Goal: Information Seeking & Learning: Learn about a topic

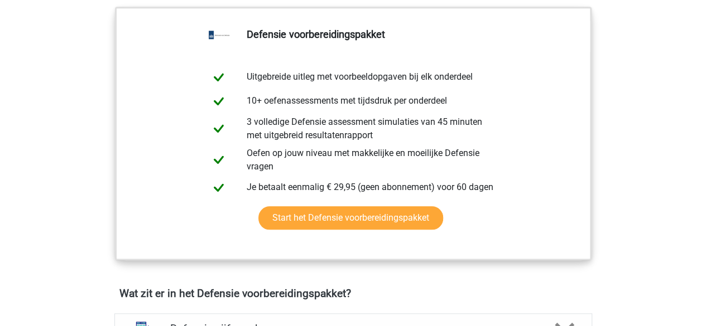
scroll to position [549, 0]
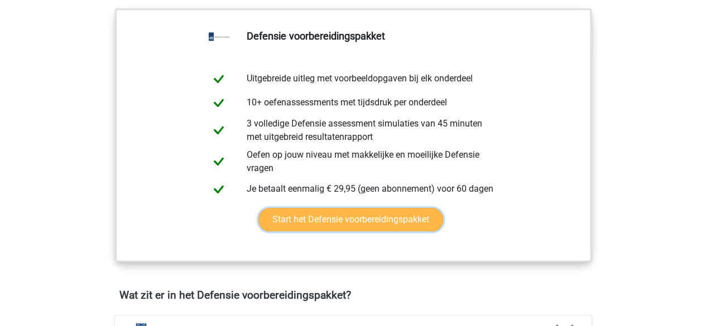
click at [339, 215] on link "Start het Defensie voorbereidingspakket" at bounding box center [350, 219] width 185 height 23
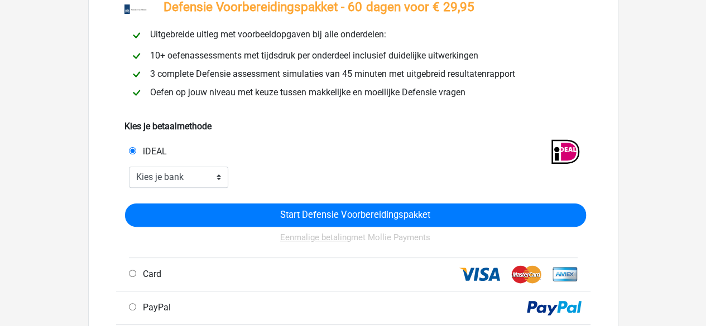
scroll to position [84, 0]
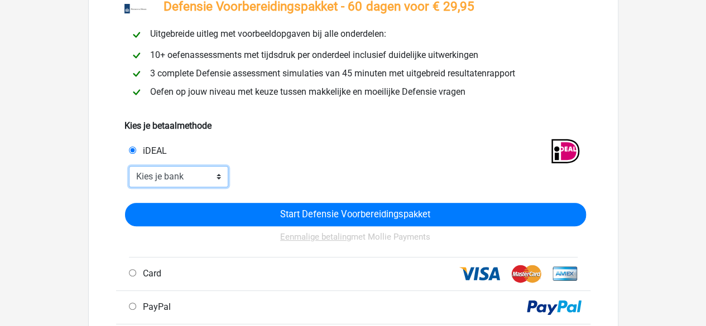
click at [187, 179] on select "Kies je bank ABN AMRO ING Rabobank ASN Bank bunq Knab N26 NN Regiobank Revolut …" at bounding box center [179, 176] width 100 height 21
select select "ideal_INGBNL2A"
click at [129, 167] on select "Kies je bank ABN AMRO ING Rabobank ASN Bank bunq Knab N26 NN Regiobank Revolut …" at bounding box center [179, 176] width 100 height 21
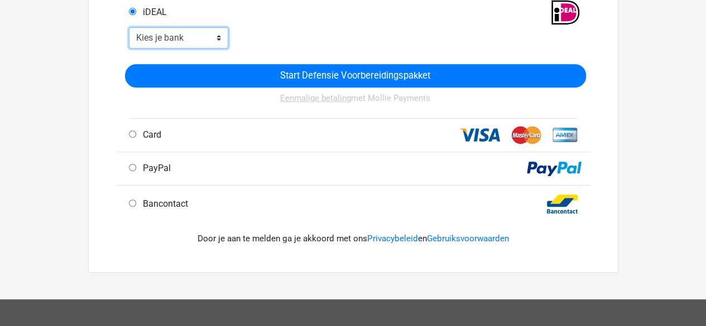
scroll to position [227, 0]
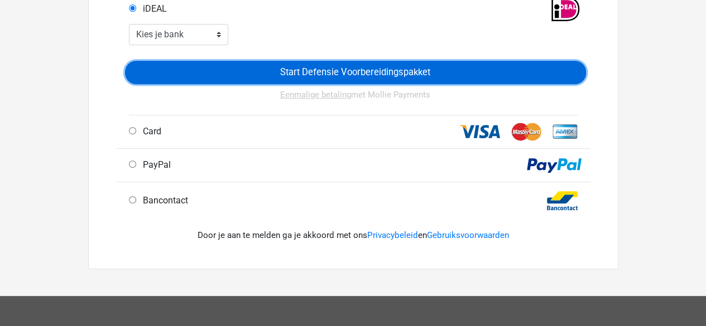
click at [344, 75] on input "Start Defensie Voorbereidingspakket" at bounding box center [355, 72] width 461 height 23
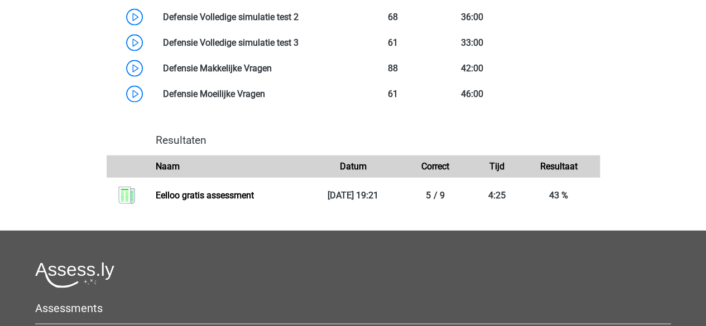
scroll to position [1172, 0]
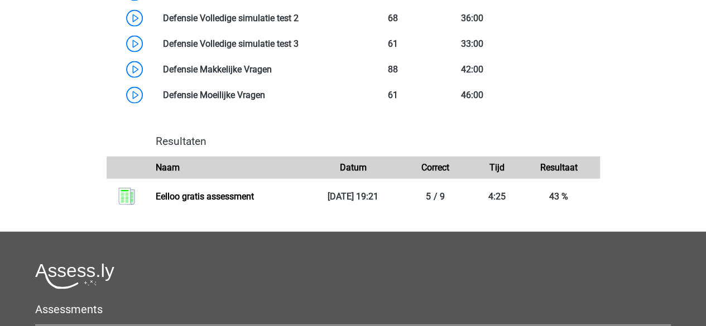
drag, startPoint x: 302, startPoint y: 195, endPoint x: 233, endPoint y: 225, distance: 75.3
click at [233, 219] on div "Resultaten Naam Datum [GEOGRAPHIC_DATA] Tijd Resultaat" at bounding box center [353, 172] width 503 height 93
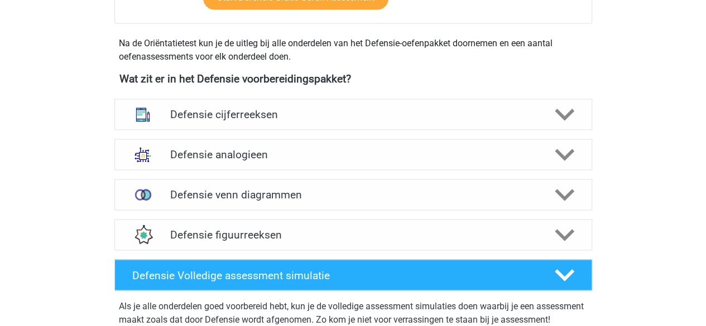
scroll to position [807, 0]
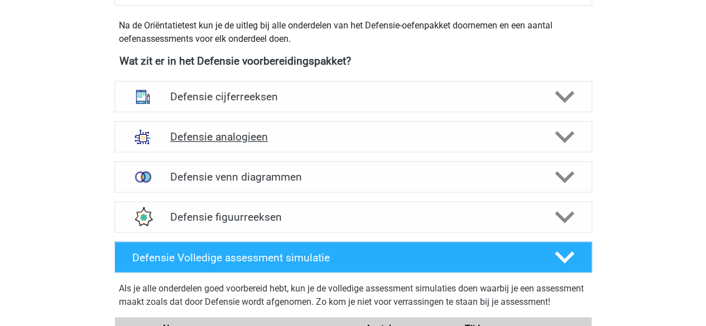
click at [266, 131] on h4 "Defensie analogieen" at bounding box center [353, 137] width 366 height 13
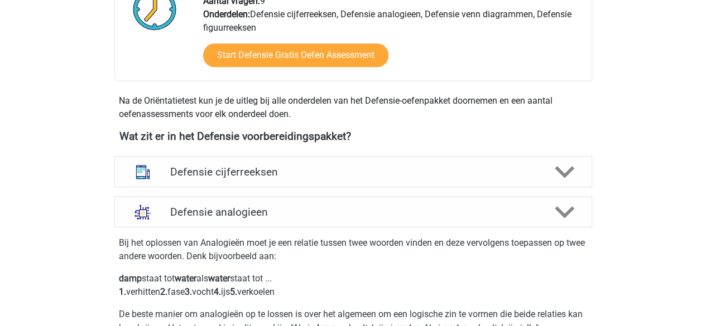
scroll to position [748, 0]
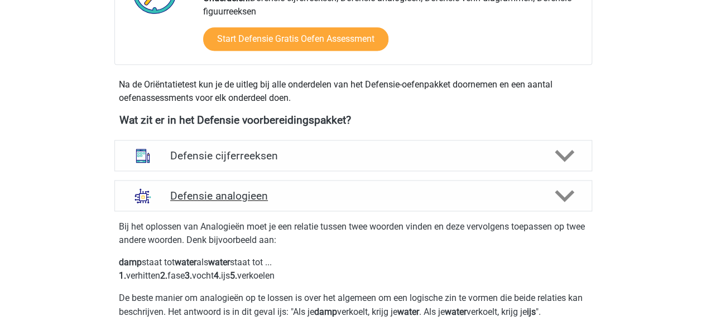
click at [275, 200] on h4 "Defensie analogieen" at bounding box center [353, 196] width 366 height 13
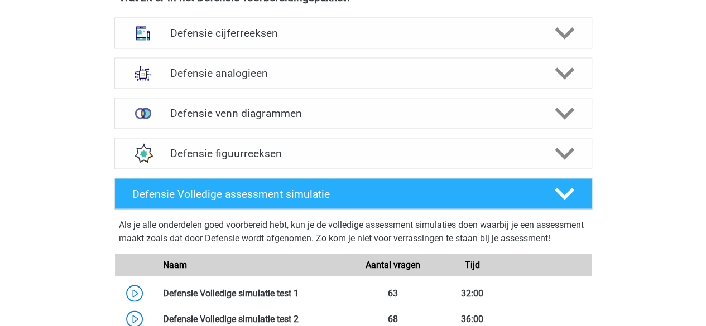
scroll to position [872, 0]
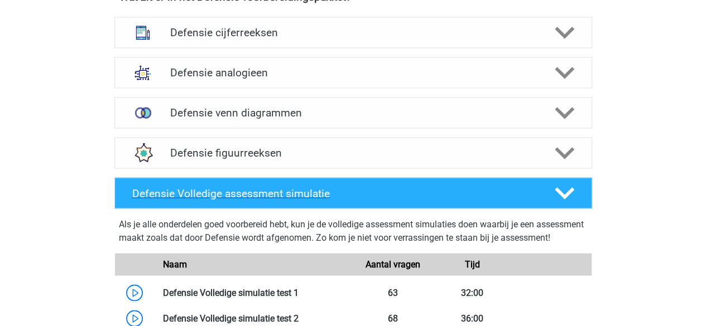
click at [339, 190] on h4 "Defensie Volledige assessment simulatie" at bounding box center [334, 193] width 404 height 13
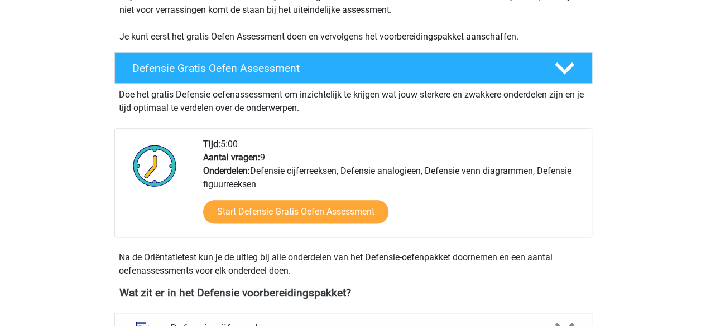
scroll to position [576, 0]
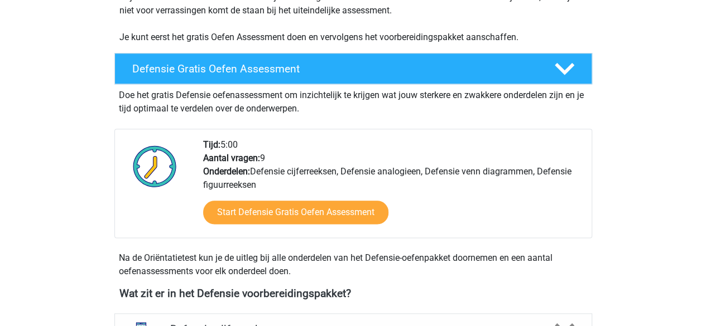
scroll to position [758, 0]
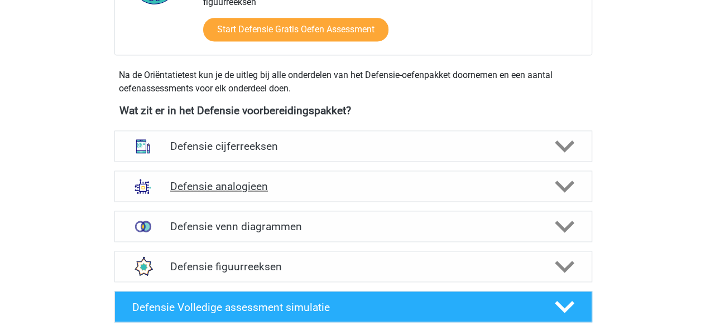
click at [310, 182] on h4 "Defensie analogieen" at bounding box center [353, 186] width 366 height 13
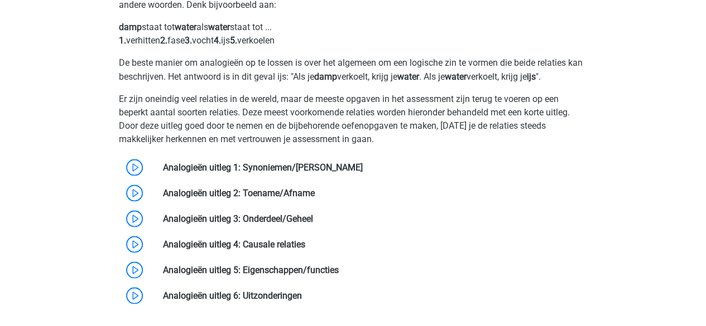
scroll to position [984, 0]
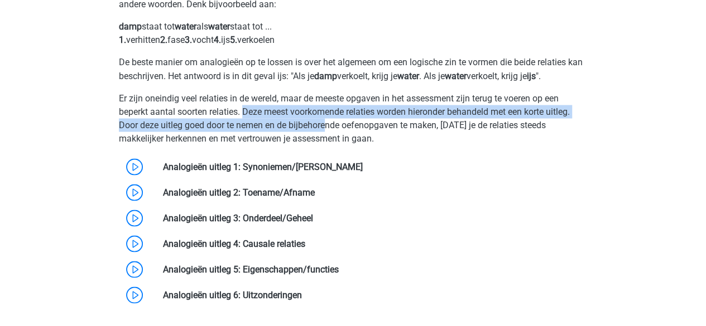
drag, startPoint x: 246, startPoint y: 111, endPoint x: 325, endPoint y: 127, distance: 80.8
click at [325, 127] on p "Er zijn oneindig veel relaties in de wereld, maar de meeste opgaven in het asse…" at bounding box center [353, 119] width 469 height 54
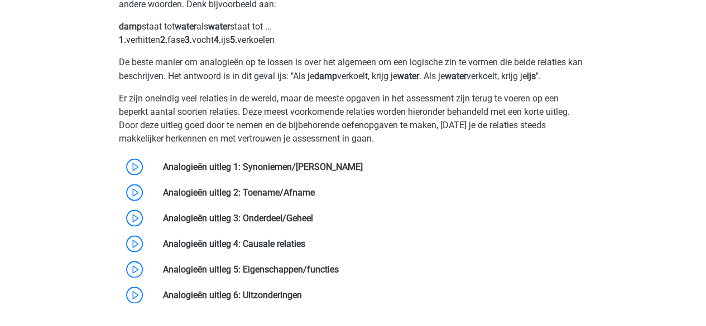
click at [339, 135] on p "Er zijn oneindig veel relaties in de wereld, maar de meeste opgaven in het asse…" at bounding box center [353, 119] width 469 height 54
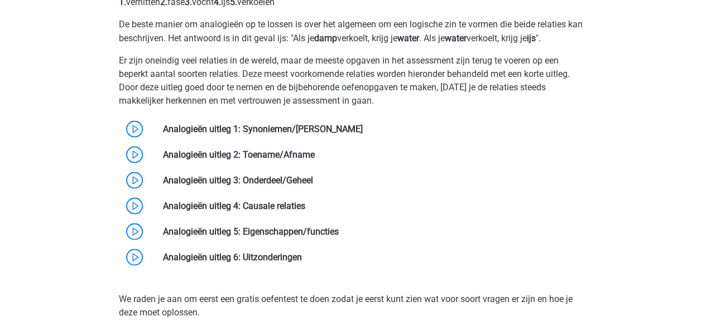
scroll to position [1024, 0]
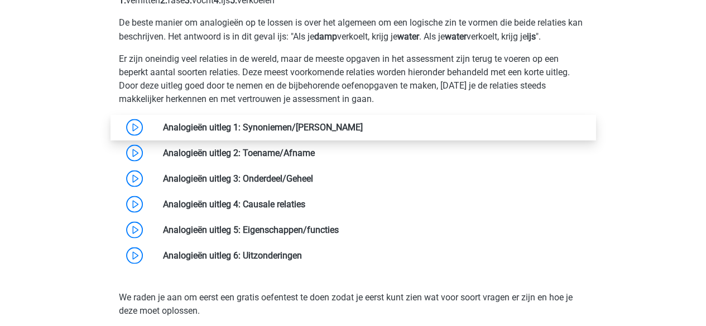
click at [363, 125] on link at bounding box center [363, 127] width 0 height 11
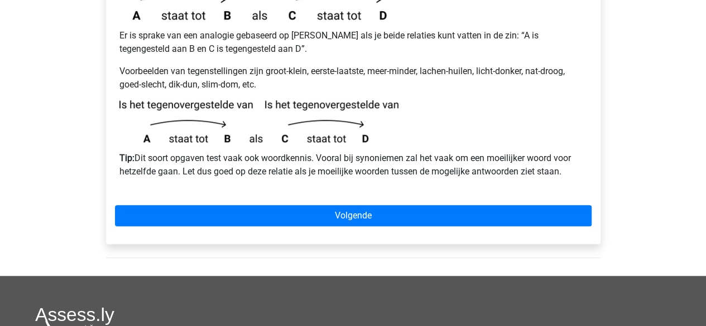
scroll to position [316, 0]
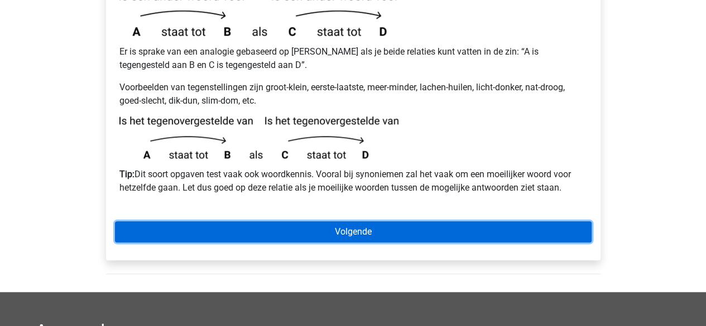
click at [372, 222] on link "Volgende" at bounding box center [353, 232] width 477 height 21
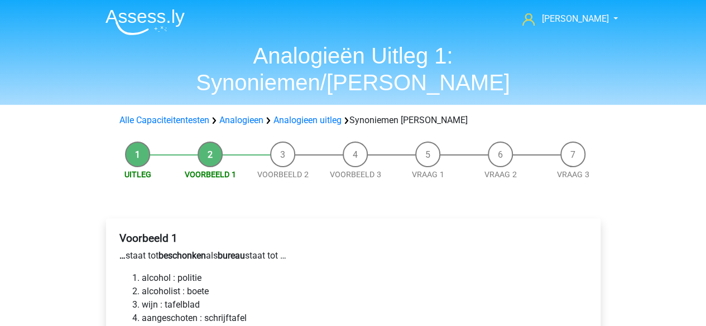
scroll to position [144, 0]
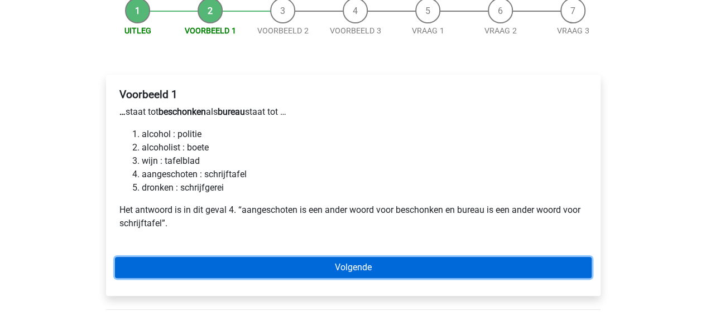
click at [300, 257] on link "Volgende" at bounding box center [353, 267] width 477 height 21
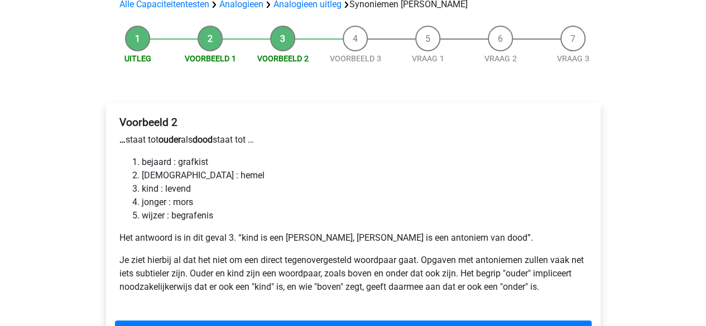
scroll to position [161, 0]
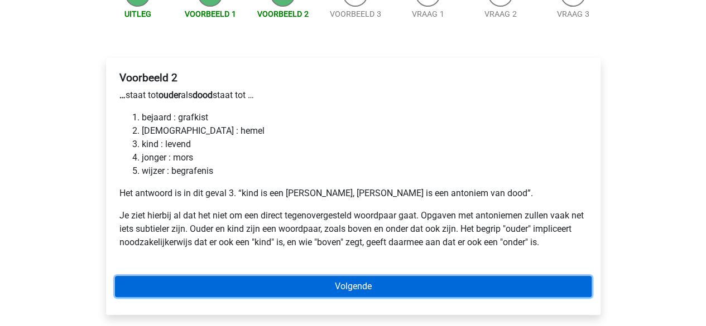
click at [350, 276] on link "Volgende" at bounding box center [353, 286] width 477 height 21
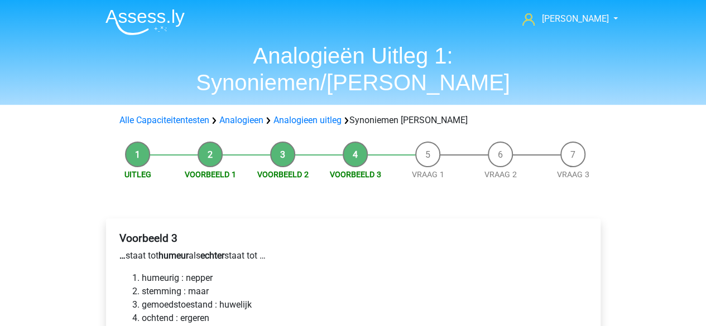
scroll to position [136, 0]
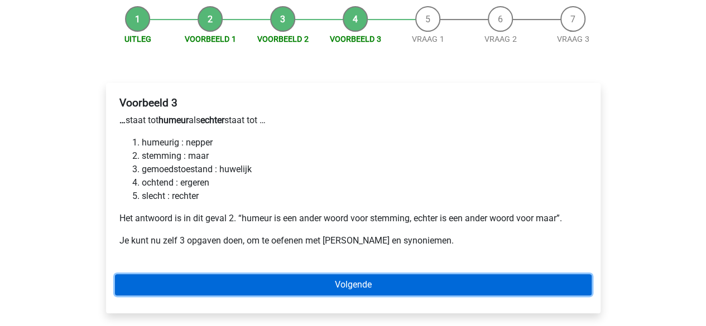
click at [307, 275] on link "Volgende" at bounding box center [353, 285] width 477 height 21
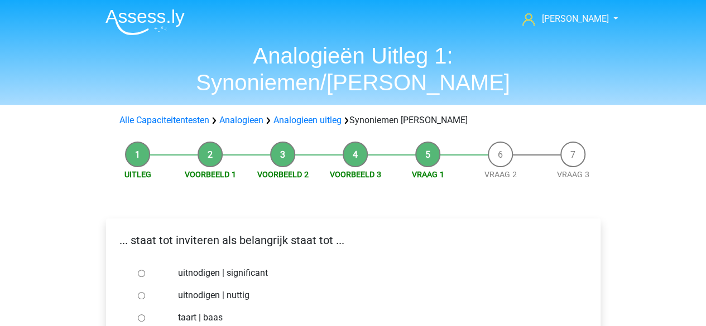
scroll to position [129, 0]
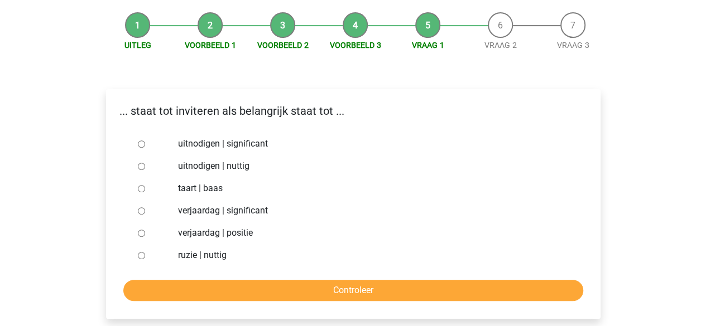
click at [140, 141] on input "uitnodigen | significant" at bounding box center [141, 144] width 7 height 7
radio input "true"
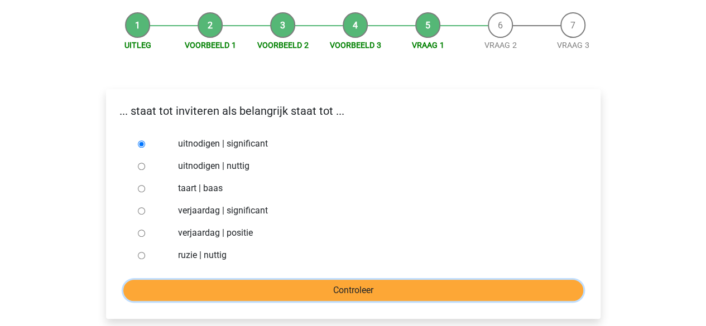
click at [371, 280] on input "Controleer" at bounding box center [353, 290] width 460 height 21
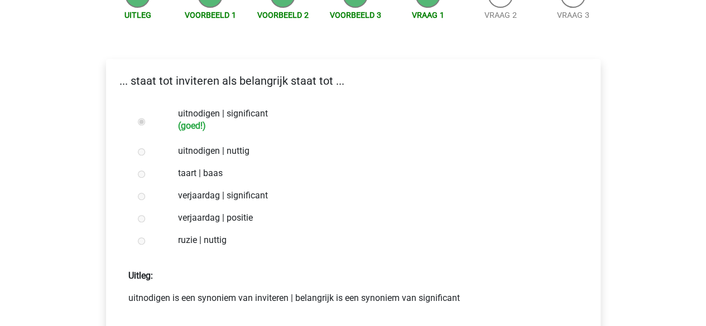
scroll to position [201, 0]
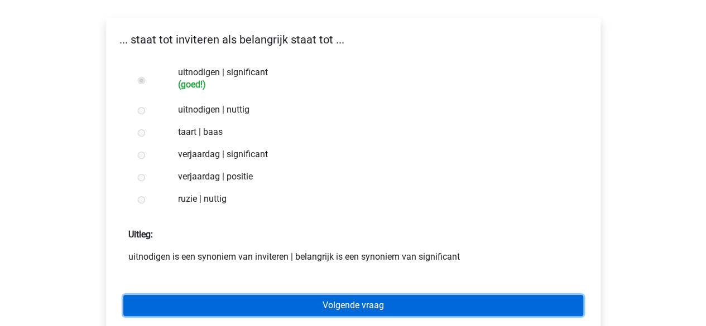
click at [345, 295] on link "Volgende vraag" at bounding box center [353, 305] width 460 height 21
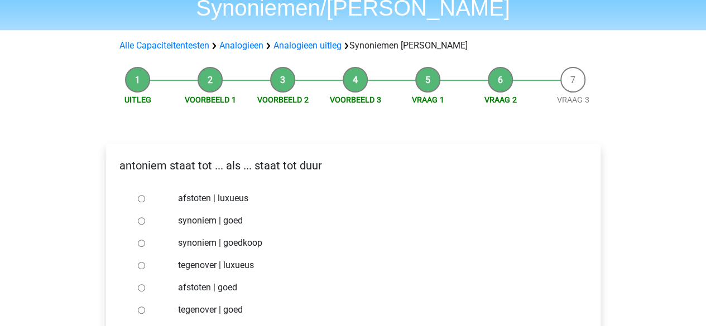
scroll to position [81, 0]
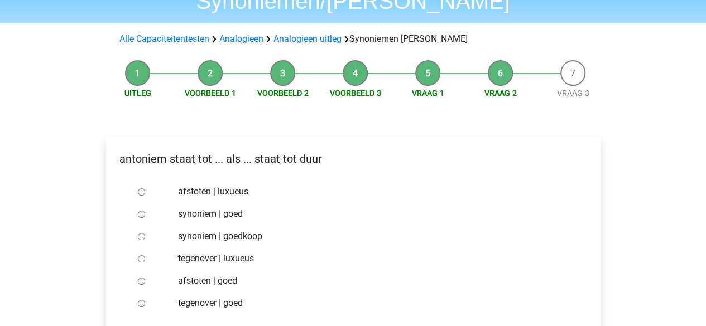
click at [145, 225] on div at bounding box center [151, 236] width 37 height 22
click at [142, 233] on input "synoniem | goedkoop" at bounding box center [141, 236] width 7 height 7
radio input "true"
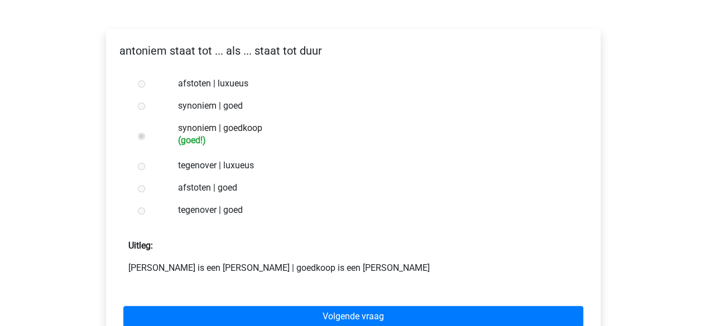
scroll to position [191, 0]
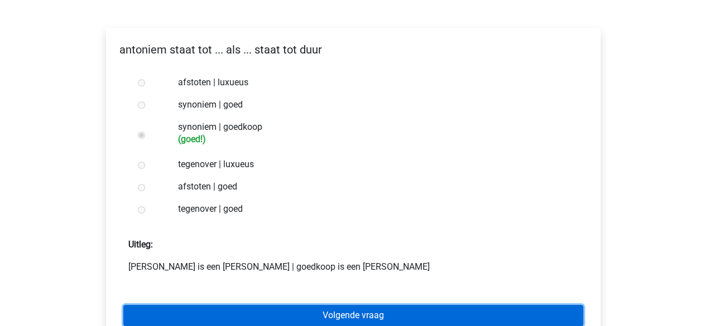
click at [324, 305] on link "Volgende vraag" at bounding box center [353, 315] width 460 height 21
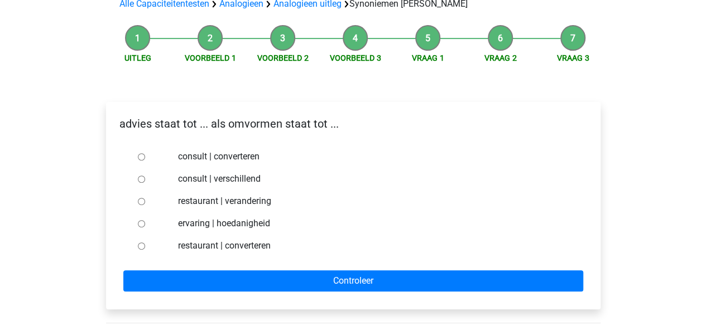
scroll to position [117, 0]
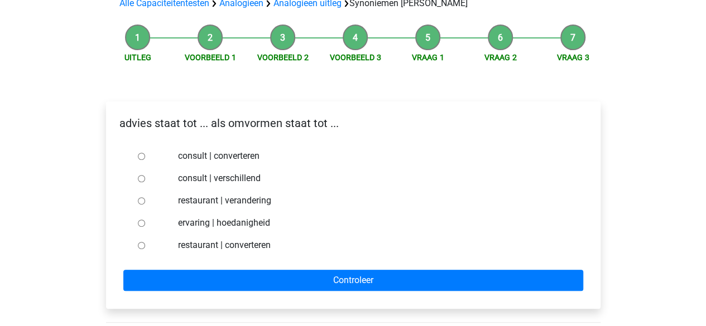
click at [143, 153] on input "consult | converteren" at bounding box center [141, 156] width 7 height 7
radio input "true"
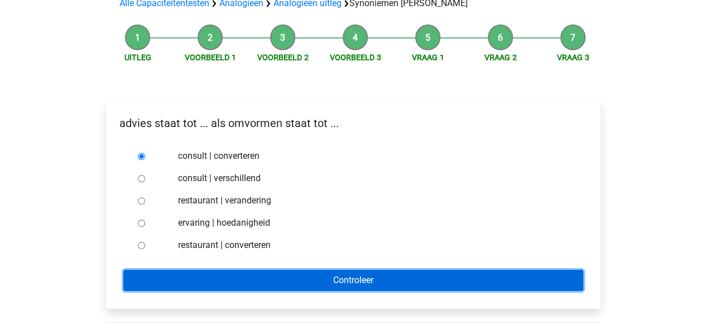
click at [325, 270] on input "Controleer" at bounding box center [353, 280] width 460 height 21
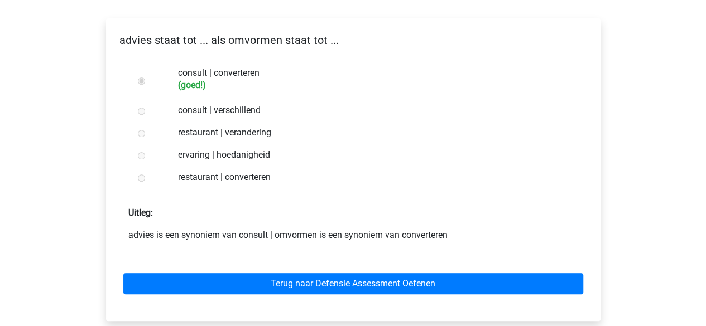
scroll to position [210, 0]
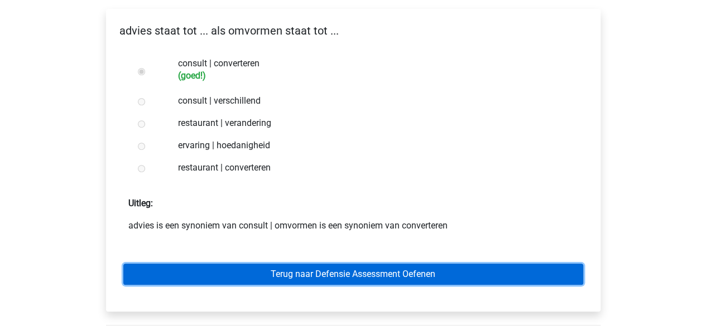
click at [324, 264] on link "Terug naar Defensie Assessment Oefenen" at bounding box center [353, 274] width 460 height 21
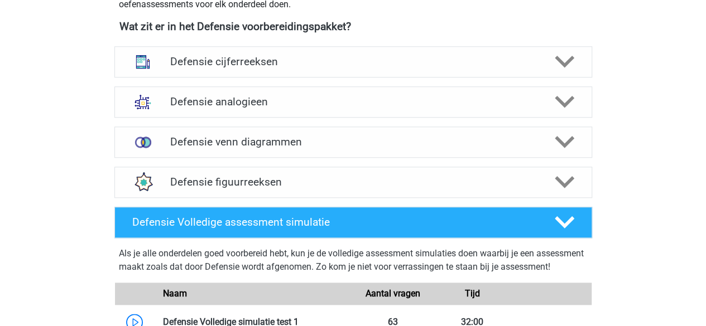
scroll to position [506, 0]
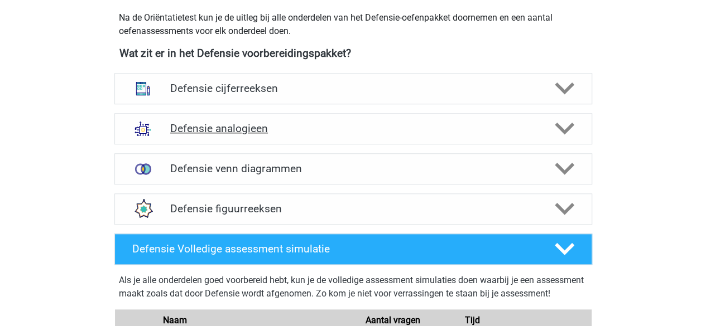
click at [306, 127] on h4 "Defensie analogieen" at bounding box center [353, 128] width 366 height 13
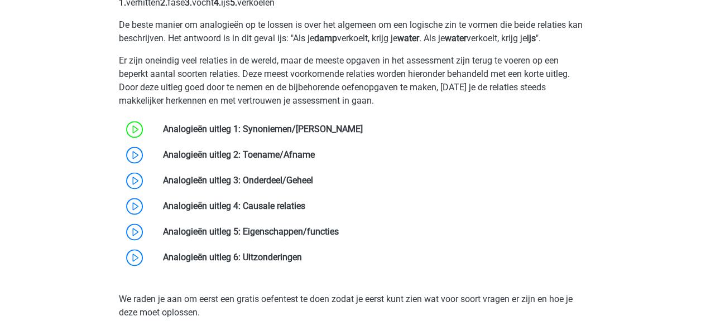
scroll to position [735, 0]
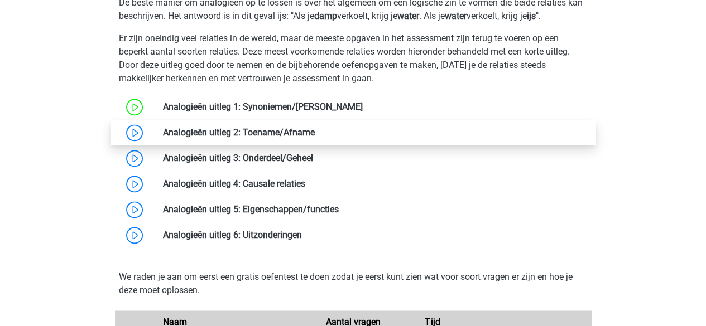
click at [315, 138] on link at bounding box center [315, 132] width 0 height 11
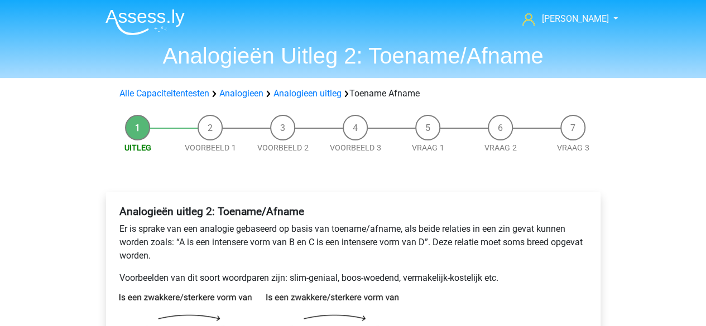
scroll to position [3, 0]
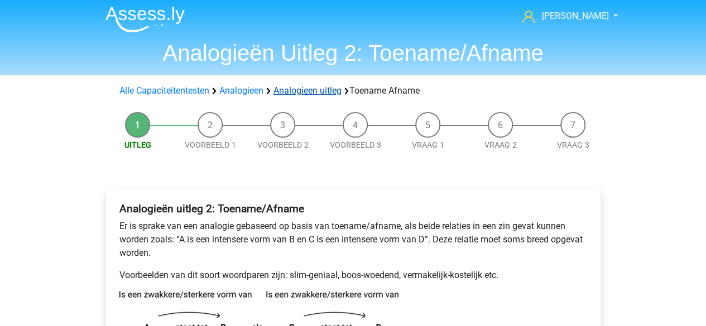
click at [310, 94] on link "Analogieen uitleg" at bounding box center [307, 90] width 68 height 11
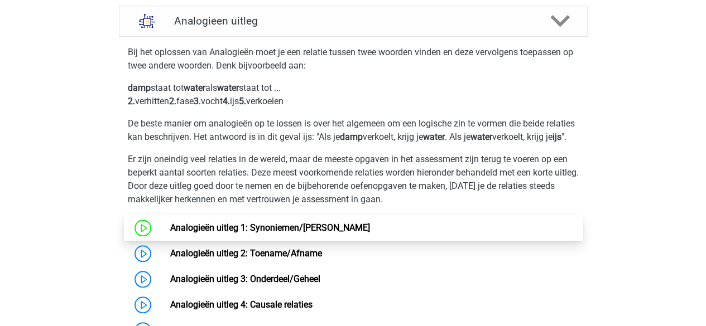
scroll to position [441, 0]
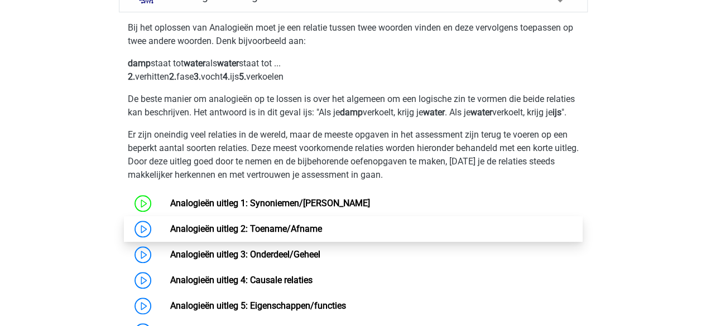
click at [216, 234] on link "Analogieën uitleg 2: Toename/Afname" at bounding box center [246, 229] width 152 height 11
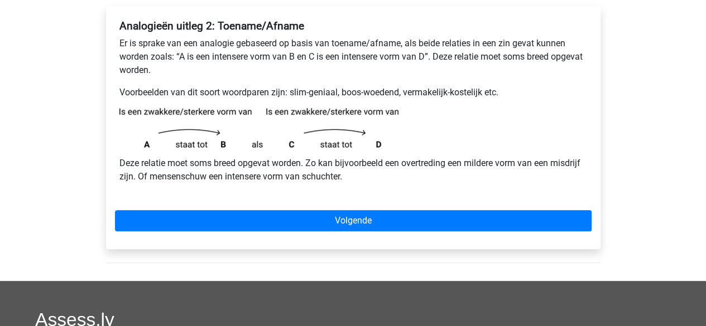
scroll to position [186, 0]
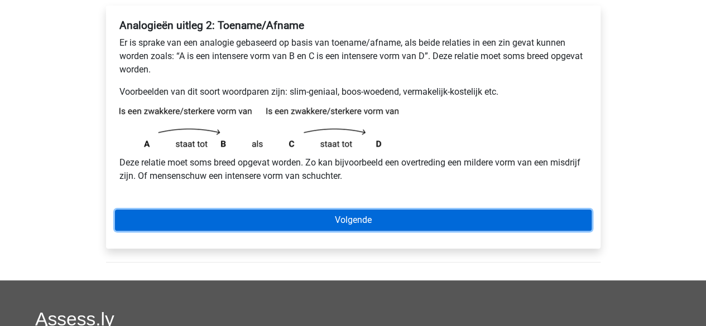
click at [329, 222] on link "Volgende" at bounding box center [353, 220] width 477 height 21
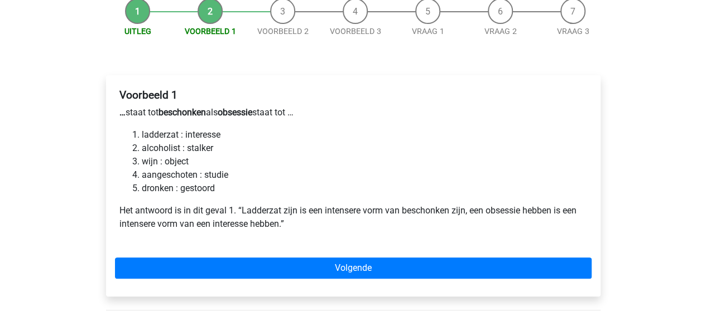
scroll to position [129, 0]
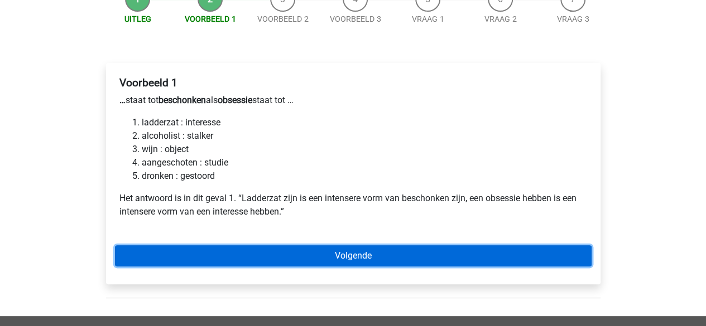
click at [273, 248] on link "Volgende" at bounding box center [353, 256] width 477 height 21
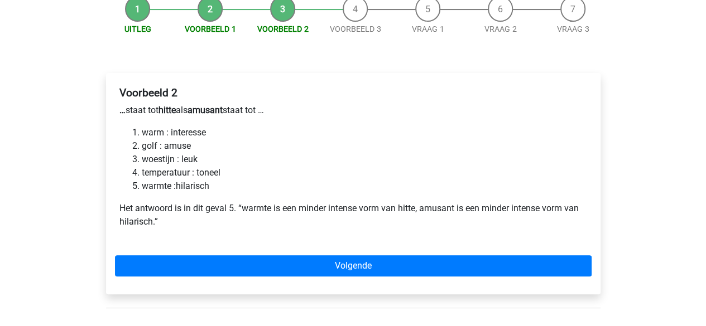
scroll to position [126, 0]
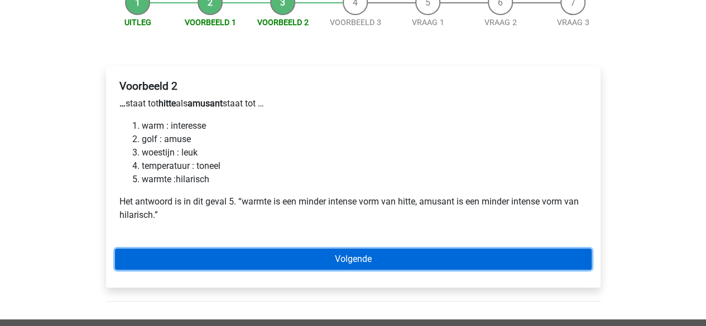
click at [314, 261] on link "Volgende" at bounding box center [353, 259] width 477 height 21
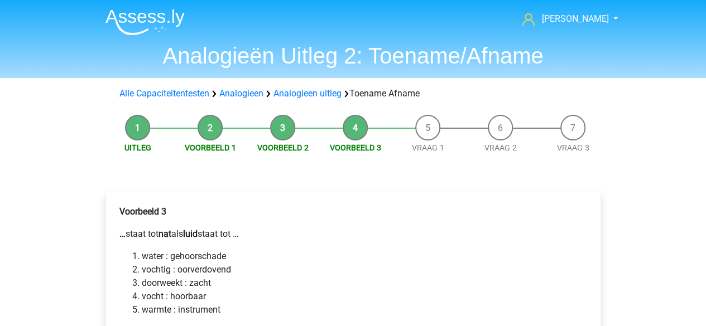
scroll to position [142, 0]
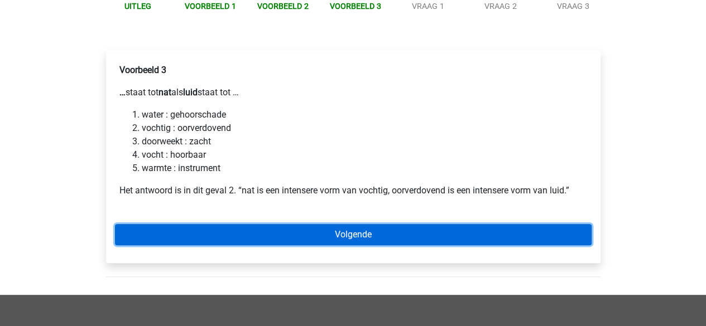
click at [311, 229] on link "Volgende" at bounding box center [353, 234] width 477 height 21
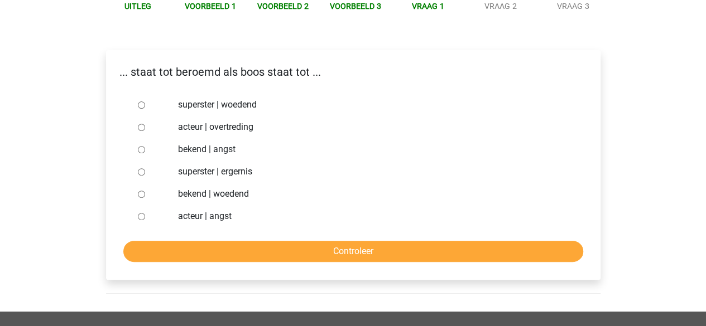
scroll to position [141, 0]
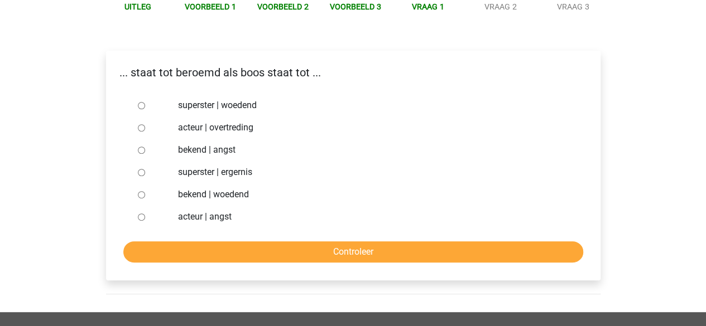
click at [141, 195] on input "bekend | woedend" at bounding box center [141, 194] width 7 height 7
radio input "true"
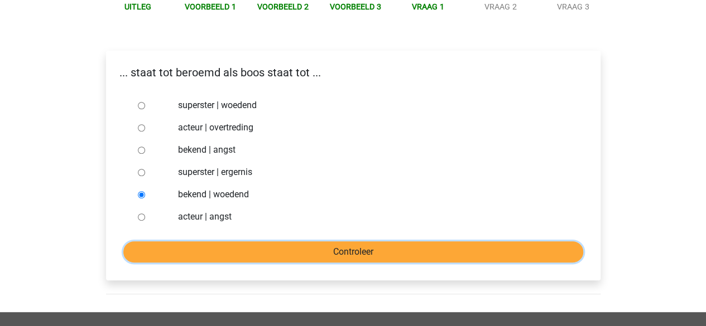
click at [346, 249] on input "Controleer" at bounding box center [353, 252] width 460 height 21
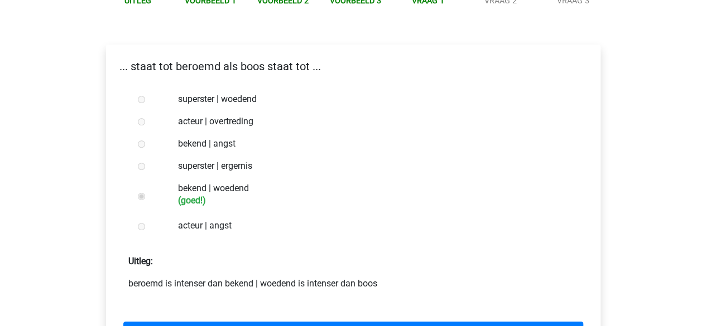
scroll to position [199, 0]
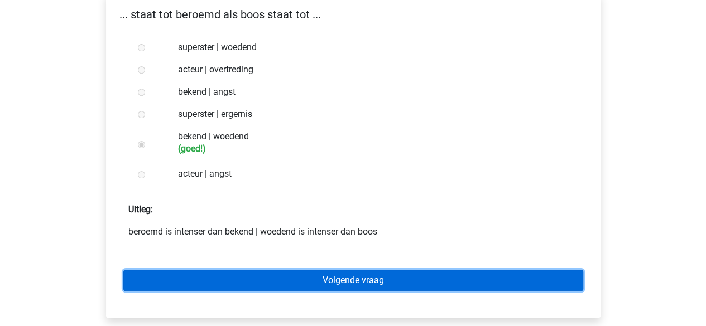
click at [326, 281] on link "Volgende vraag" at bounding box center [353, 280] width 460 height 21
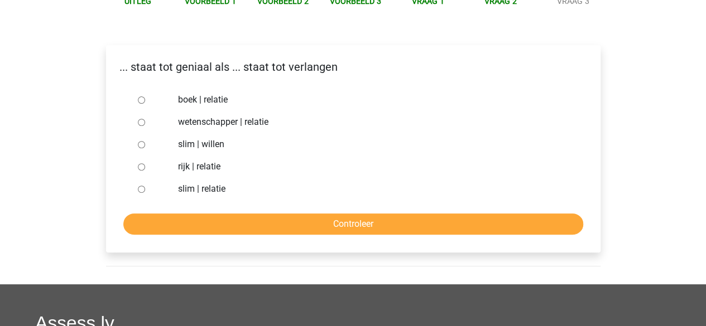
scroll to position [150, 0]
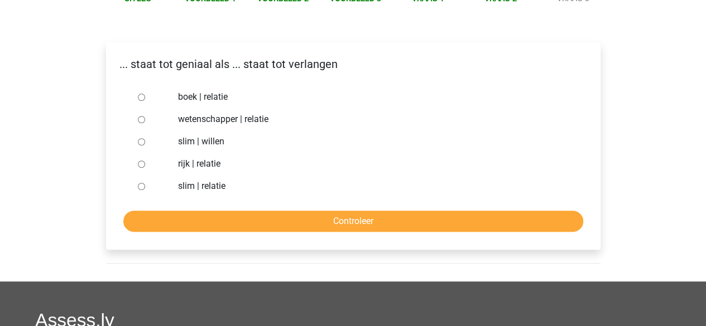
click at [142, 140] on input "slim | willen" at bounding box center [141, 141] width 7 height 7
radio input "true"
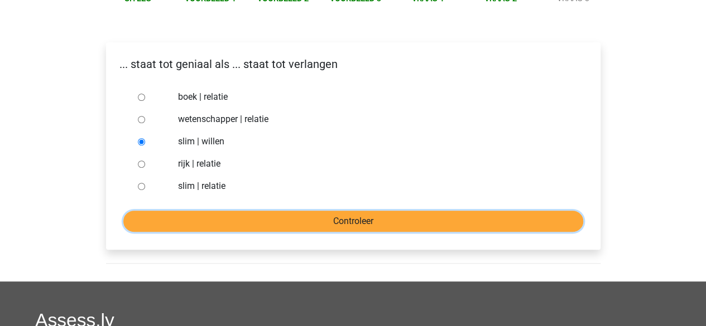
click at [337, 220] on input "Controleer" at bounding box center [353, 221] width 460 height 21
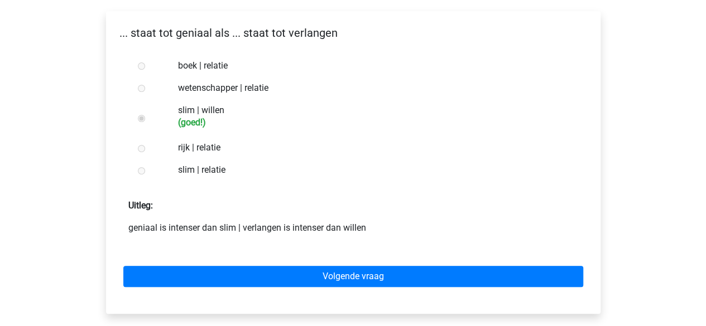
scroll to position [181, 0]
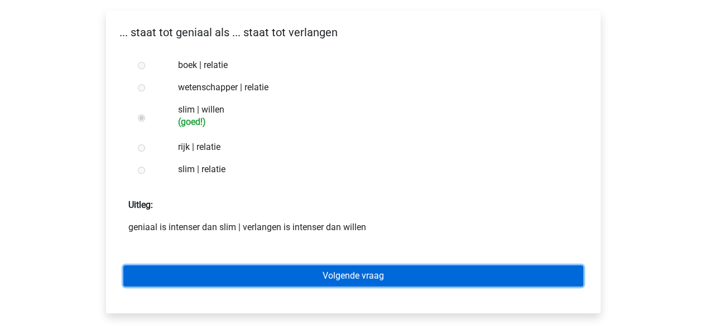
click at [361, 275] on link "Volgende vraag" at bounding box center [353, 276] width 460 height 21
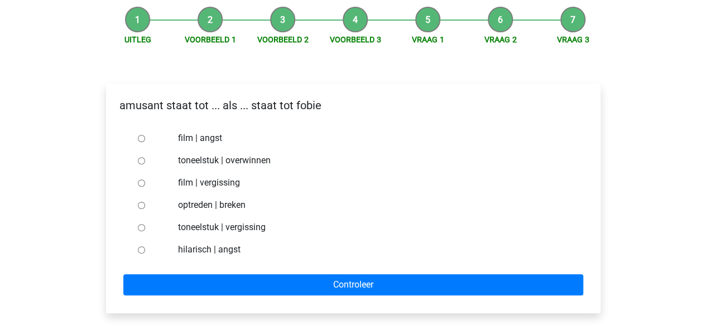
scroll to position [135, 0]
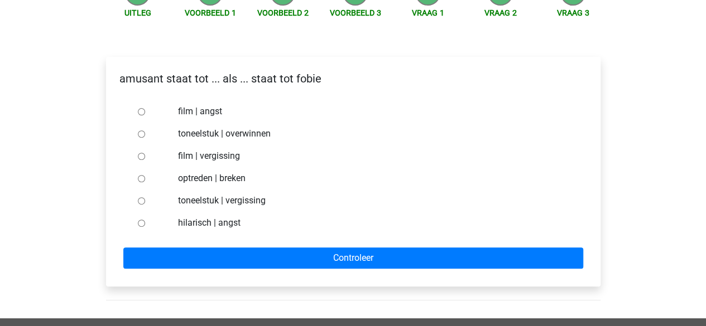
click at [140, 225] on input "hilarisch | angst" at bounding box center [141, 223] width 7 height 7
radio input "true"
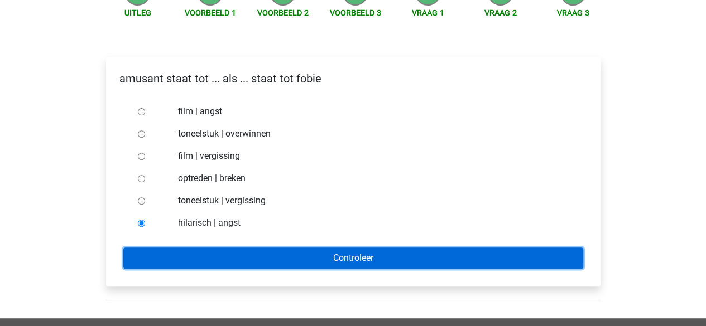
click at [347, 252] on input "Controleer" at bounding box center [353, 258] width 460 height 21
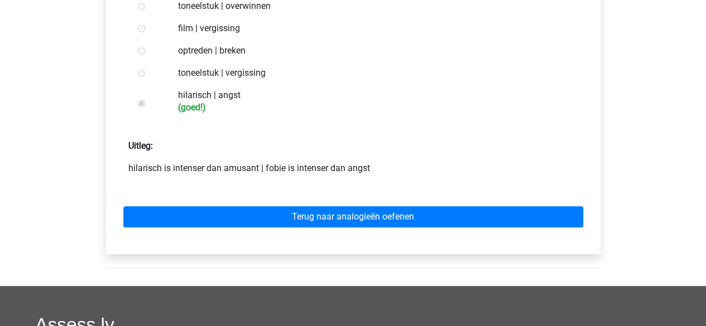
scroll to position [250, 0]
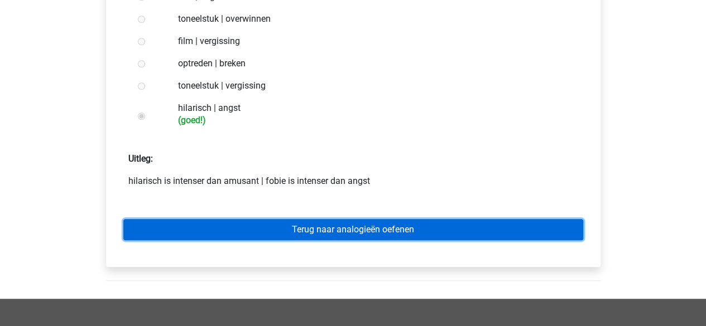
click at [331, 222] on link "Terug naar analogieën oefenen" at bounding box center [353, 229] width 460 height 21
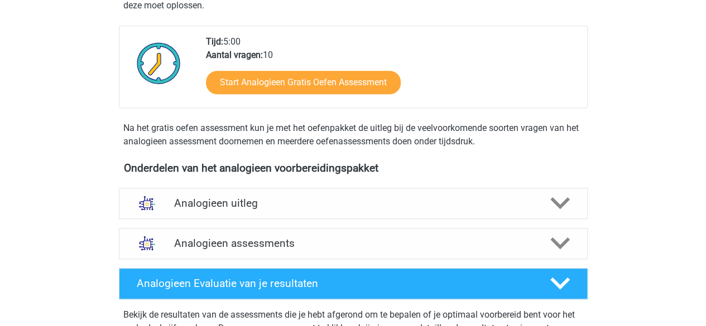
scroll to position [314, 0]
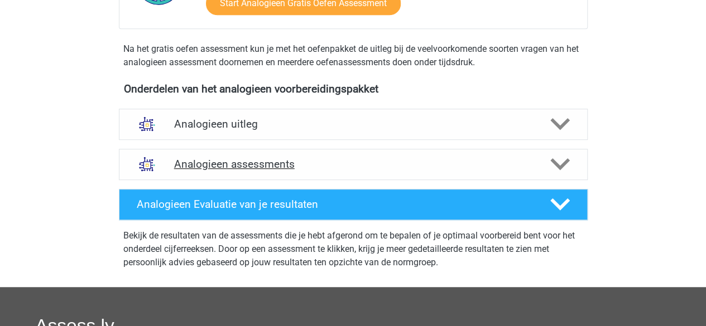
click at [346, 171] on div "Analogieen assessments" at bounding box center [353, 164] width 469 height 31
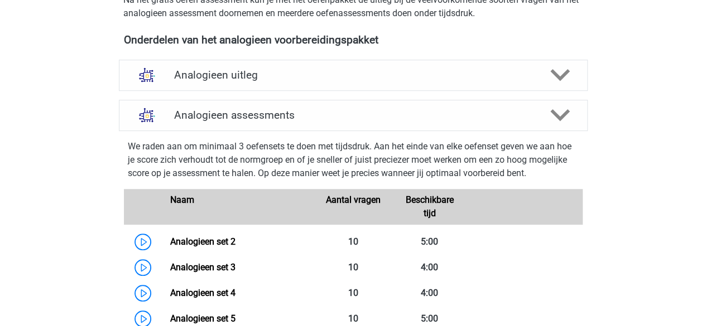
scroll to position [362, 0]
click at [288, 118] on h4 "Analogieen assessments" at bounding box center [353, 115] width 358 height 13
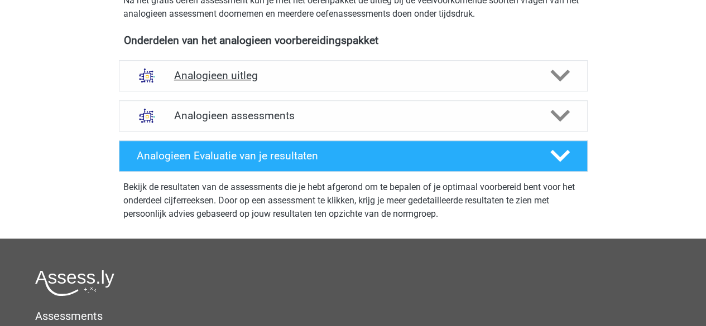
click at [237, 71] on h4 "Analogieen uitleg" at bounding box center [353, 75] width 358 height 13
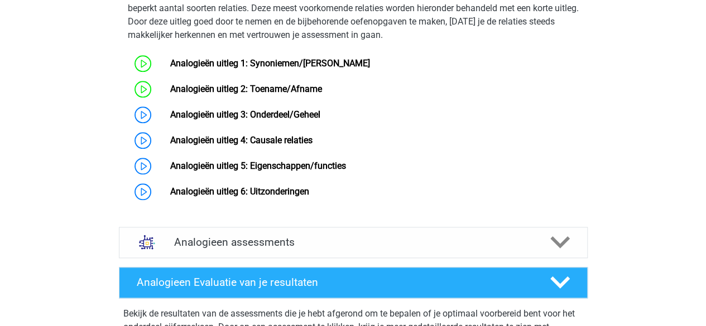
scroll to position [582, 0]
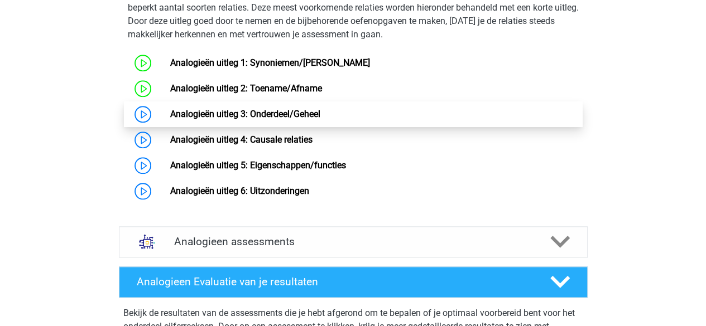
click at [170, 119] on link "Analogieën uitleg 3: Onderdeel/Geheel" at bounding box center [245, 114] width 150 height 11
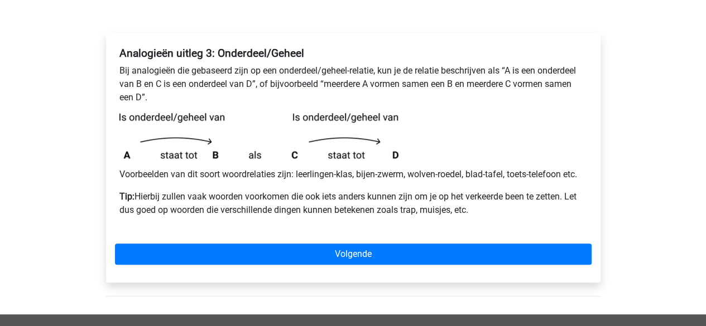
scroll to position [157, 0]
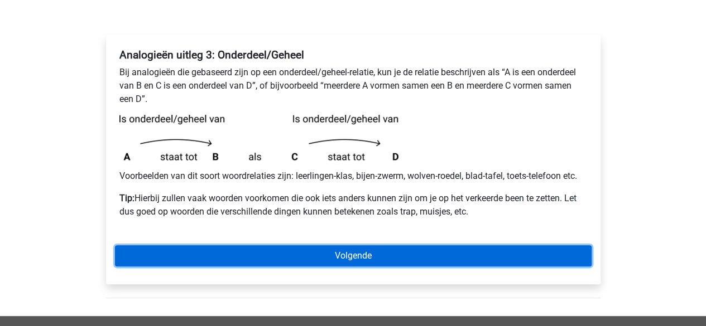
click at [384, 246] on link "Volgende" at bounding box center [353, 256] width 477 height 21
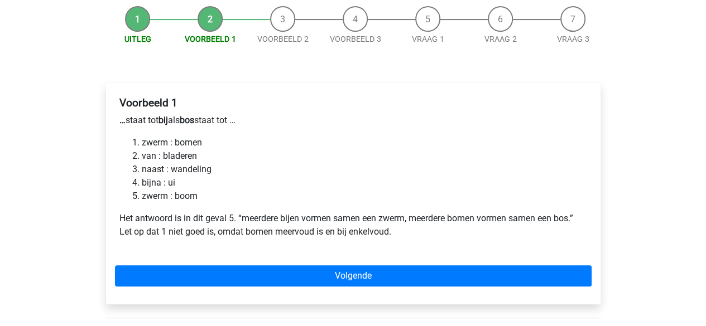
scroll to position [112, 0]
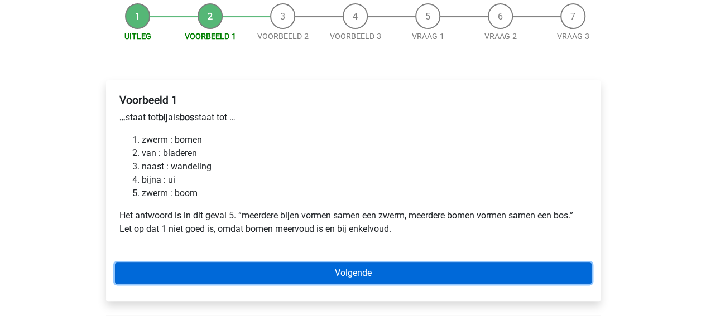
click at [343, 268] on link "Volgende" at bounding box center [353, 273] width 477 height 21
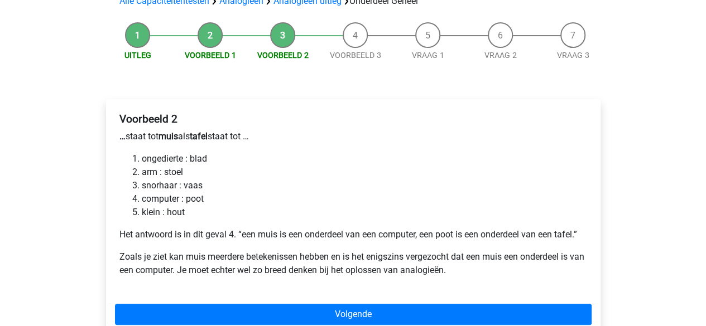
scroll to position [152, 0]
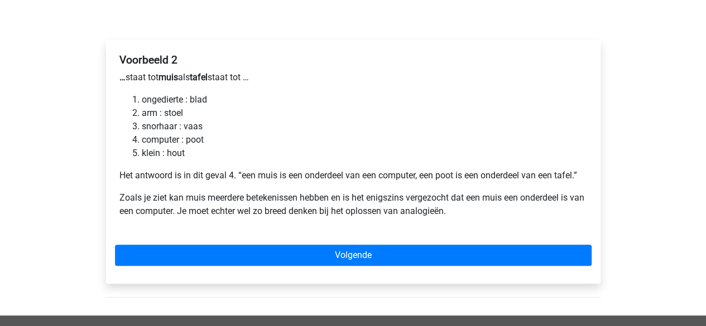
click at [336, 267] on div "Voorbeeld 2 … staat tot muis als tafel staat tot … ongedierte : blad arm : stoe…" at bounding box center [353, 162] width 494 height 244
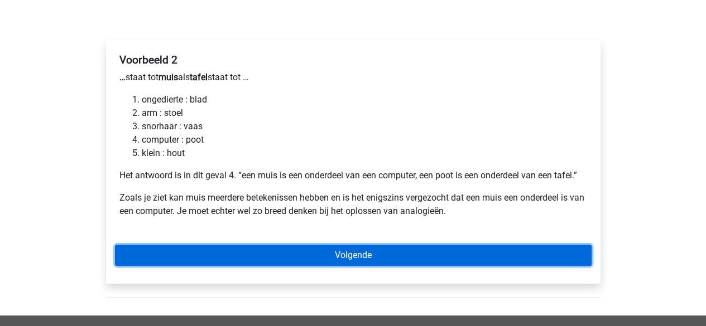
click at [334, 254] on link "Volgende" at bounding box center [353, 255] width 477 height 21
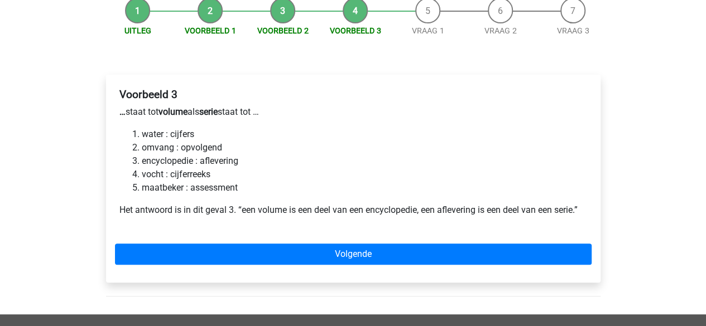
scroll to position [120, 0]
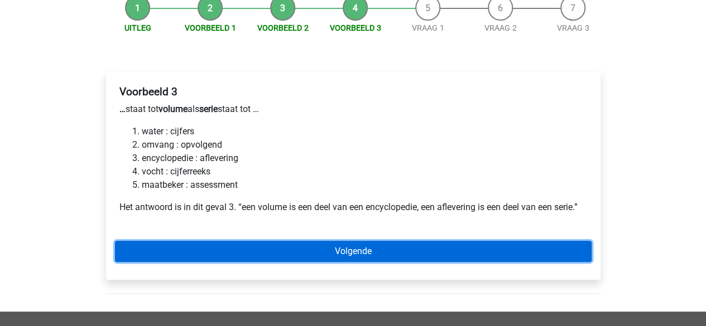
click at [364, 254] on link "Volgende" at bounding box center [353, 251] width 477 height 21
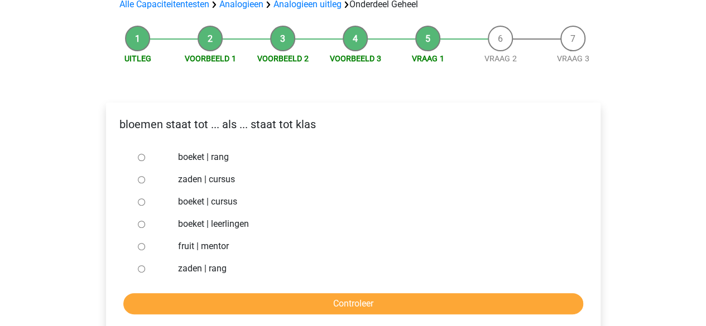
scroll to position [124, 0]
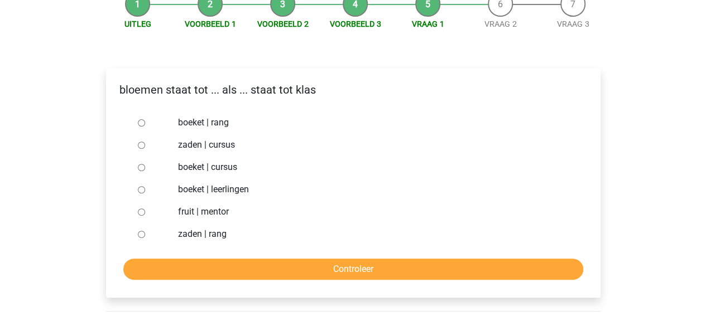
click at [143, 191] on input "boeket | leerlingen" at bounding box center [141, 189] width 7 height 7
radio input "true"
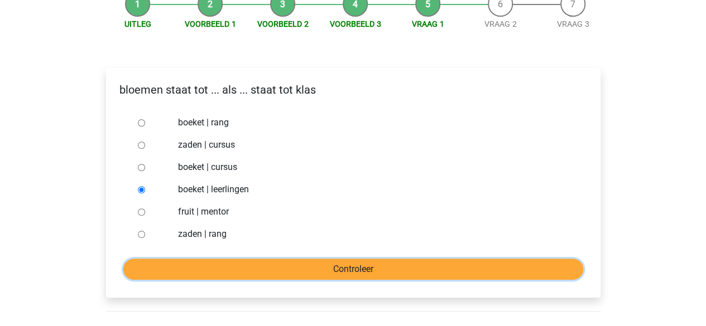
click at [311, 275] on input "Controleer" at bounding box center [353, 269] width 460 height 21
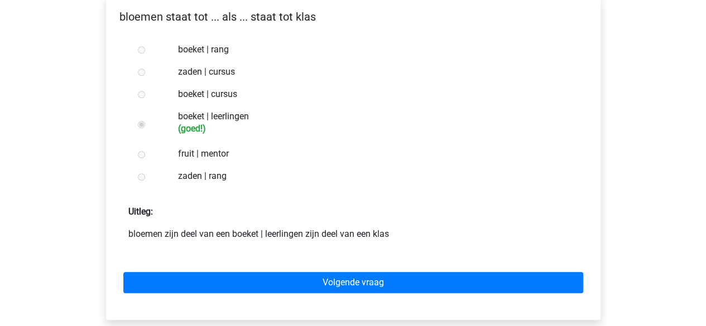
scroll to position [198, 0]
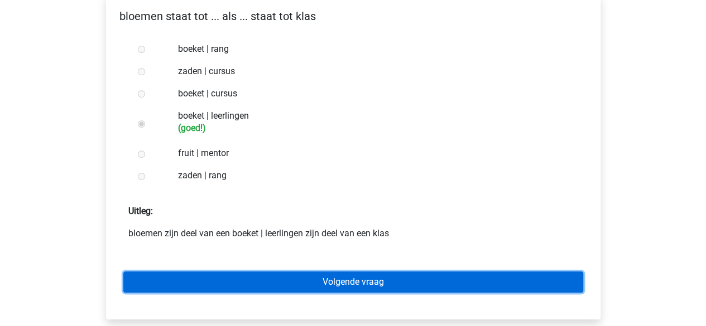
click at [315, 279] on link "Volgende vraag" at bounding box center [353, 282] width 460 height 21
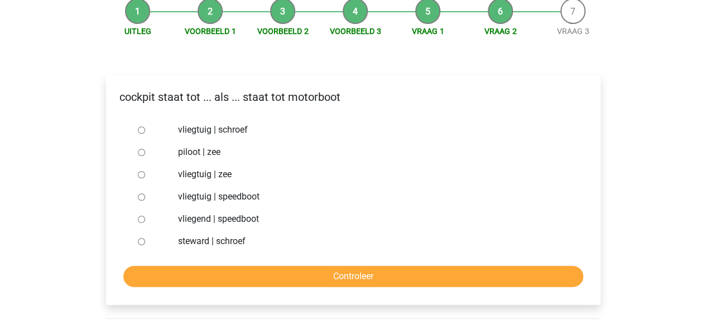
scroll to position [117, 0]
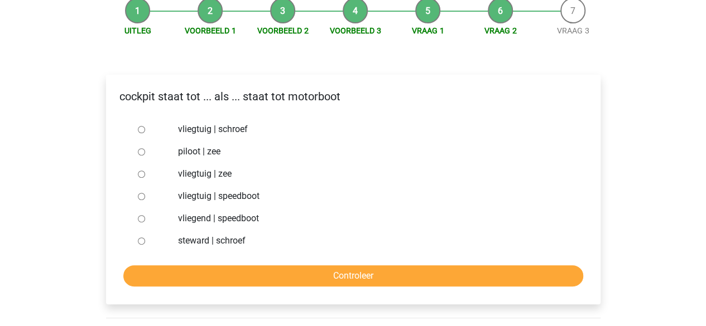
click at [135, 128] on div at bounding box center [151, 129] width 37 height 22
click at [140, 130] on input "vliegtuig | schroef" at bounding box center [141, 129] width 7 height 7
radio input "true"
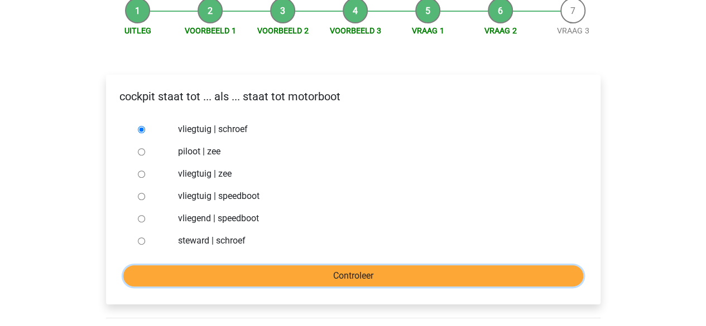
click at [365, 270] on input "Controleer" at bounding box center [353, 276] width 460 height 21
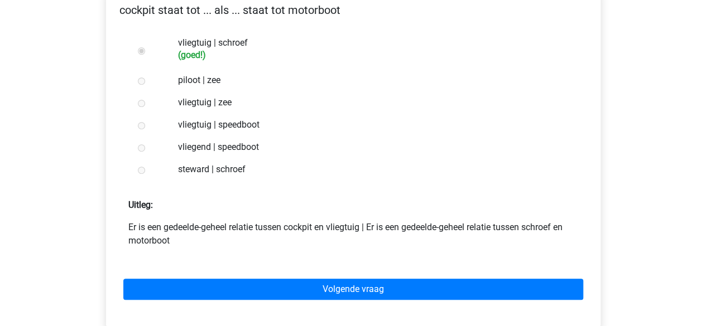
scroll to position [205, 0]
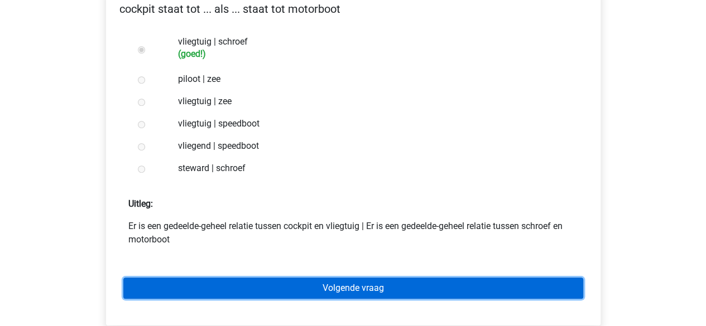
click at [356, 282] on link "Volgende vraag" at bounding box center [353, 288] width 460 height 21
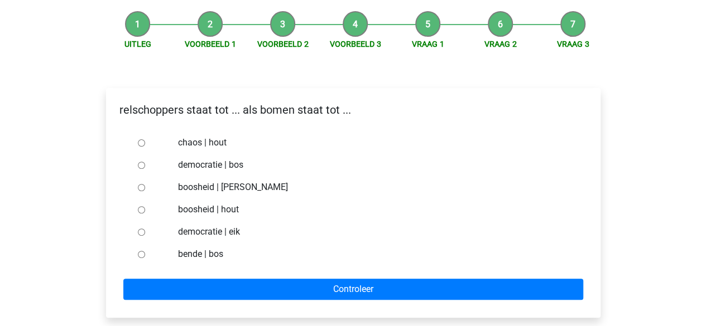
scroll to position [134, 0]
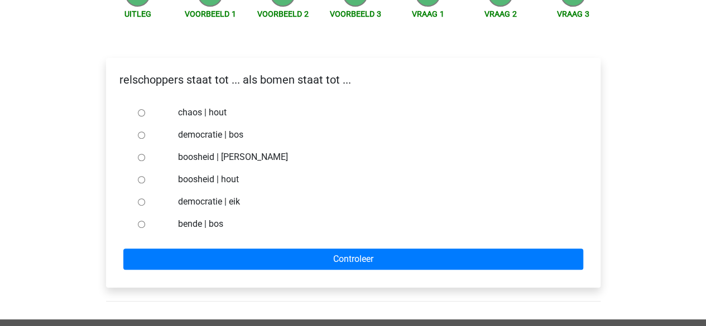
click at [142, 227] on input "bende | bos" at bounding box center [141, 224] width 7 height 7
radio input "true"
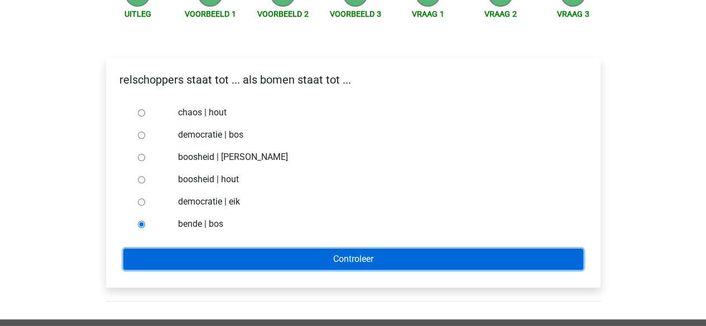
click at [342, 261] on input "Controleer" at bounding box center [353, 259] width 460 height 21
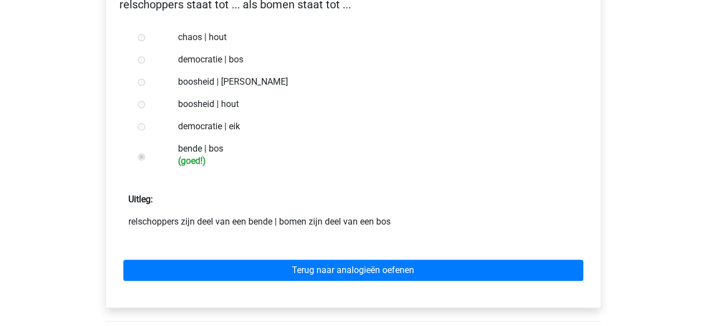
scroll to position [210, 0]
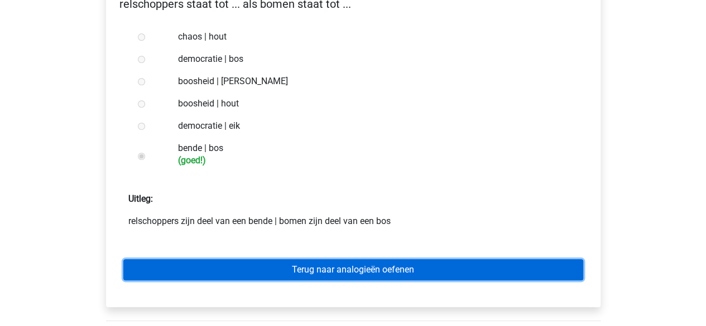
click at [343, 268] on link "Terug naar analogieën oefenen" at bounding box center [353, 269] width 460 height 21
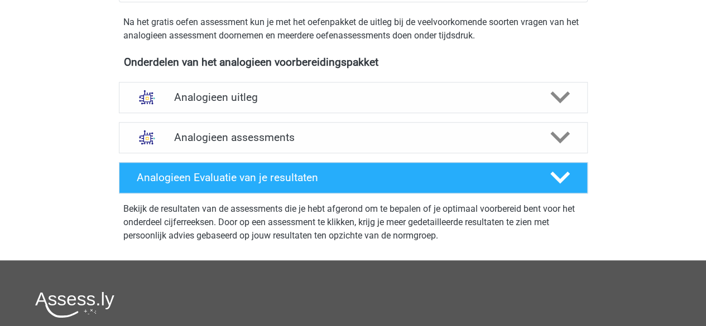
scroll to position [352, 0]
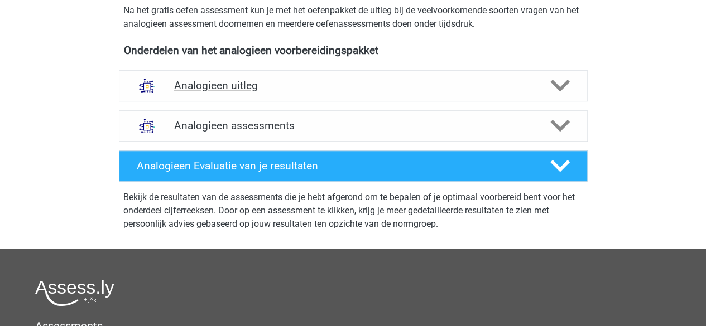
click at [280, 85] on h4 "Analogieen uitleg" at bounding box center [353, 85] width 358 height 13
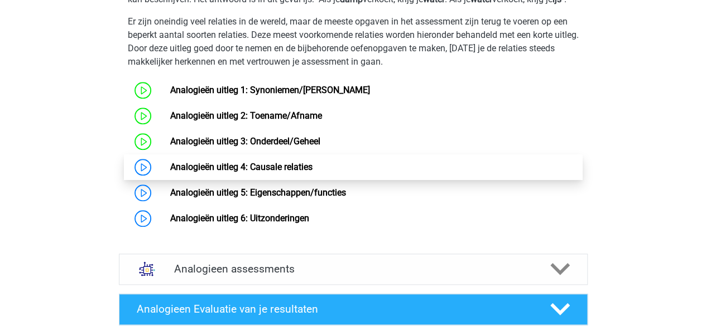
scroll to position [561, 0]
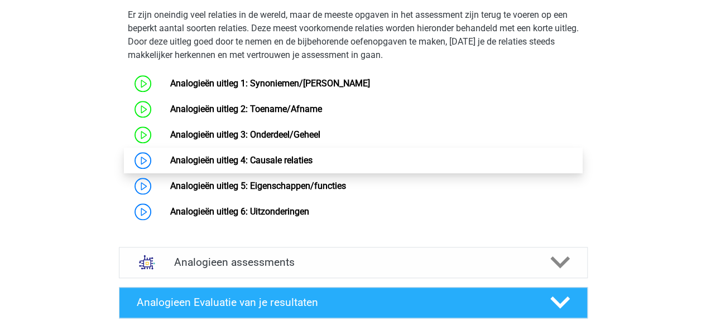
click at [263, 166] on link "Analogieën uitleg 4: Causale relaties" at bounding box center [241, 160] width 142 height 11
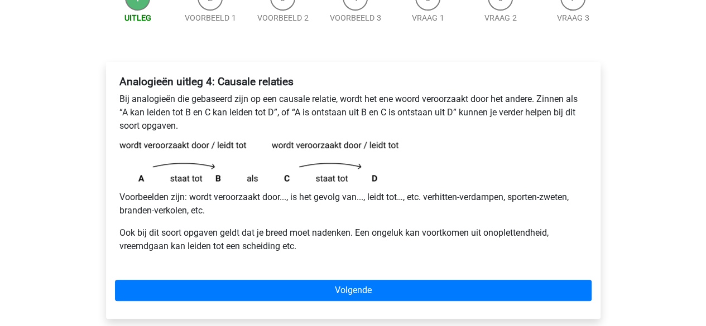
scroll to position [131, 0]
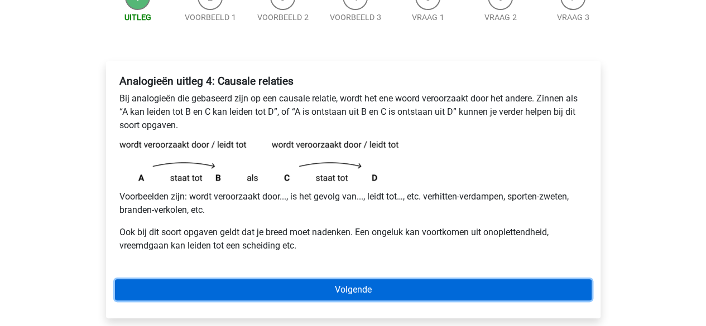
click at [372, 294] on link "Volgende" at bounding box center [353, 290] width 477 height 21
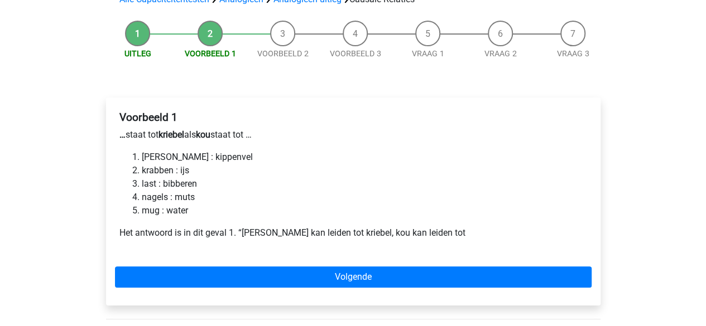
scroll to position [95, 0]
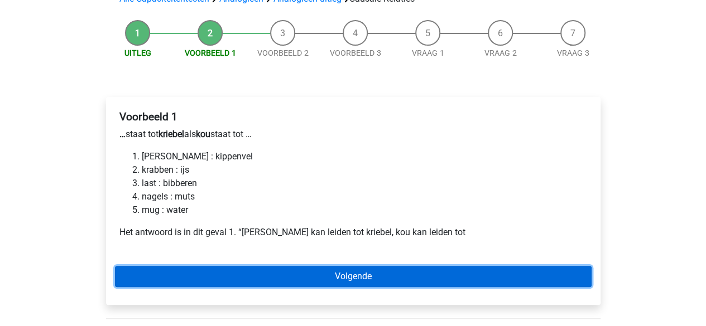
click at [376, 278] on link "Volgende" at bounding box center [353, 276] width 477 height 21
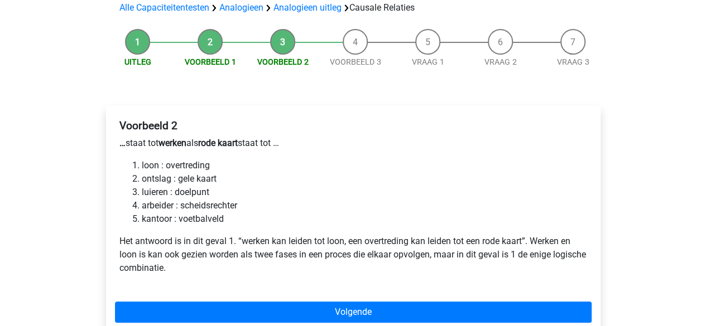
scroll to position [86, 0]
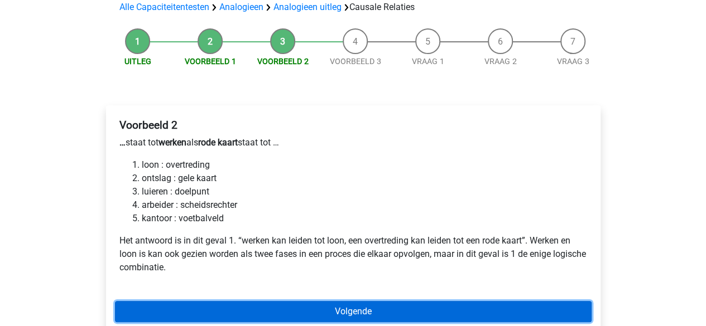
click at [346, 314] on link "Volgende" at bounding box center [353, 311] width 477 height 21
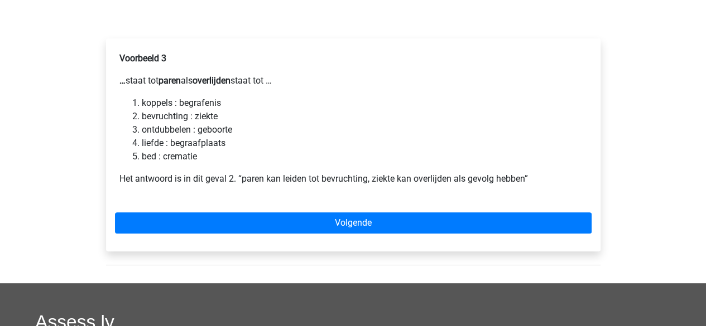
scroll to position [113, 0]
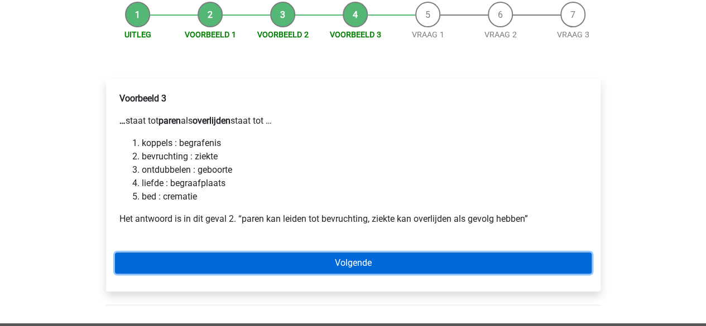
click at [294, 262] on link "Volgende" at bounding box center [353, 263] width 477 height 21
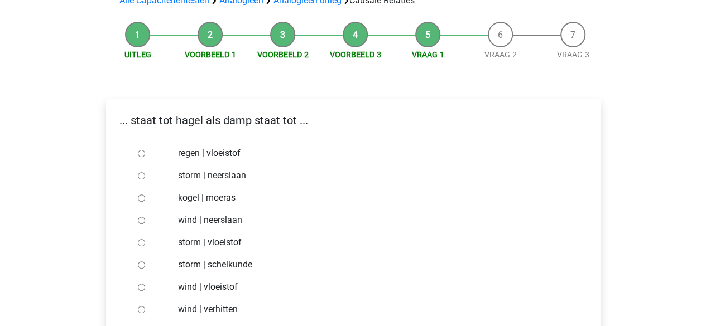
scroll to position [141, 0]
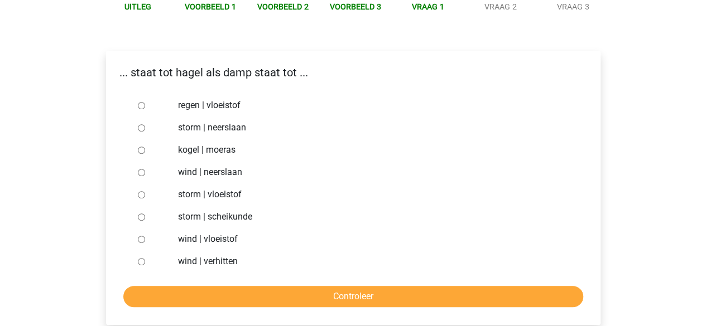
click at [140, 109] on input "regen | vloeistof" at bounding box center [141, 105] width 7 height 7
radio input "true"
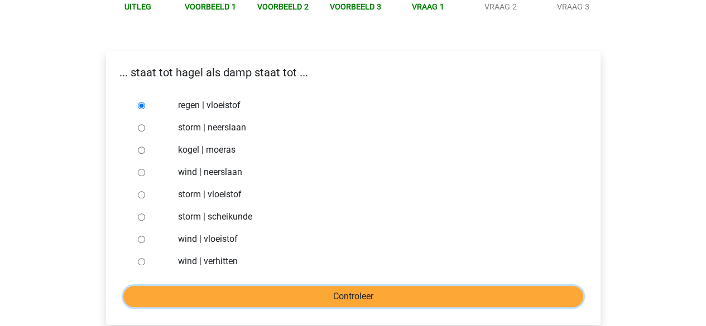
click at [311, 295] on input "Controleer" at bounding box center [353, 296] width 460 height 21
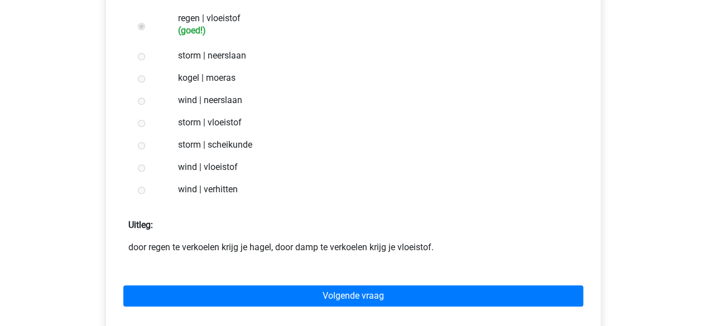
scroll to position [233, 0]
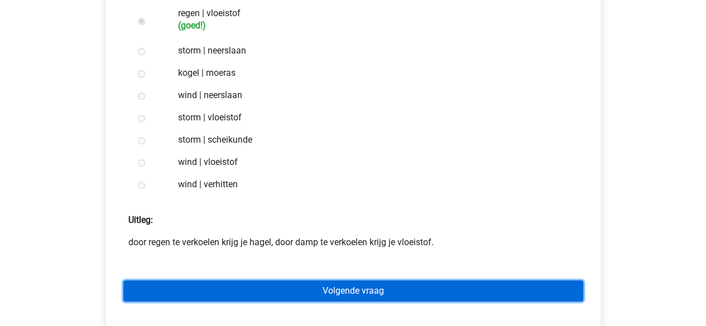
click at [383, 290] on link "Volgende vraag" at bounding box center [353, 291] width 460 height 21
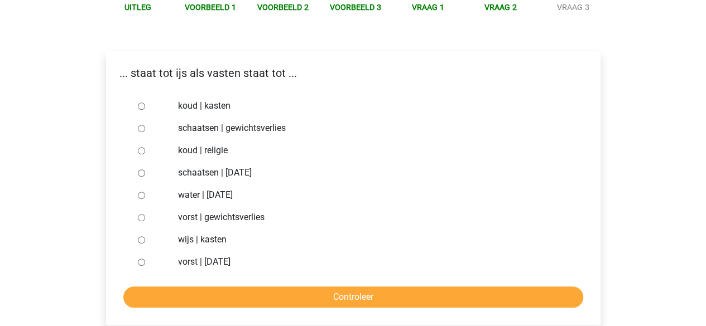
scroll to position [141, 0]
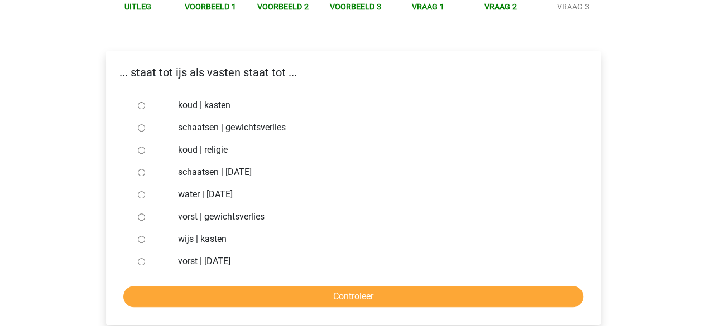
click at [141, 263] on input "vorst | [DATE]" at bounding box center [141, 261] width 7 height 7
radio input "true"
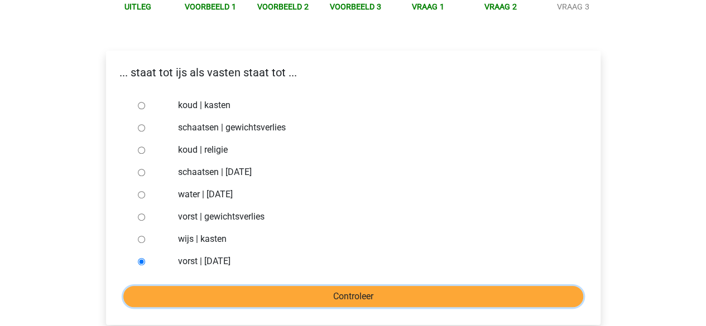
click at [365, 294] on input "Controleer" at bounding box center [353, 296] width 460 height 21
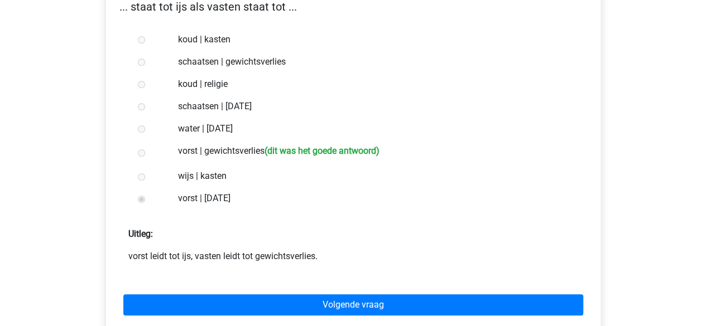
scroll to position [209, 0]
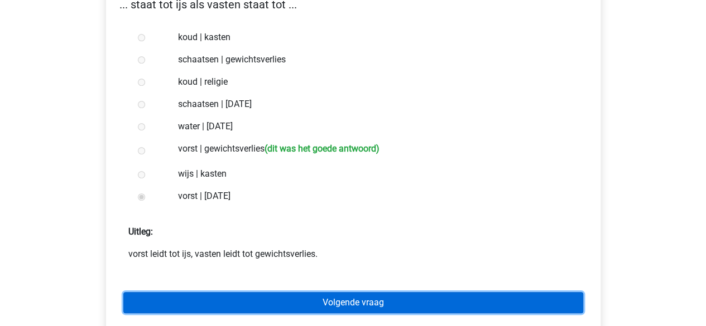
click at [347, 304] on link "Volgende vraag" at bounding box center [353, 302] width 460 height 21
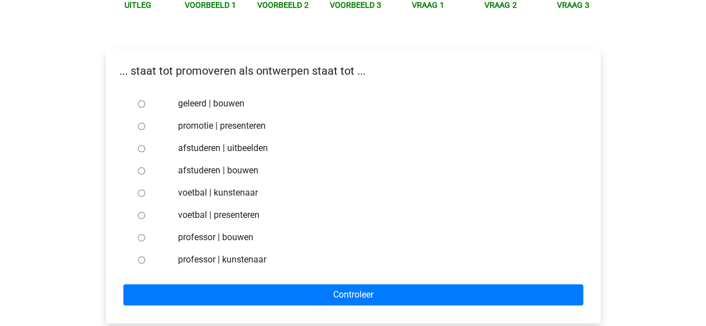
scroll to position [148, 0]
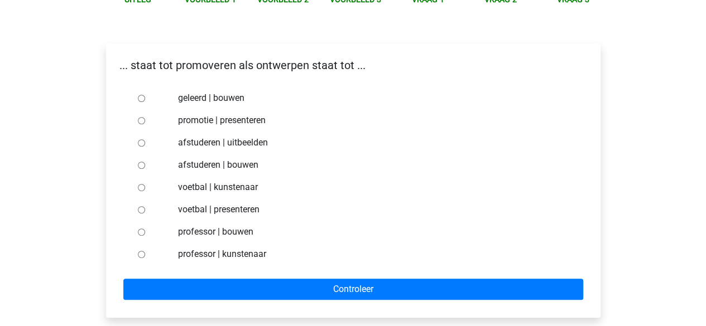
click at [142, 167] on input "afstuderen | bouwen" at bounding box center [141, 165] width 7 height 7
radio input "true"
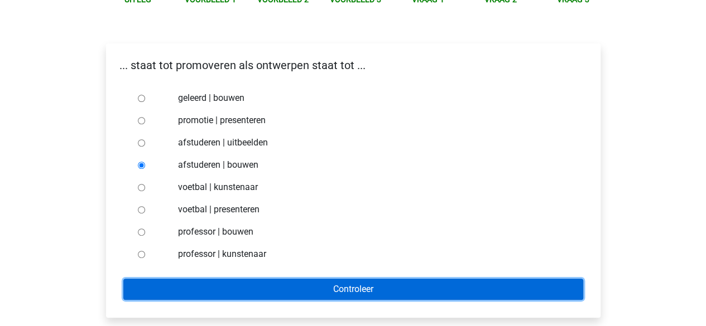
click at [325, 290] on input "Controleer" at bounding box center [353, 289] width 460 height 21
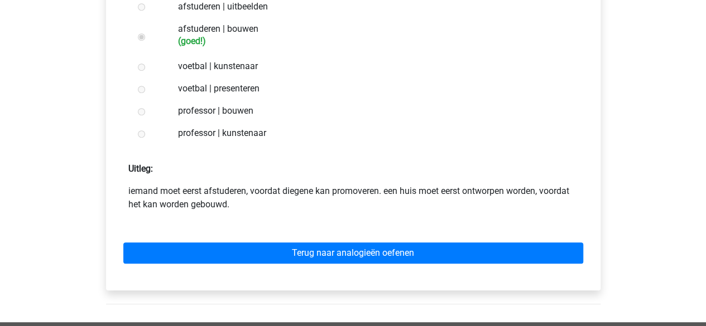
scroll to position [289, 0]
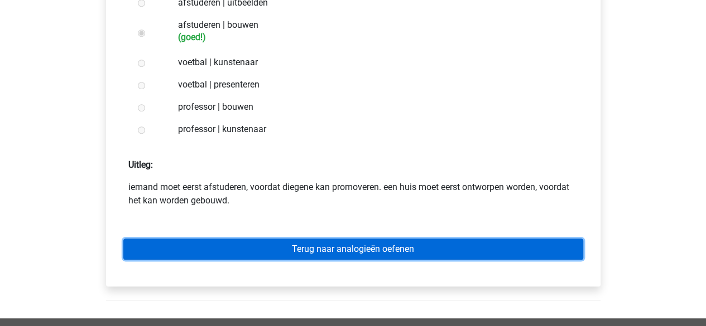
click at [328, 256] on link "Terug naar analogieën oefenen" at bounding box center [353, 249] width 460 height 21
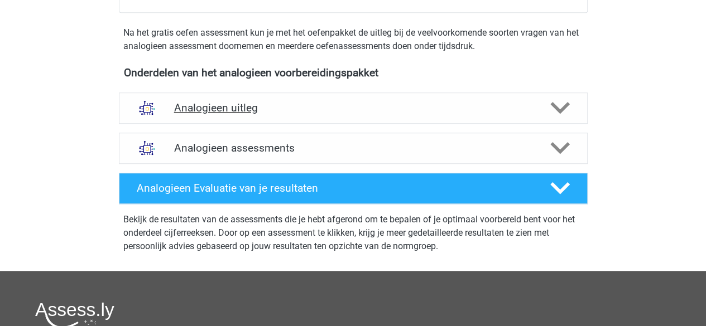
scroll to position [330, 0]
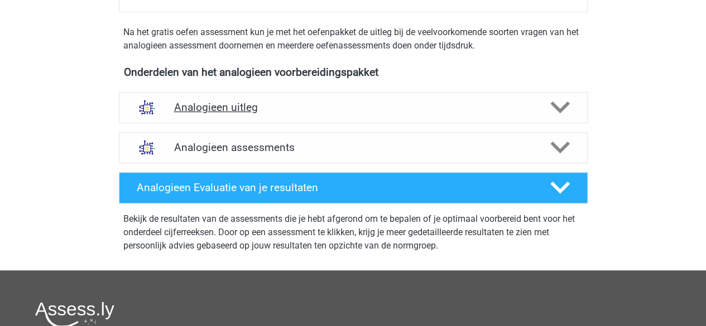
click at [302, 112] on h4 "Analogieen uitleg" at bounding box center [353, 107] width 358 height 13
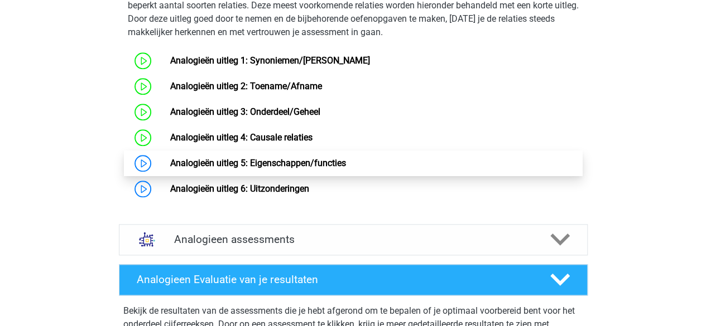
scroll to position [585, 0]
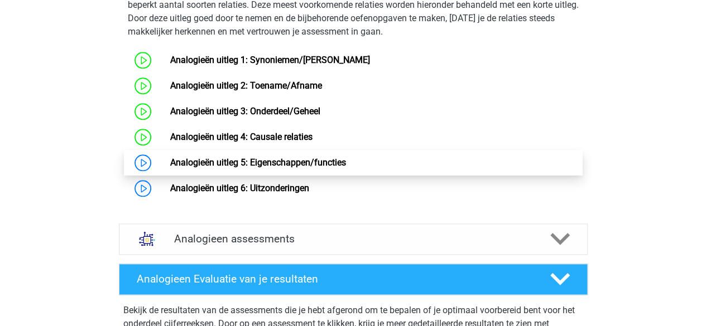
click at [200, 168] on link "Analogieën uitleg 5: Eigenschappen/functies" at bounding box center [258, 162] width 176 height 11
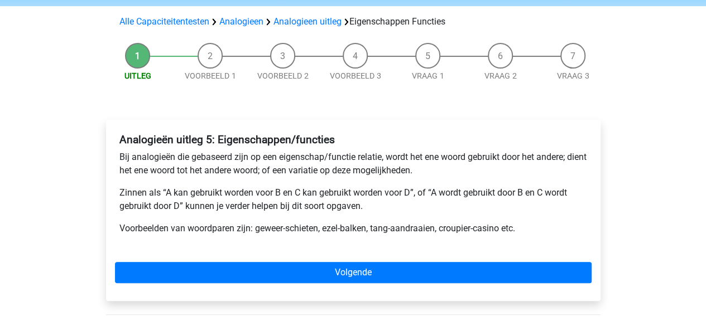
scroll to position [73, 0]
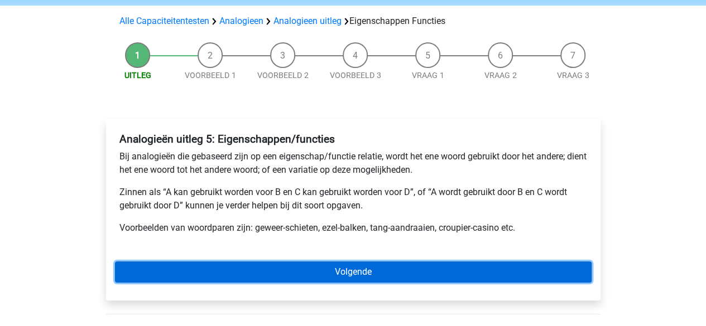
click at [298, 263] on link "Volgende" at bounding box center [353, 272] width 477 height 21
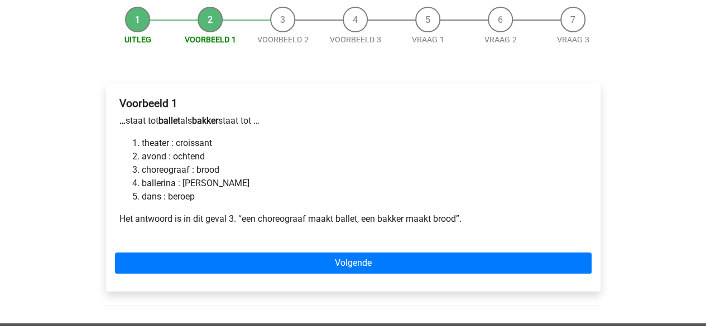
scroll to position [112, 0]
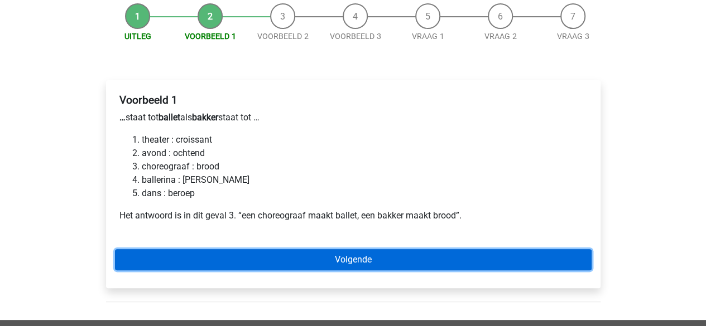
click at [377, 259] on link "Volgende" at bounding box center [353, 259] width 477 height 21
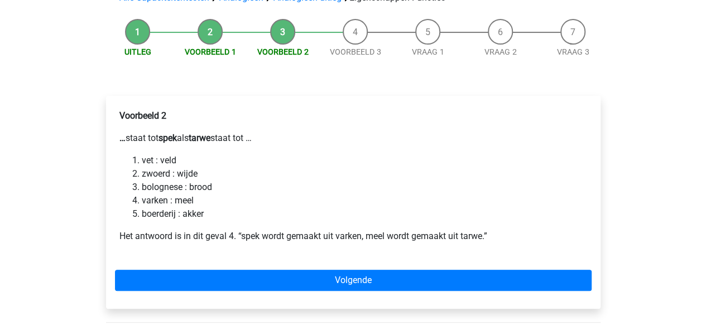
scroll to position [132, 0]
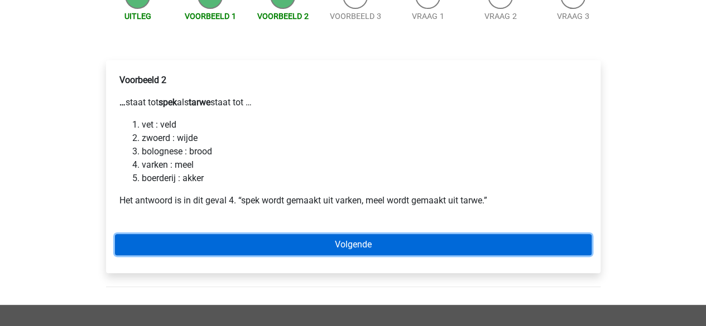
click at [323, 243] on link "Volgende" at bounding box center [353, 244] width 477 height 21
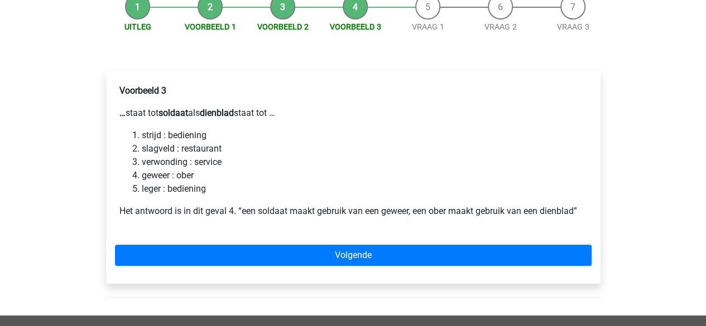
scroll to position [122, 0]
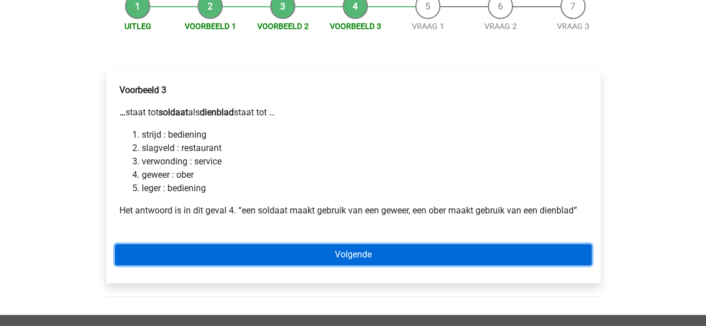
click at [350, 253] on link "Volgende" at bounding box center [353, 254] width 477 height 21
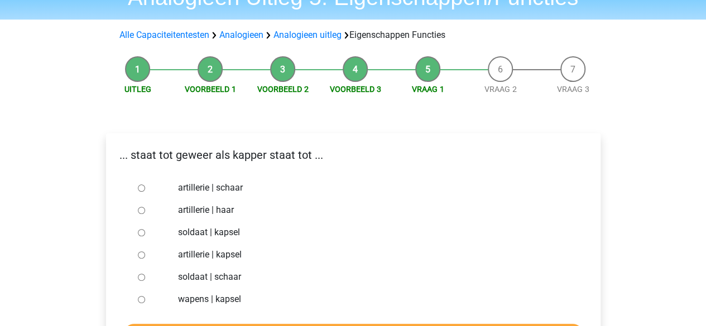
scroll to position [134, 0]
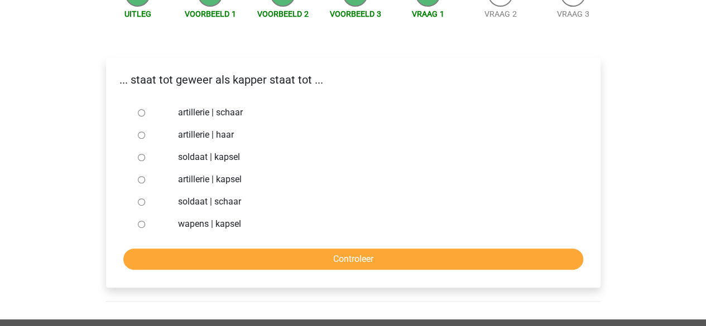
click at [145, 206] on div at bounding box center [151, 202] width 37 height 22
click at [141, 201] on input "soldaat | schaar" at bounding box center [141, 202] width 7 height 7
radio input "true"
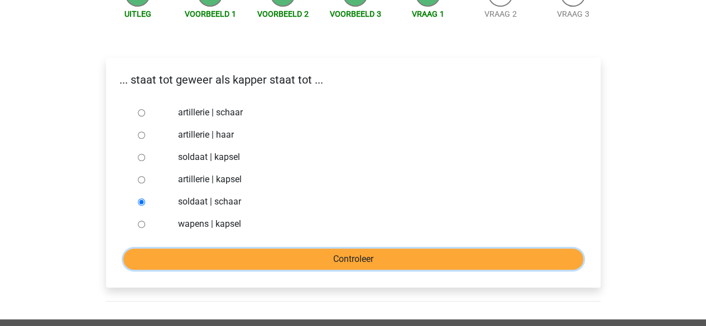
click at [327, 255] on input "Controleer" at bounding box center [353, 259] width 460 height 21
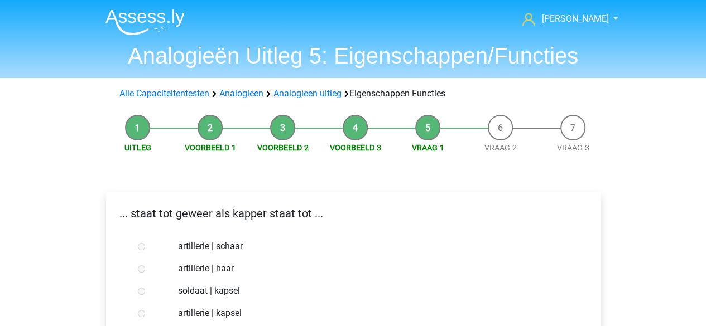
scroll to position [216, 0]
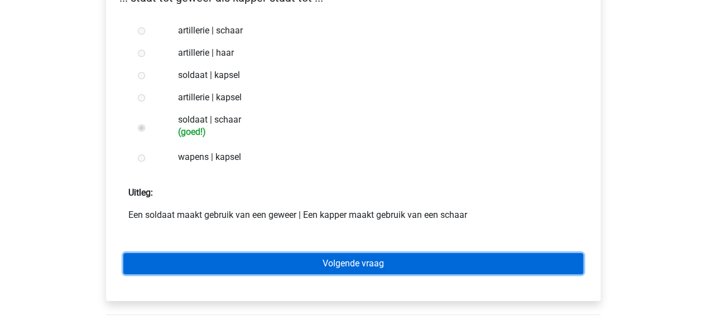
click at [329, 261] on link "Volgende vraag" at bounding box center [353, 263] width 460 height 21
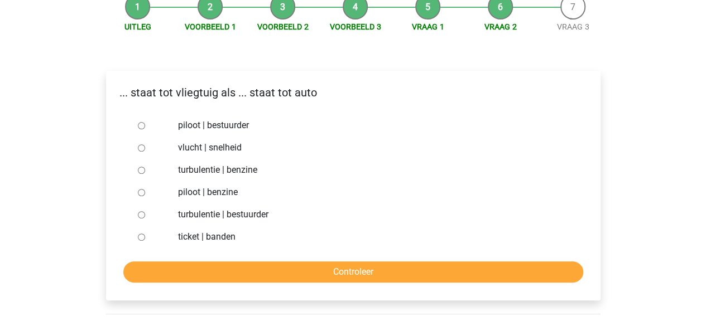
scroll to position [121, 0]
click at [140, 123] on input "piloot | bestuurder" at bounding box center [141, 125] width 7 height 7
radio input "true"
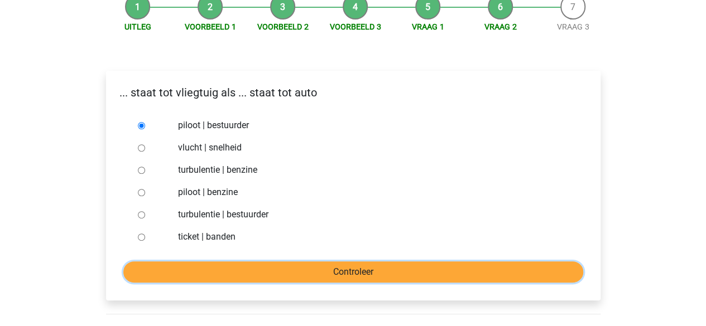
click at [331, 266] on input "Controleer" at bounding box center [353, 272] width 460 height 21
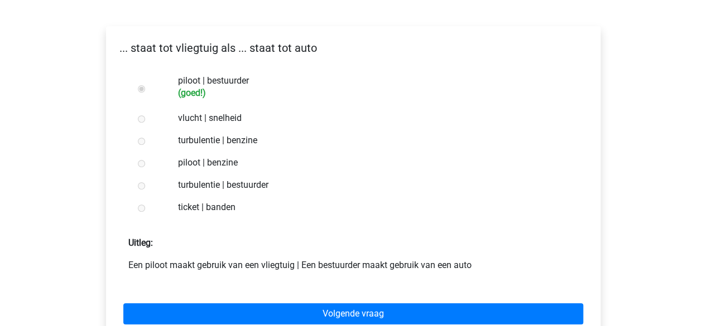
scroll to position [211, 0]
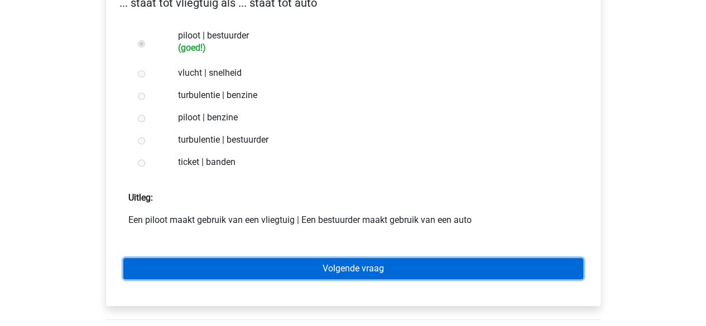
click at [331, 266] on link "Volgende vraag" at bounding box center [353, 268] width 460 height 21
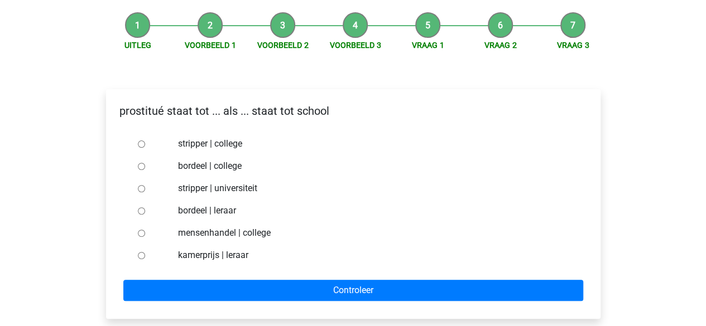
scroll to position [106, 0]
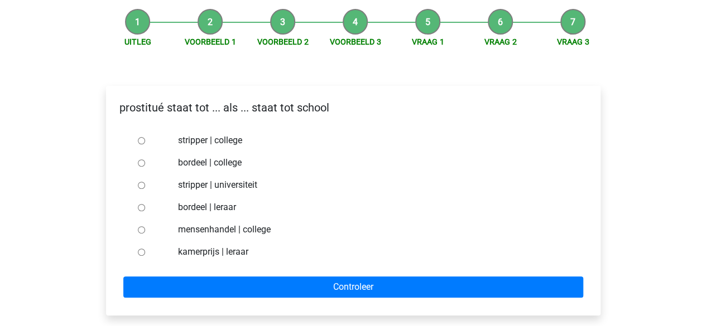
click at [140, 209] on input "bordeel | leraar" at bounding box center [141, 207] width 7 height 7
radio input "true"
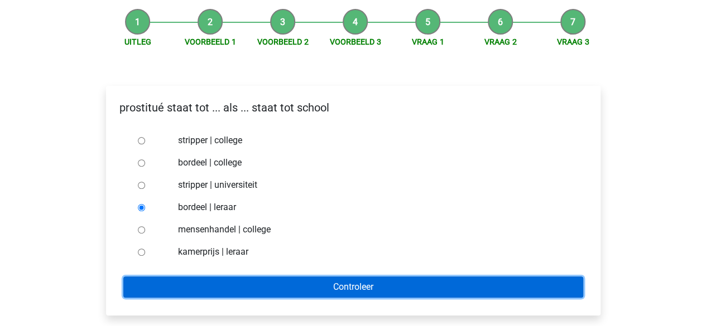
click at [378, 286] on input "Controleer" at bounding box center [353, 287] width 460 height 21
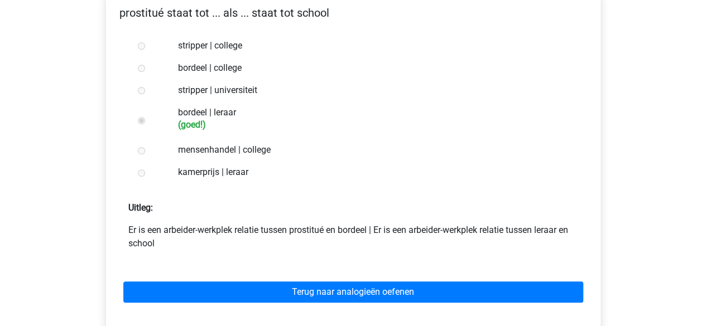
scroll to position [200, 0]
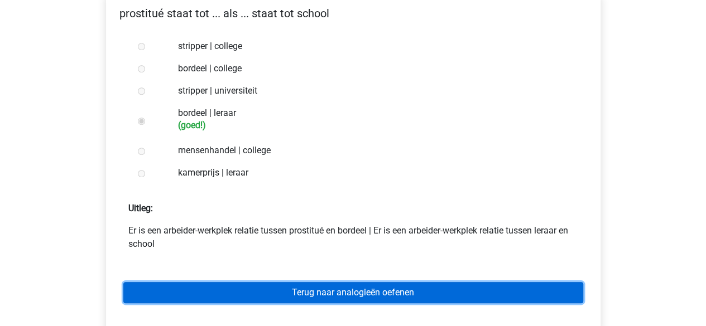
click at [362, 296] on link "Terug naar analogieën oefenen" at bounding box center [353, 292] width 460 height 21
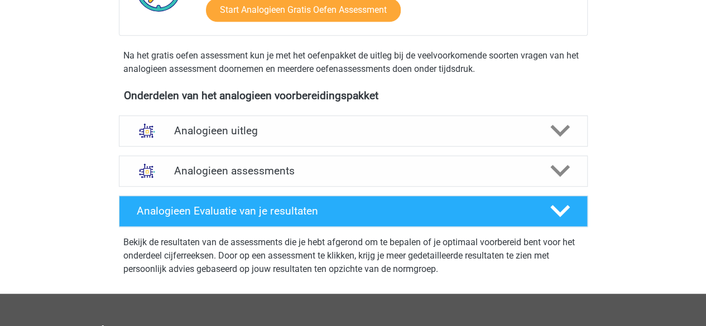
scroll to position [306, 0]
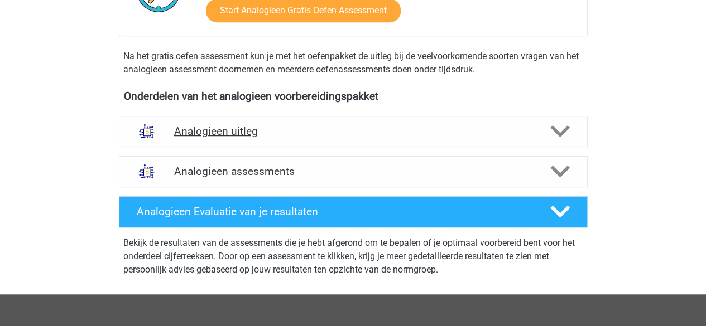
click at [279, 138] on div "Analogieen uitleg" at bounding box center [353, 131] width 469 height 31
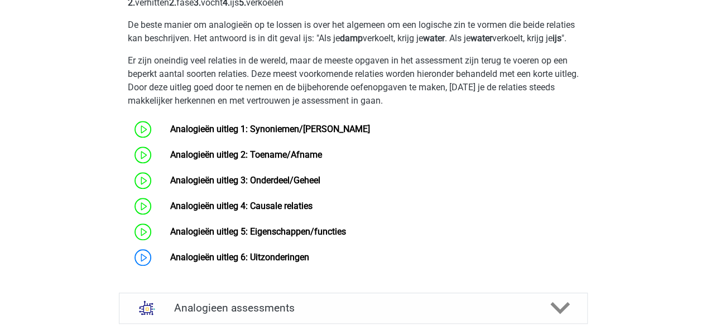
scroll to position [612, 0]
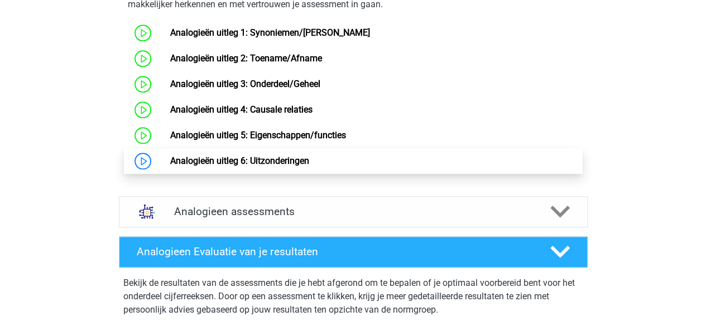
click at [183, 166] on link "Analogieën uitleg 6: Uitzonderingen" at bounding box center [239, 161] width 139 height 11
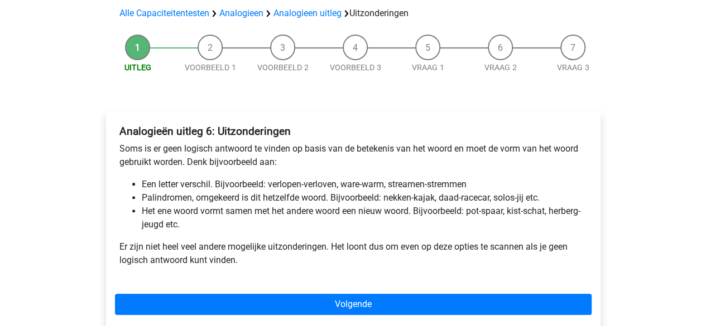
scroll to position [80, 0]
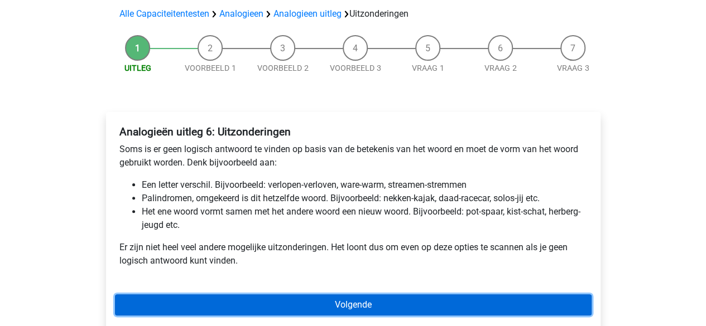
click at [357, 300] on link "Volgende" at bounding box center [353, 305] width 477 height 21
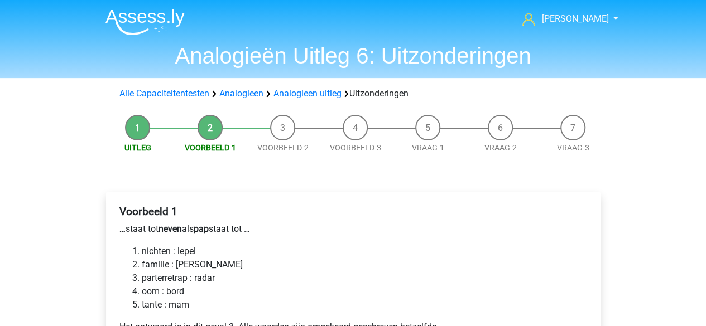
scroll to position [96, 0]
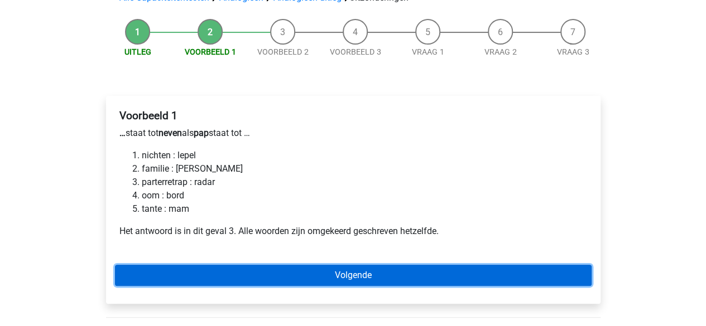
click at [346, 272] on link "Volgende" at bounding box center [353, 275] width 477 height 21
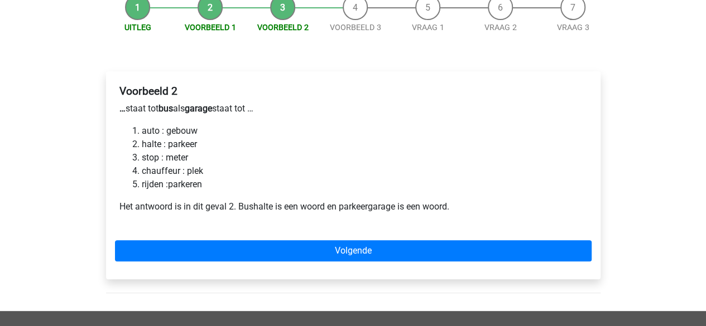
scroll to position [133, 0]
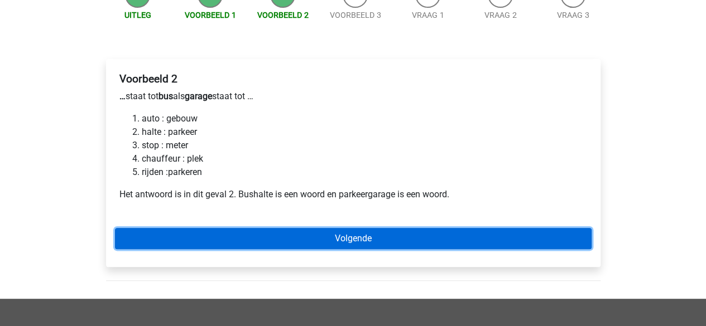
click at [330, 241] on link "Volgende" at bounding box center [353, 238] width 477 height 21
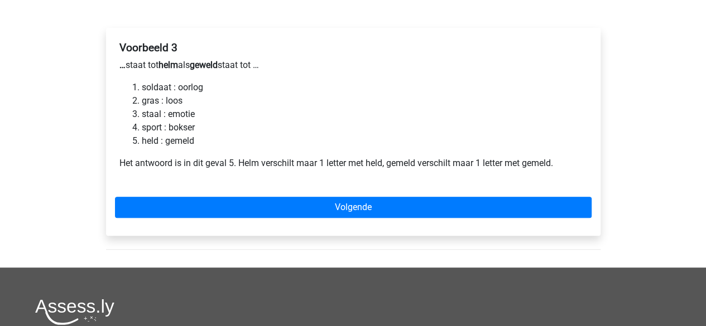
scroll to position [136, 0]
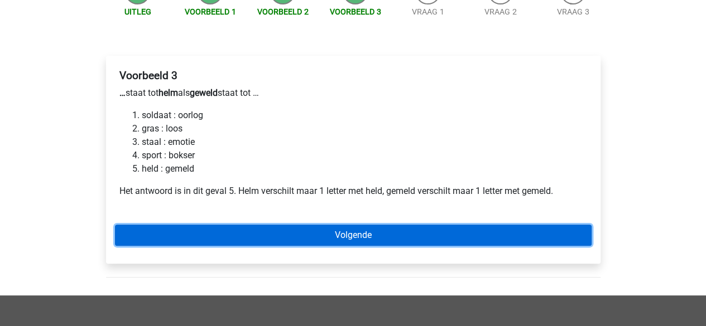
click at [338, 238] on link "Volgende" at bounding box center [353, 235] width 477 height 21
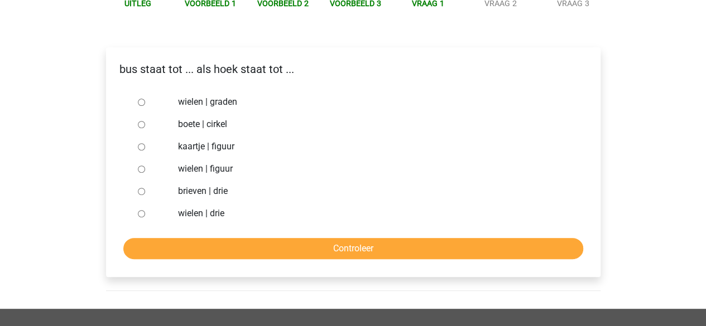
scroll to position [134, 0]
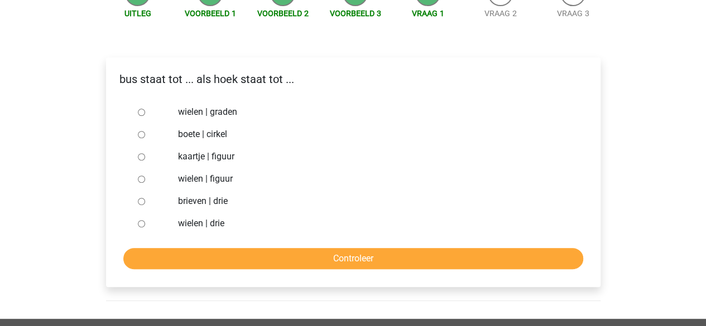
click at [142, 201] on input "brieven | drie" at bounding box center [141, 201] width 7 height 7
radio input "true"
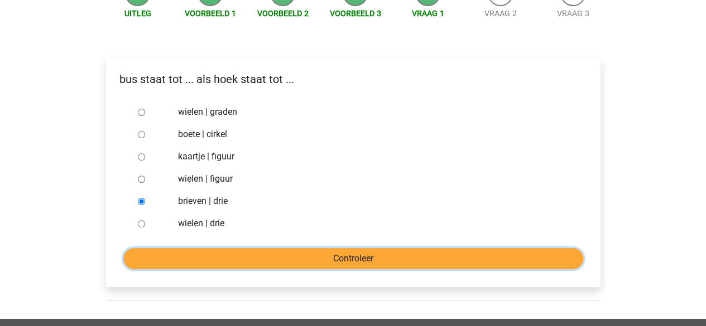
click at [314, 256] on input "Controleer" at bounding box center [353, 258] width 460 height 21
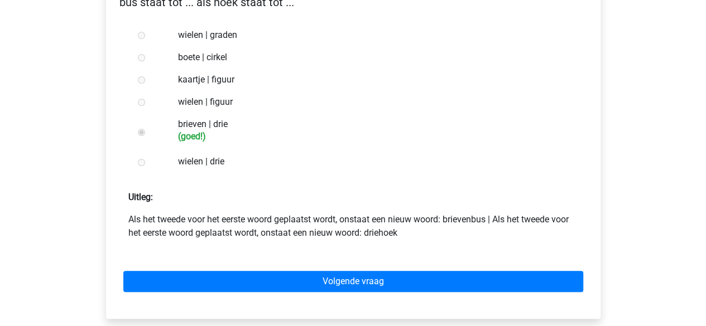
scroll to position [212, 0]
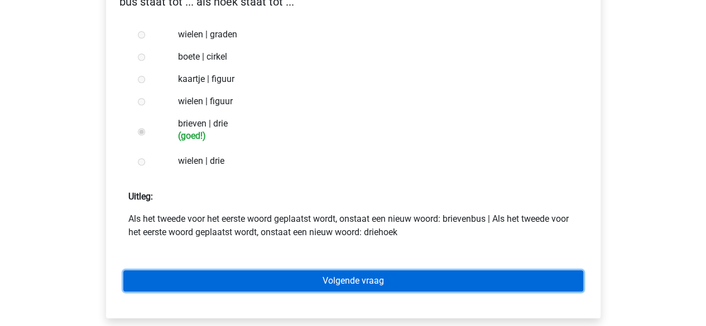
click at [319, 282] on link "Volgende vraag" at bounding box center [353, 281] width 460 height 21
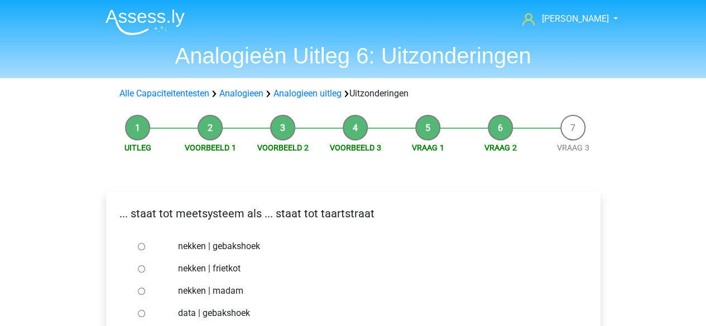
scroll to position [112, 0]
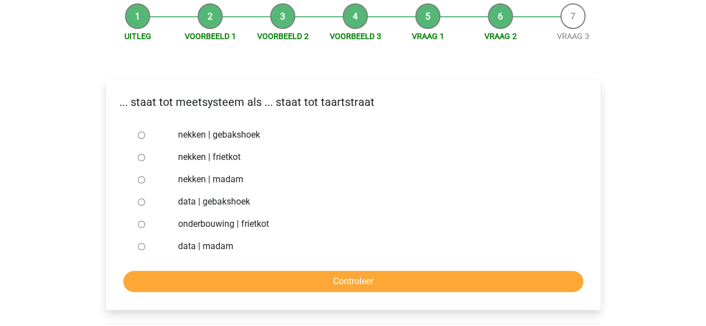
click at [134, 201] on div at bounding box center [151, 202] width 37 height 22
click at [140, 205] on input "data | gebakshoek" at bounding box center [141, 202] width 7 height 7
radio input "true"
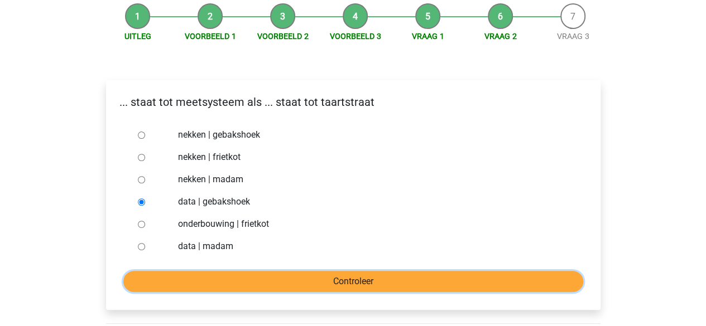
click at [330, 285] on input "Controleer" at bounding box center [353, 281] width 460 height 21
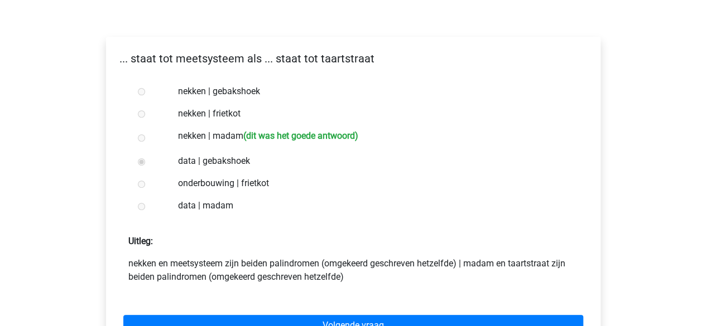
scroll to position [210, 0]
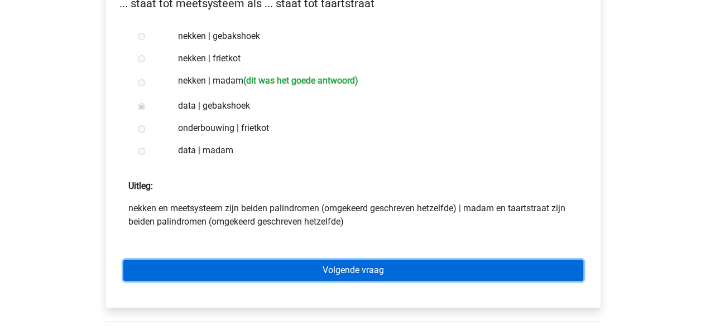
click at [397, 281] on link "Volgende vraag" at bounding box center [353, 270] width 460 height 21
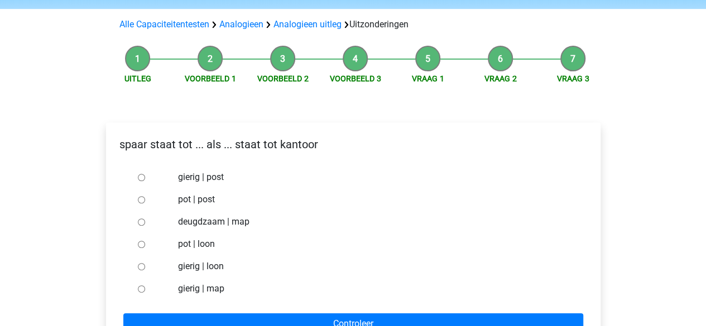
scroll to position [107, 0]
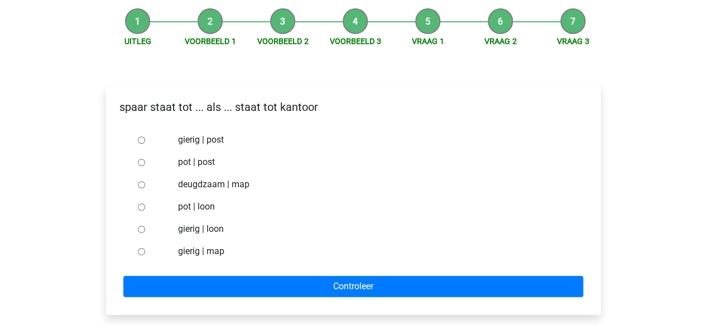
click at [142, 161] on input "pot | post" at bounding box center [141, 162] width 7 height 7
radio input "true"
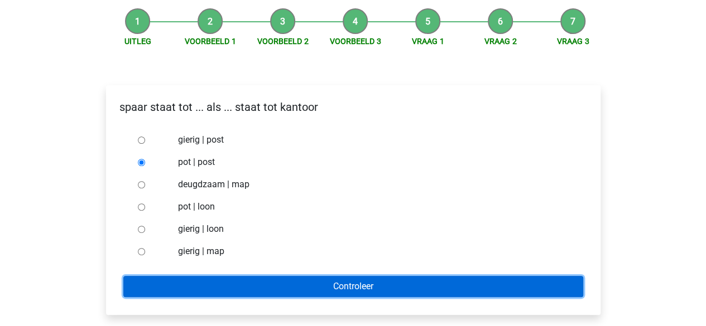
click at [337, 288] on input "Controleer" at bounding box center [353, 286] width 460 height 21
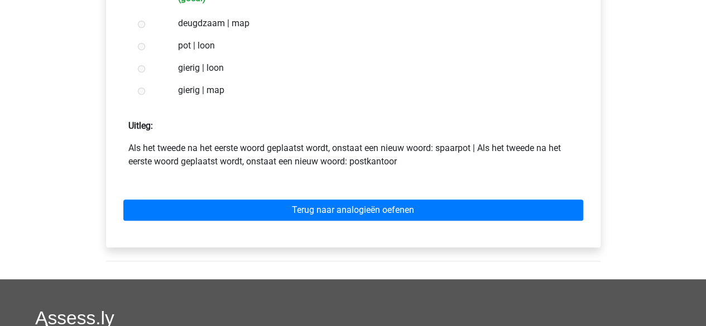
scroll to position [283, 0]
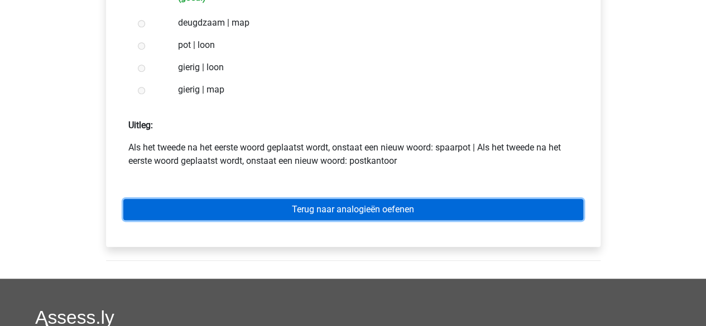
click at [329, 212] on link "Terug naar analogieën oefenen" at bounding box center [353, 209] width 460 height 21
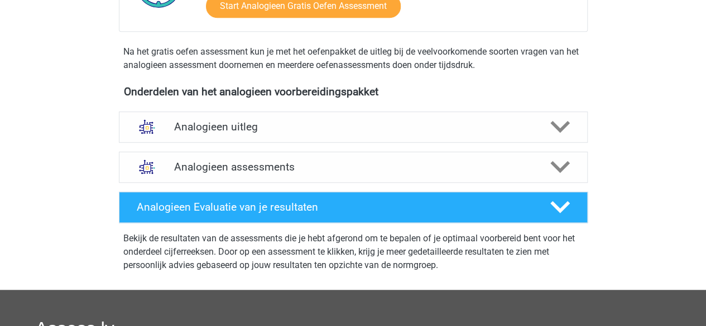
scroll to position [368, 0]
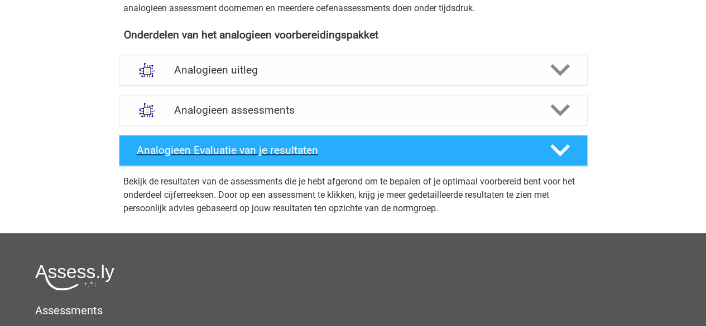
click at [309, 148] on h4 "Analogieen Evaluatie van je resultaten" at bounding box center [335, 150] width 396 height 13
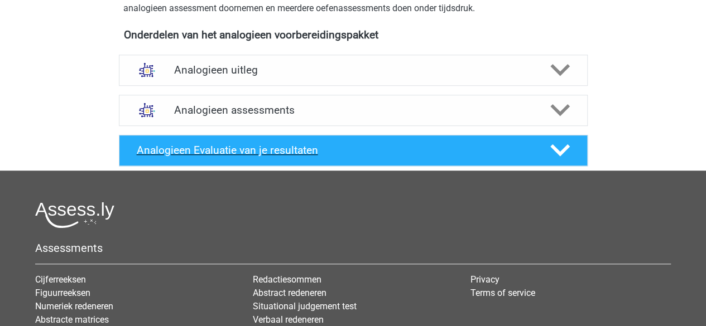
click at [309, 148] on h4 "Analogieen Evaluatie van je resultaten" at bounding box center [335, 150] width 396 height 13
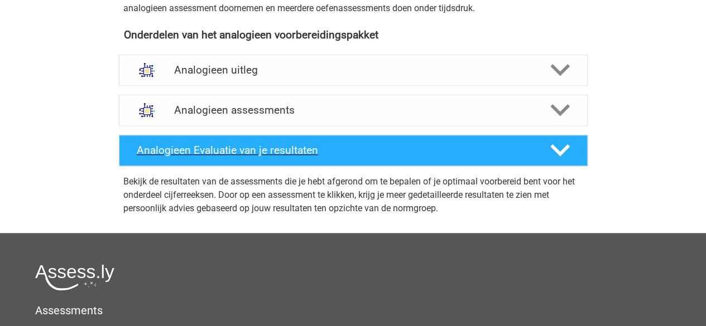
click at [309, 148] on h4 "Analogieen Evaluatie van je resultaten" at bounding box center [335, 150] width 396 height 13
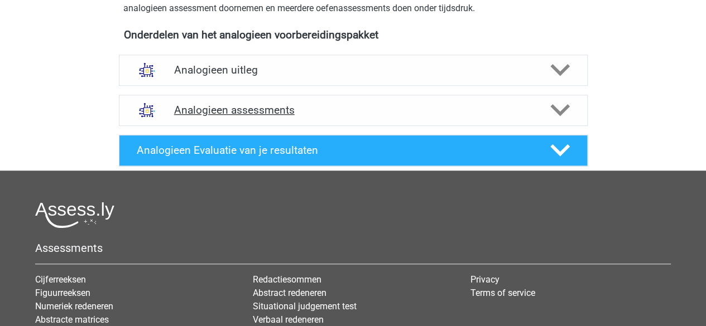
click at [297, 104] on h4 "Analogieen assessments" at bounding box center [353, 110] width 358 height 13
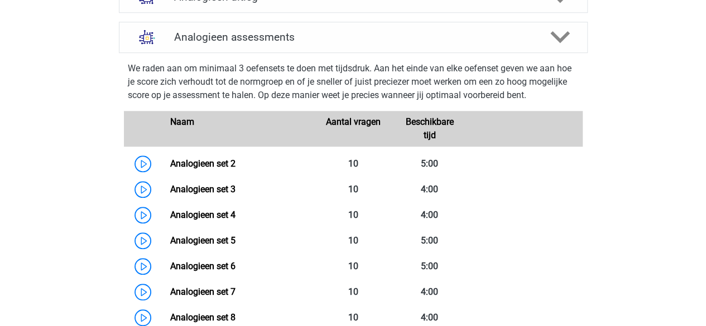
scroll to position [440, 0]
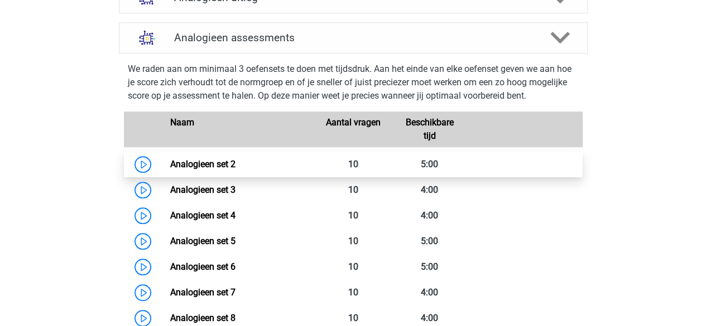
click at [209, 169] on link "Analogieen set 2" at bounding box center [202, 164] width 65 height 11
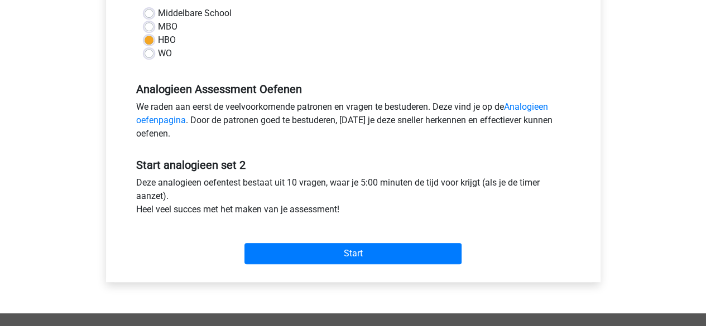
scroll to position [273, 0]
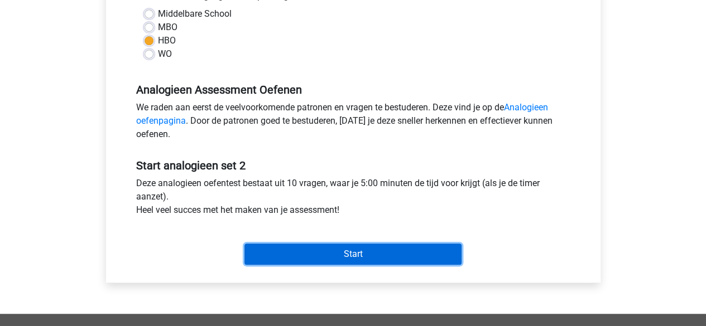
click at [340, 254] on input "Start" at bounding box center [352, 254] width 217 height 21
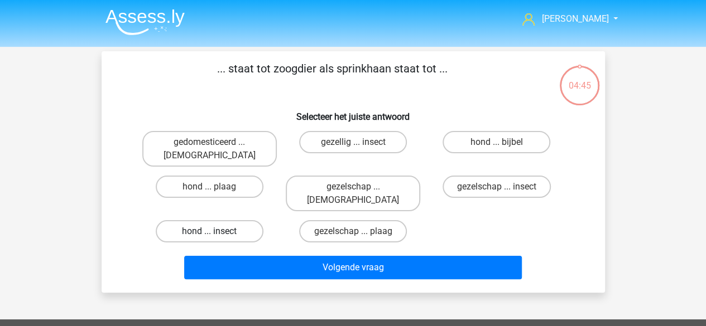
click at [239, 220] on label "hond ... insect" at bounding box center [210, 231] width 108 height 22
click at [217, 232] on input "hond ... insect" at bounding box center [212, 235] width 7 height 7
radio input "true"
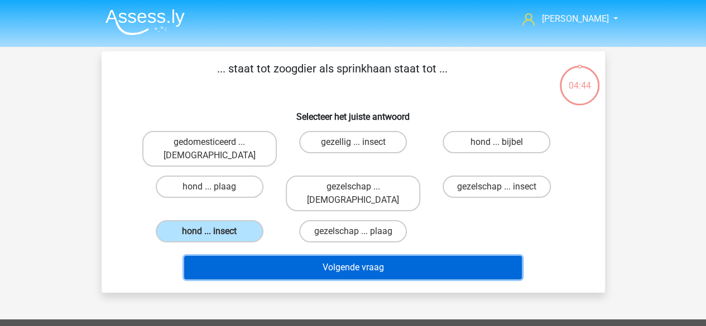
click at [324, 256] on button "Volgende vraag" at bounding box center [353, 267] width 338 height 23
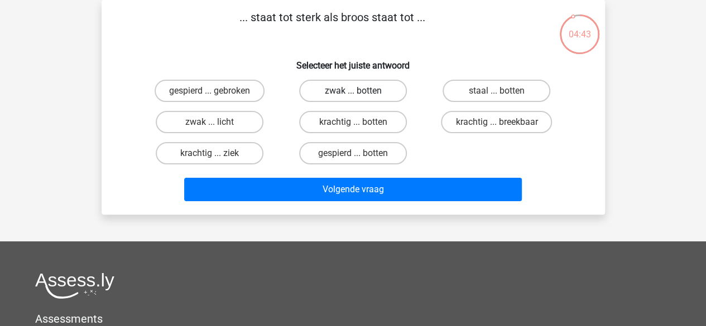
scroll to position [16, 0]
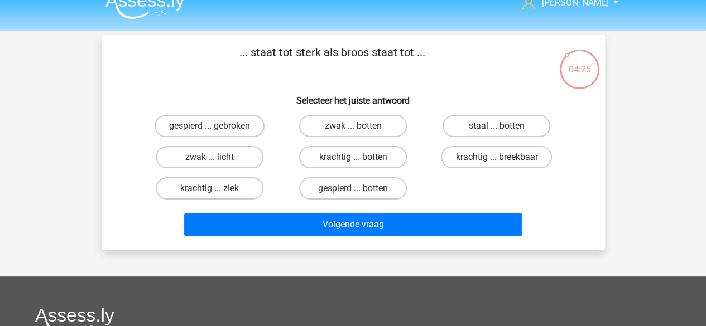
click at [461, 157] on label "krachtig ... breekbaar" at bounding box center [496, 157] width 111 height 22
click at [497, 157] on input "krachtig ... breekbaar" at bounding box center [500, 160] width 7 height 7
radio input "true"
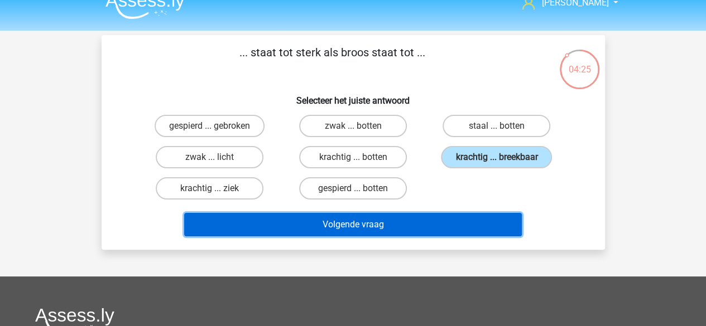
click at [395, 223] on button "Volgende vraag" at bounding box center [353, 224] width 338 height 23
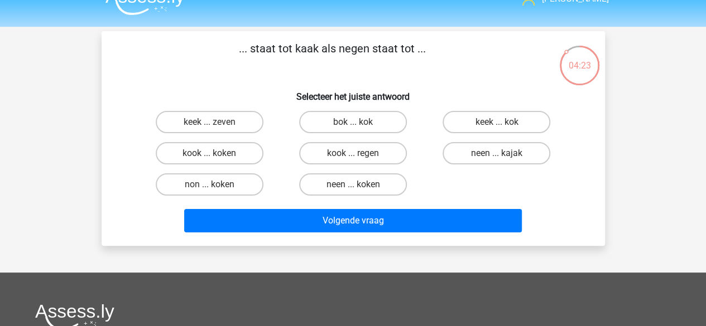
scroll to position [20, 0]
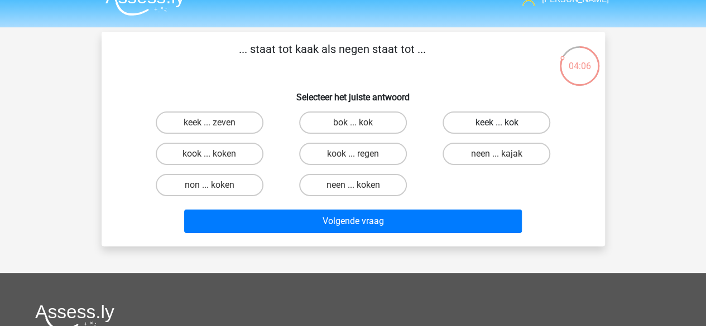
click at [490, 127] on label "keek ... kok" at bounding box center [497, 123] width 108 height 22
click at [497, 127] on input "keek ... kok" at bounding box center [500, 126] width 7 height 7
radio input "true"
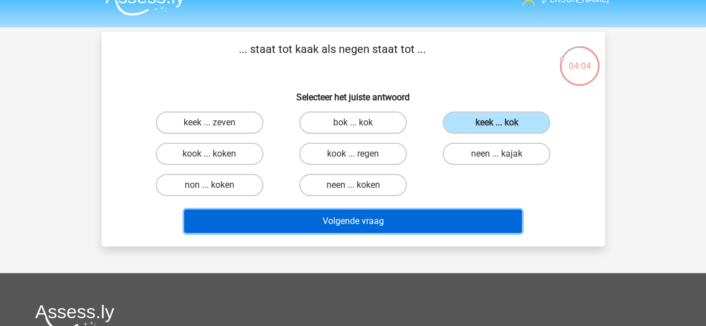
click at [429, 221] on button "Volgende vraag" at bounding box center [353, 221] width 338 height 23
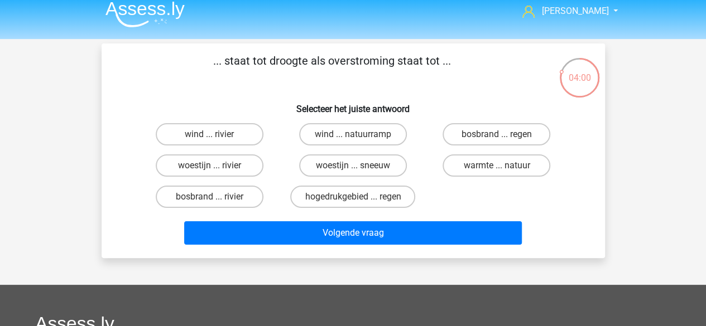
scroll to position [0, 0]
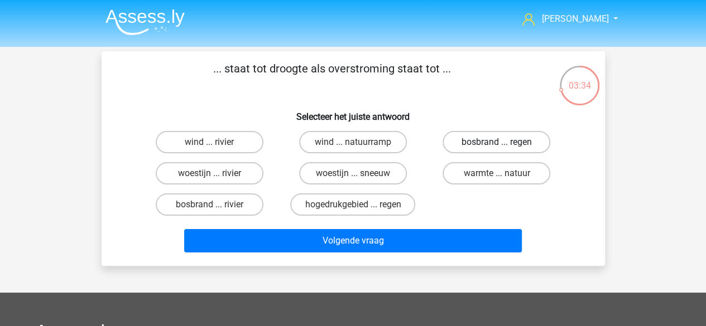
click at [494, 143] on label "bosbrand ... regen" at bounding box center [497, 142] width 108 height 22
click at [497, 143] on input "bosbrand ... regen" at bounding box center [500, 145] width 7 height 7
radio input "true"
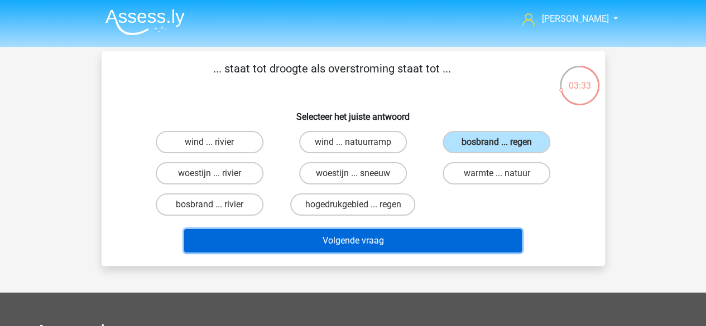
click at [356, 248] on button "Volgende vraag" at bounding box center [353, 240] width 338 height 23
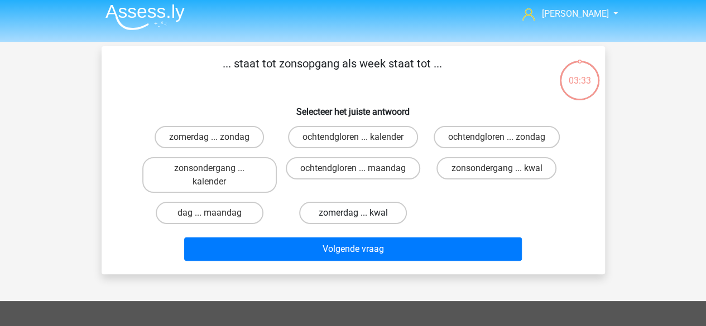
scroll to position [4, 0]
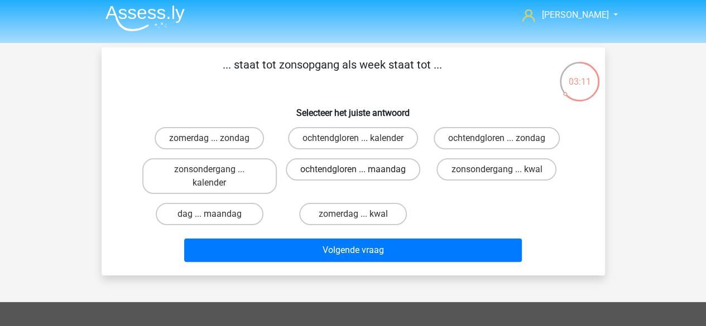
click at [372, 181] on label "ochtendgloren ... maandag" at bounding box center [353, 169] width 134 height 22
click at [360, 177] on input "ochtendgloren ... maandag" at bounding box center [356, 173] width 7 height 7
radio input "true"
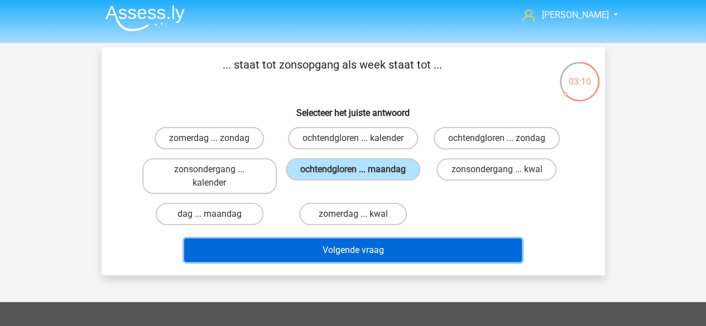
click at [372, 256] on button "Volgende vraag" at bounding box center [353, 250] width 338 height 23
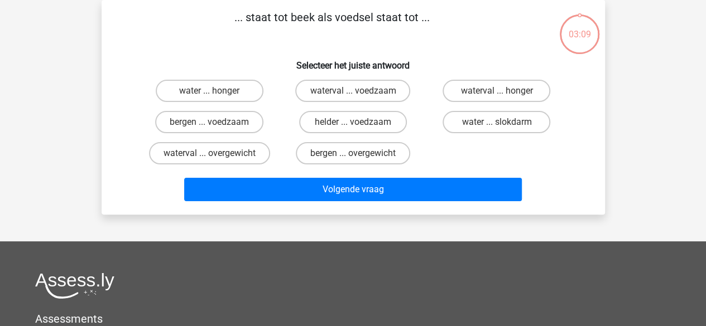
scroll to position [15, 0]
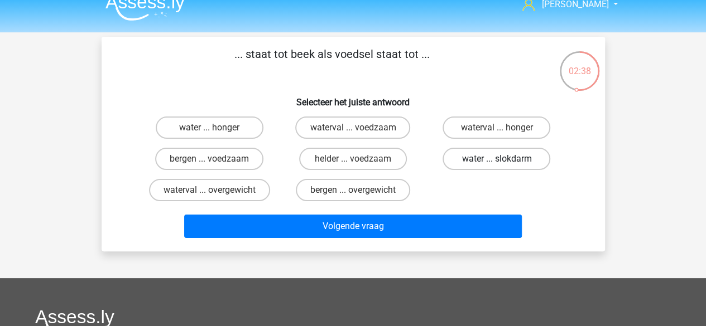
click at [492, 167] on label "water ... slokdarm" at bounding box center [497, 159] width 108 height 22
click at [497, 166] on input "water ... slokdarm" at bounding box center [500, 162] width 7 height 7
radio input "true"
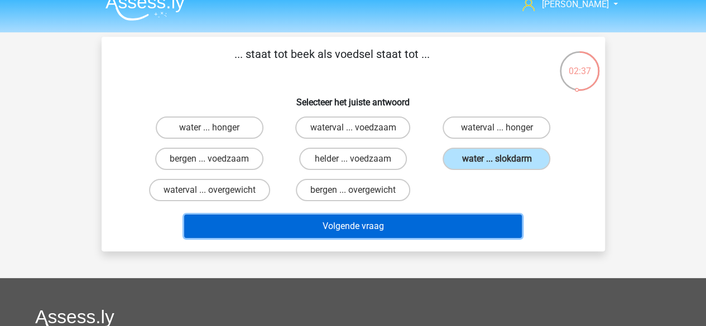
click at [359, 226] on button "Volgende vraag" at bounding box center [353, 226] width 338 height 23
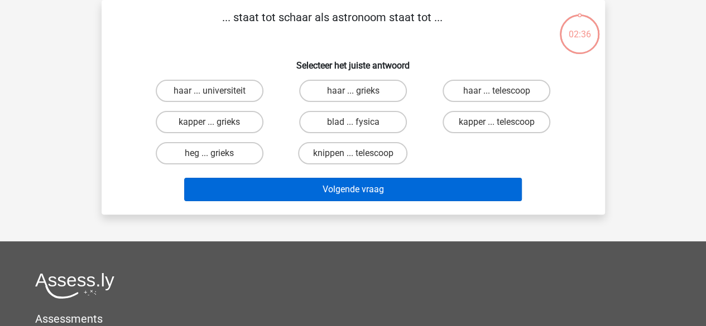
scroll to position [0, 0]
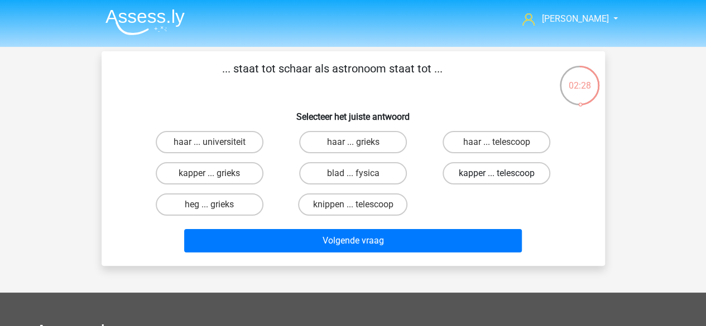
click at [510, 177] on label "kapper ... telescoop" at bounding box center [497, 173] width 108 height 22
click at [504, 177] on input "kapper ... telescoop" at bounding box center [500, 177] width 7 height 7
radio input "true"
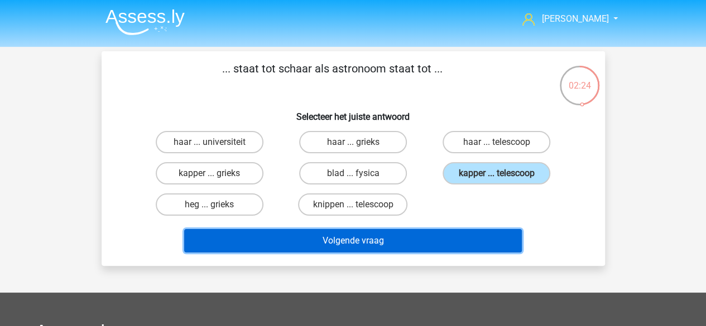
click at [387, 242] on button "Volgende vraag" at bounding box center [353, 240] width 338 height 23
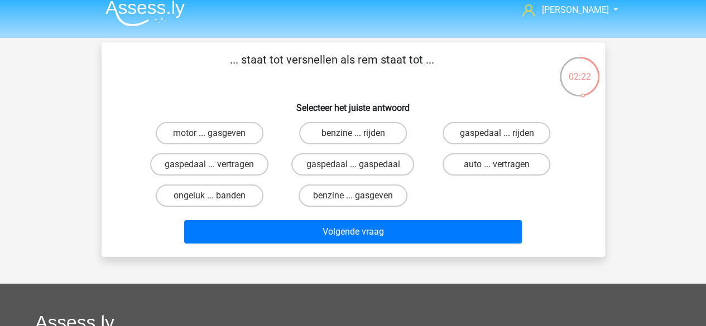
scroll to position [7, 0]
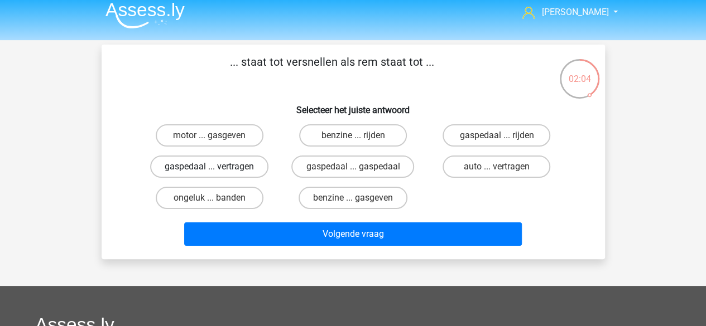
click at [253, 169] on label "gaspedaal ... vertragen" at bounding box center [209, 167] width 118 height 22
click at [217, 169] on input "gaspedaal ... vertragen" at bounding box center [212, 170] width 7 height 7
radio input "true"
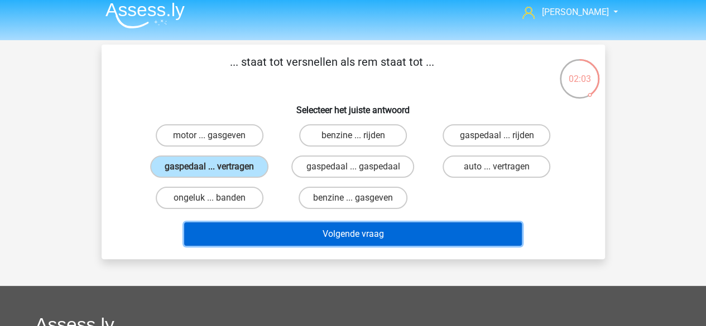
click at [392, 232] on button "Volgende vraag" at bounding box center [353, 234] width 338 height 23
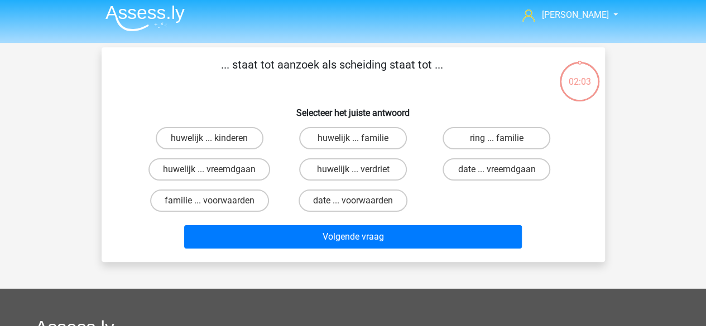
scroll to position [0, 0]
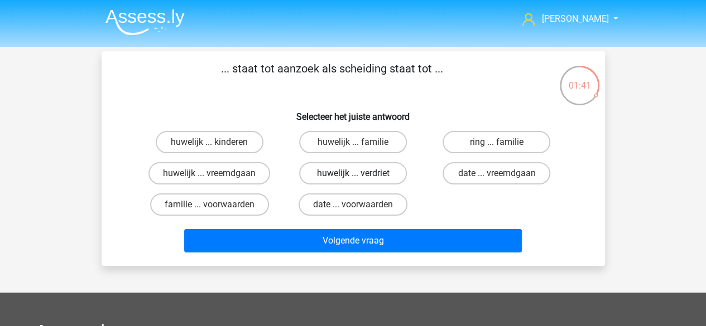
click at [382, 170] on label "huwelijk ... verdriet" at bounding box center [353, 173] width 108 height 22
click at [360, 174] on input "huwelijk ... verdriet" at bounding box center [356, 177] width 7 height 7
radio input "true"
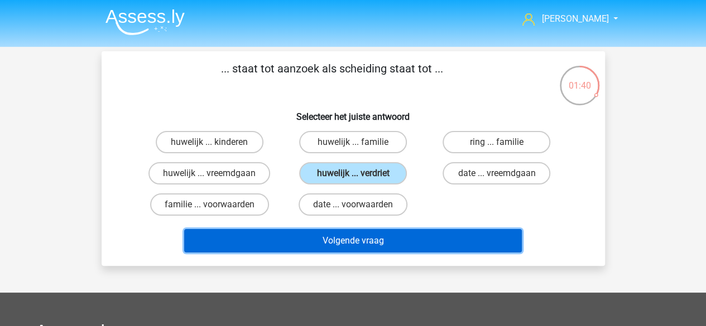
click at [372, 244] on button "Volgende vraag" at bounding box center [353, 240] width 338 height 23
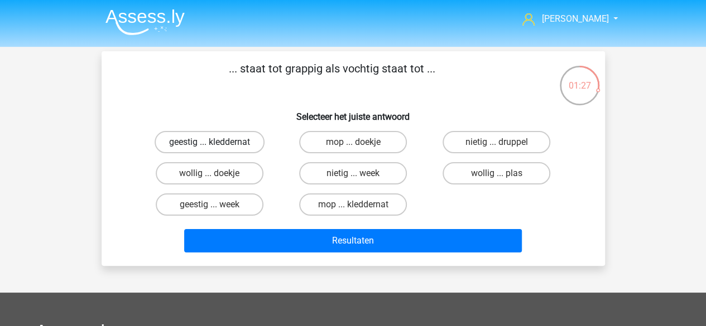
click at [241, 145] on label "geestig ... kleddernat" at bounding box center [210, 142] width 110 height 22
click at [217, 145] on input "geestig ... kleddernat" at bounding box center [212, 145] width 7 height 7
radio input "true"
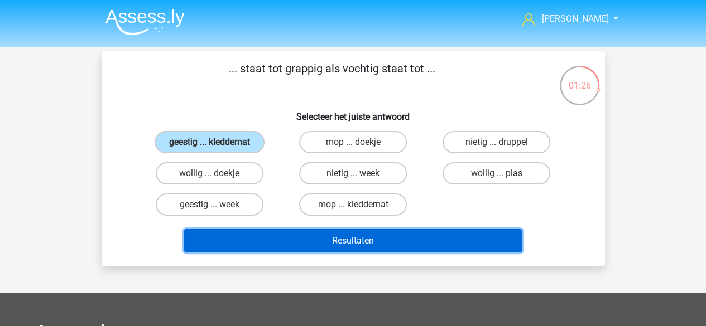
click at [387, 247] on button "Resultaten" at bounding box center [353, 240] width 338 height 23
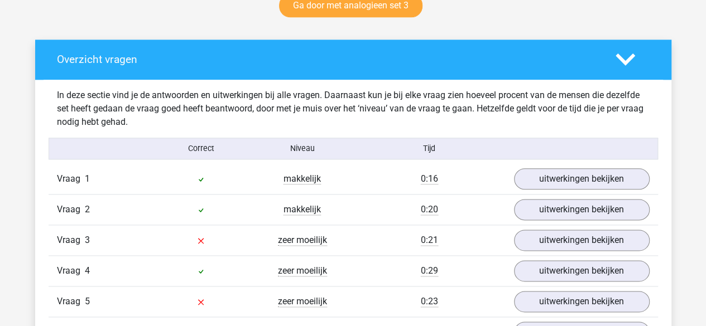
scroll to position [705, 0]
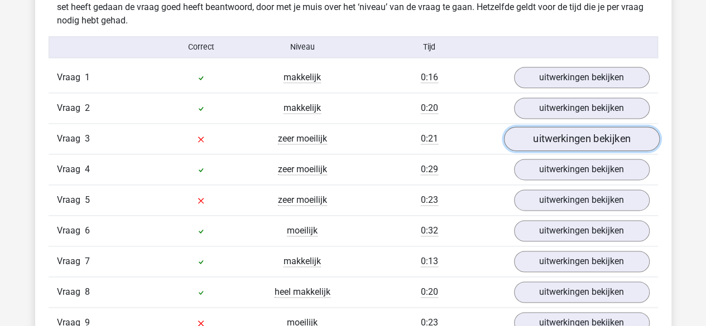
click at [568, 142] on link "uitwerkingen bekijken" at bounding box center [581, 139] width 156 height 25
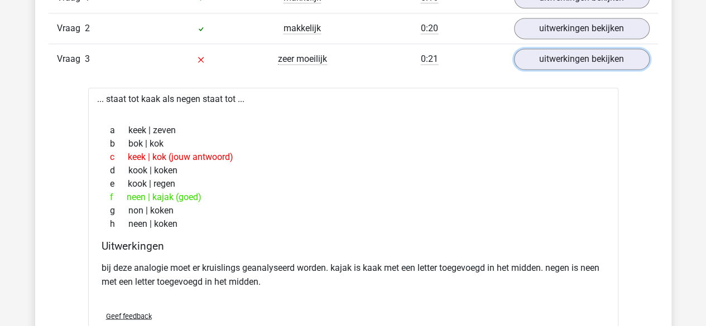
scroll to position [808, 0]
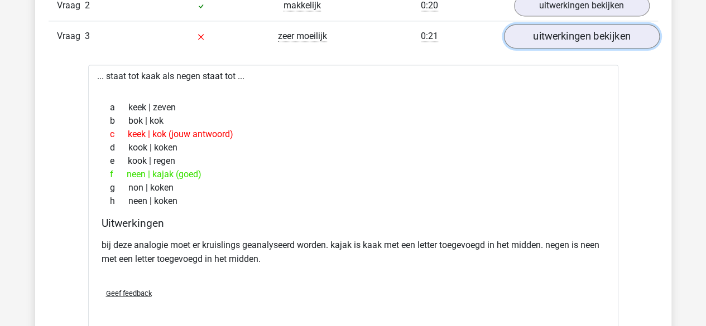
click at [609, 44] on link "uitwerkingen bekijken" at bounding box center [581, 36] width 156 height 25
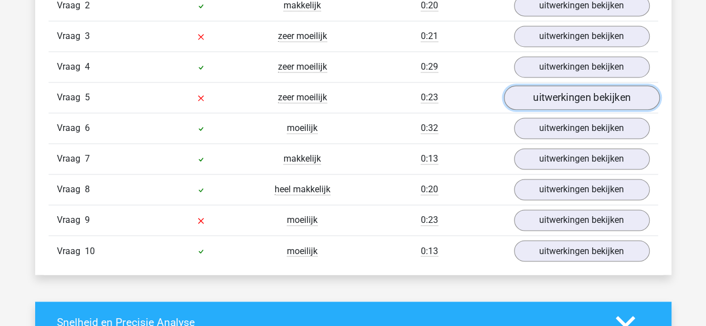
click at [573, 95] on link "uitwerkingen bekijken" at bounding box center [581, 97] width 156 height 25
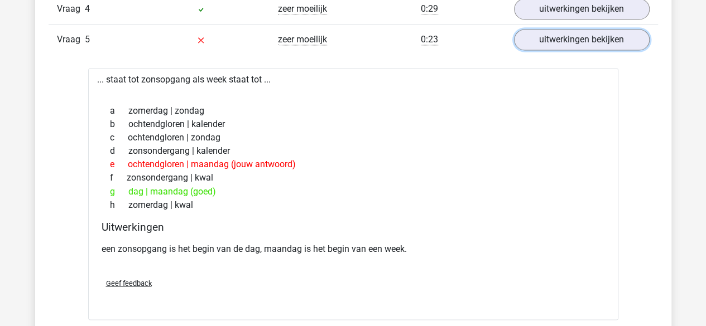
scroll to position [867, 0]
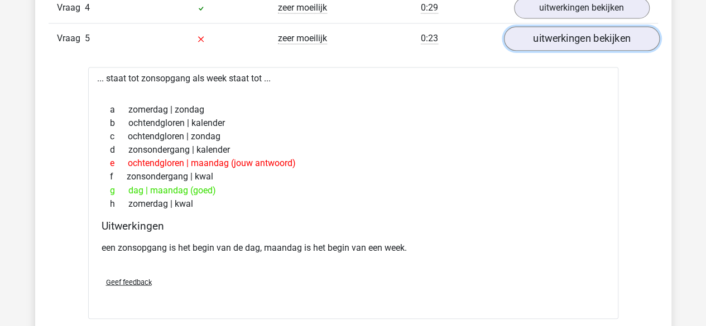
click at [550, 43] on link "uitwerkingen bekijken" at bounding box center [581, 38] width 156 height 25
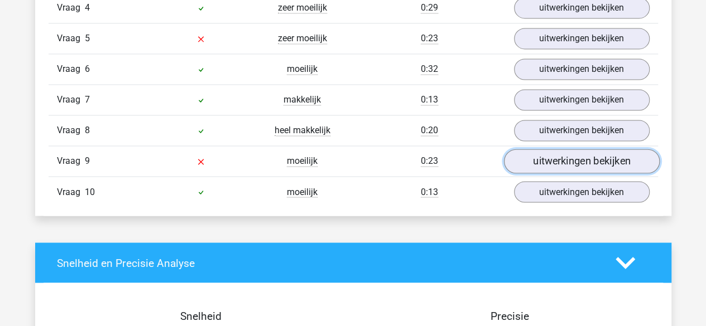
click at [555, 149] on link "uitwerkingen bekijken" at bounding box center [581, 161] width 156 height 25
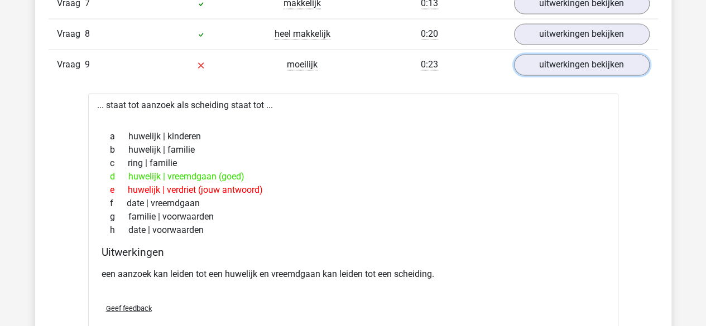
scroll to position [964, 0]
click at [594, 54] on link "uitwerkingen bekijken" at bounding box center [581, 64] width 156 height 25
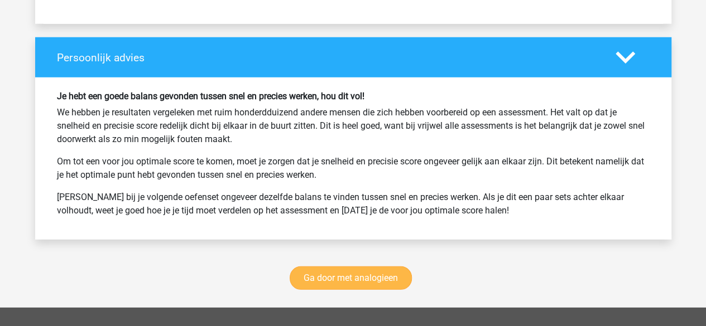
scroll to position [1447, 0]
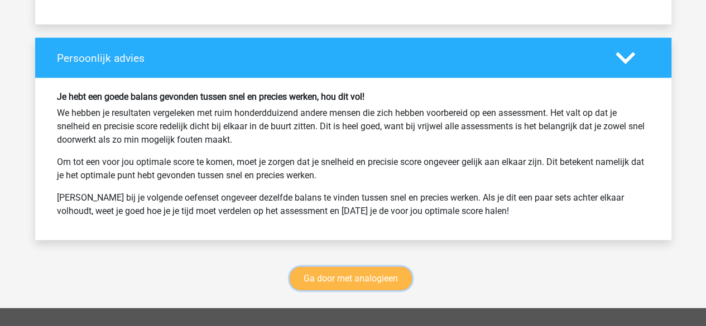
click at [348, 276] on link "Ga door met analogieen" at bounding box center [351, 278] width 122 height 23
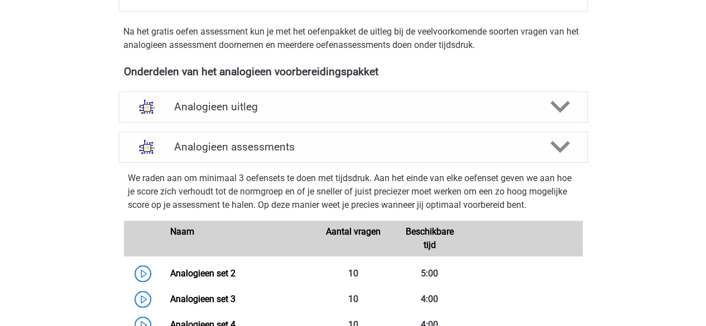
scroll to position [438, 0]
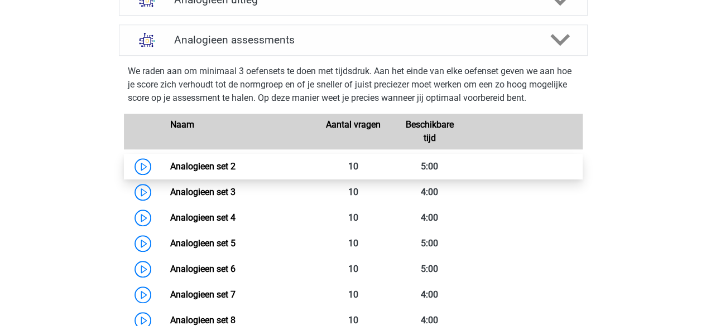
click at [201, 168] on link "Analogieen set 2" at bounding box center [202, 166] width 65 height 11
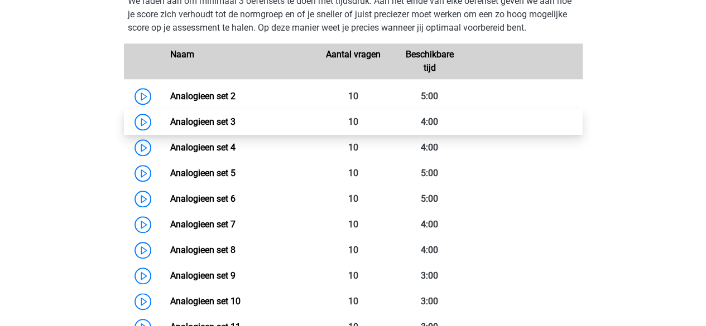
scroll to position [509, 0]
click at [203, 116] on link "Analogieen set 3" at bounding box center [202, 121] width 65 height 11
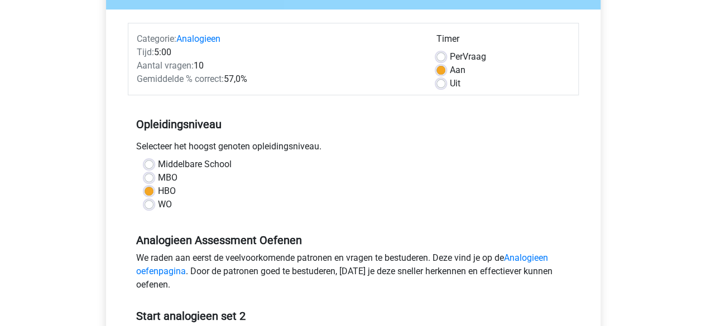
scroll to position [122, 0]
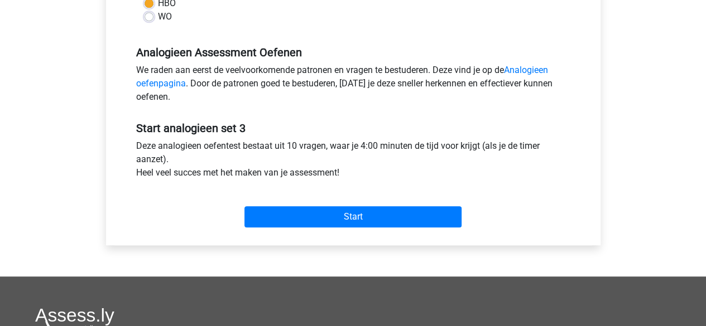
scroll to position [311, 0]
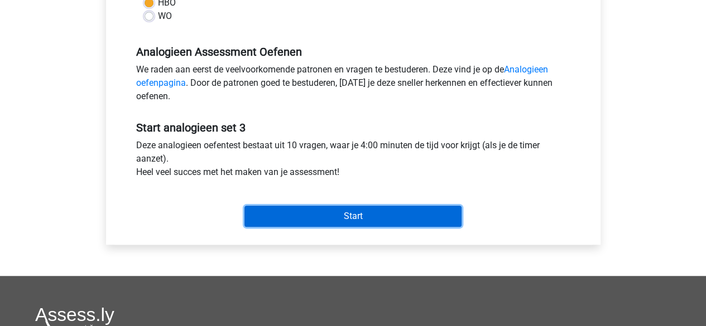
click at [357, 218] on input "Start" at bounding box center [352, 216] width 217 height 21
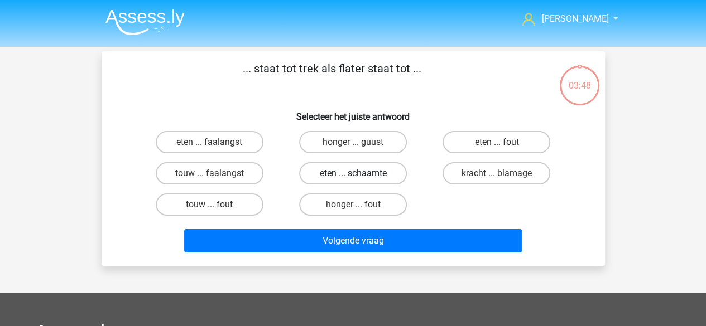
click at [340, 181] on label "eten ... schaamte" at bounding box center [353, 173] width 108 height 22
click at [353, 181] on input "eten ... schaamte" at bounding box center [356, 177] width 7 height 7
radio input "true"
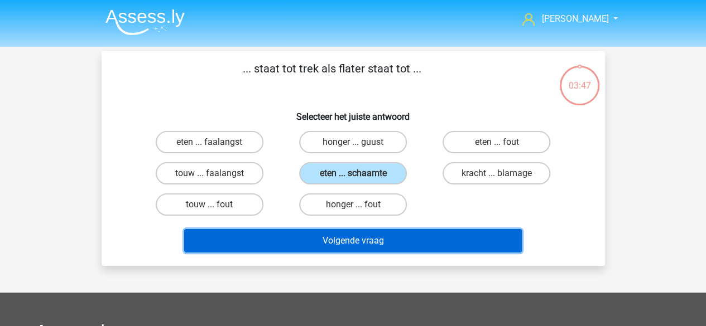
click at [349, 244] on button "Volgende vraag" at bounding box center [353, 240] width 338 height 23
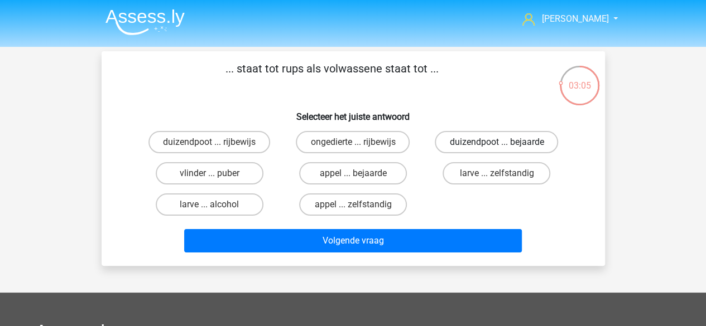
click at [487, 142] on label "duizendpoot ... bejaarde" at bounding box center [496, 142] width 123 height 22
click at [497, 142] on input "duizendpoot ... bejaarde" at bounding box center [500, 145] width 7 height 7
radio input "true"
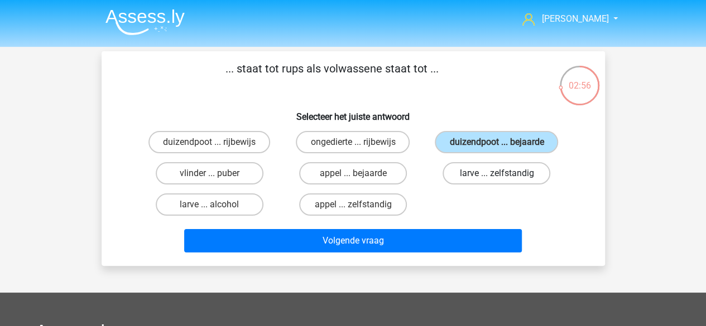
click at [518, 174] on label "larve ... zelfstandig" at bounding box center [497, 173] width 108 height 22
click at [504, 174] on input "larve ... zelfstandig" at bounding box center [500, 177] width 7 height 7
radio input "true"
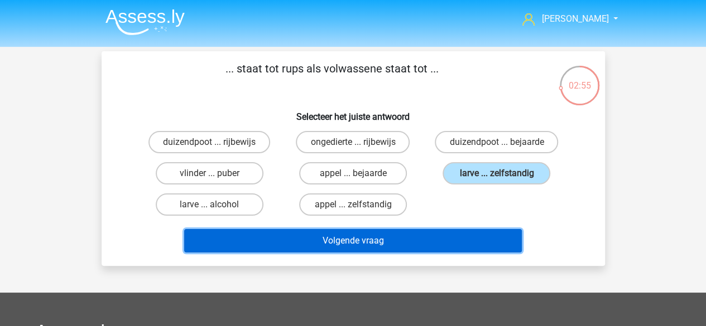
click at [389, 244] on button "Volgende vraag" at bounding box center [353, 240] width 338 height 23
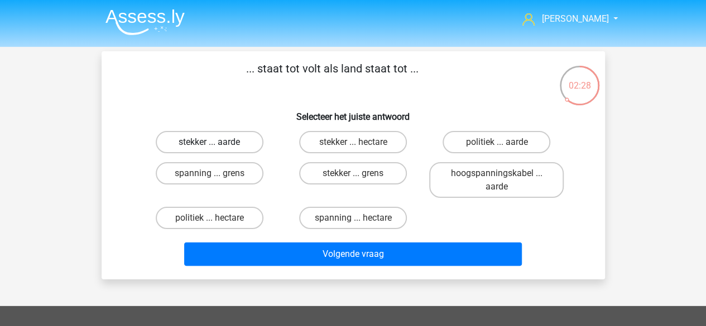
click at [230, 148] on label "stekker ... aarde" at bounding box center [210, 142] width 108 height 22
click at [217, 148] on input "stekker ... aarde" at bounding box center [212, 145] width 7 height 7
radio input "true"
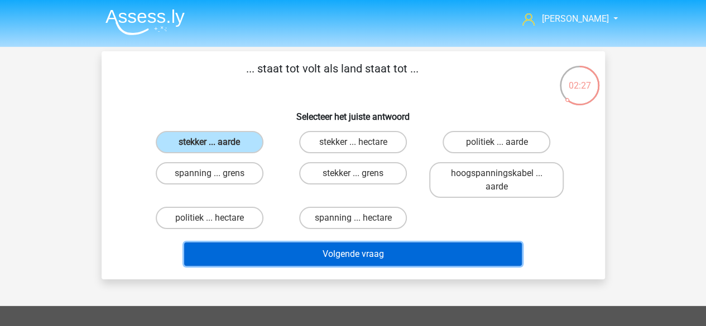
click at [315, 261] on button "Volgende vraag" at bounding box center [353, 254] width 338 height 23
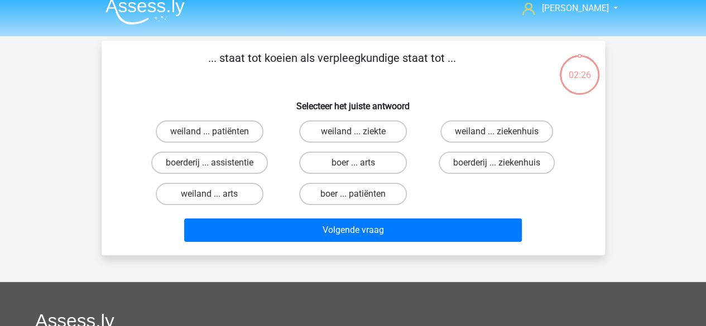
scroll to position [10, 0]
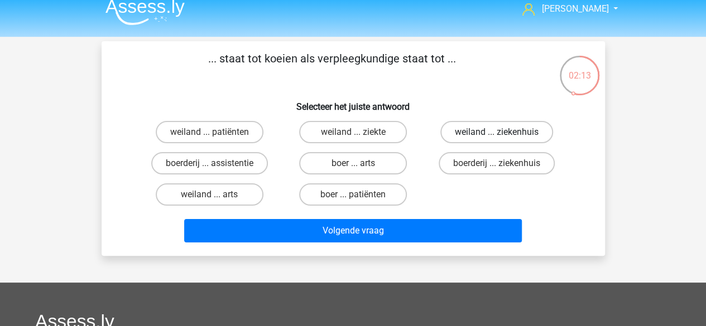
click at [479, 127] on label "weiland ... ziekenhuis" at bounding box center [496, 132] width 113 height 22
click at [497, 132] on input "weiland ... ziekenhuis" at bounding box center [500, 135] width 7 height 7
radio input "true"
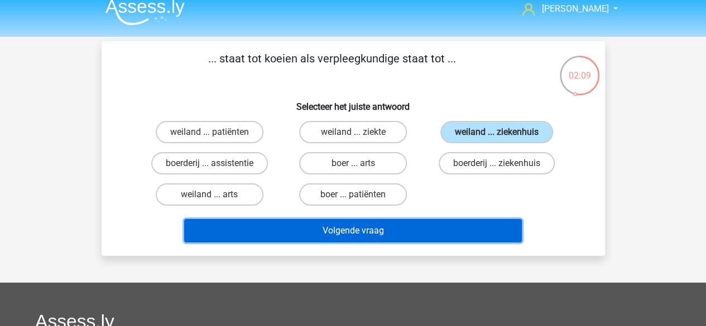
click at [363, 230] on button "Volgende vraag" at bounding box center [353, 230] width 338 height 23
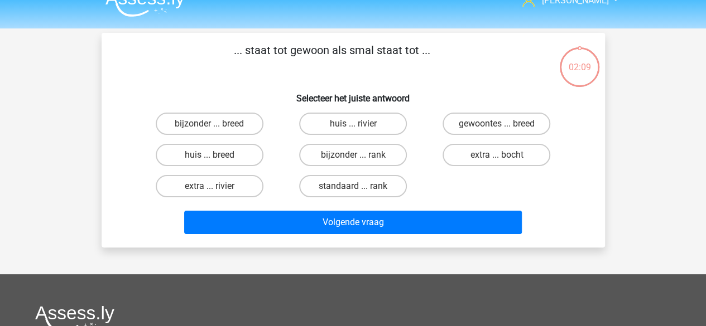
scroll to position [18, 0]
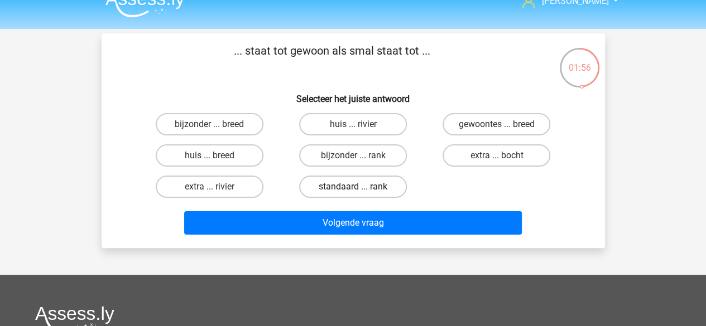
click at [374, 188] on label "standaard ... rank" at bounding box center [353, 187] width 108 height 22
click at [360, 188] on input "standaard ... rank" at bounding box center [356, 190] width 7 height 7
radio input "true"
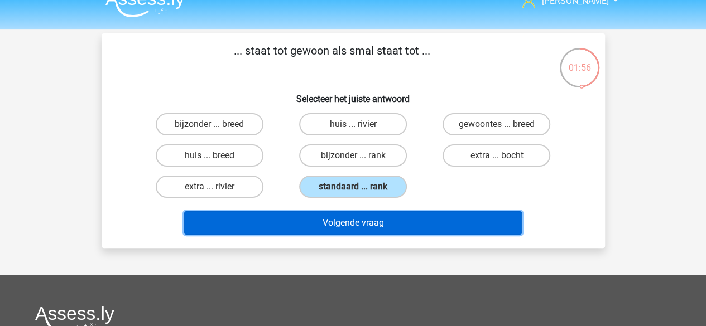
click at [374, 229] on button "Volgende vraag" at bounding box center [353, 223] width 338 height 23
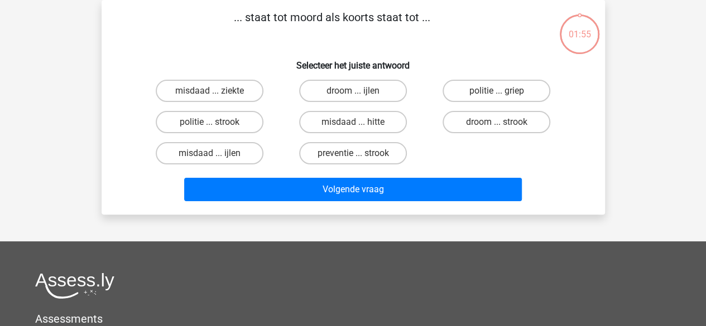
scroll to position [13, 0]
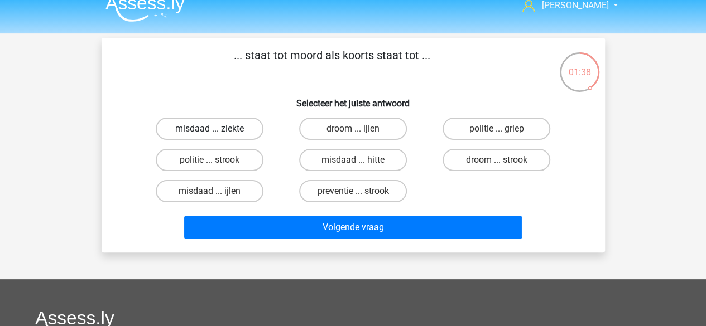
click at [199, 127] on label "misdaad ... ziekte" at bounding box center [210, 129] width 108 height 22
click at [209, 129] on input "misdaad ... ziekte" at bounding box center [212, 132] width 7 height 7
radio input "true"
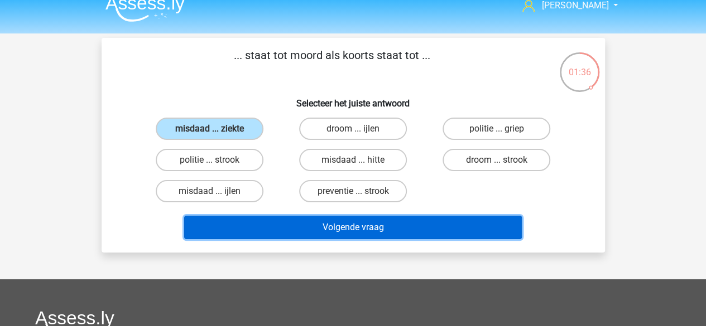
click at [376, 229] on button "Volgende vraag" at bounding box center [353, 227] width 338 height 23
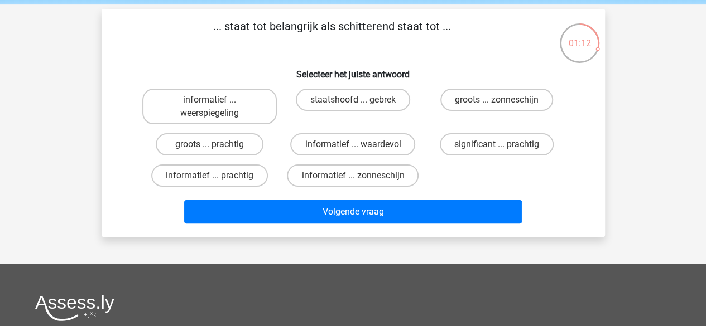
scroll to position [49, 0]
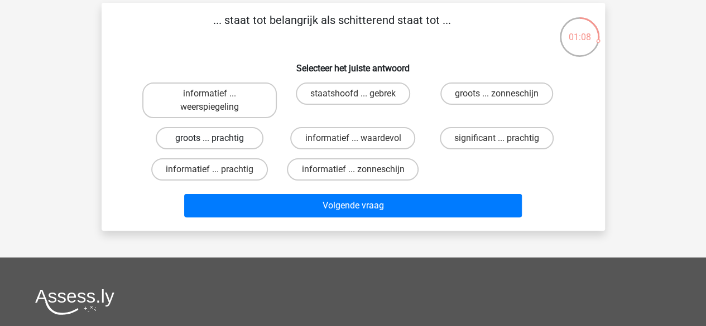
click at [228, 142] on label "groots ... prachtig" at bounding box center [210, 138] width 108 height 22
click at [217, 142] on input "groots ... prachtig" at bounding box center [212, 141] width 7 height 7
radio input "true"
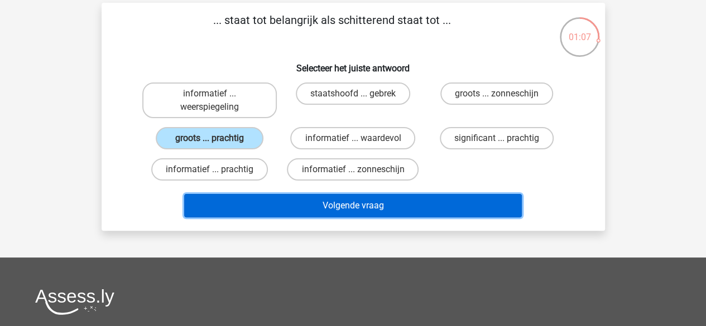
click at [360, 203] on button "Volgende vraag" at bounding box center [353, 205] width 338 height 23
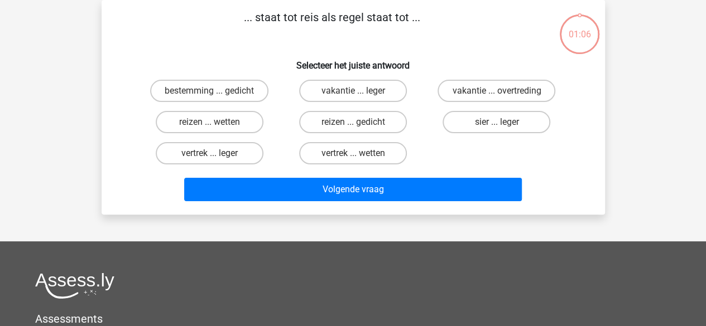
scroll to position [23, 0]
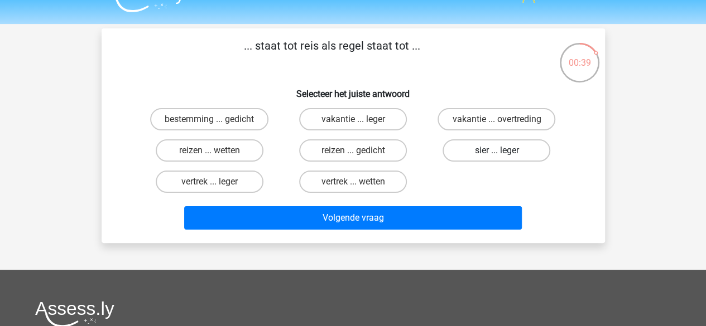
click at [470, 155] on label "sier ... leger" at bounding box center [497, 151] width 108 height 22
click at [497, 155] on input "sier ... leger" at bounding box center [500, 154] width 7 height 7
radio input "true"
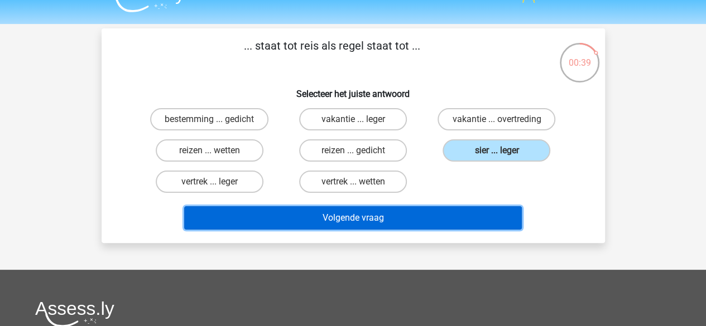
click at [377, 221] on button "Volgende vraag" at bounding box center [353, 217] width 338 height 23
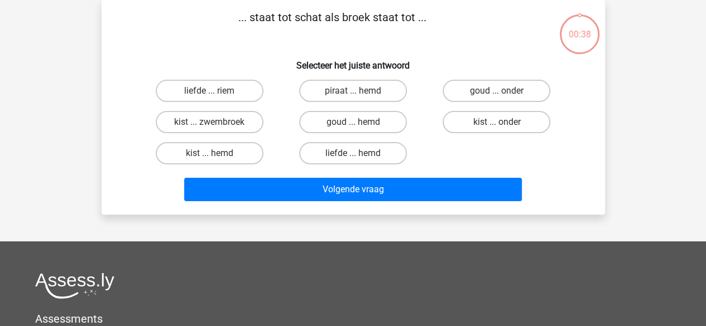
scroll to position [22, 0]
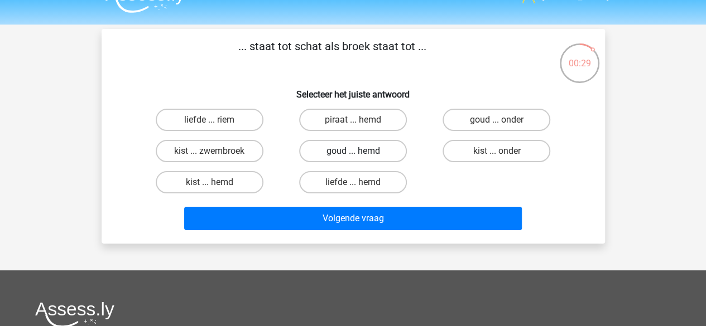
click at [391, 153] on label "goud ... hemd" at bounding box center [353, 151] width 108 height 22
click at [360, 153] on input "goud ... hemd" at bounding box center [356, 154] width 7 height 7
radio input "true"
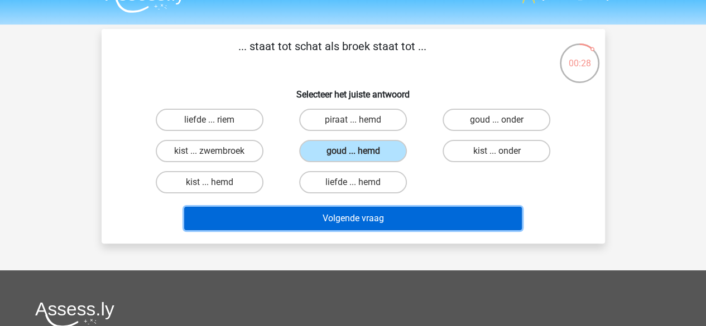
click at [363, 215] on button "Volgende vraag" at bounding box center [353, 218] width 338 height 23
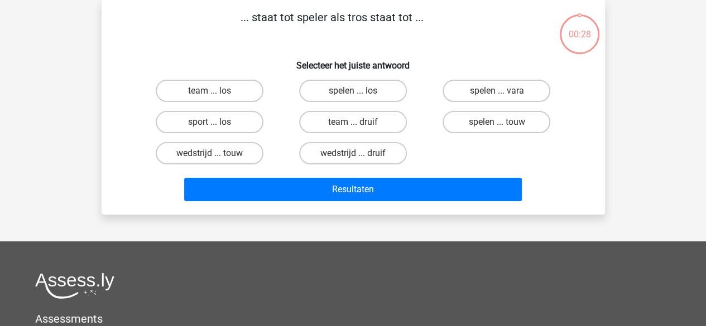
scroll to position [29, 0]
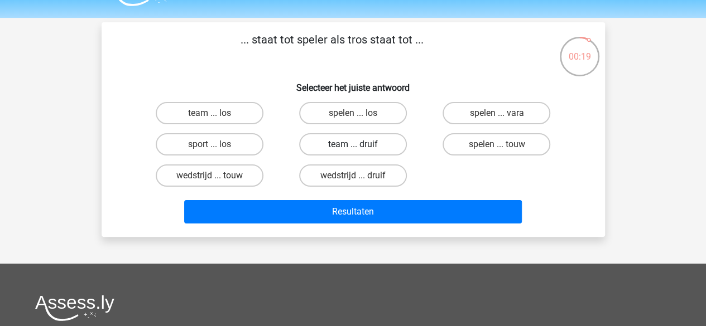
click at [393, 148] on label "team ... druif" at bounding box center [353, 144] width 108 height 22
click at [360, 148] on input "team ... druif" at bounding box center [356, 148] width 7 height 7
radio input "true"
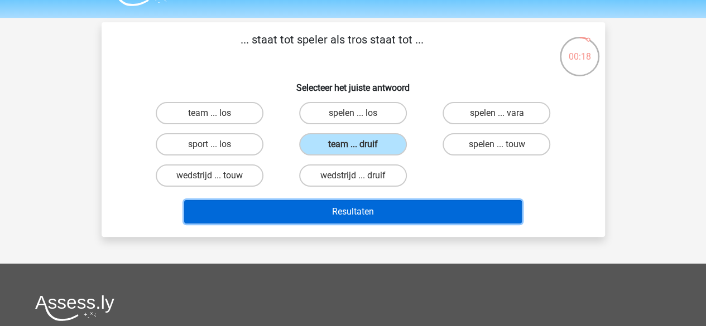
click at [384, 214] on button "Resultaten" at bounding box center [353, 211] width 338 height 23
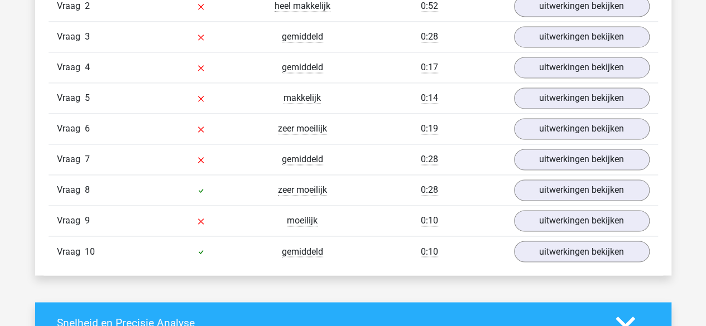
scroll to position [805, 0]
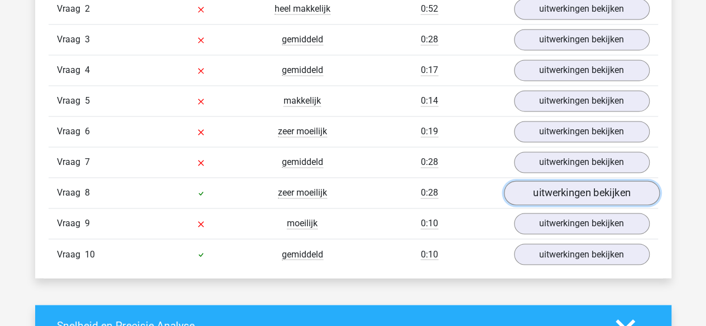
click at [561, 195] on link "uitwerkingen bekijken" at bounding box center [581, 193] width 156 height 25
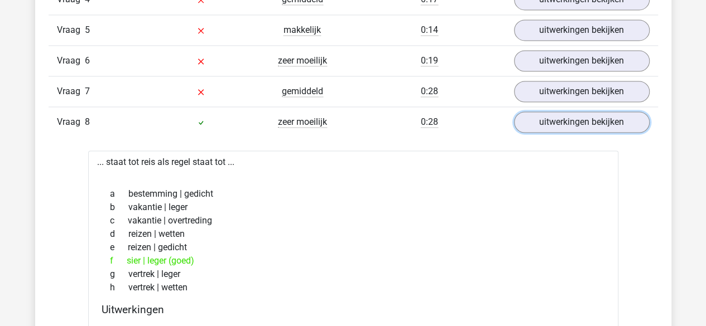
scroll to position [877, 0]
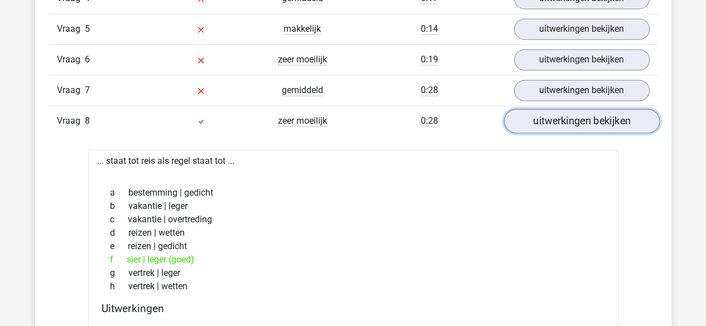
click at [596, 123] on link "uitwerkingen bekijken" at bounding box center [581, 121] width 156 height 25
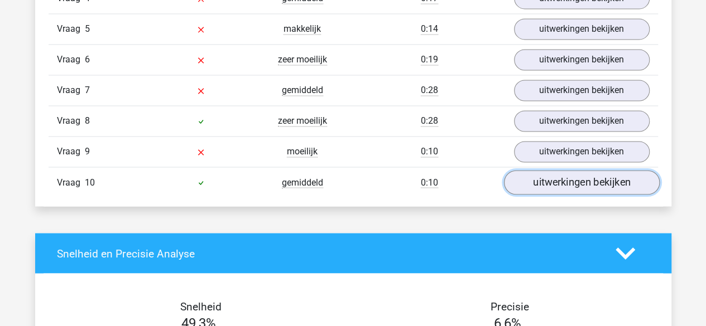
click at [570, 177] on link "uitwerkingen bekijken" at bounding box center [581, 182] width 156 height 25
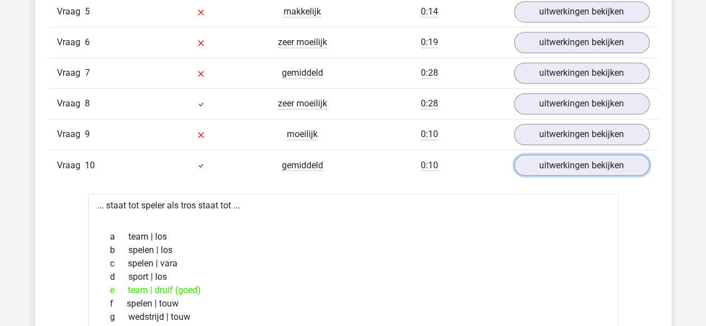
scroll to position [892, 0]
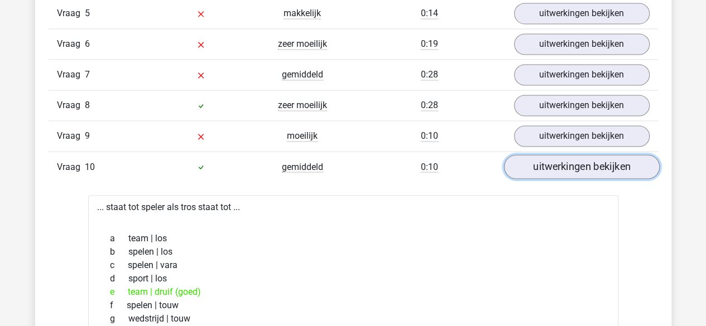
click at [567, 164] on link "uitwerkingen bekijken" at bounding box center [581, 167] width 156 height 25
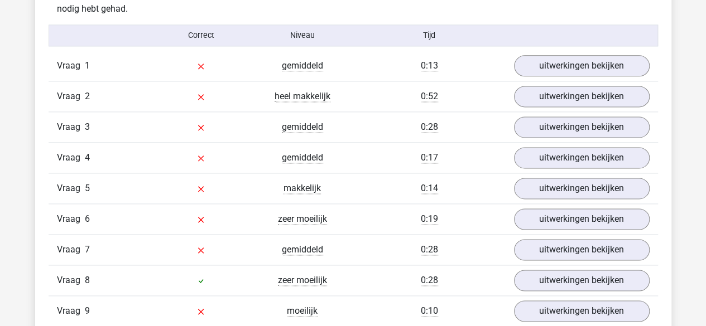
scroll to position [712, 0]
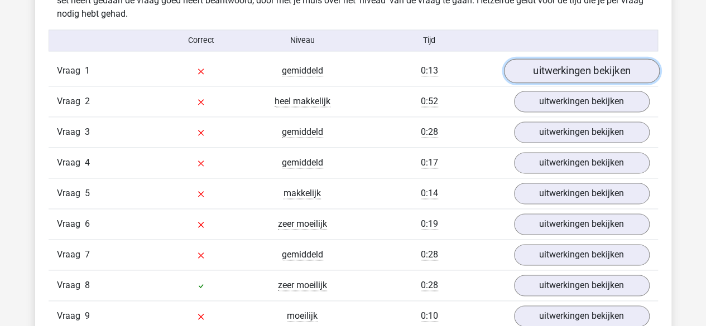
click at [567, 73] on link "uitwerkingen bekijken" at bounding box center [581, 71] width 156 height 25
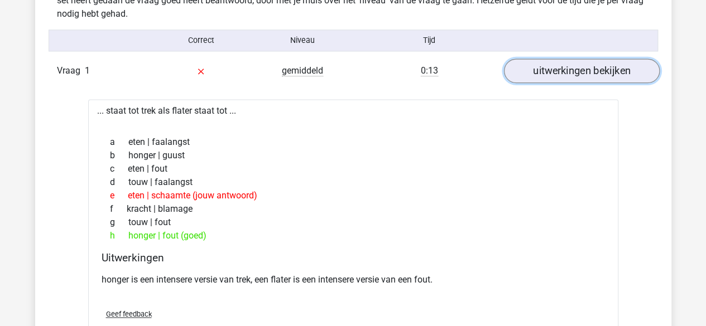
click at [567, 73] on link "uitwerkingen bekijken" at bounding box center [581, 71] width 156 height 25
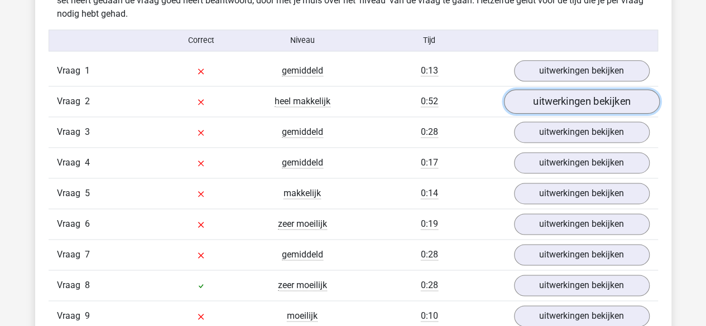
click at [565, 102] on link "uitwerkingen bekijken" at bounding box center [581, 101] width 156 height 25
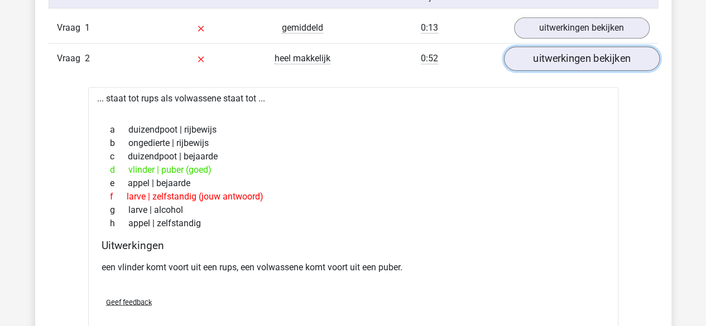
scroll to position [761, 0]
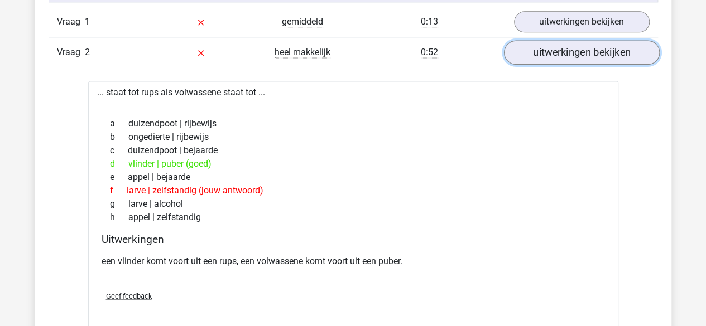
click at [576, 47] on link "uitwerkingen bekijken" at bounding box center [581, 52] width 156 height 25
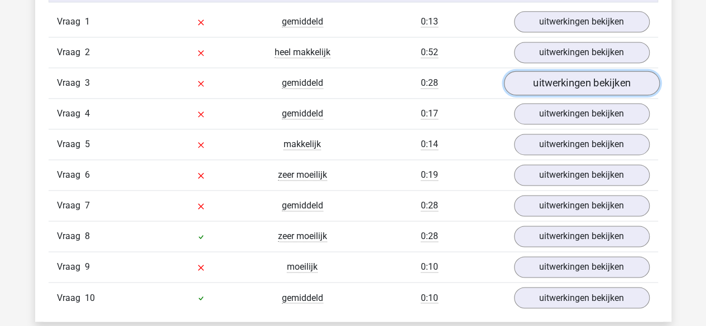
click at [564, 84] on link "uitwerkingen bekijken" at bounding box center [581, 83] width 156 height 25
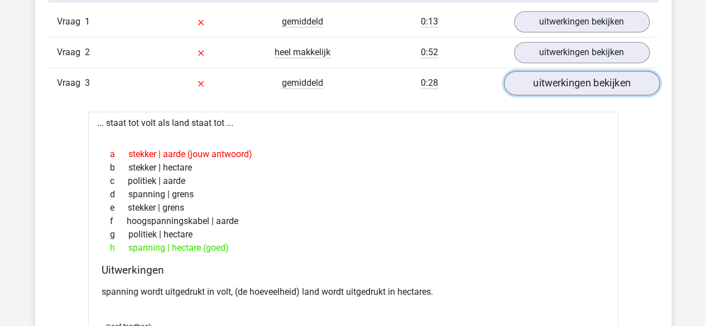
click at [564, 84] on link "uitwerkingen bekijken" at bounding box center [581, 83] width 156 height 25
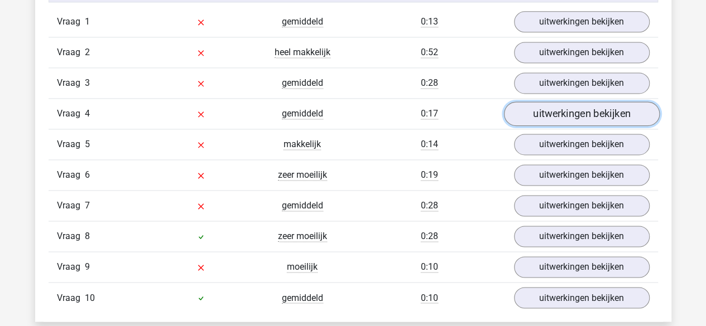
click at [563, 108] on link "uitwerkingen bekijken" at bounding box center [581, 114] width 156 height 25
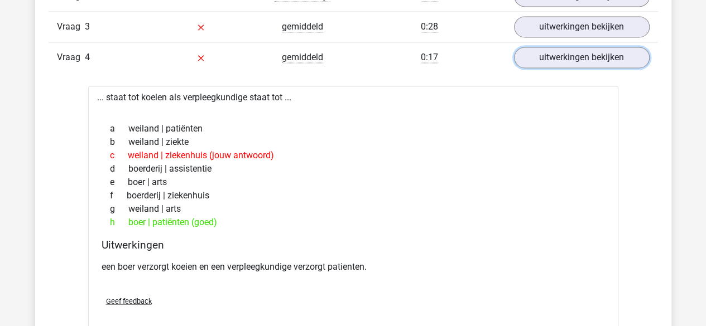
scroll to position [818, 0]
click at [570, 54] on link "uitwerkingen bekijken" at bounding box center [581, 57] width 156 height 25
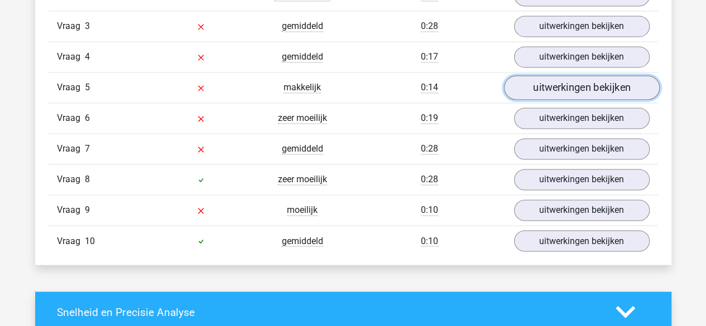
click at [563, 81] on link "uitwerkingen bekijken" at bounding box center [581, 87] width 156 height 25
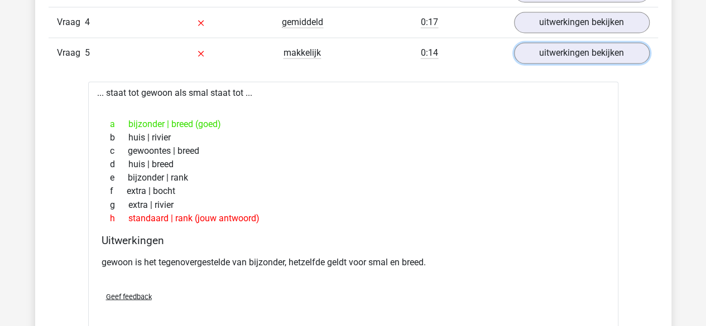
scroll to position [861, 0]
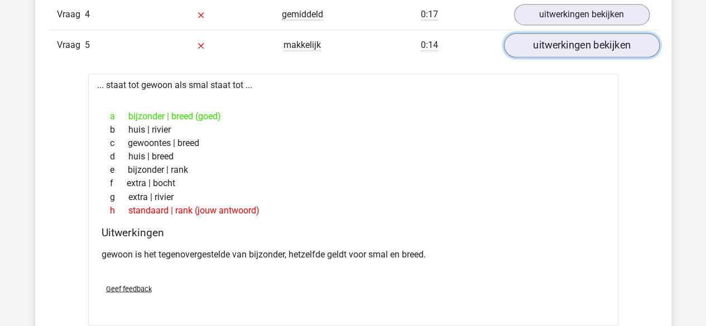
click at [571, 42] on link "uitwerkingen bekijken" at bounding box center [581, 45] width 156 height 25
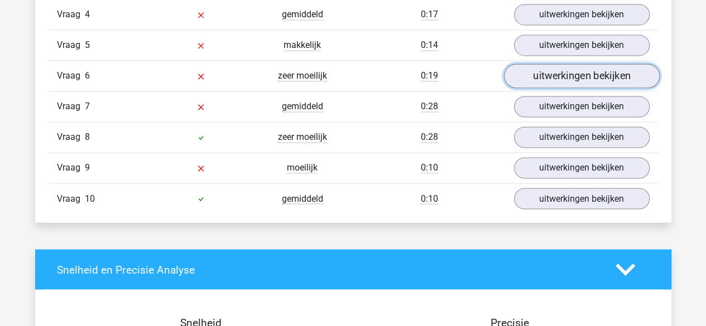
click at [570, 68] on link "uitwerkingen bekijken" at bounding box center [581, 76] width 156 height 25
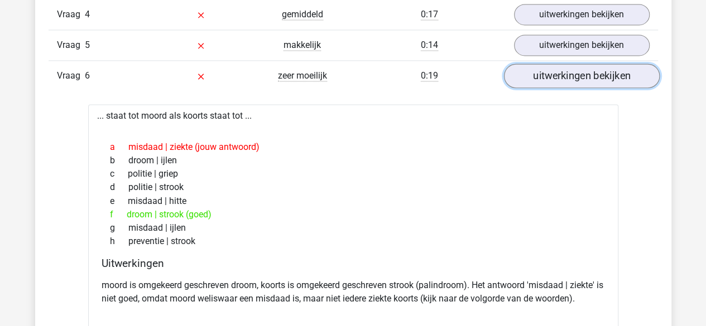
click at [570, 68] on link "uitwerkingen bekijken" at bounding box center [581, 76] width 156 height 25
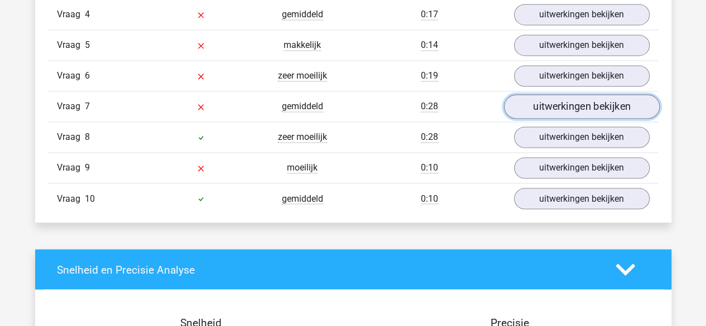
click at [570, 94] on link "uitwerkingen bekijken" at bounding box center [581, 106] width 156 height 25
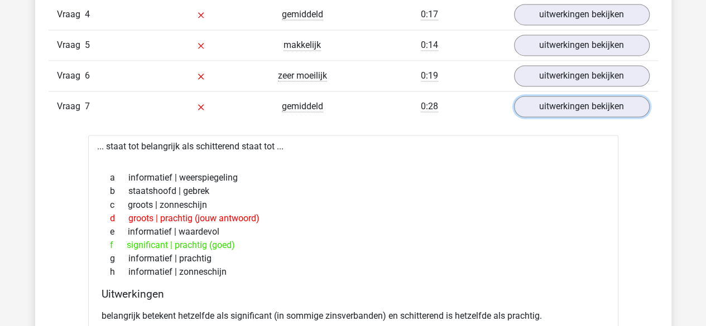
scroll to position [891, 0]
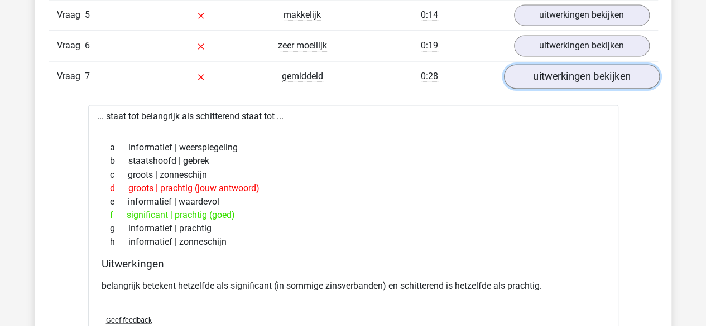
click at [548, 81] on link "uitwerkingen bekijken" at bounding box center [581, 76] width 156 height 25
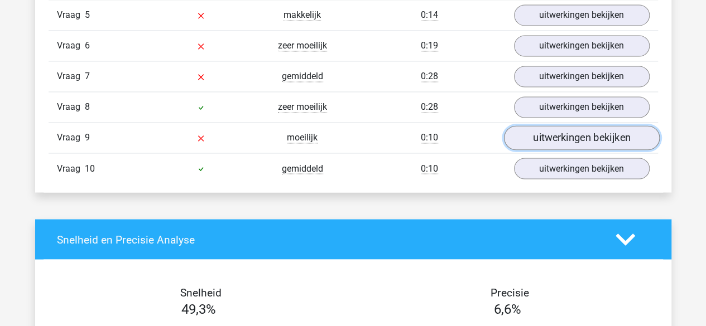
click at [555, 128] on link "uitwerkingen bekijken" at bounding box center [581, 138] width 156 height 25
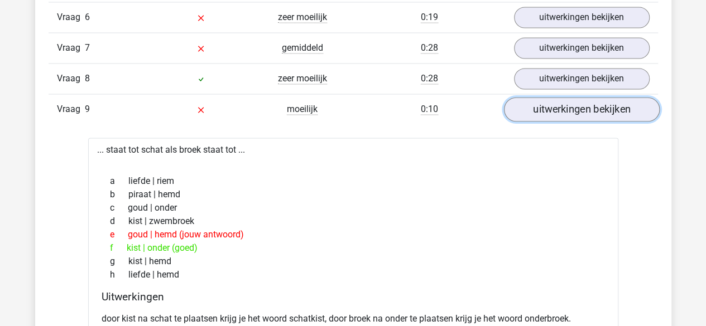
scroll to position [954, 0]
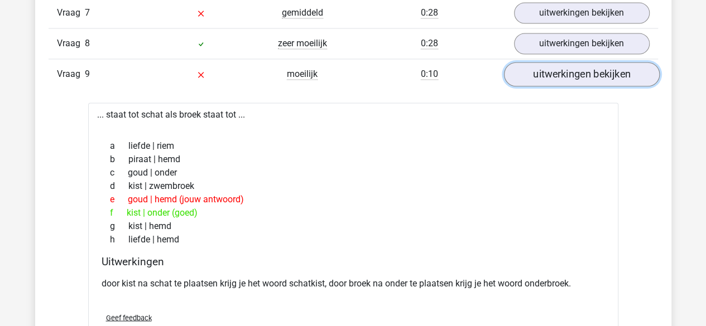
click at [566, 77] on link "uitwerkingen bekijken" at bounding box center [581, 74] width 156 height 25
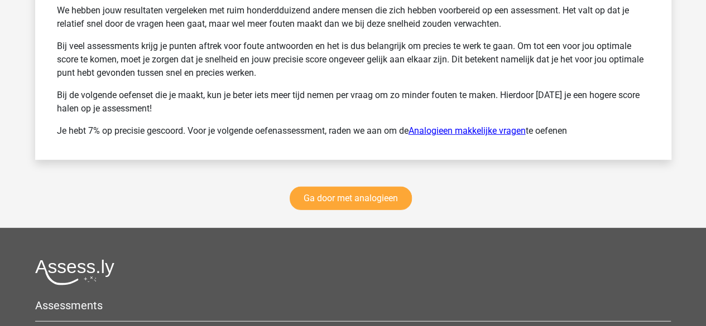
scroll to position [1551, 0]
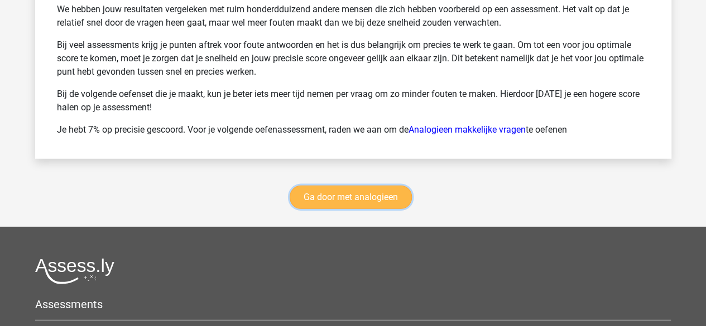
click at [361, 191] on link "Ga door met analogieen" at bounding box center [351, 197] width 122 height 23
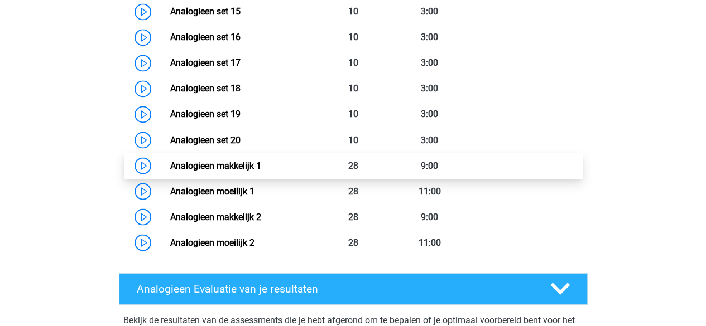
scroll to position [970, 0]
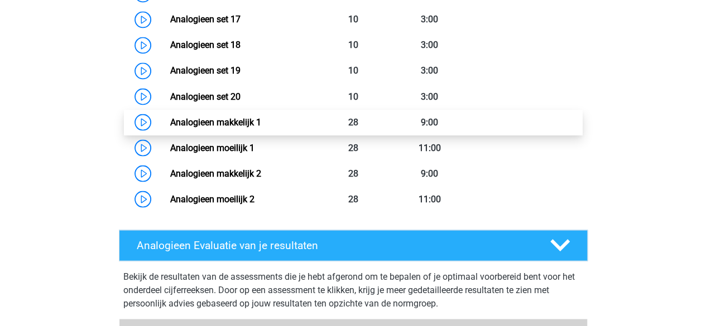
click at [261, 123] on link "Analogieen makkelijk 1" at bounding box center [215, 122] width 91 height 11
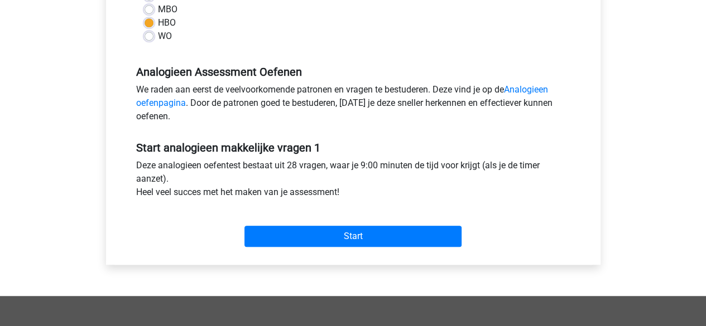
scroll to position [301, 0]
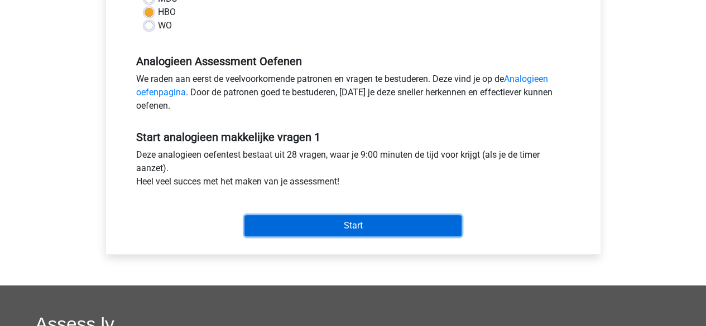
click at [297, 222] on input "Start" at bounding box center [352, 225] width 217 height 21
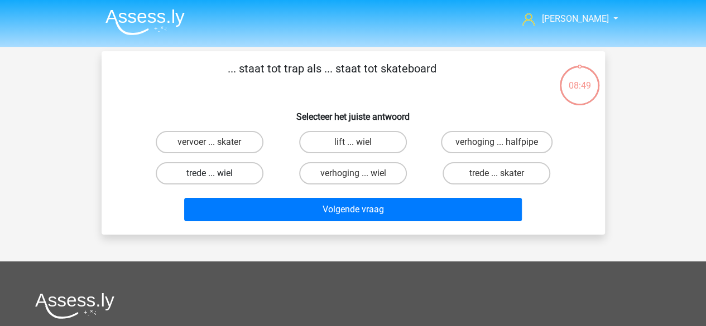
click at [253, 175] on label "trede ... wiel" at bounding box center [210, 173] width 108 height 22
click at [217, 175] on input "trede ... wiel" at bounding box center [212, 177] width 7 height 7
radio input "true"
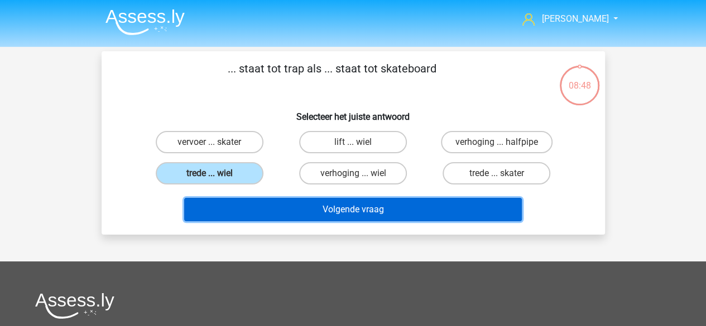
click at [364, 213] on button "Volgende vraag" at bounding box center [353, 209] width 338 height 23
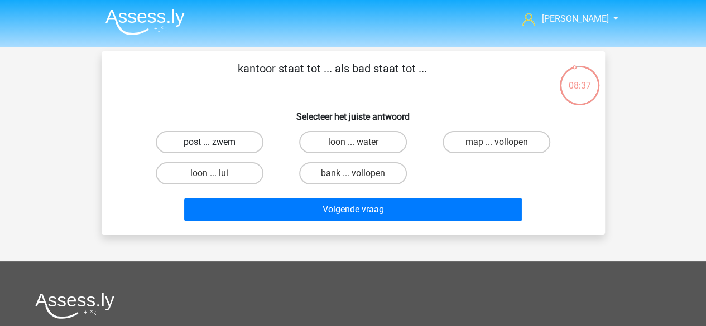
click at [224, 143] on label "post ... zwem" at bounding box center [210, 142] width 108 height 22
click at [217, 143] on input "post ... zwem" at bounding box center [212, 145] width 7 height 7
radio input "true"
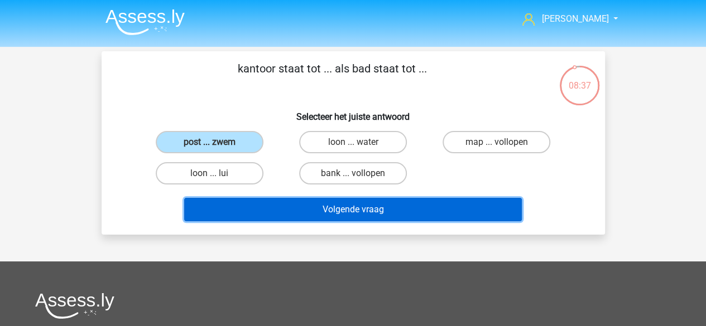
click at [313, 213] on button "Volgende vraag" at bounding box center [353, 209] width 338 height 23
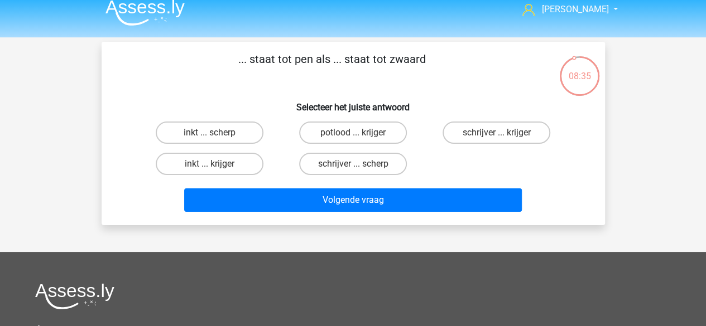
scroll to position [9, 0]
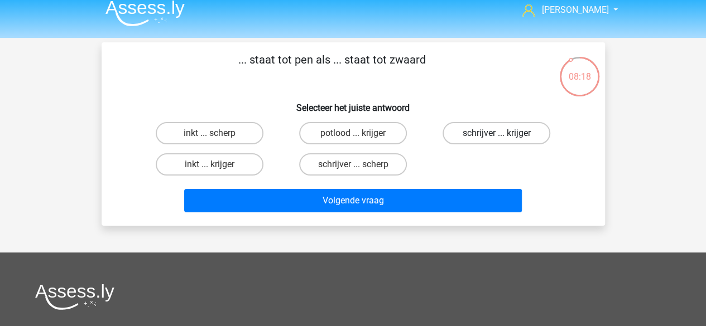
click at [487, 139] on label "schrijver ... krijger" at bounding box center [497, 133] width 108 height 22
click at [497, 139] on input "schrijver ... krijger" at bounding box center [500, 136] width 7 height 7
radio input "true"
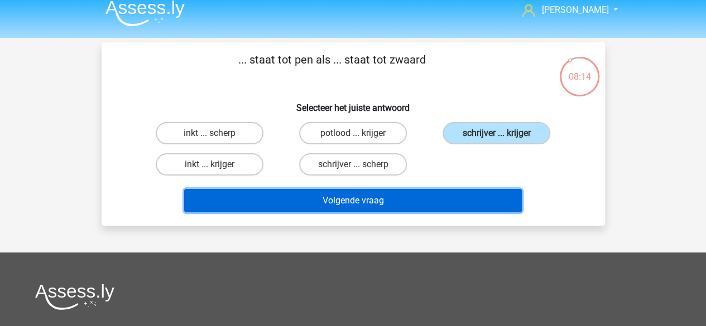
click at [394, 199] on button "Volgende vraag" at bounding box center [353, 200] width 338 height 23
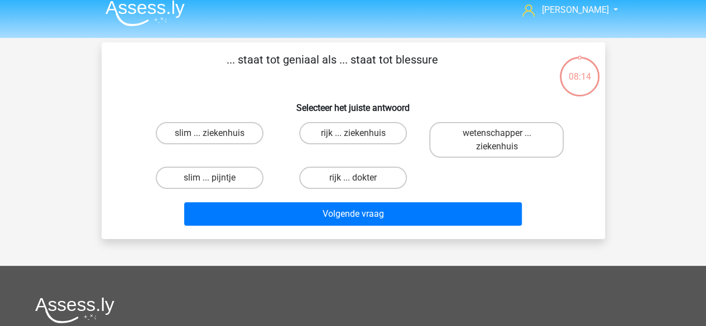
scroll to position [51, 0]
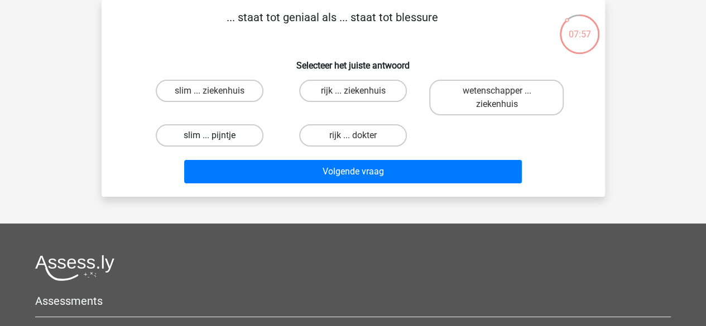
click at [218, 136] on label "slim ... pijntje" at bounding box center [210, 135] width 108 height 22
click at [217, 136] on input "slim ... pijntje" at bounding box center [212, 139] width 7 height 7
radio input "true"
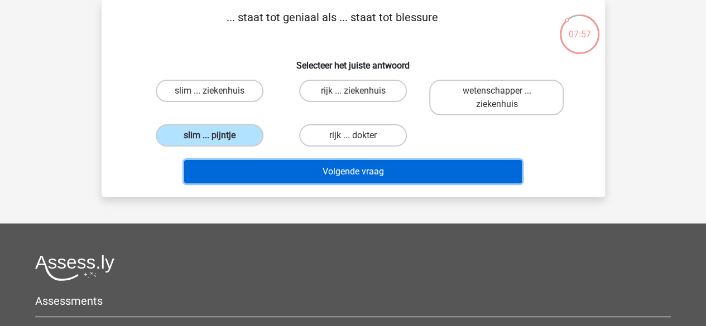
click at [323, 178] on button "Volgende vraag" at bounding box center [353, 171] width 338 height 23
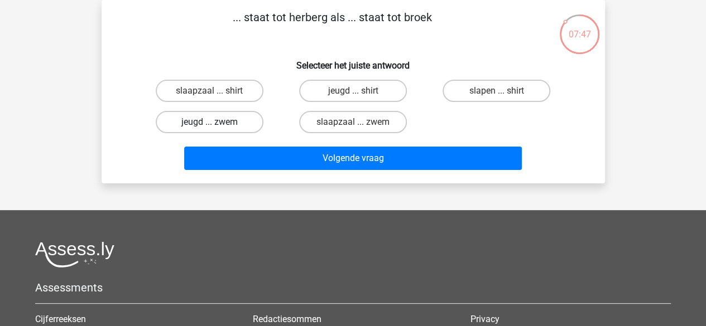
click at [250, 119] on label "jeugd ... zwem" at bounding box center [210, 122] width 108 height 22
click at [217, 122] on input "jeugd ... zwem" at bounding box center [212, 125] width 7 height 7
radio input "true"
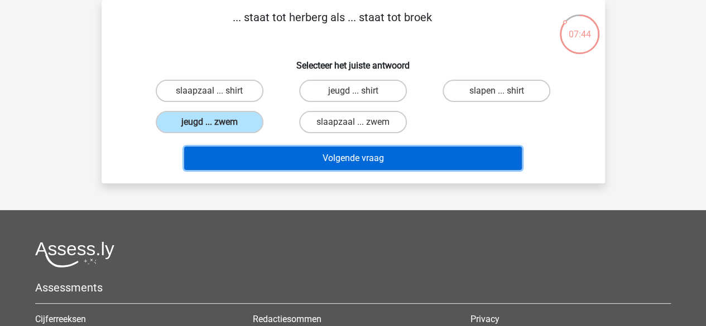
click at [333, 155] on button "Volgende vraag" at bounding box center [353, 158] width 338 height 23
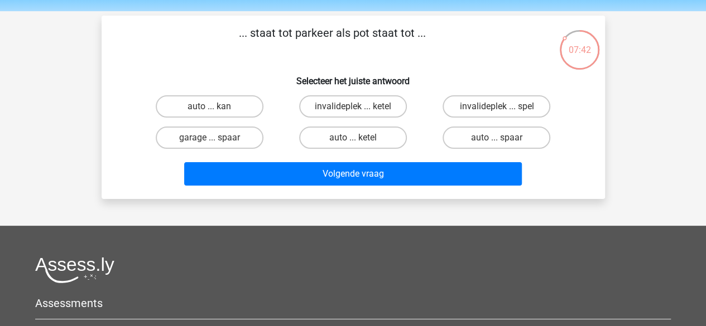
scroll to position [39, 0]
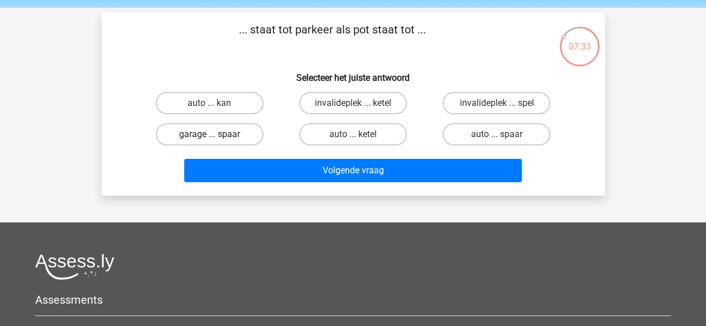
click at [224, 140] on label "garage ... spaar" at bounding box center [210, 134] width 108 height 22
click at [217, 140] on input "garage ... spaar" at bounding box center [212, 137] width 7 height 7
radio input "true"
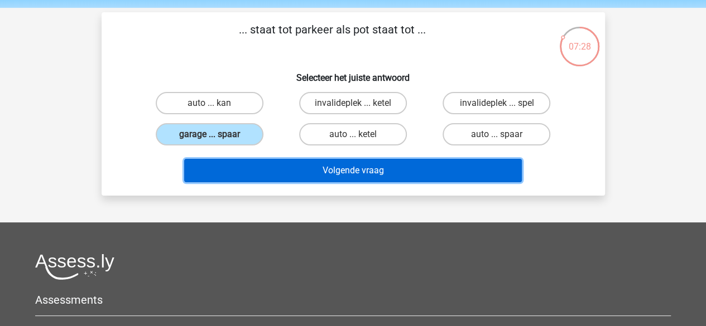
click at [323, 177] on button "Volgende vraag" at bounding box center [353, 170] width 338 height 23
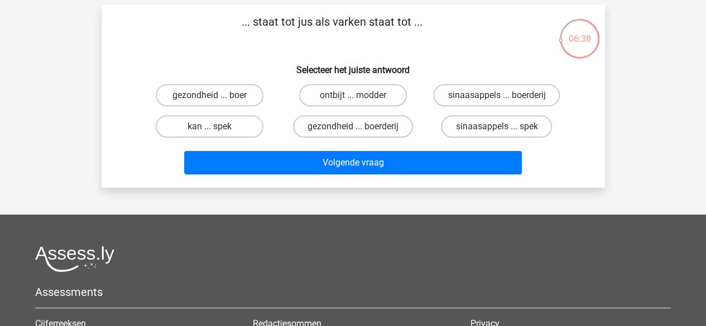
scroll to position [0, 0]
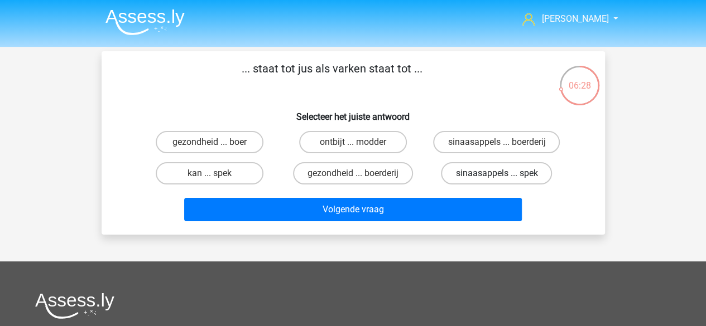
click at [541, 172] on label "sinaasappels ... spek" at bounding box center [496, 173] width 111 height 22
click at [504, 174] on input "sinaasappels ... spek" at bounding box center [500, 177] width 7 height 7
radio input "true"
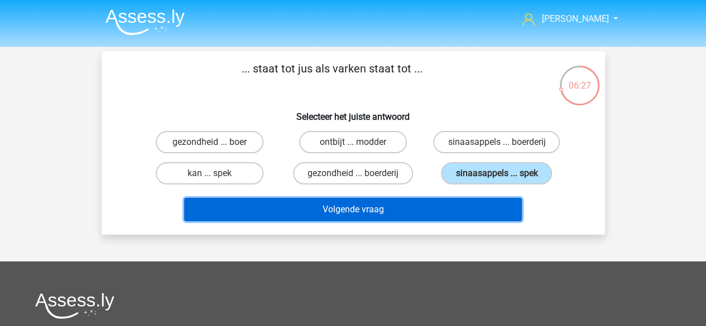
click at [481, 220] on button "Volgende vraag" at bounding box center [353, 209] width 338 height 23
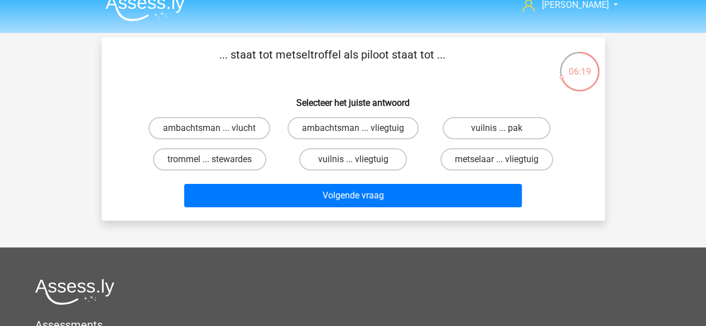
scroll to position [15, 0]
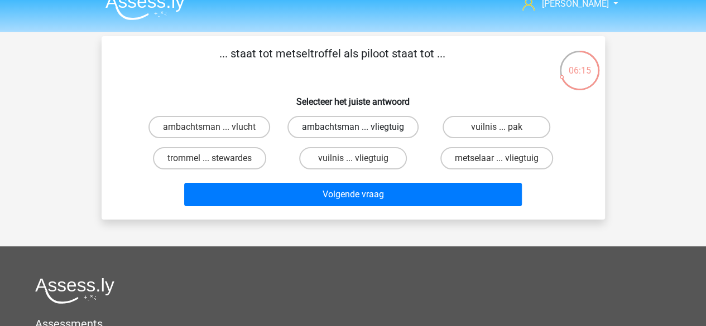
click at [368, 123] on label "ambachtsman ... vliegtuig" at bounding box center [352, 127] width 131 height 22
click at [360, 127] on input "ambachtsman ... vliegtuig" at bounding box center [356, 130] width 7 height 7
radio input "true"
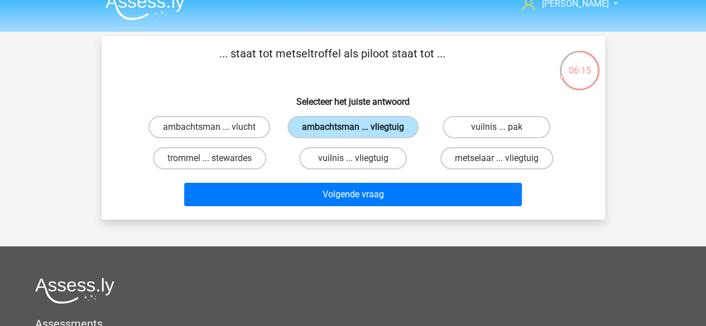
click at [410, 199] on button "Volgende vraag" at bounding box center [353, 194] width 338 height 23
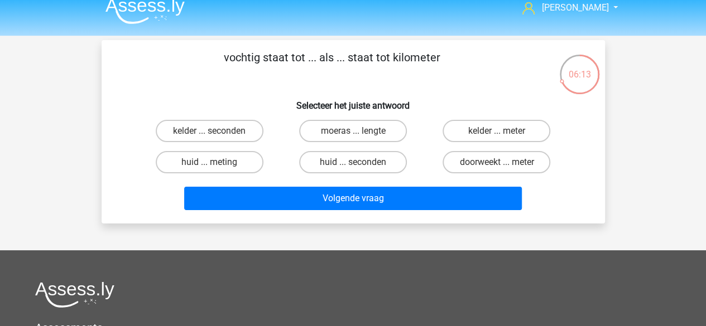
scroll to position [9, 0]
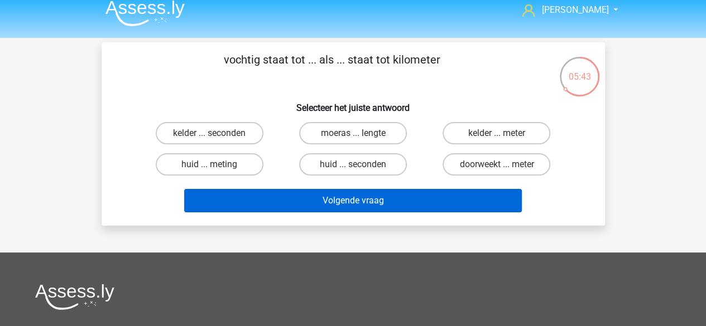
click at [439, 205] on button "Volgende vraag" at bounding box center [353, 200] width 338 height 23
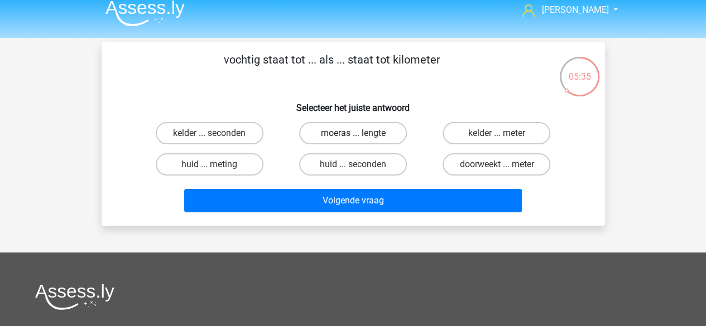
click at [375, 140] on label "moeras ... lengte" at bounding box center [353, 133] width 108 height 22
click at [360, 140] on input "moeras ... lengte" at bounding box center [356, 136] width 7 height 7
radio input "true"
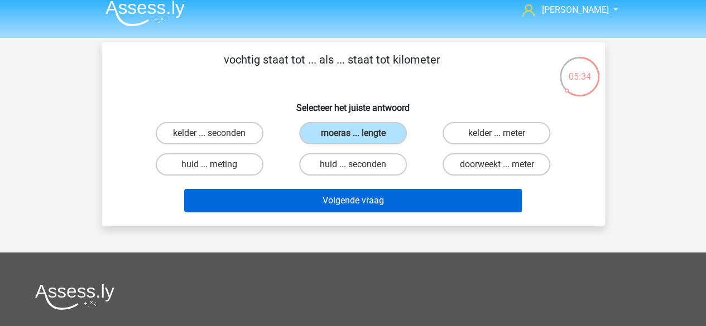
click at [416, 209] on button "Volgende vraag" at bounding box center [353, 200] width 338 height 23
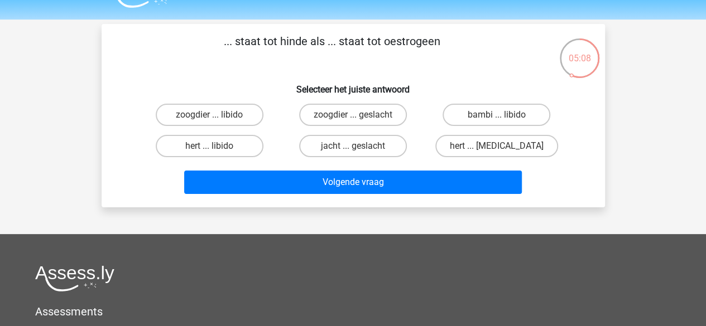
scroll to position [0, 0]
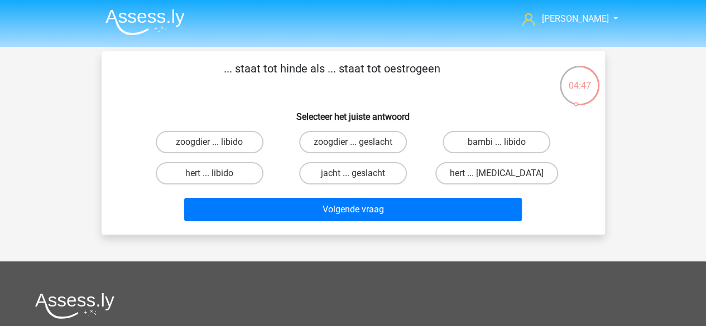
click at [510, 181] on label "hert ... testosteron" at bounding box center [496, 173] width 123 height 22
click at [504, 181] on input "hert ... testosteron" at bounding box center [500, 177] width 7 height 7
radio input "true"
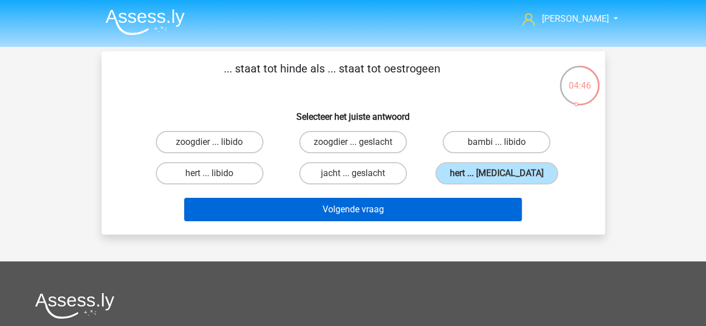
click at [487, 211] on button "Volgende vraag" at bounding box center [353, 209] width 338 height 23
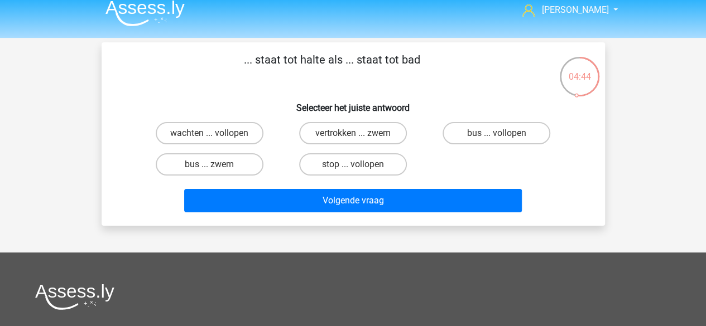
scroll to position [8, 0]
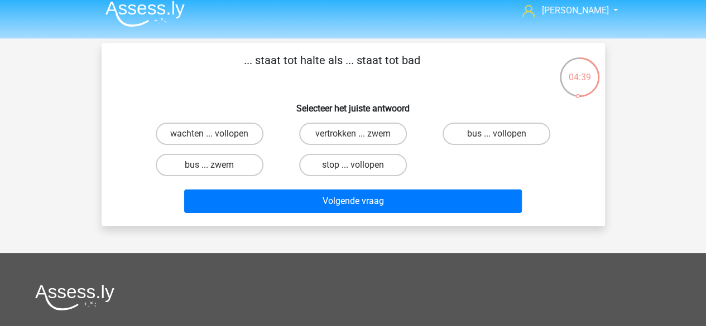
click at [253, 169] on label "bus ... zwem" at bounding box center [210, 165] width 108 height 22
click at [217, 169] on input "bus ... zwem" at bounding box center [212, 168] width 7 height 7
radio input "true"
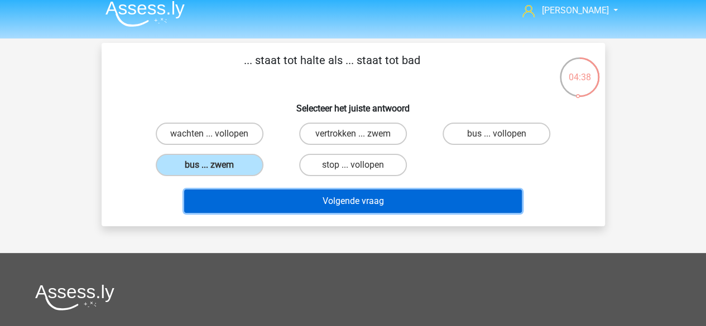
click at [323, 212] on button "Volgende vraag" at bounding box center [353, 201] width 338 height 23
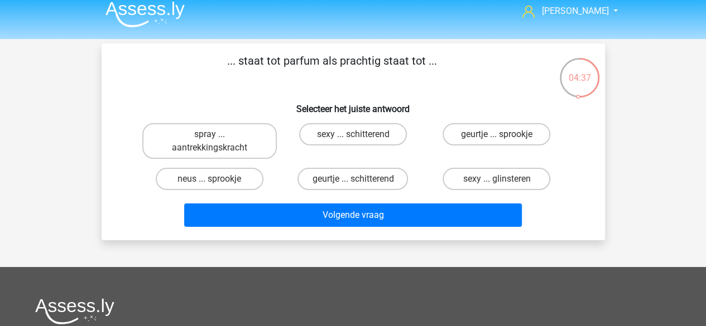
scroll to position [4, 0]
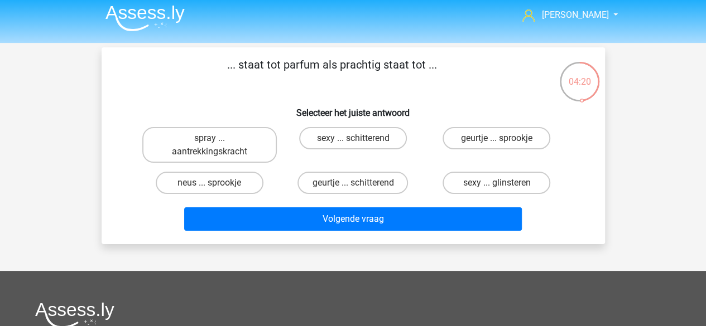
click at [390, 190] on label "geurtje ... schitterend" at bounding box center [352, 183] width 110 height 22
click at [360, 190] on input "geurtje ... schitterend" at bounding box center [356, 186] width 7 height 7
radio input "true"
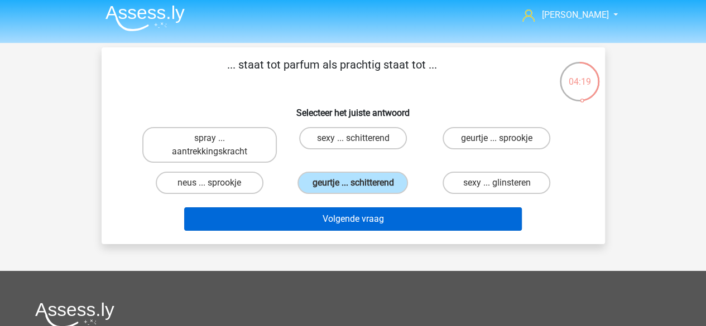
click at [403, 229] on button "Volgende vraag" at bounding box center [353, 219] width 338 height 23
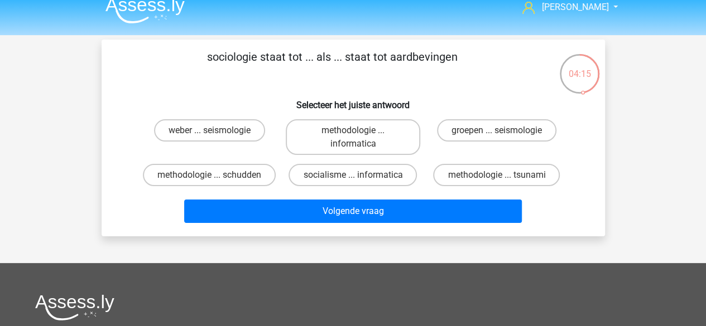
scroll to position [11, 0]
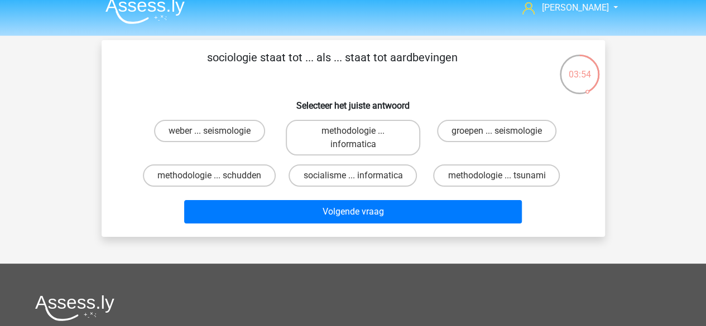
click at [244, 172] on label "methodologie ... schudden" at bounding box center [209, 176] width 133 height 22
click at [217, 176] on input "methodologie ... schudden" at bounding box center [212, 179] width 7 height 7
radio input "true"
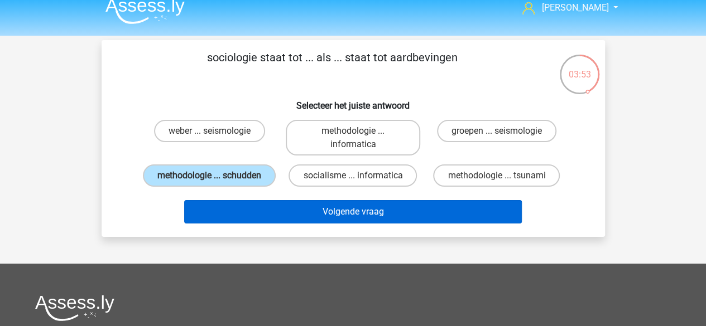
click at [371, 222] on button "Volgende vraag" at bounding box center [353, 211] width 338 height 23
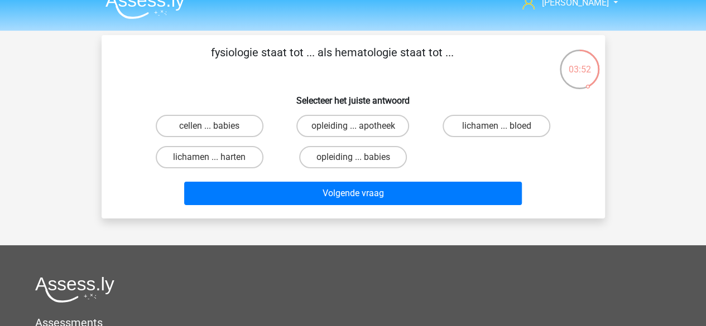
scroll to position [10, 0]
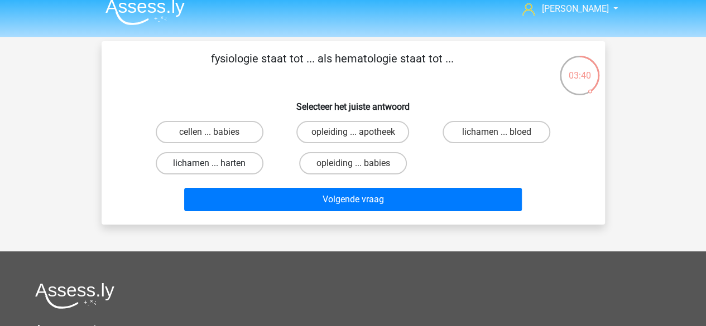
click at [220, 166] on label "lichamen ... harten" at bounding box center [210, 163] width 108 height 22
click at [217, 166] on input "lichamen ... harten" at bounding box center [212, 167] width 7 height 7
radio input "true"
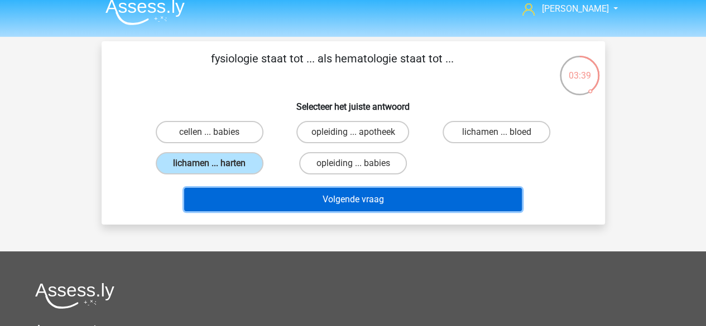
click at [309, 208] on button "Volgende vraag" at bounding box center [353, 199] width 338 height 23
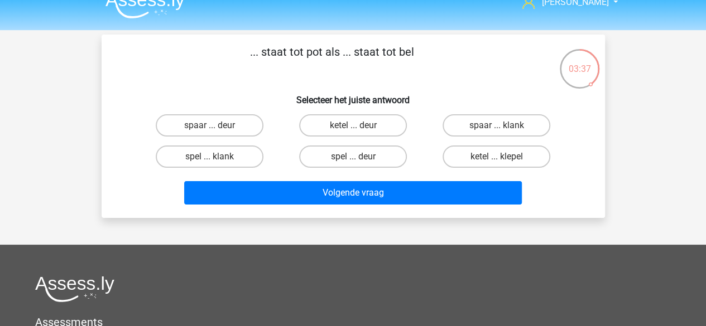
scroll to position [16, 0]
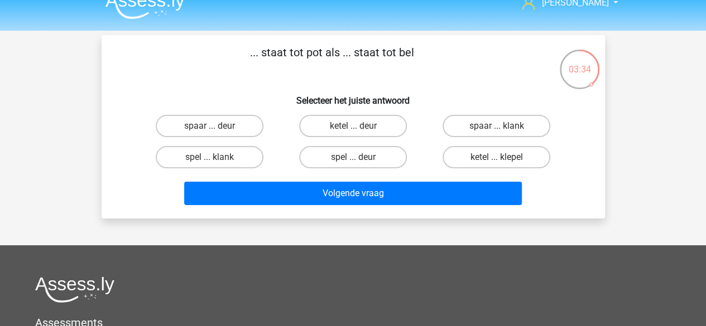
click at [263, 135] on div "spaar ... deur" at bounding box center [209, 126] width 134 height 22
click at [238, 132] on label "spaar ... deur" at bounding box center [210, 126] width 108 height 22
click at [217, 132] on input "spaar ... deur" at bounding box center [212, 129] width 7 height 7
radio input "true"
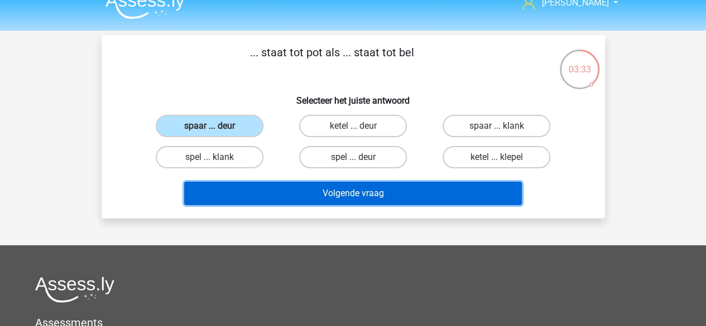
click at [371, 200] on button "Volgende vraag" at bounding box center [353, 193] width 338 height 23
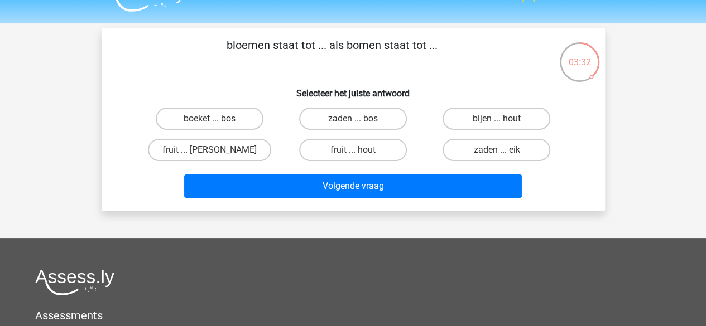
scroll to position [14, 0]
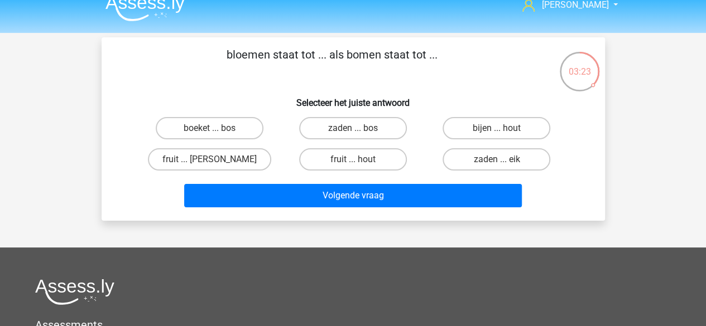
click at [239, 136] on label "boeket ... bos" at bounding box center [210, 128] width 108 height 22
click at [217, 136] on input "boeket ... bos" at bounding box center [212, 131] width 7 height 7
radio input "true"
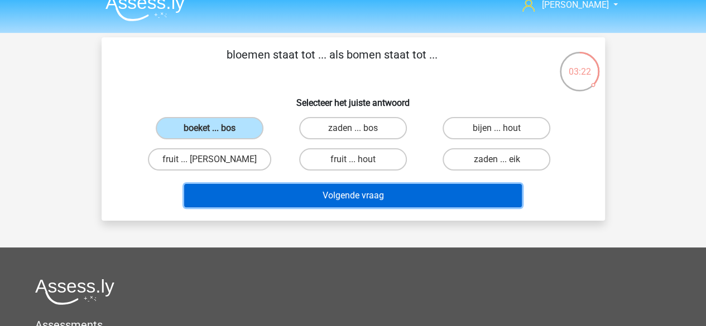
click at [409, 203] on button "Volgende vraag" at bounding box center [353, 195] width 338 height 23
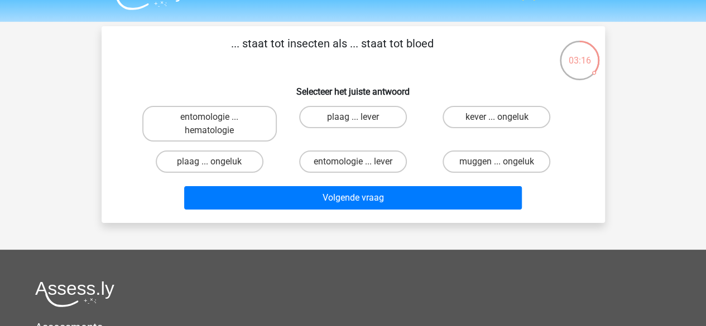
scroll to position [25, 0]
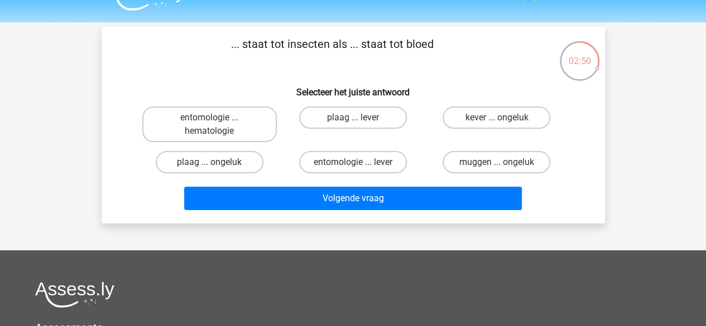
click at [498, 163] on input "muggen ... ongeluk" at bounding box center [500, 165] width 7 height 7
radio input "true"
click at [436, 206] on button "Volgende vraag" at bounding box center [353, 198] width 338 height 23
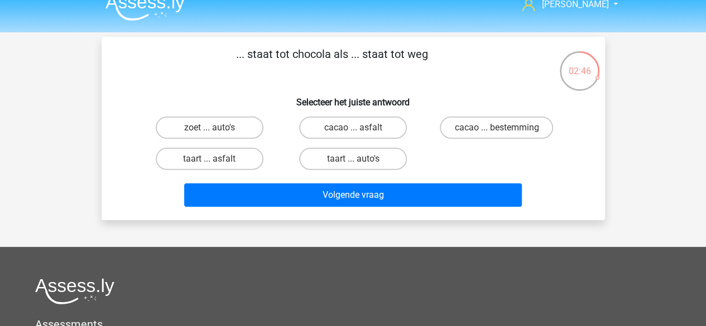
scroll to position [13, 0]
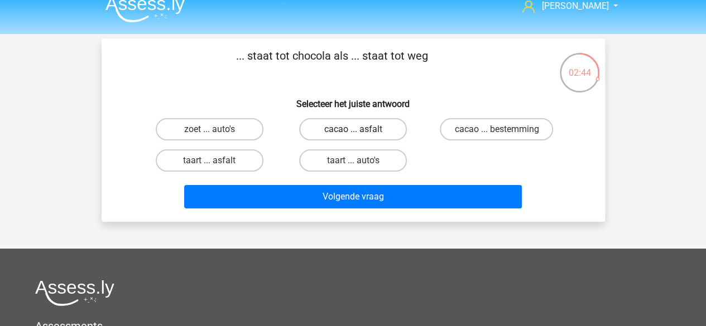
click at [375, 136] on label "cacao ... asfalt" at bounding box center [353, 129] width 108 height 22
click at [360, 136] on input "cacao ... asfalt" at bounding box center [356, 132] width 7 height 7
radio input "true"
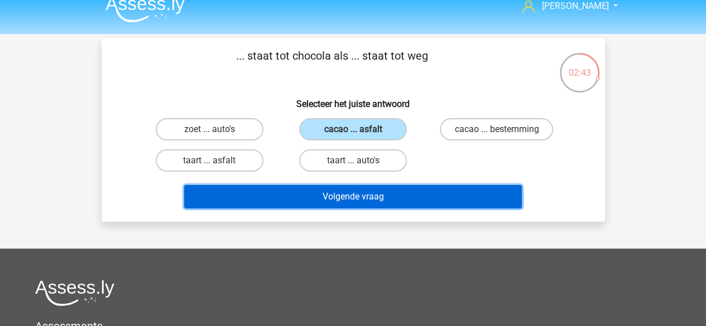
click at [408, 205] on button "Volgende vraag" at bounding box center [353, 196] width 338 height 23
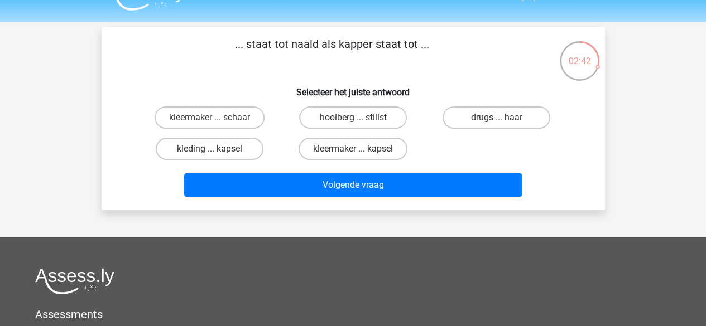
scroll to position [25, 0]
click at [241, 119] on label "kleermaker ... schaar" at bounding box center [210, 118] width 110 height 22
click at [217, 119] on input "kleermaker ... schaar" at bounding box center [212, 121] width 7 height 7
radio input "true"
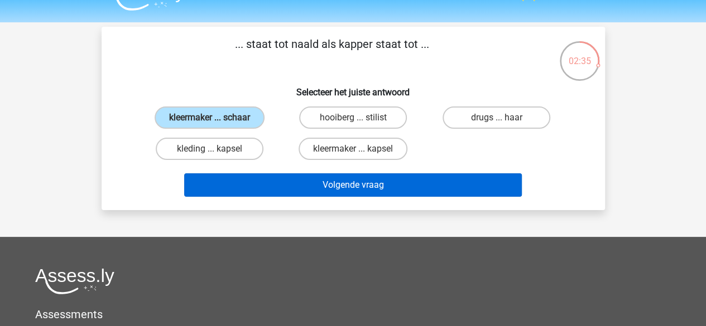
click at [392, 196] on button "Volgende vraag" at bounding box center [353, 185] width 338 height 23
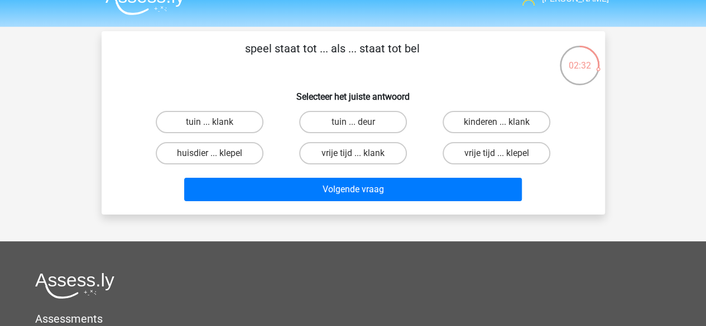
scroll to position [20, 0]
click at [375, 132] on label "tuin ... deur" at bounding box center [353, 122] width 108 height 22
click at [360, 129] on input "tuin ... deur" at bounding box center [356, 125] width 7 height 7
radio input "true"
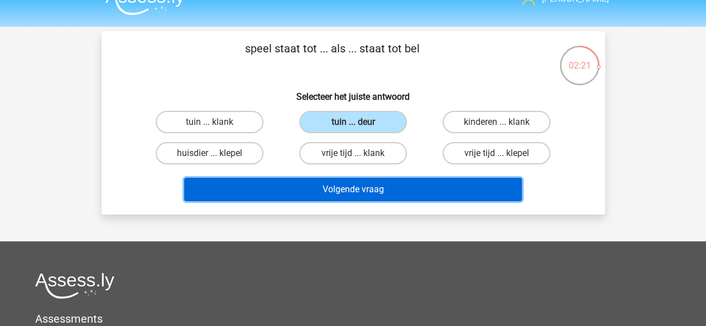
click at [410, 194] on button "Volgende vraag" at bounding box center [353, 189] width 338 height 23
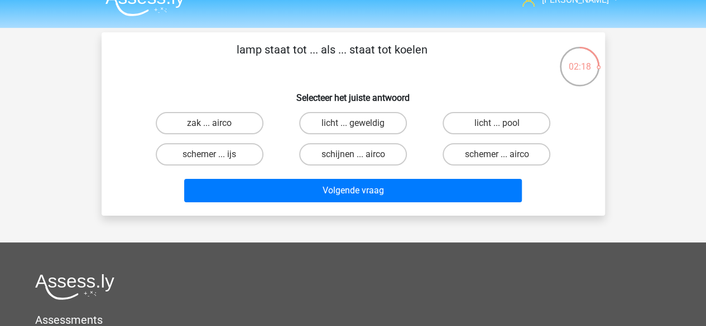
scroll to position [17, 0]
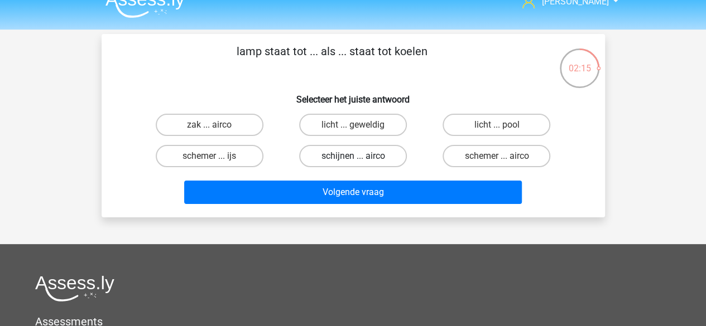
click at [387, 156] on label "schijnen ... airco" at bounding box center [353, 156] width 108 height 22
click at [360, 156] on input "schijnen ... airco" at bounding box center [356, 159] width 7 height 7
radio input "true"
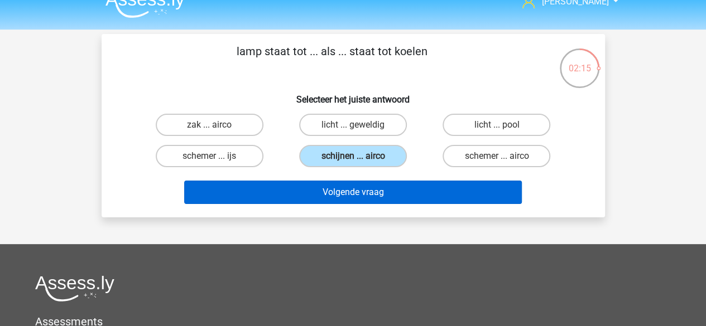
click at [423, 203] on button "Volgende vraag" at bounding box center [353, 192] width 338 height 23
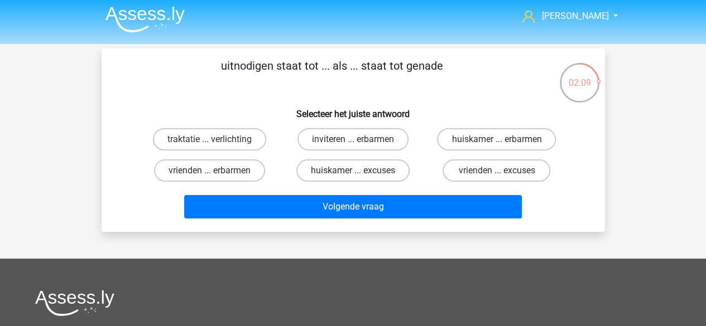
scroll to position [0, 0]
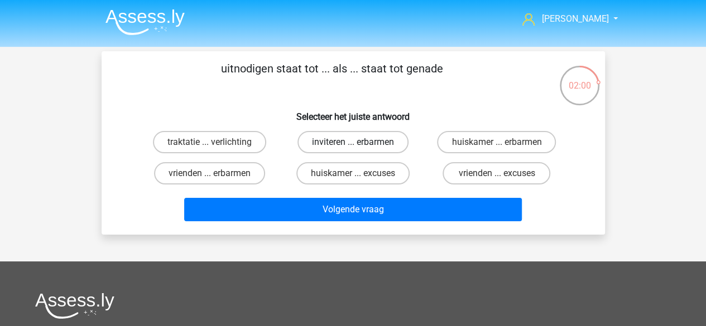
click at [386, 147] on label "inviteren ... erbarmen" at bounding box center [352, 142] width 111 height 22
click at [360, 147] on input "inviteren ... erbarmen" at bounding box center [356, 145] width 7 height 7
radio input "true"
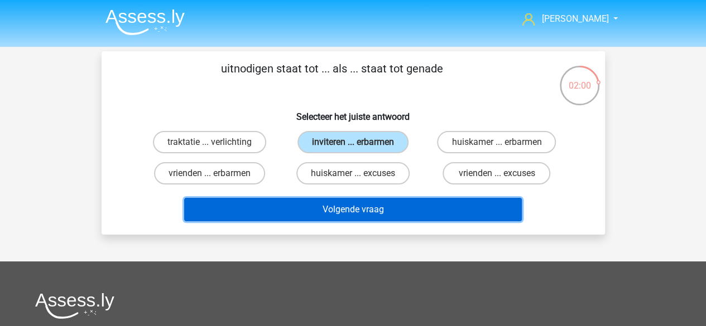
click at [405, 219] on button "Volgende vraag" at bounding box center [353, 209] width 338 height 23
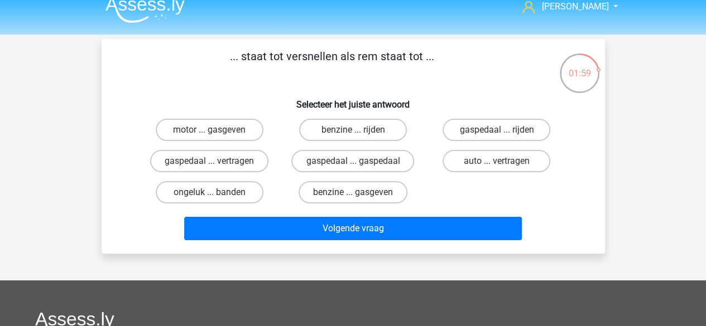
scroll to position [12, 0]
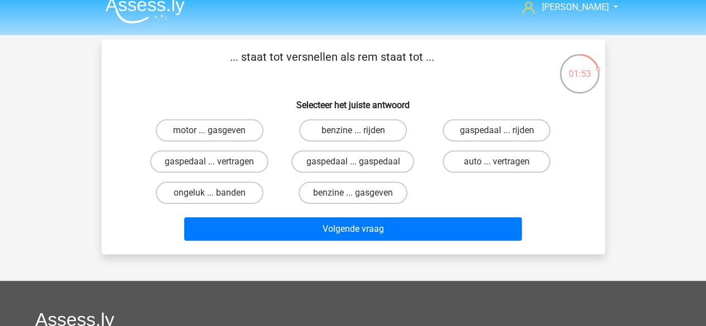
click at [258, 163] on label "gaspedaal ... vertragen" at bounding box center [209, 162] width 118 height 22
click at [217, 163] on input "gaspedaal ... vertragen" at bounding box center [212, 165] width 7 height 7
radio input "true"
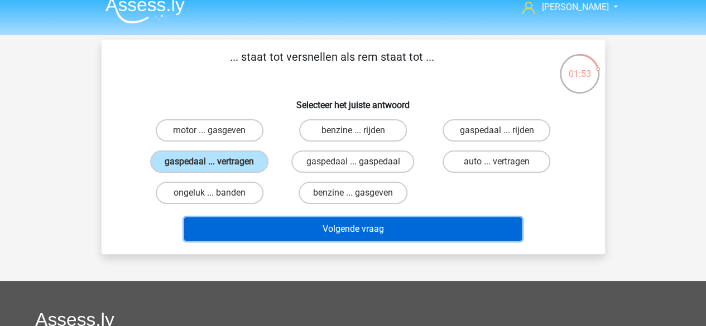
click at [404, 239] on button "Volgende vraag" at bounding box center [353, 229] width 338 height 23
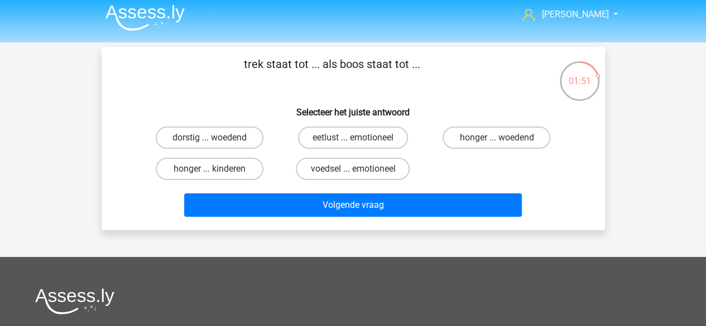
scroll to position [0, 0]
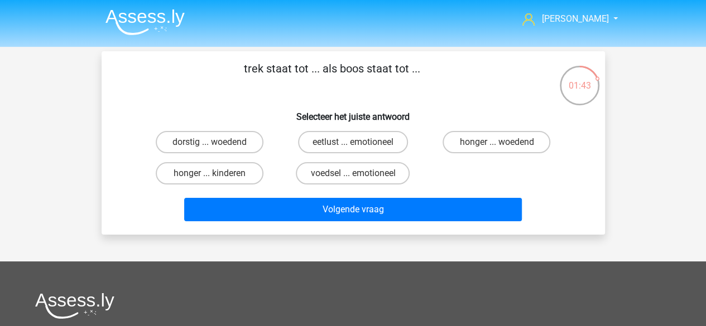
click at [503, 147] on label "honger ... woedend" at bounding box center [497, 142] width 108 height 22
click at [503, 147] on input "honger ... woedend" at bounding box center [500, 145] width 7 height 7
radio input "true"
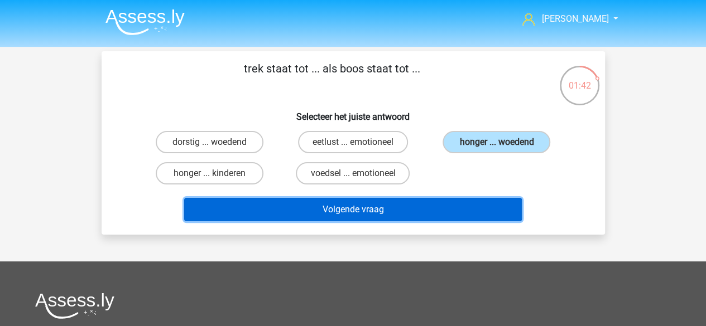
click at [478, 208] on button "Volgende vraag" at bounding box center [353, 209] width 338 height 23
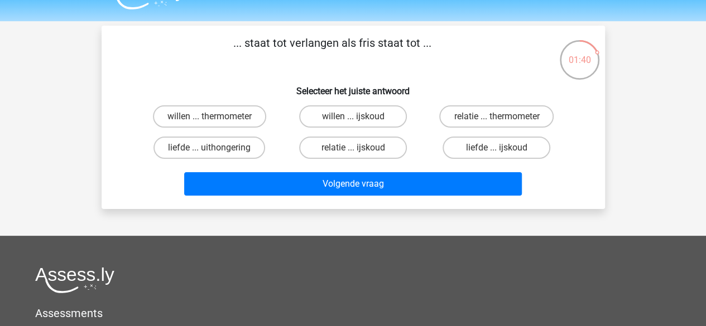
scroll to position [11, 0]
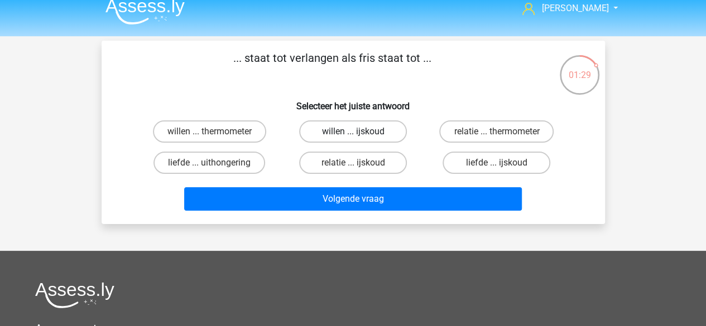
click at [393, 139] on label "willen ... ijskoud" at bounding box center [353, 132] width 108 height 22
click at [360, 139] on input "willen ... ijskoud" at bounding box center [356, 135] width 7 height 7
radio input "true"
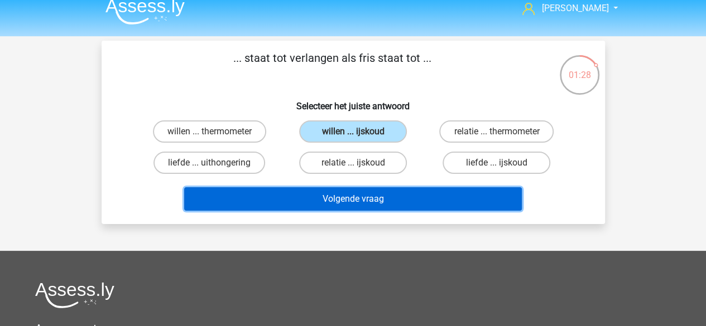
click at [398, 208] on button "Volgende vraag" at bounding box center [353, 199] width 338 height 23
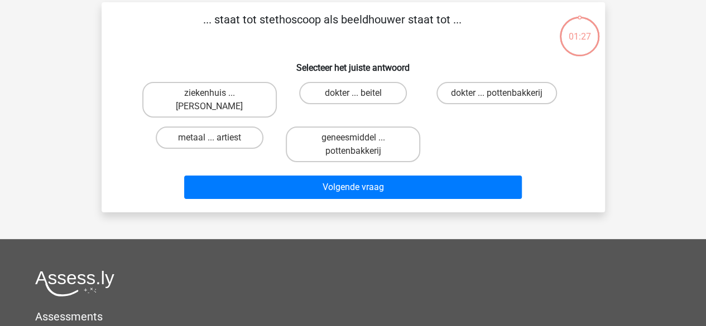
scroll to position [51, 0]
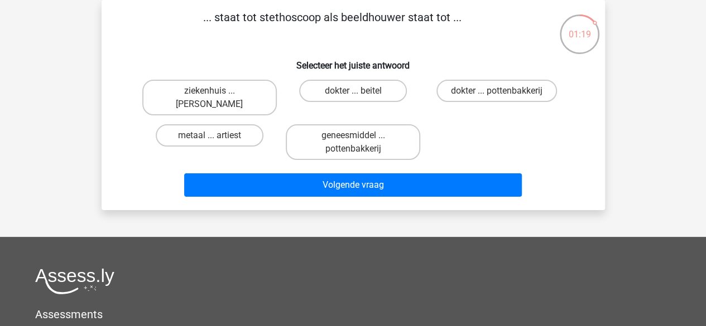
click at [383, 95] on label "dokter ... beitel" at bounding box center [353, 91] width 108 height 22
click at [360, 95] on input "dokter ... beitel" at bounding box center [356, 94] width 7 height 7
radio input "true"
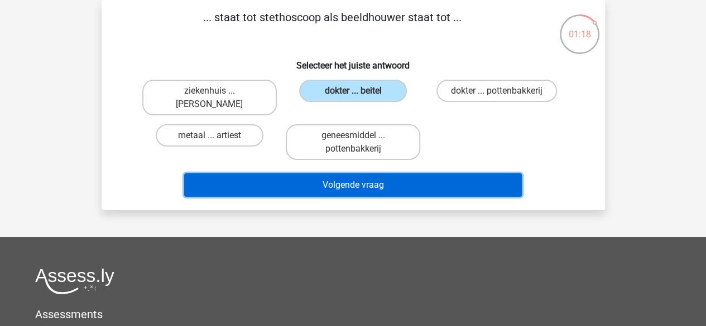
click at [384, 196] on button "Volgende vraag" at bounding box center [353, 185] width 338 height 23
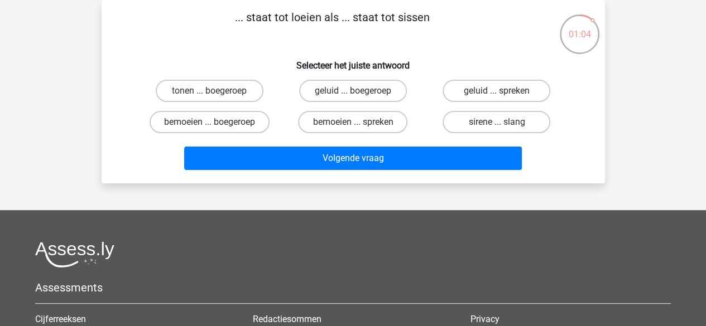
click at [527, 132] on label "sirene ... slang" at bounding box center [497, 122] width 108 height 22
click at [504, 129] on input "sirene ... slang" at bounding box center [500, 125] width 7 height 7
radio input "true"
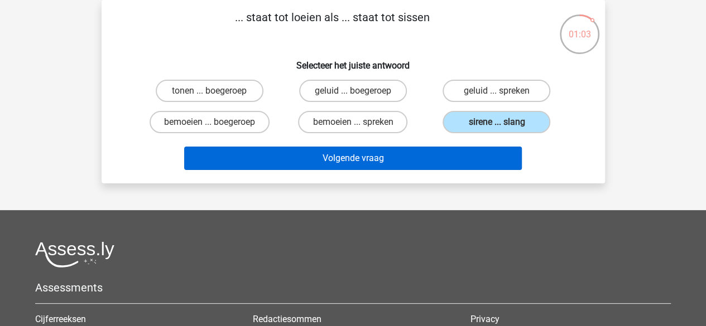
click at [492, 166] on button "Volgende vraag" at bounding box center [353, 158] width 338 height 23
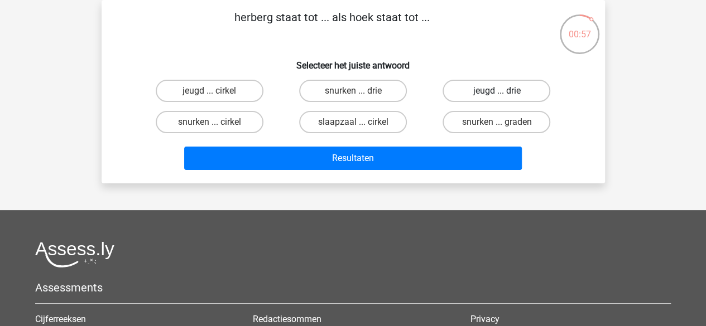
click at [518, 97] on label "jeugd ... drie" at bounding box center [497, 91] width 108 height 22
click at [504, 97] on input "jeugd ... drie" at bounding box center [500, 94] width 7 height 7
radio input "true"
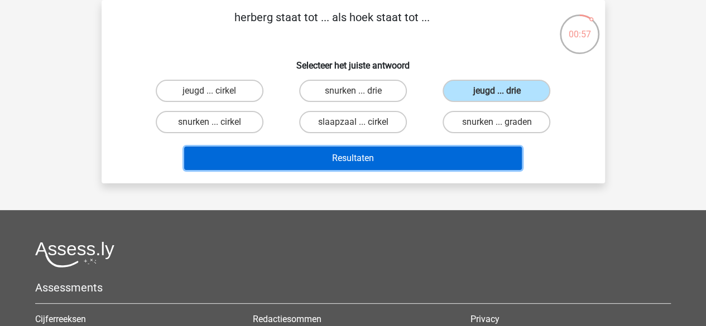
click at [469, 161] on button "Resultaten" at bounding box center [353, 158] width 338 height 23
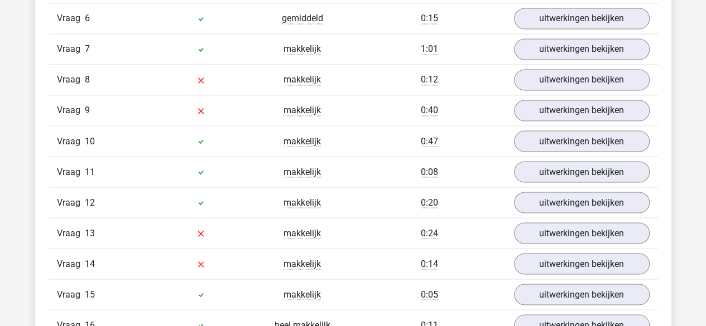
scroll to position [920, 0]
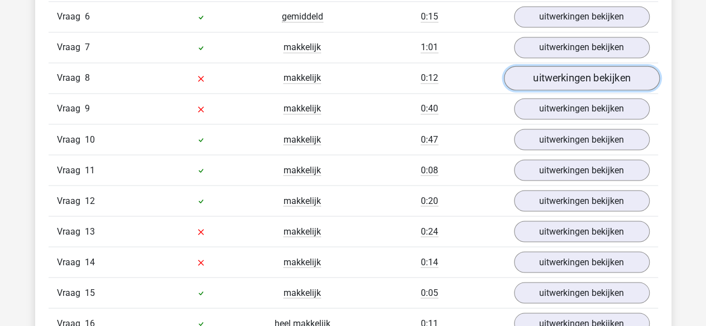
click at [613, 81] on link "uitwerkingen bekijken" at bounding box center [581, 78] width 156 height 25
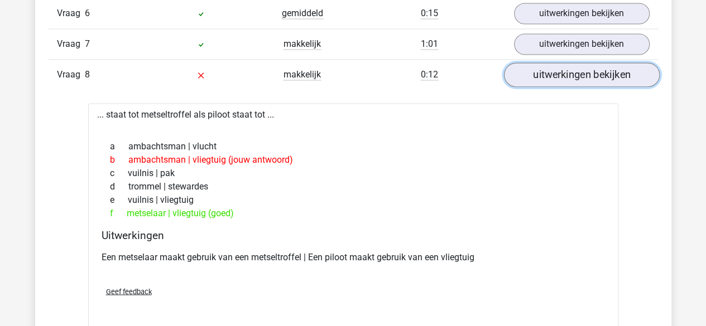
scroll to position [921, 0]
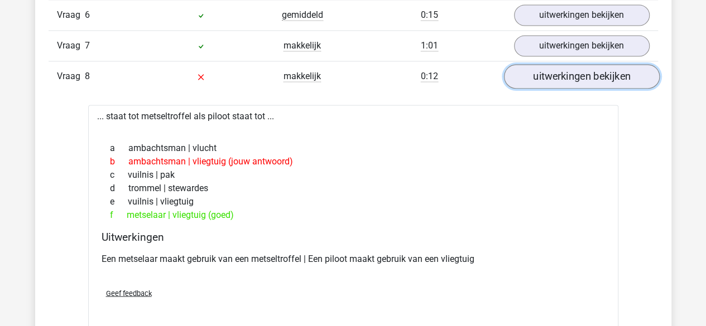
click at [574, 78] on link "uitwerkingen bekijken" at bounding box center [581, 76] width 156 height 25
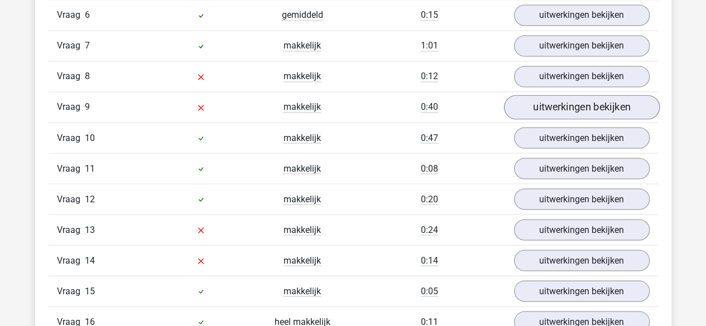
click at [586, 110] on link "uitwerkingen bekijken" at bounding box center [581, 107] width 156 height 25
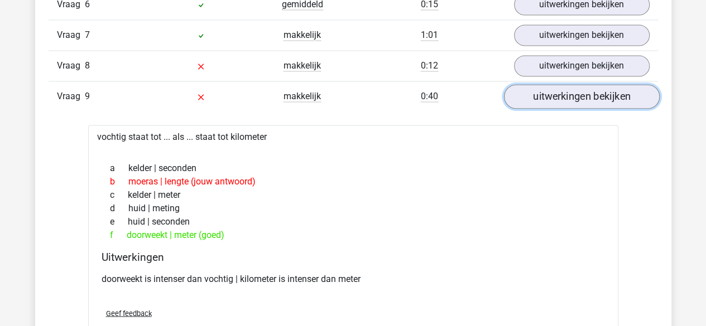
scroll to position [932, 0]
click at [617, 97] on link "uitwerkingen bekijken" at bounding box center [581, 96] width 156 height 25
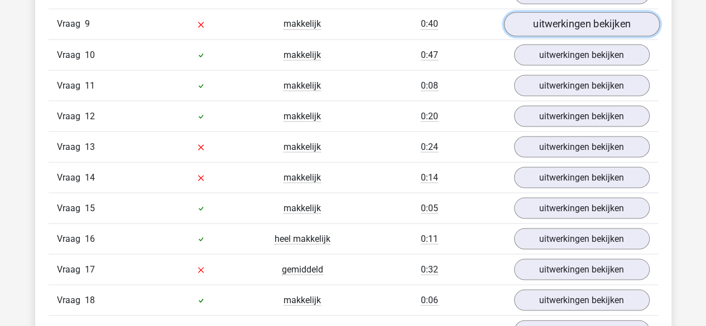
scroll to position [1007, 0]
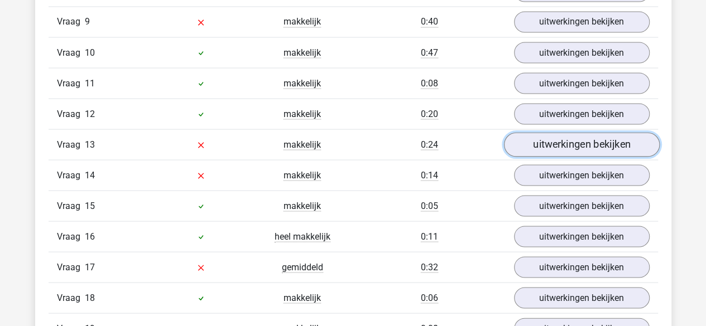
click at [574, 139] on link "uitwerkingen bekijken" at bounding box center [581, 144] width 156 height 25
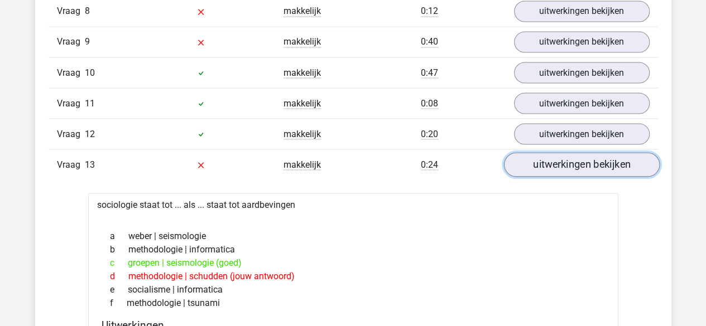
scroll to position [988, 0]
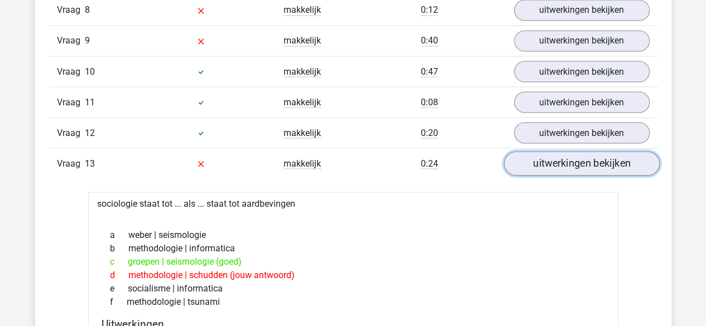
click at [600, 160] on link "uitwerkingen bekijken" at bounding box center [581, 163] width 156 height 25
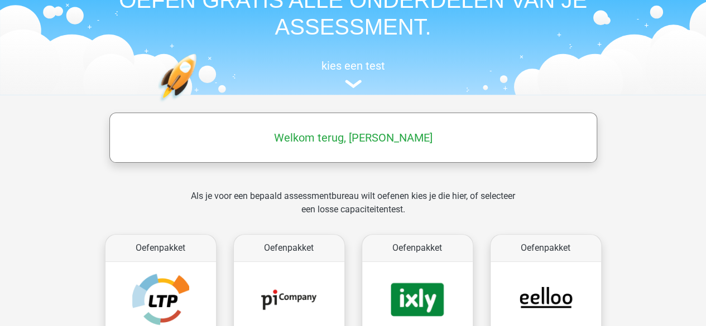
scroll to position [215, 0]
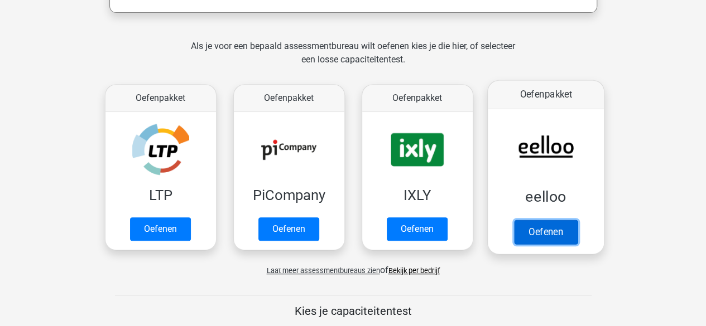
click at [531, 222] on link "Oefenen" at bounding box center [545, 232] width 64 height 25
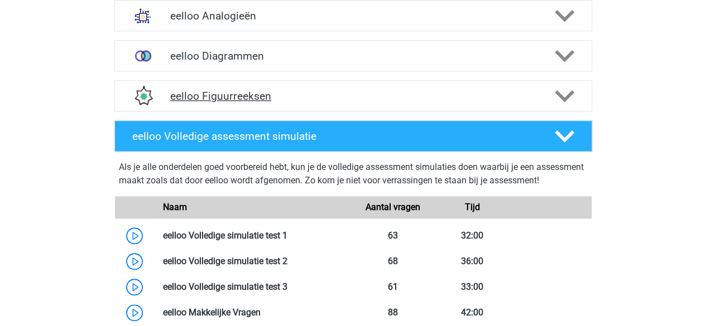
scroll to position [488, 0]
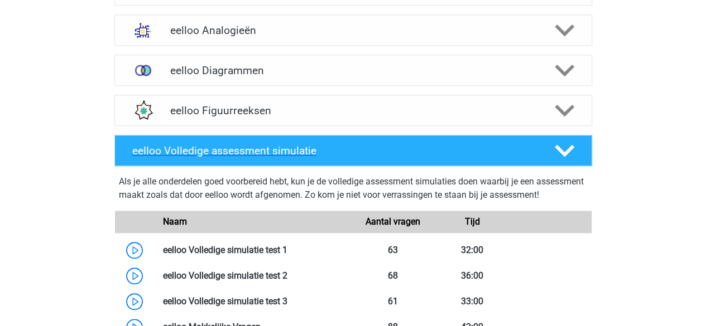
click at [328, 158] on div "eelloo Volledige assessment simulatie" at bounding box center [353, 150] width 478 height 31
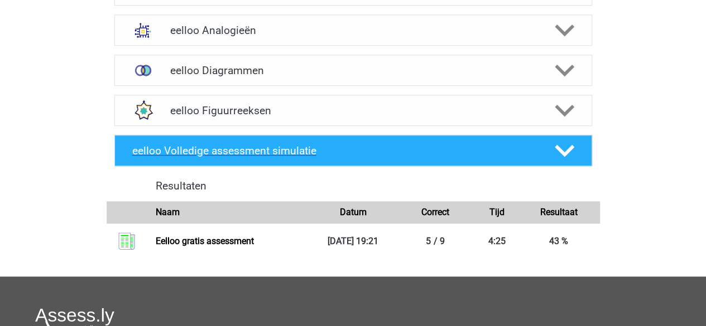
click at [328, 158] on div "eelloo Volledige assessment simulatie" at bounding box center [353, 150] width 478 height 31
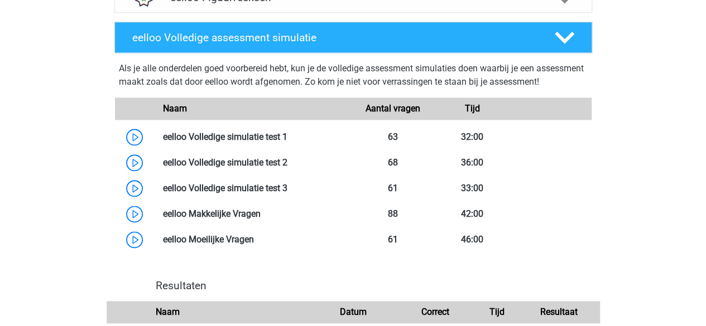
scroll to position [600, 0]
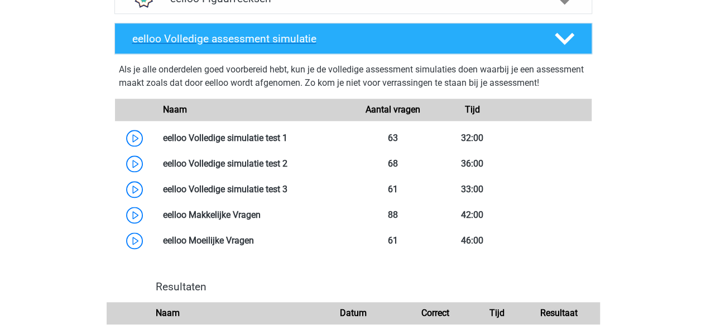
click at [561, 41] on polygon at bounding box center [565, 39] width 20 height 12
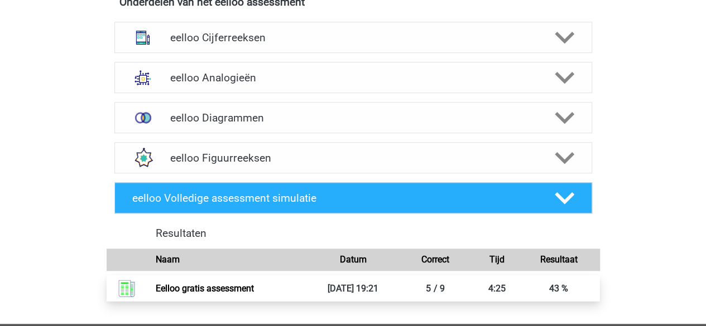
scroll to position [301, 0]
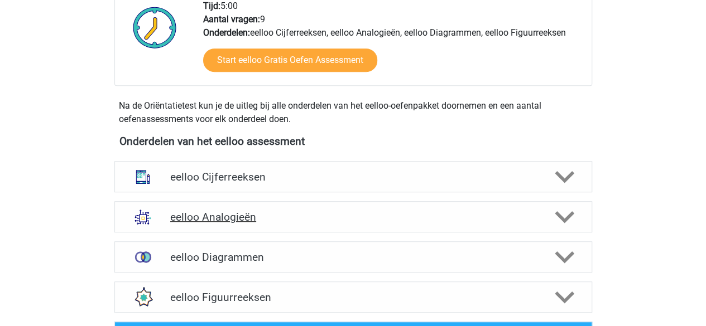
click at [258, 229] on div "eelloo Analogieën" at bounding box center [353, 216] width 478 height 31
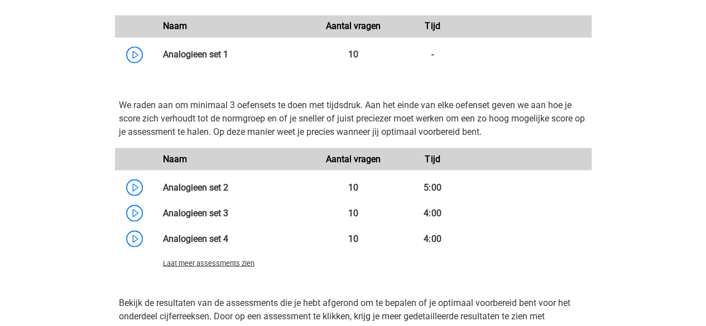
scroll to position [915, 0]
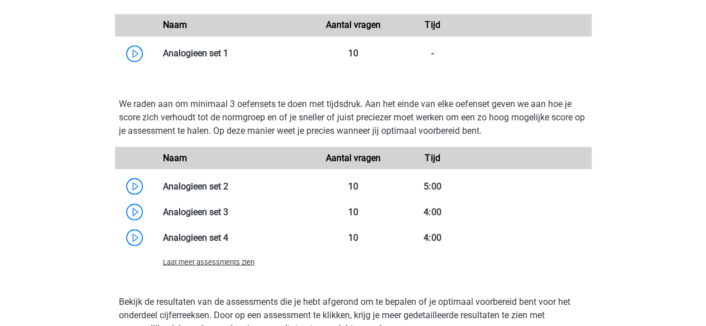
click at [194, 263] on span "Laat meer assessments zien" at bounding box center [209, 262] width 92 height 8
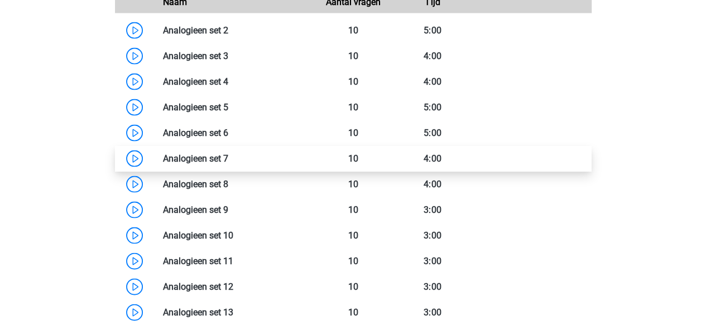
scroll to position [1044, 0]
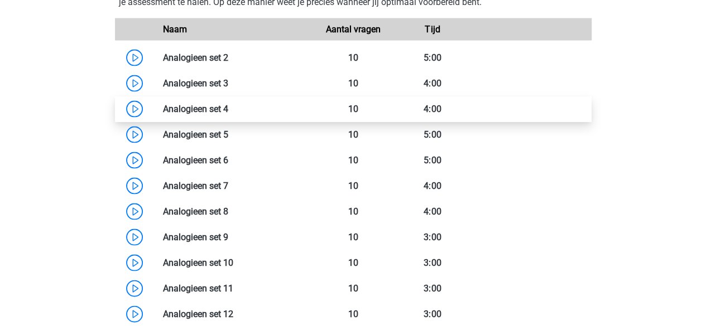
click at [228, 107] on link at bounding box center [228, 108] width 0 height 11
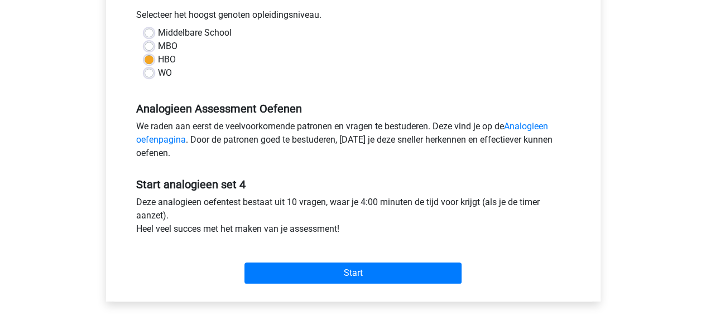
scroll to position [254, 0]
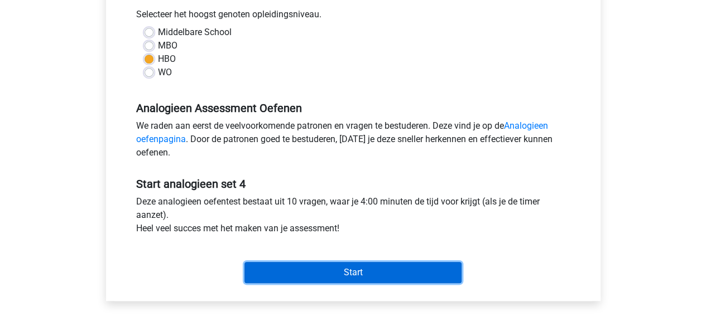
click at [319, 275] on input "Start" at bounding box center [352, 272] width 217 height 21
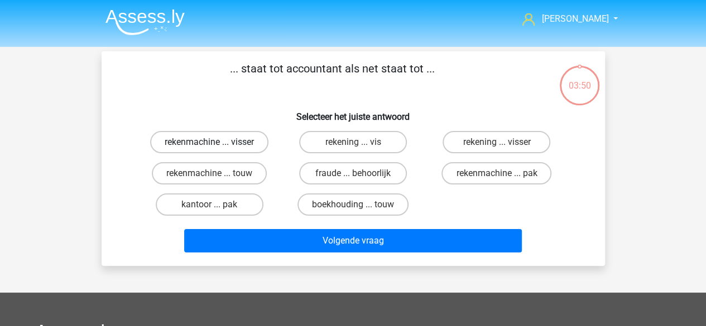
click at [234, 140] on label "rekenmachine ... visser" at bounding box center [209, 142] width 118 height 22
click at [217, 142] on input "rekenmachine ... visser" at bounding box center [212, 145] width 7 height 7
radio input "true"
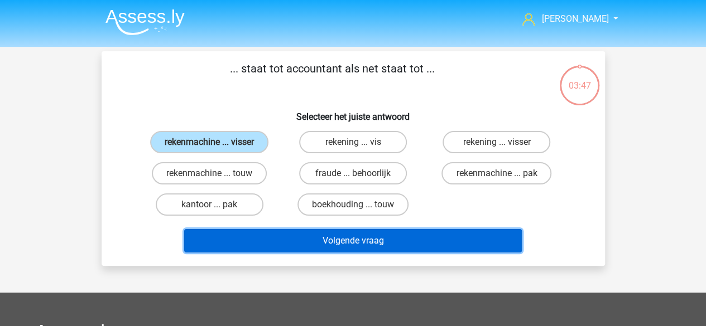
click at [339, 248] on button "Volgende vraag" at bounding box center [353, 240] width 338 height 23
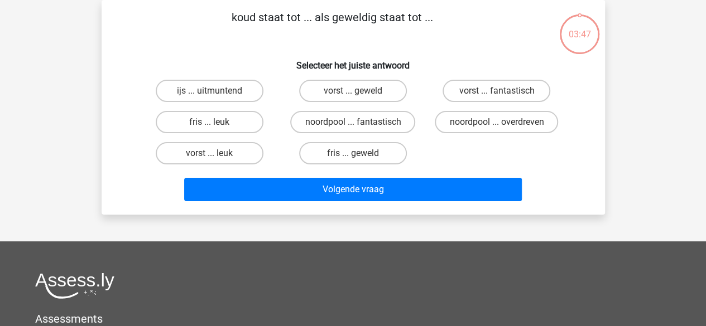
scroll to position [2, 0]
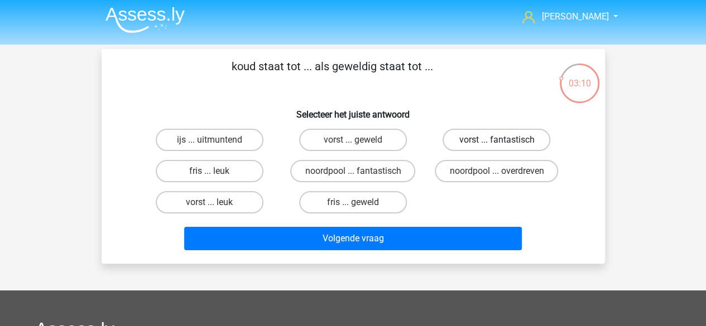
click at [483, 145] on label "vorst ... fantastisch" at bounding box center [497, 140] width 108 height 22
click at [497, 145] on input "vorst ... fantastisch" at bounding box center [500, 143] width 7 height 7
radio input "true"
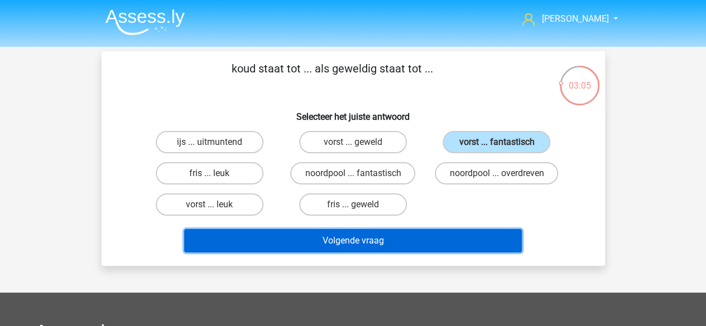
click at [342, 246] on button "Volgende vraag" at bounding box center [353, 240] width 338 height 23
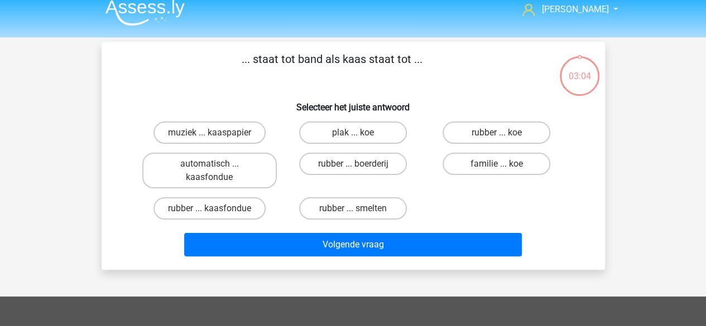
scroll to position [7, 0]
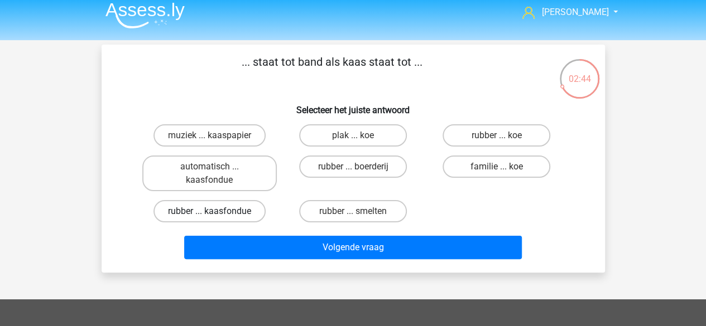
click at [229, 213] on label "rubber ... kaasfondue" at bounding box center [209, 211] width 112 height 22
click at [217, 213] on input "rubber ... kaasfondue" at bounding box center [212, 215] width 7 height 7
radio input "true"
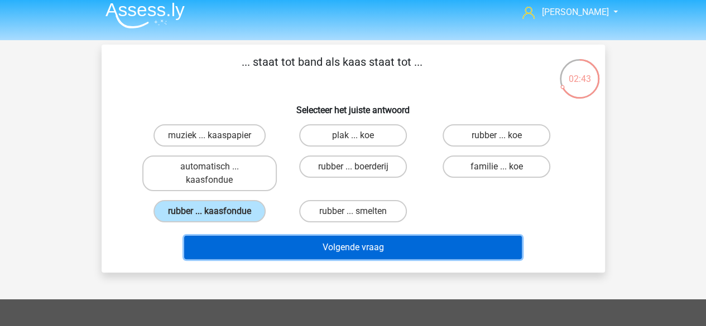
click at [363, 248] on button "Volgende vraag" at bounding box center [353, 247] width 338 height 23
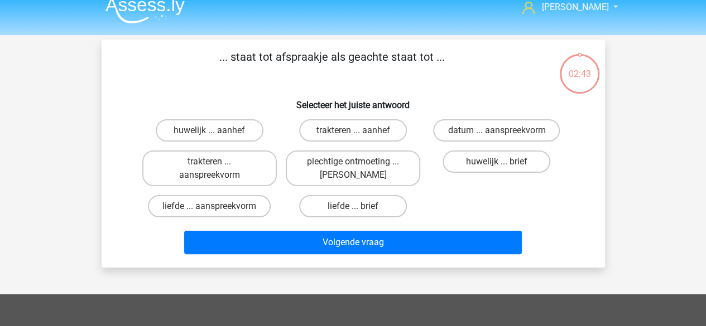
scroll to position [11, 0]
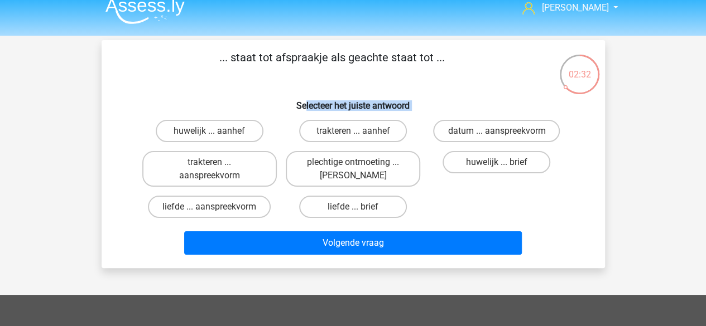
drag, startPoint x: 303, startPoint y: 84, endPoint x: 510, endPoint y: 208, distance: 240.8
click at [510, 208] on div "... staat tot afspraakje als geachte staat tot ... Selecteer het juiste antwoor…" at bounding box center [353, 154] width 494 height 210
click at [510, 208] on div "huwelijk ... aanhef trakteren ... aanhef datum ... aanspreekvorm trakteren ... …" at bounding box center [353, 169] width 431 height 107
click at [333, 215] on label "liefde ... brief" at bounding box center [353, 207] width 108 height 22
click at [353, 214] on input "liefde ... brief" at bounding box center [356, 210] width 7 height 7
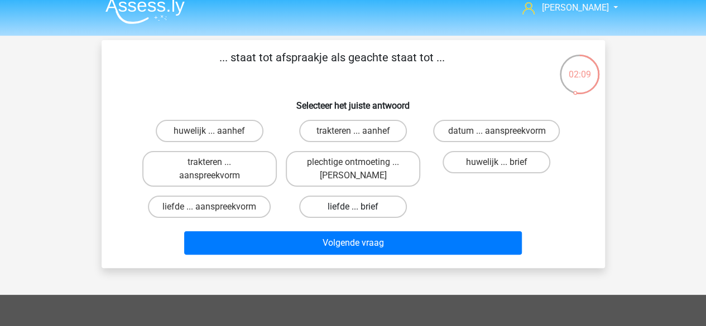
radio input "true"
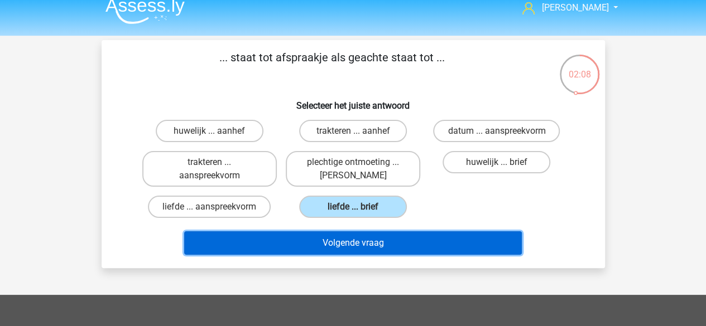
click at [326, 249] on button "Volgende vraag" at bounding box center [353, 243] width 338 height 23
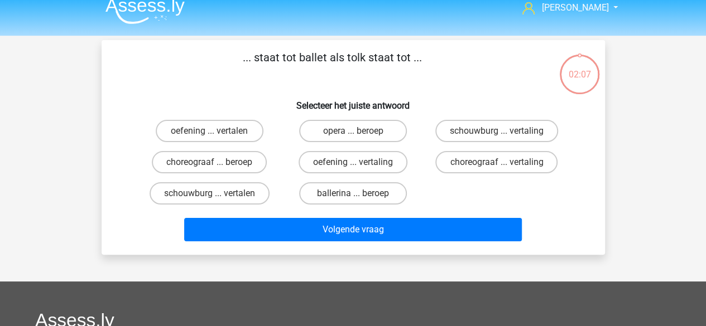
scroll to position [51, 0]
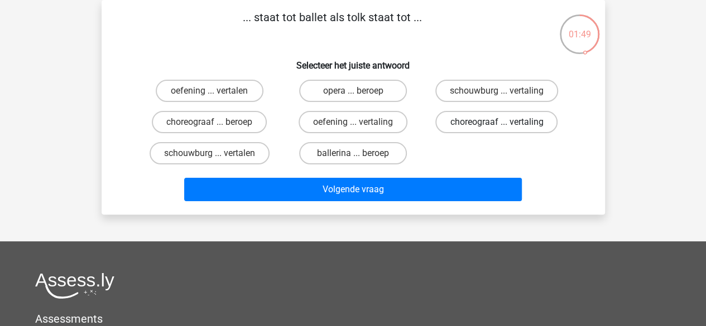
click at [476, 131] on label "choreograaf ... vertaling" at bounding box center [496, 122] width 122 height 22
click at [497, 129] on input "choreograaf ... vertaling" at bounding box center [500, 125] width 7 height 7
radio input "true"
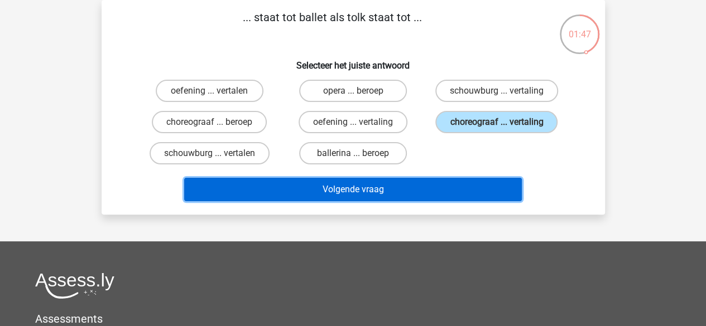
click at [412, 189] on button "Volgende vraag" at bounding box center [353, 189] width 338 height 23
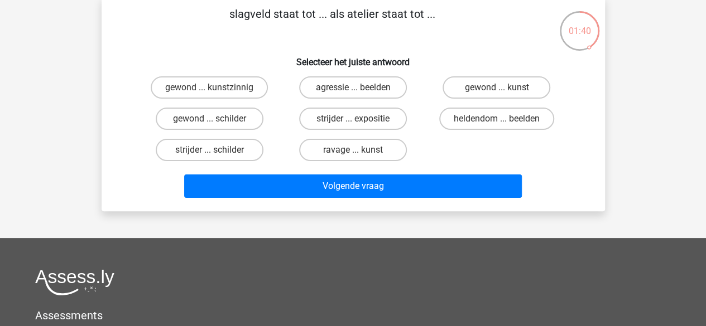
scroll to position [56, 0]
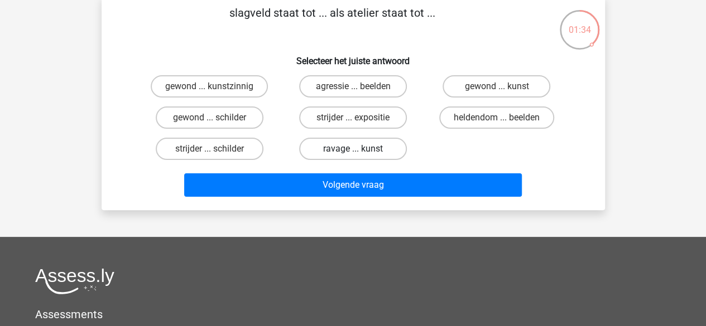
click at [343, 151] on label "ravage ... kunst" at bounding box center [353, 149] width 108 height 22
click at [353, 151] on input "ravage ... kunst" at bounding box center [356, 152] width 7 height 7
radio input "true"
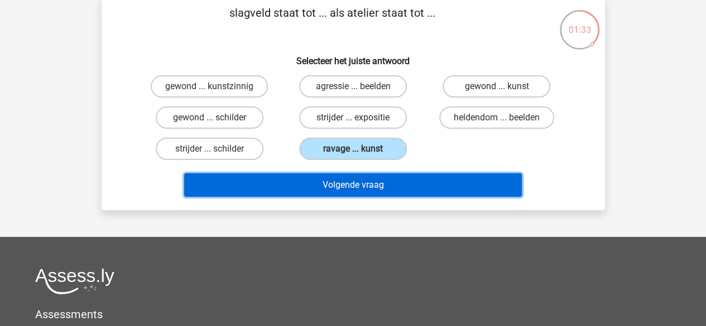
click at [348, 182] on button "Volgende vraag" at bounding box center [353, 185] width 338 height 23
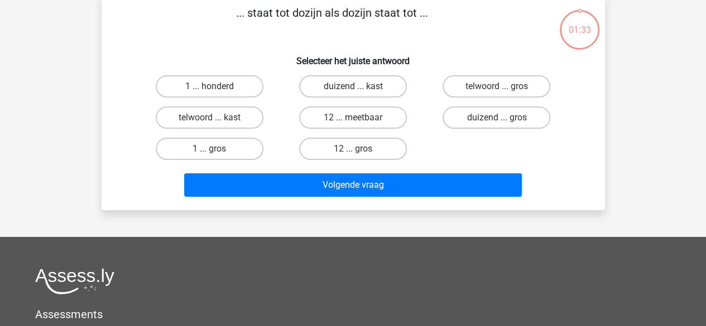
scroll to position [51, 0]
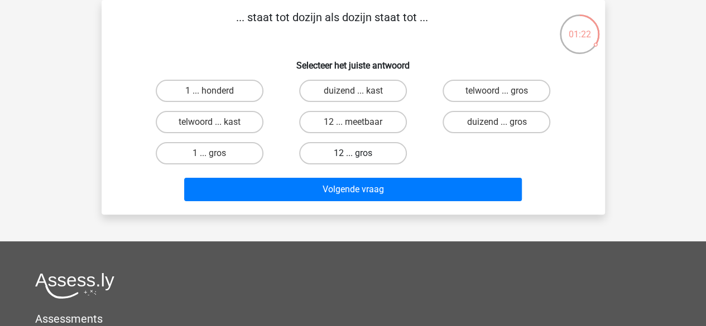
click at [367, 147] on label "12 ... gros" at bounding box center [353, 153] width 108 height 22
click at [360, 153] on input "12 ... gros" at bounding box center [356, 156] width 7 height 7
radio input "true"
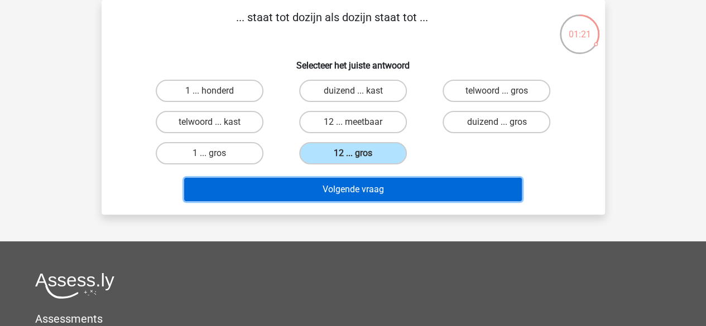
click at [369, 188] on button "Volgende vraag" at bounding box center [353, 189] width 338 height 23
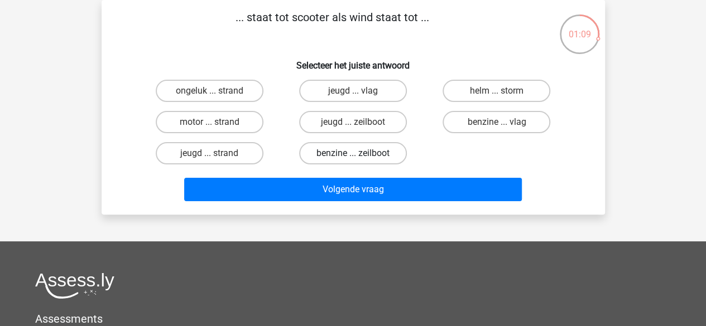
click at [381, 153] on label "benzine ... zeilboot" at bounding box center [353, 153] width 108 height 22
click at [360, 153] on input "benzine ... zeilboot" at bounding box center [356, 156] width 7 height 7
radio input "true"
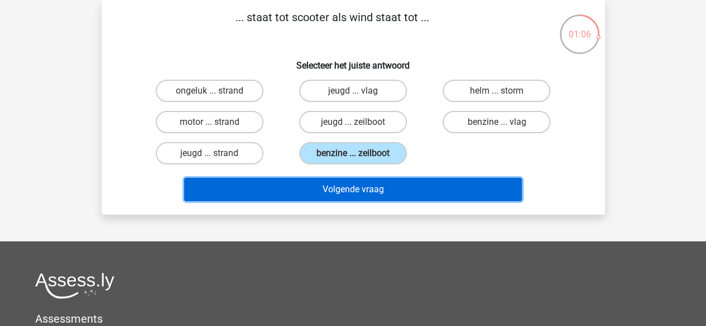
click at [374, 185] on button "Volgende vraag" at bounding box center [353, 189] width 338 height 23
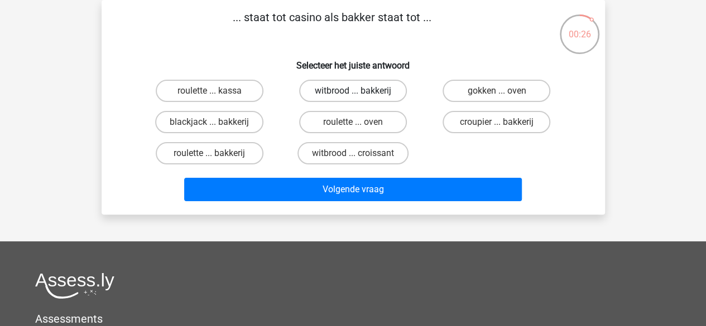
click at [373, 88] on label "witbrood ... bakkerij" at bounding box center [353, 91] width 108 height 22
click at [360, 91] on input "witbrood ... bakkerij" at bounding box center [356, 94] width 7 height 7
radio input "true"
click at [215, 149] on label "roulette ... bakkerij" at bounding box center [210, 153] width 108 height 22
click at [215, 153] on input "roulette ... bakkerij" at bounding box center [212, 156] width 7 height 7
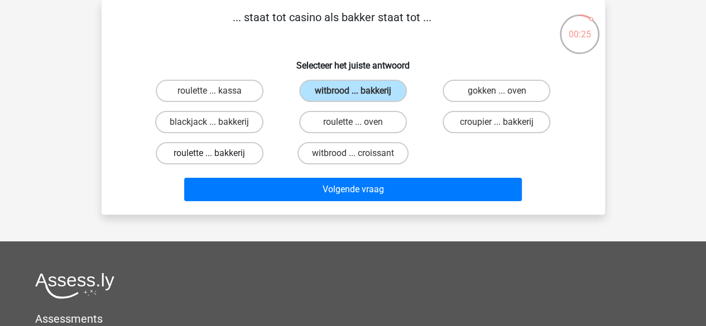
radio input "true"
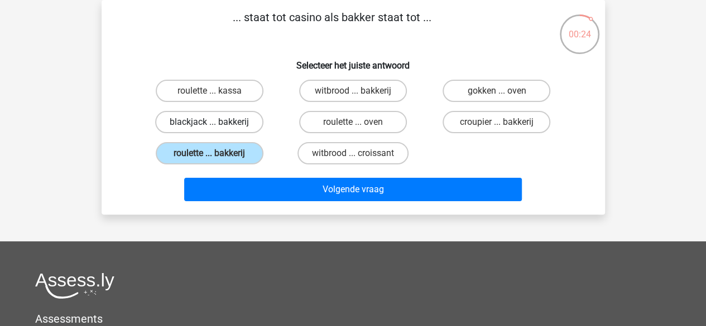
click at [229, 128] on label "blackjack ... bakkerij" at bounding box center [209, 122] width 108 height 22
click at [217, 128] on input "blackjack ... bakkerij" at bounding box center [212, 125] width 7 height 7
radio input "true"
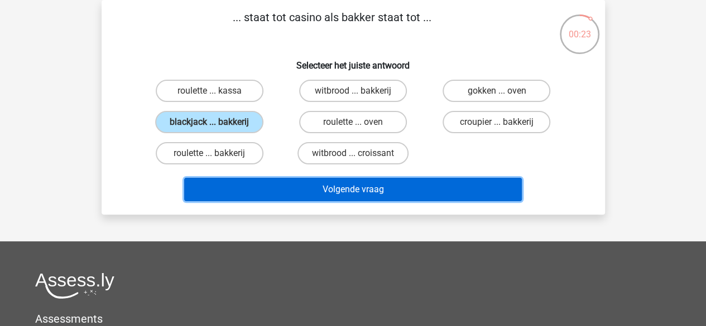
click at [306, 185] on button "Volgende vraag" at bounding box center [353, 189] width 338 height 23
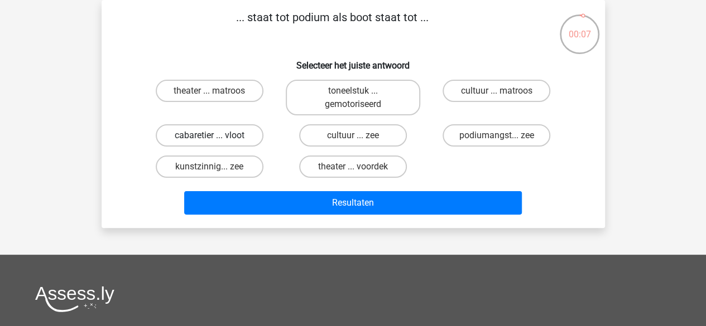
click at [241, 136] on label "cabaretier ... vloot" at bounding box center [210, 135] width 108 height 22
click at [217, 136] on input "cabaretier ... vloot" at bounding box center [212, 139] width 7 height 7
radio input "true"
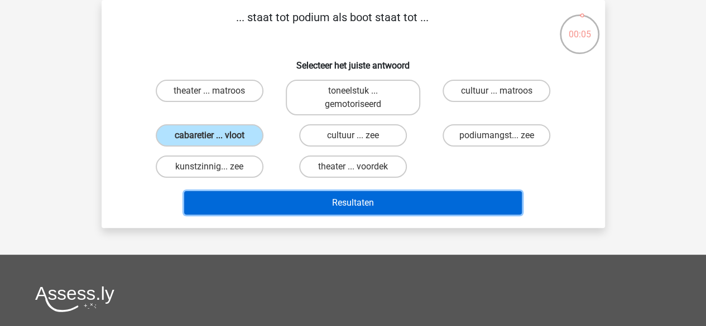
click at [344, 203] on button "Resultaten" at bounding box center [353, 202] width 338 height 23
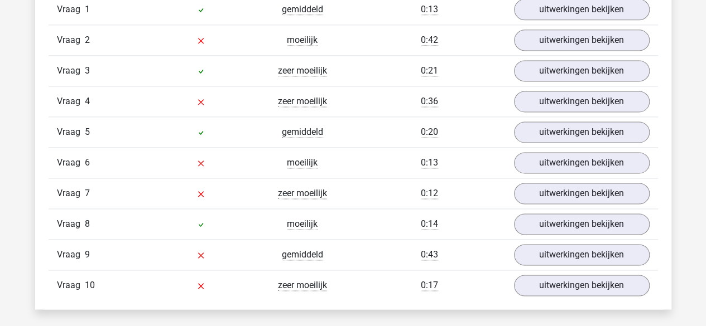
scroll to position [705, 0]
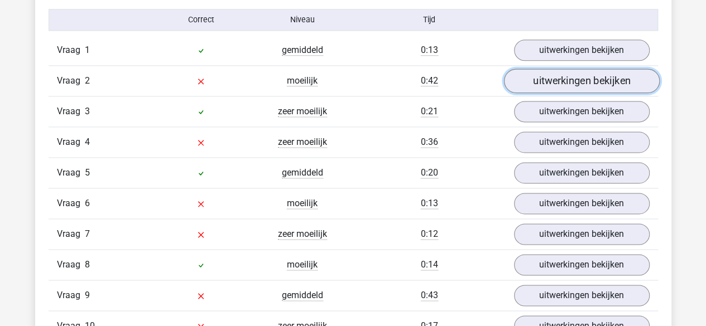
click at [556, 76] on link "uitwerkingen bekijken" at bounding box center [581, 81] width 156 height 25
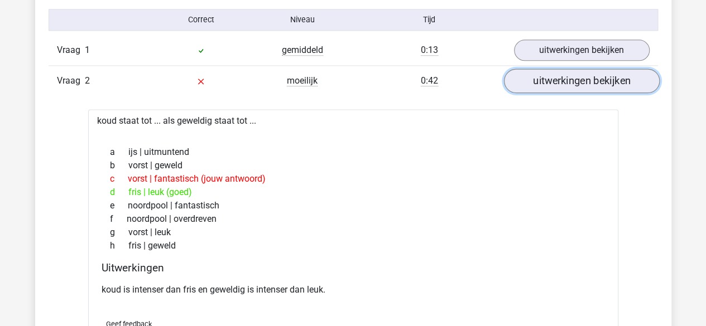
click at [579, 84] on link "uitwerkingen bekijken" at bounding box center [581, 81] width 156 height 25
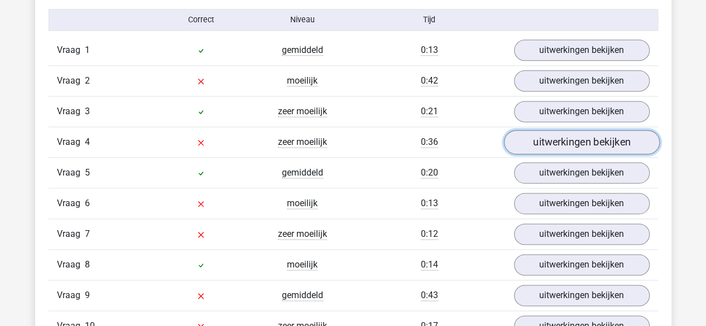
click at [570, 144] on link "uitwerkingen bekijken" at bounding box center [581, 142] width 156 height 25
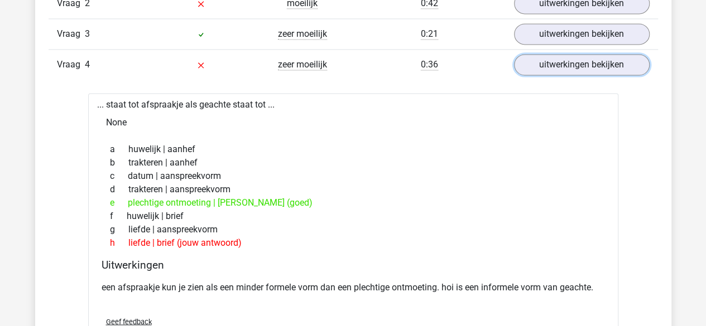
scroll to position [795, 0]
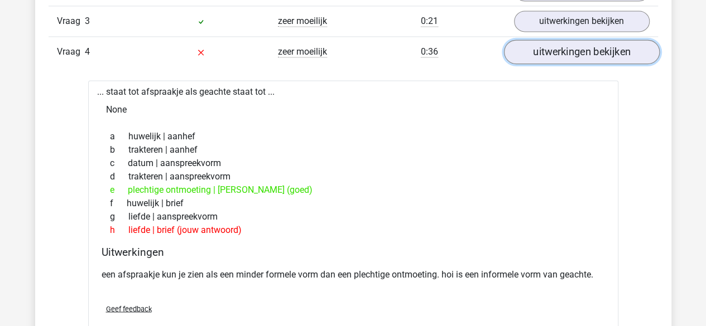
click at [571, 54] on link "uitwerkingen bekijken" at bounding box center [581, 52] width 156 height 25
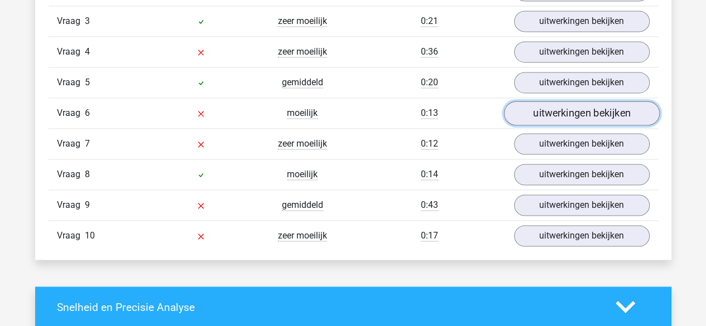
click at [560, 115] on link "uitwerkingen bekijken" at bounding box center [581, 113] width 156 height 25
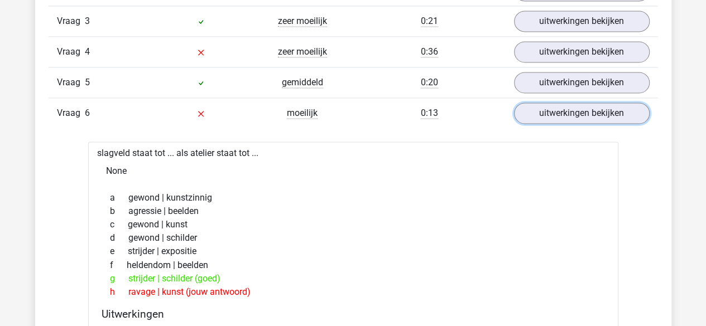
scroll to position [848, 0]
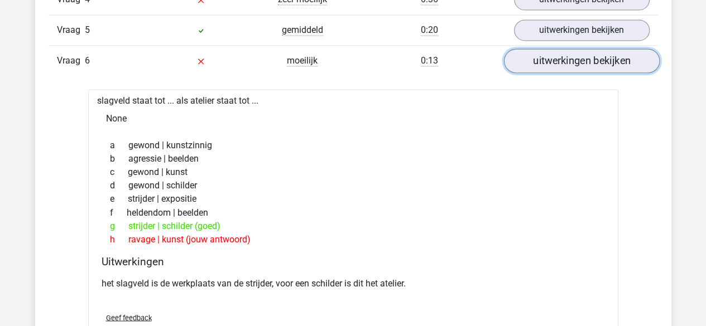
click at [602, 61] on link "uitwerkingen bekijken" at bounding box center [581, 61] width 156 height 25
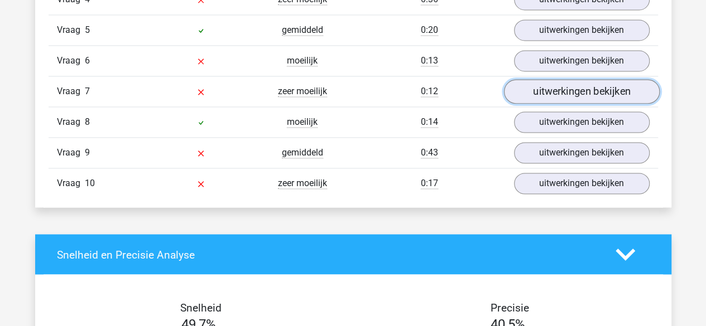
click at [557, 95] on link "uitwerkingen bekijken" at bounding box center [581, 91] width 156 height 25
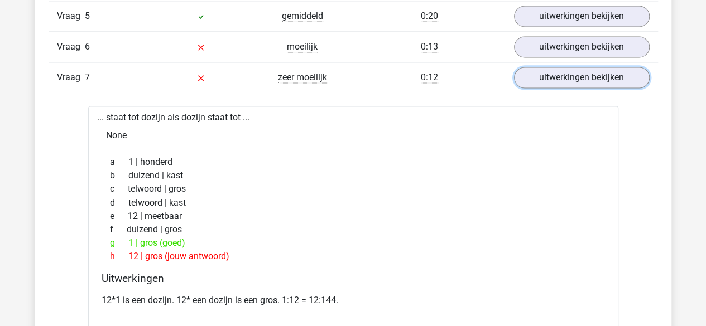
scroll to position [877, 0]
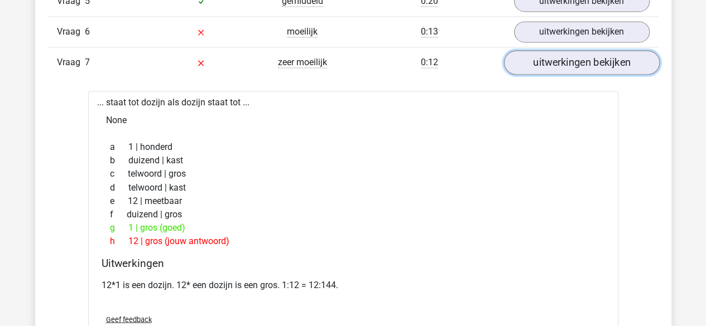
click at [607, 55] on link "uitwerkingen bekijken" at bounding box center [581, 62] width 156 height 25
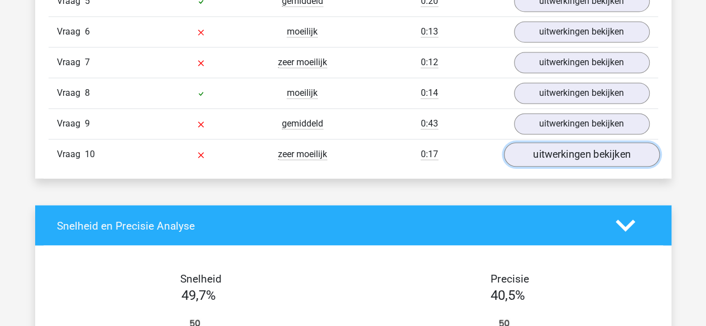
click at [582, 149] on link "uitwerkingen bekijken" at bounding box center [581, 154] width 156 height 25
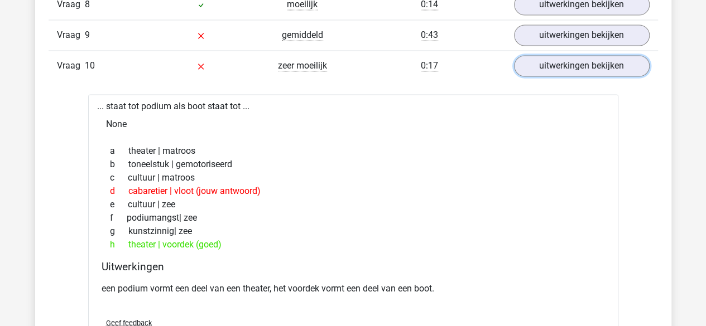
scroll to position [967, 0]
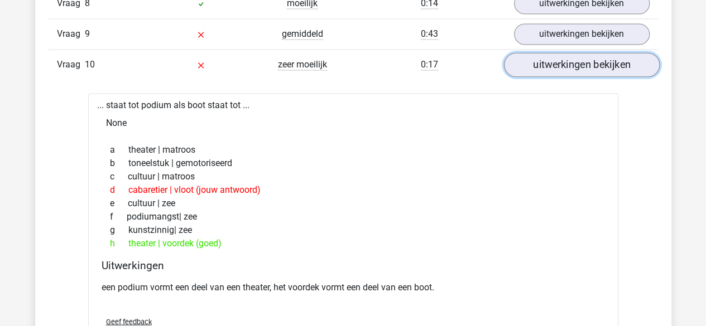
click at [569, 65] on link "uitwerkingen bekijken" at bounding box center [581, 64] width 156 height 25
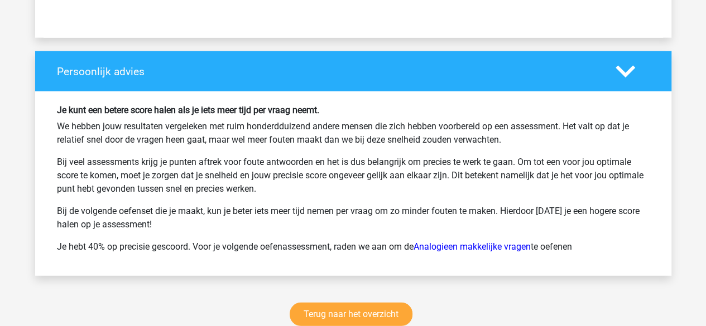
scroll to position [1434, 0]
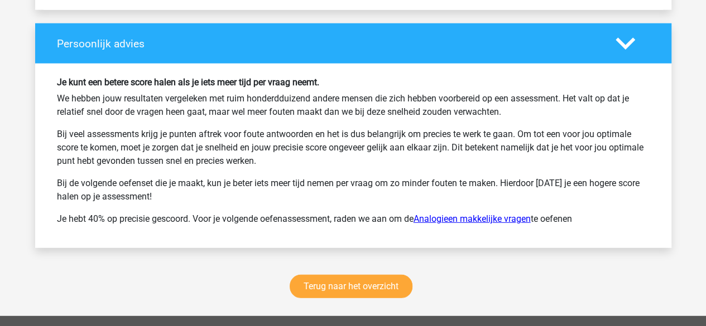
click at [453, 216] on link "Analogieen makkelijke vragen" at bounding box center [472, 219] width 117 height 11
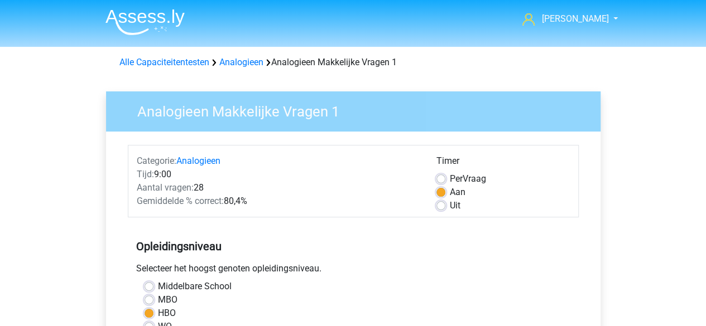
scroll to position [2, 0]
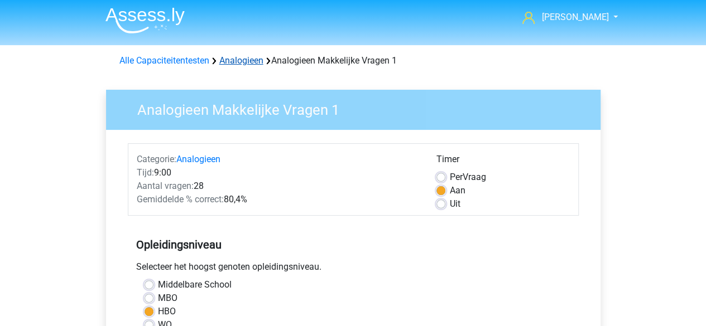
click at [255, 61] on link "Analogieen" at bounding box center [241, 60] width 44 height 11
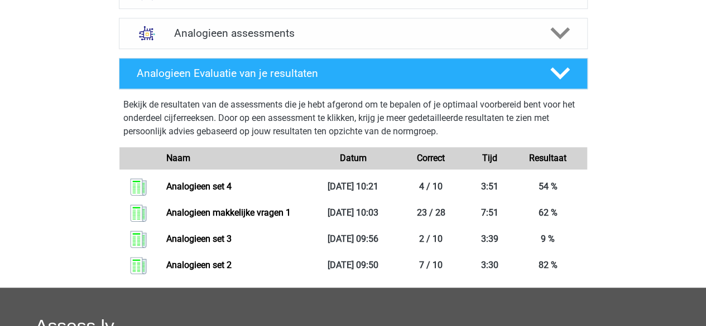
scroll to position [337, 0]
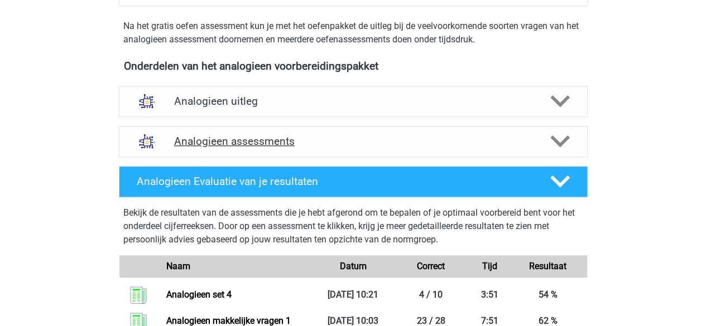
click at [266, 155] on div "Analogieen assessments" at bounding box center [353, 141] width 469 height 31
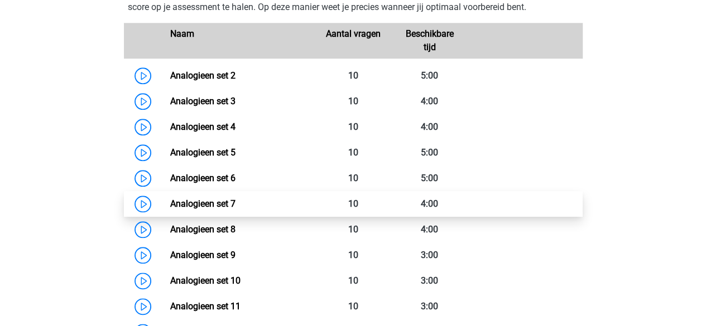
scroll to position [528, 0]
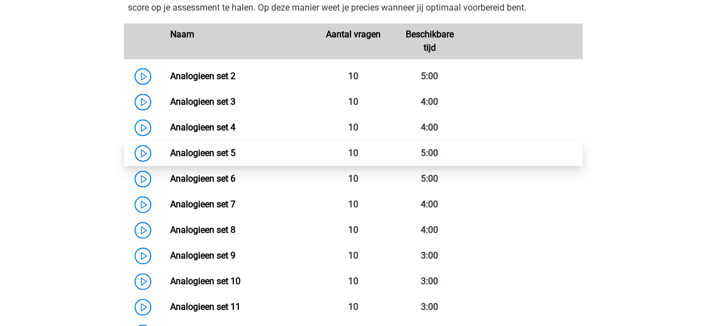
click at [228, 152] on link "Analogieen set 5" at bounding box center [202, 153] width 65 height 11
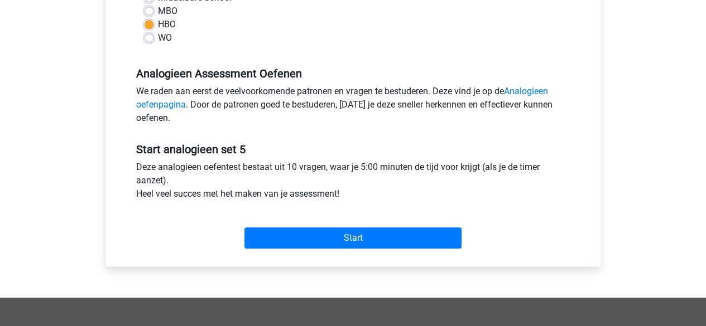
scroll to position [294, 0]
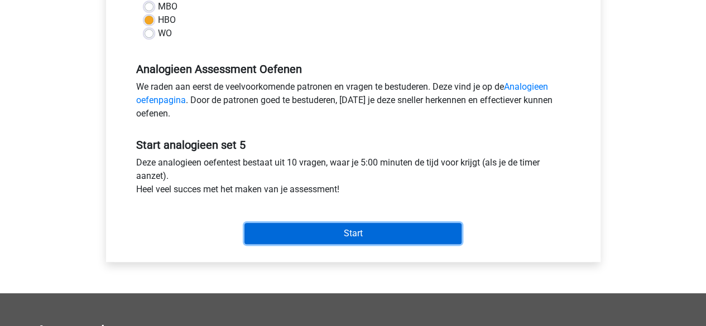
click at [342, 231] on input "Start" at bounding box center [352, 233] width 217 height 21
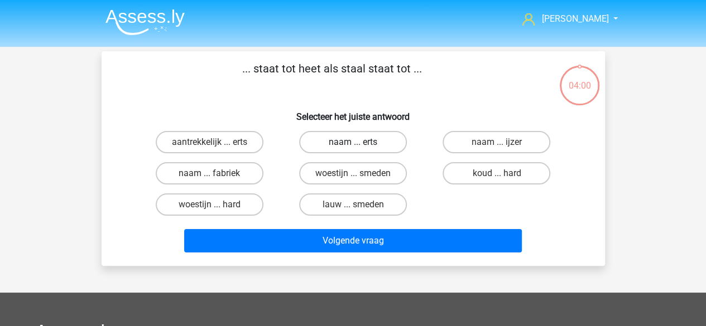
click at [383, 142] on label "naam ... erts" at bounding box center [353, 142] width 108 height 22
click at [360, 142] on input "naam ... erts" at bounding box center [356, 145] width 7 height 7
radio input "true"
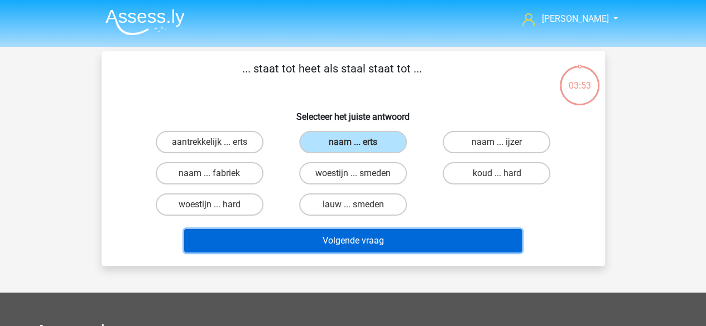
click at [422, 241] on button "Volgende vraag" at bounding box center [353, 240] width 338 height 23
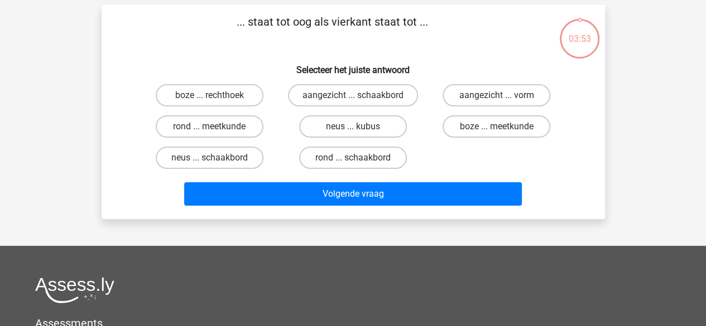
scroll to position [51, 0]
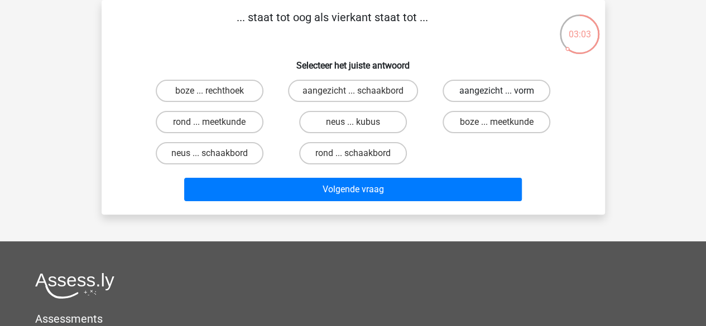
click at [484, 92] on label "aangezicht ... vorm" at bounding box center [497, 91] width 108 height 22
click at [497, 92] on input "aangezicht ... vorm" at bounding box center [500, 94] width 7 height 7
radio input "true"
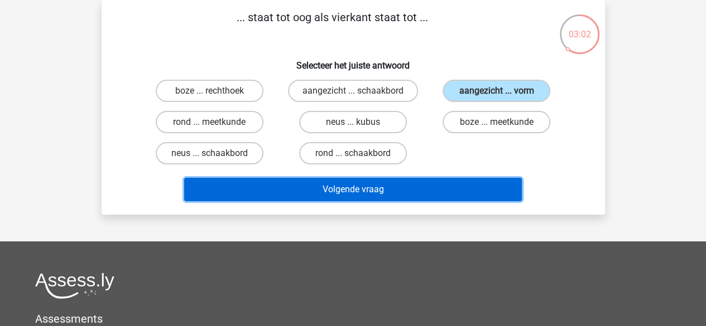
click at [359, 190] on button "Volgende vraag" at bounding box center [353, 189] width 338 height 23
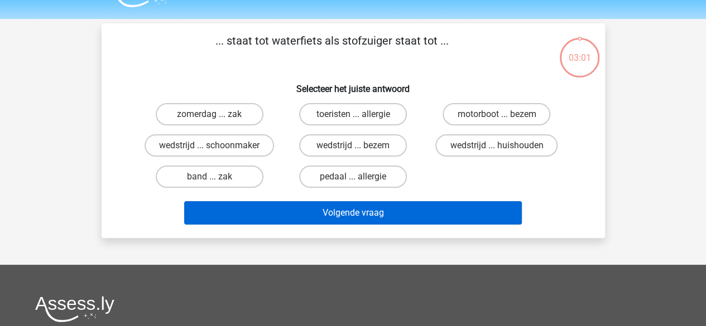
scroll to position [27, 0]
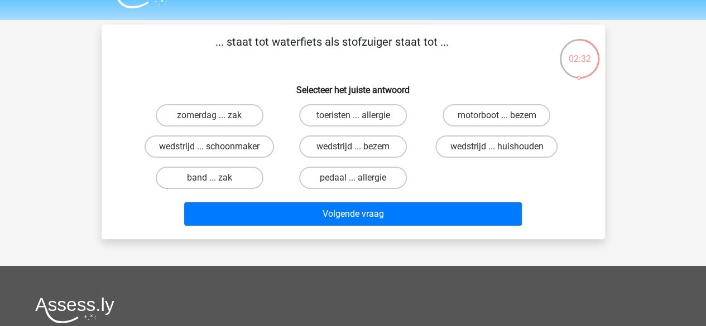
click at [499, 121] on input "motorboot ... bezem" at bounding box center [500, 119] width 7 height 7
radio input "true"
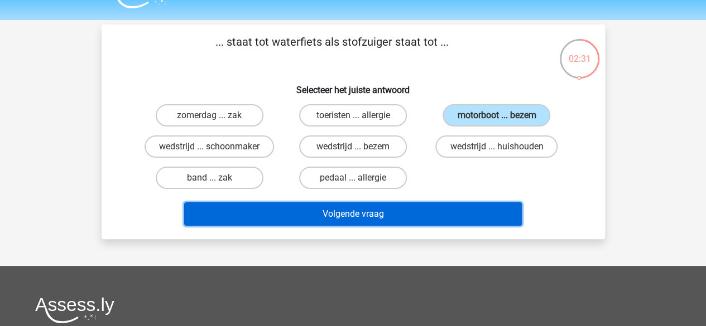
click at [331, 216] on button "Volgende vraag" at bounding box center [353, 214] width 338 height 23
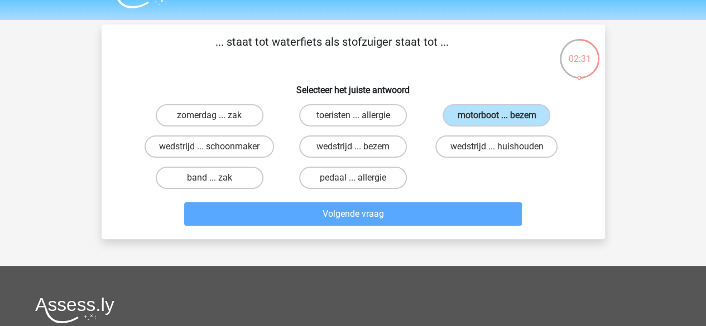
scroll to position [51, 0]
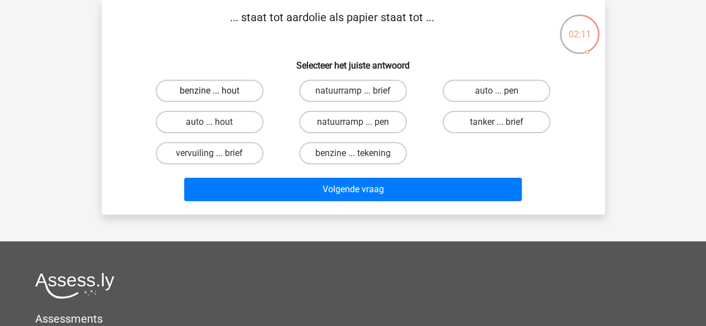
click at [230, 93] on label "benzine ... hout" at bounding box center [210, 91] width 108 height 22
click at [217, 93] on input "benzine ... hout" at bounding box center [212, 94] width 7 height 7
radio input "true"
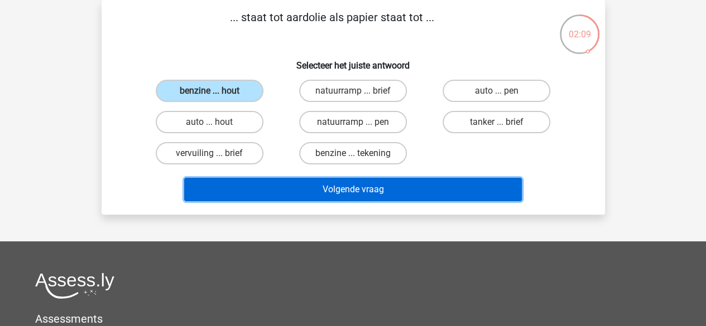
click at [349, 191] on button "Volgende vraag" at bounding box center [353, 189] width 338 height 23
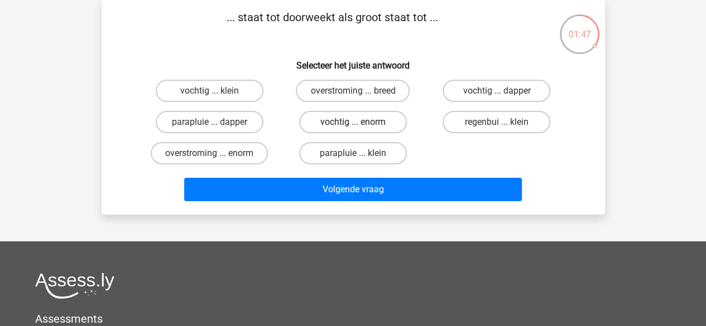
click at [350, 119] on label "vochtig ... enorm" at bounding box center [353, 122] width 108 height 22
click at [353, 122] on input "vochtig ... enorm" at bounding box center [356, 125] width 7 height 7
radio input "true"
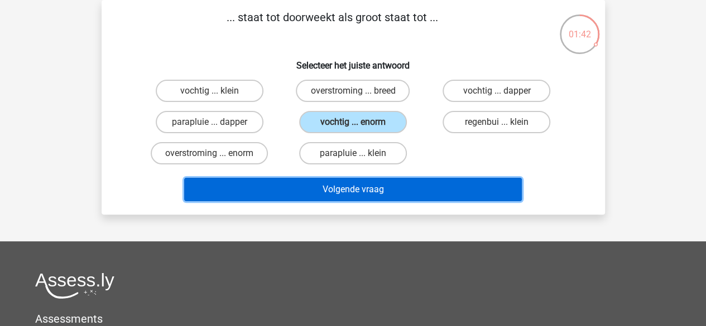
click at [342, 185] on button "Volgende vraag" at bounding box center [353, 189] width 338 height 23
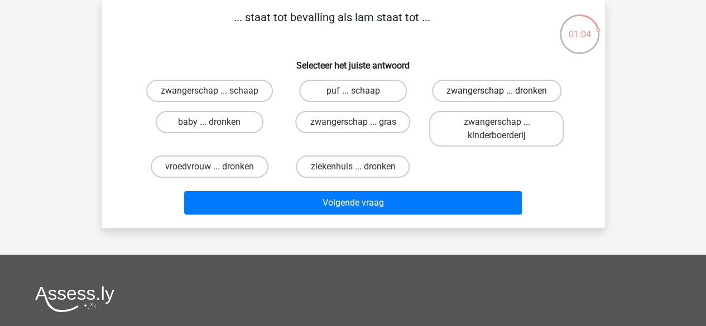
click at [475, 97] on label "zwangerschap ... dronken" at bounding box center [496, 91] width 129 height 22
click at [497, 97] on input "zwangerschap ... dronken" at bounding box center [500, 94] width 7 height 7
radio input "true"
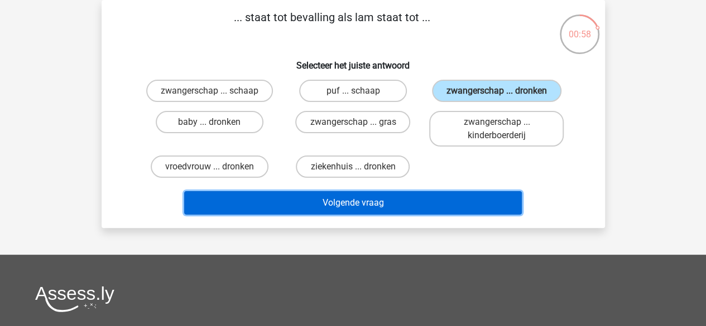
click at [391, 206] on button "Volgende vraag" at bounding box center [353, 202] width 338 height 23
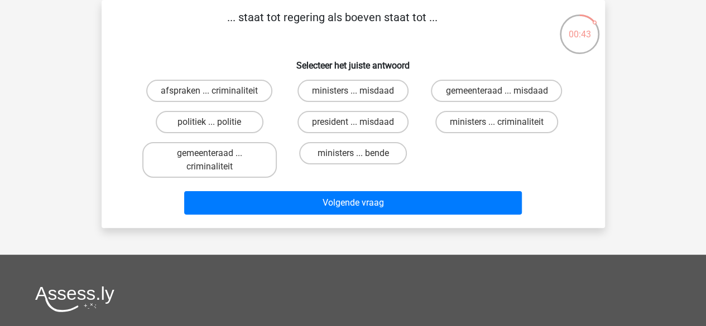
click at [359, 156] on input "ministers ... bende" at bounding box center [356, 156] width 7 height 7
radio input "true"
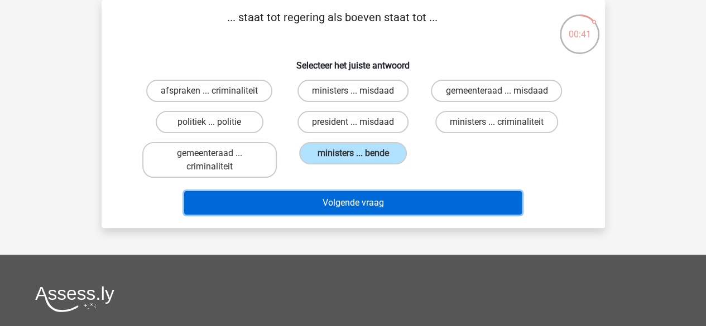
click at [364, 203] on button "Volgende vraag" at bounding box center [353, 202] width 338 height 23
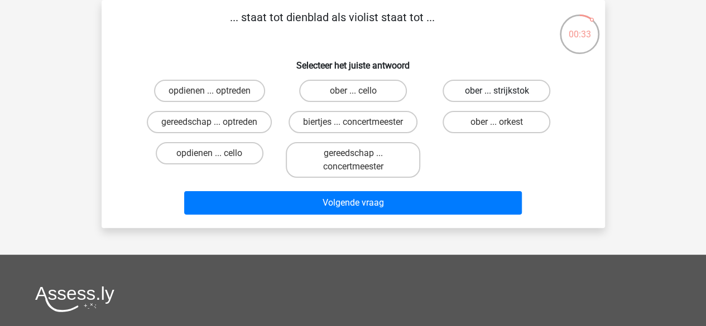
click at [526, 98] on label "ober ... strijkstok" at bounding box center [497, 91] width 108 height 22
click at [504, 98] on input "ober ... strijkstok" at bounding box center [500, 94] width 7 height 7
radio input "true"
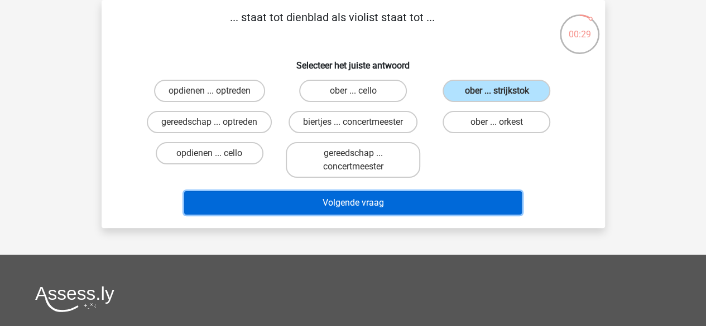
click at [395, 203] on button "Volgende vraag" at bounding box center [353, 202] width 338 height 23
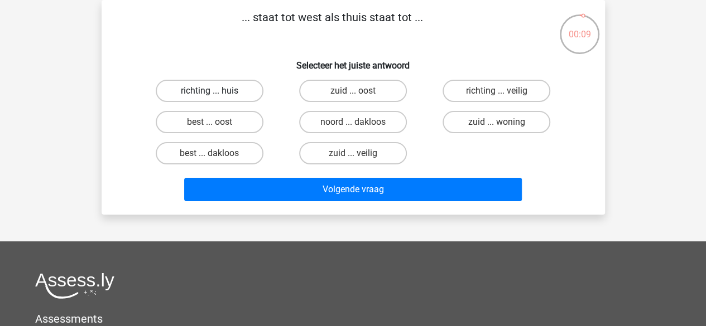
click at [233, 100] on label "richting ... huis" at bounding box center [210, 91] width 108 height 22
click at [217, 98] on input "richting ... huis" at bounding box center [212, 94] width 7 height 7
radio input "true"
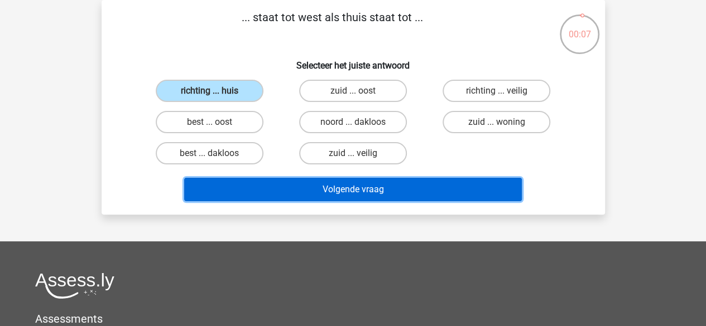
click at [342, 195] on button "Volgende vraag" at bounding box center [353, 189] width 338 height 23
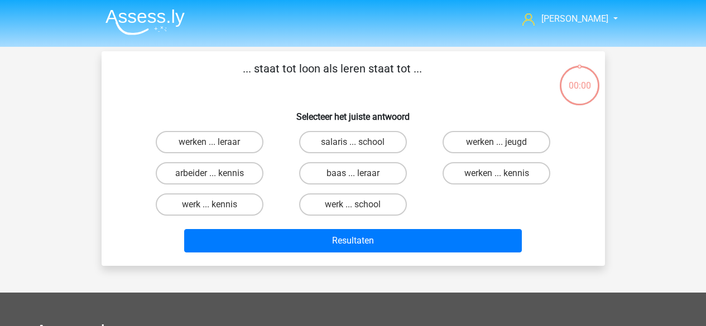
scroll to position [51, 0]
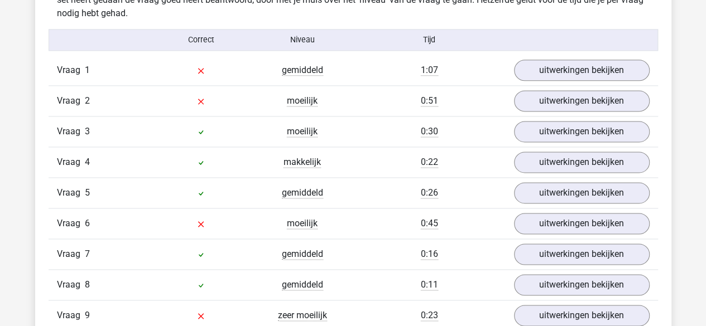
scroll to position [711, 0]
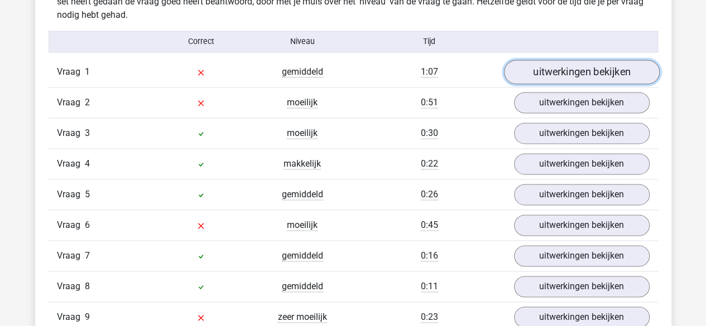
click at [587, 75] on link "uitwerkingen bekijken" at bounding box center [581, 72] width 156 height 25
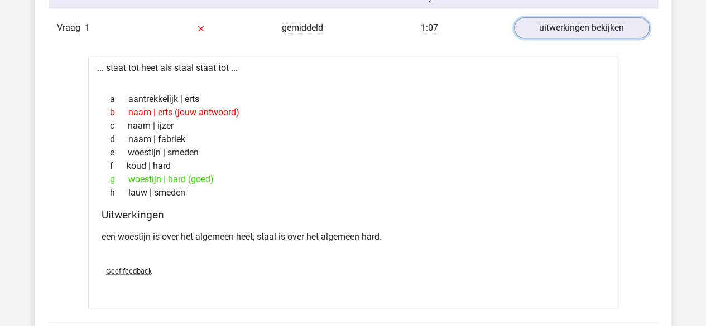
scroll to position [756, 0]
click at [553, 31] on link "uitwerkingen bekijken" at bounding box center [581, 27] width 156 height 25
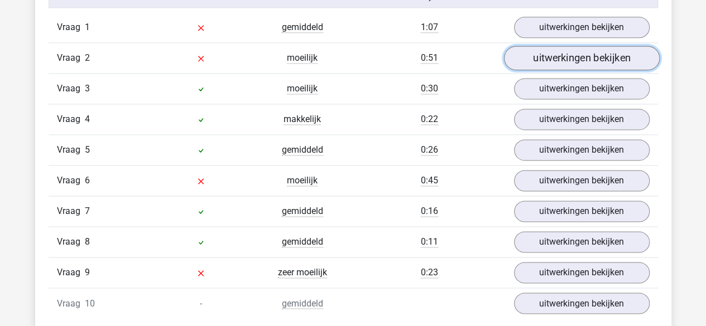
click at [549, 60] on link "uitwerkingen bekijken" at bounding box center [581, 58] width 156 height 25
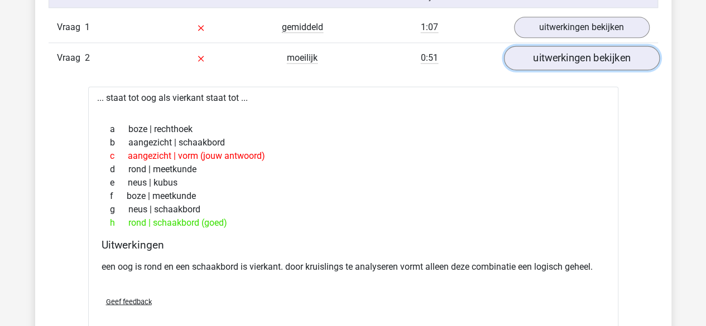
click at [549, 60] on link "uitwerkingen bekijken" at bounding box center [581, 58] width 156 height 25
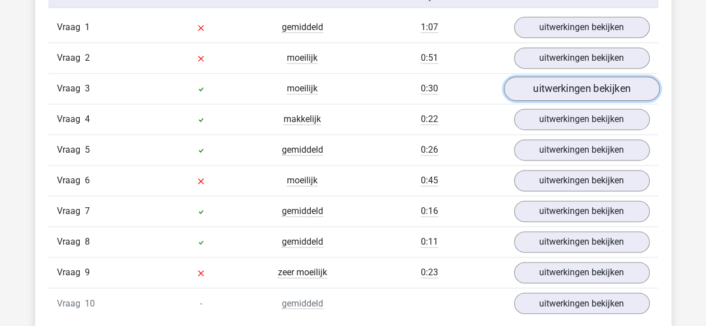
click at [554, 88] on link "uitwerkingen bekijken" at bounding box center [581, 88] width 156 height 25
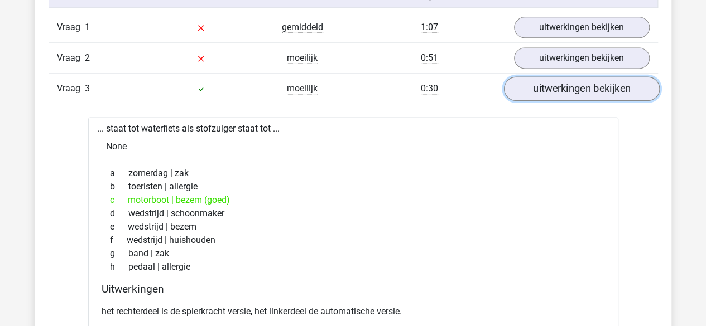
click at [554, 88] on link "uitwerkingen bekijken" at bounding box center [581, 88] width 156 height 25
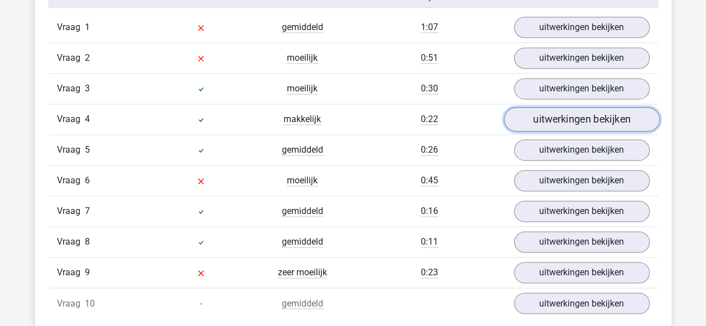
click at [561, 118] on link "uitwerkingen bekijken" at bounding box center [581, 119] width 156 height 25
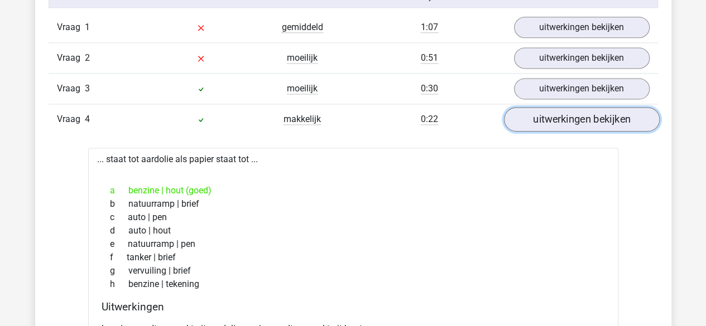
click at [561, 118] on link "uitwerkingen bekijken" at bounding box center [581, 119] width 156 height 25
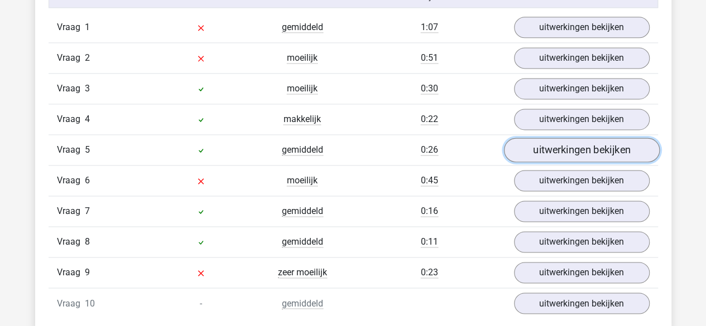
click at [559, 141] on link "uitwerkingen bekijken" at bounding box center [581, 150] width 156 height 25
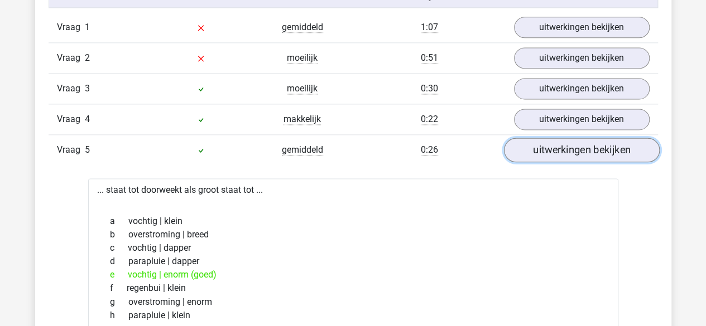
click at [559, 141] on link "uitwerkingen bekijken" at bounding box center [581, 150] width 156 height 25
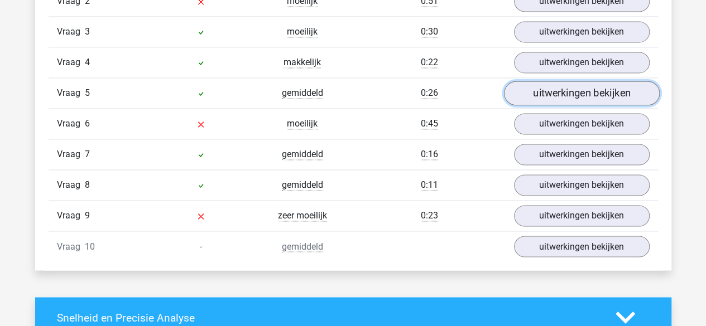
scroll to position [823, 0]
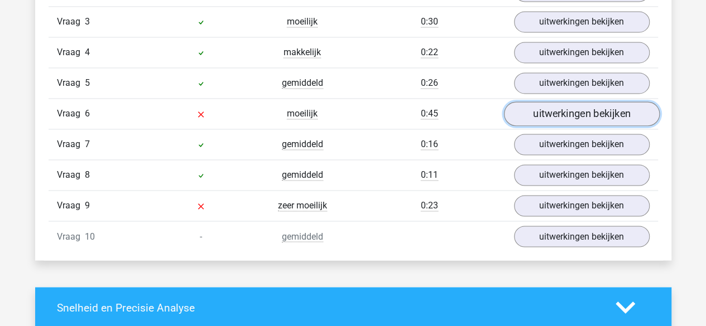
click at [550, 116] on link "uitwerkingen bekijken" at bounding box center [581, 114] width 156 height 25
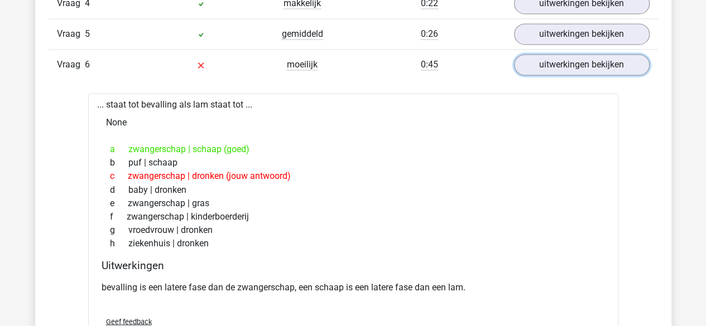
scroll to position [872, 0]
click at [586, 61] on link "uitwerkingen bekijken" at bounding box center [581, 64] width 156 height 25
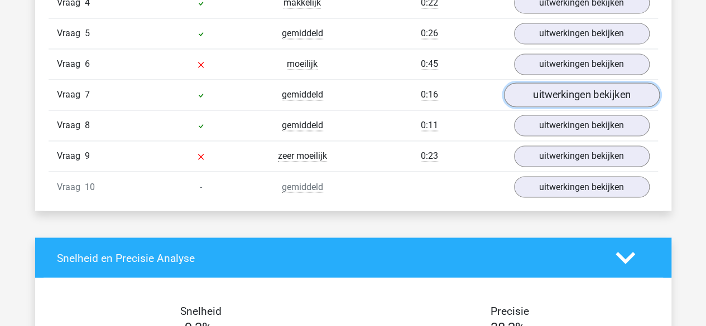
click at [583, 85] on link "uitwerkingen bekijken" at bounding box center [581, 95] width 156 height 25
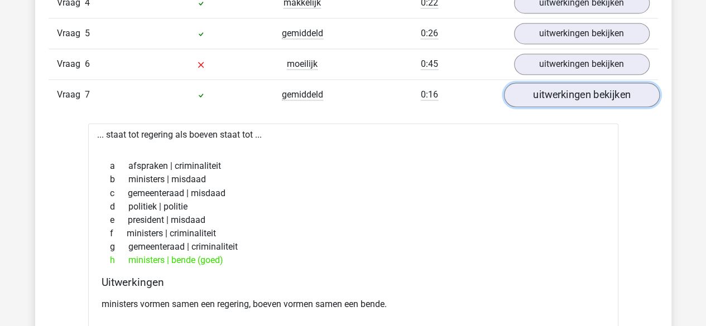
click at [583, 85] on link "uitwerkingen bekijken" at bounding box center [581, 95] width 156 height 25
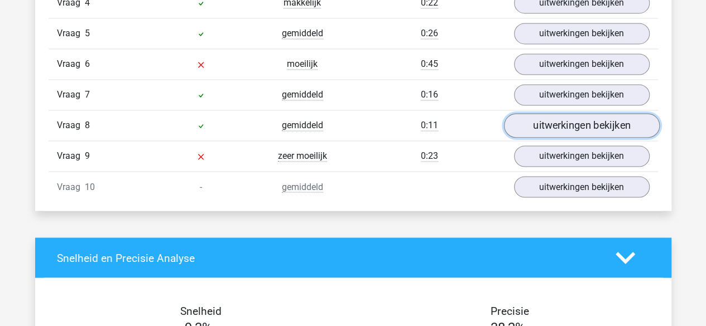
click at [585, 124] on link "uitwerkingen bekijken" at bounding box center [581, 125] width 156 height 25
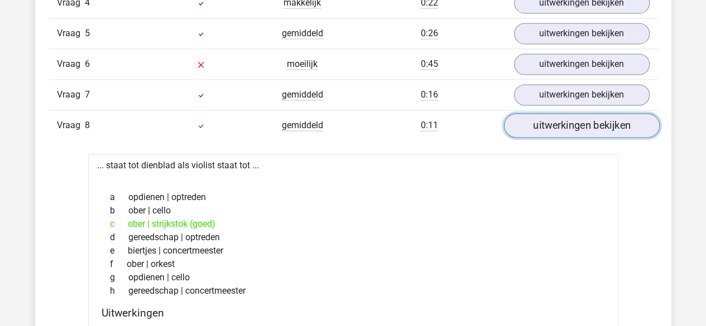
click at [585, 124] on link "uitwerkingen bekijken" at bounding box center [581, 125] width 156 height 25
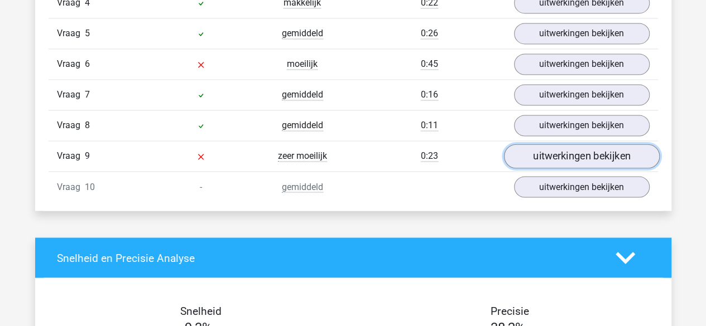
click at [577, 155] on link "uitwerkingen bekijken" at bounding box center [581, 156] width 156 height 25
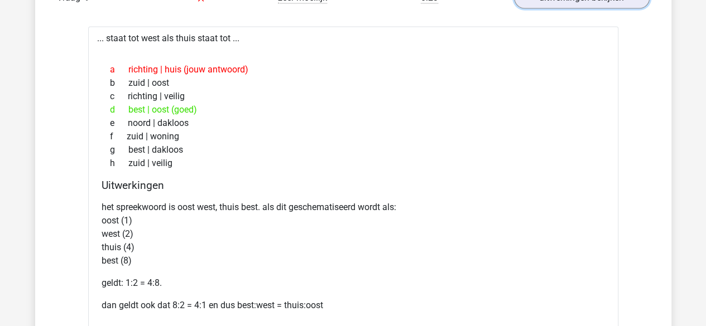
scroll to position [1031, 0]
click at [193, 252] on p "het spreekwoord is oost west, thuis best. als dit geschematiseerd wordt als: oo…" at bounding box center [353, 233] width 503 height 67
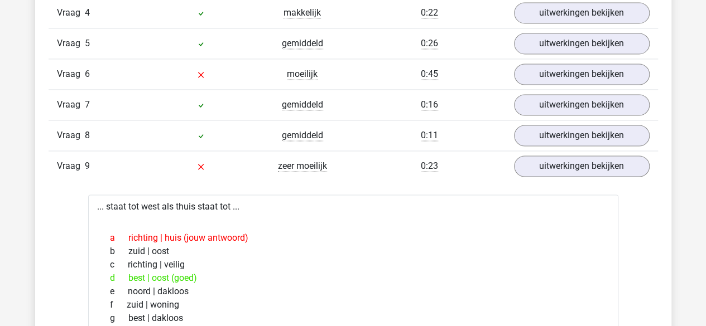
scroll to position [861, 0]
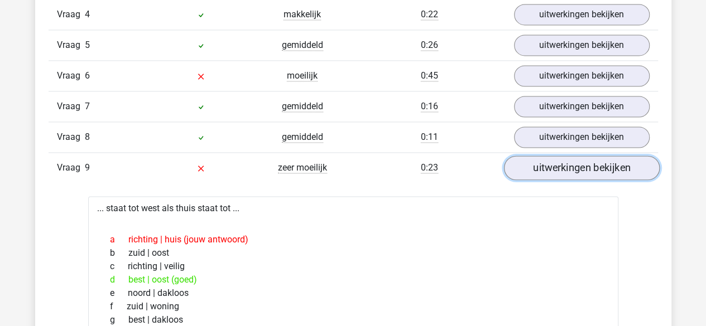
click at [567, 160] on link "uitwerkingen bekijken" at bounding box center [581, 168] width 156 height 25
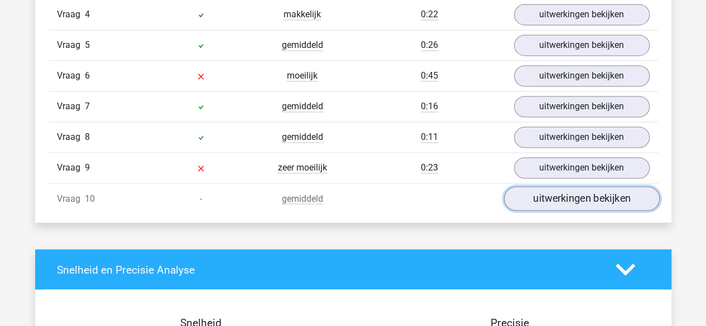
click at [569, 189] on link "uitwerkingen bekijken" at bounding box center [581, 198] width 156 height 25
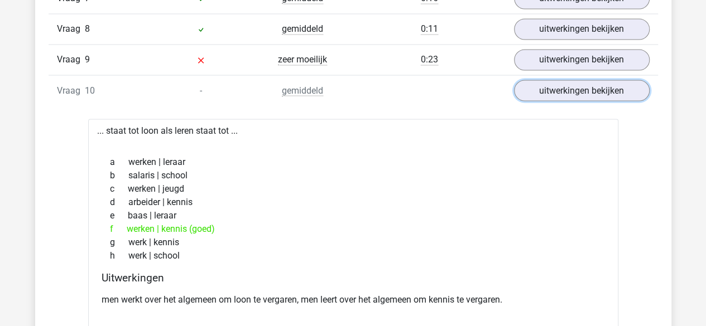
scroll to position [964, 0]
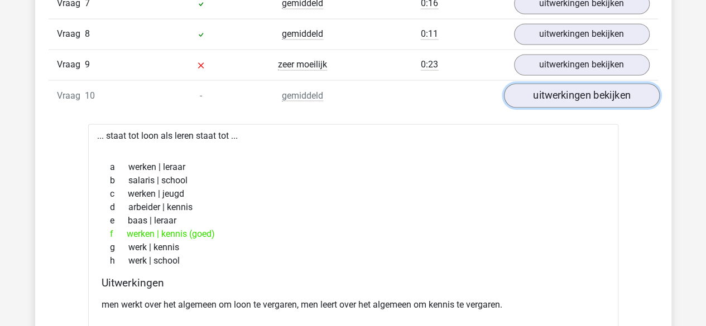
click at [622, 90] on link "uitwerkingen bekijken" at bounding box center [581, 95] width 156 height 25
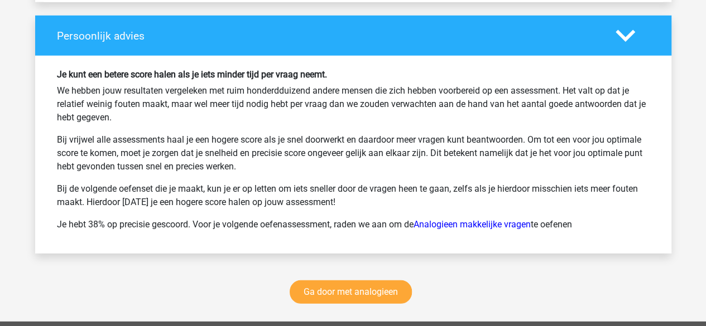
scroll to position [1469, 0]
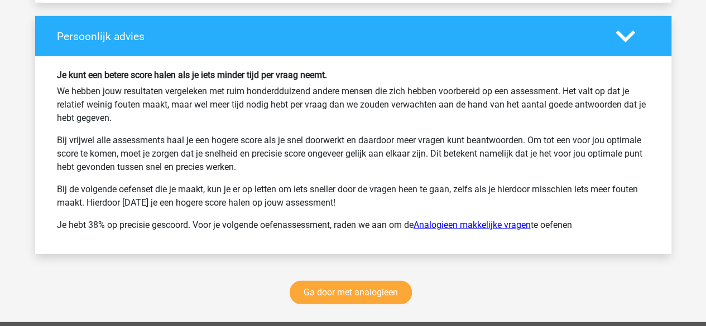
click at [471, 220] on link "Analogieen makkelijke vragen" at bounding box center [472, 225] width 117 height 11
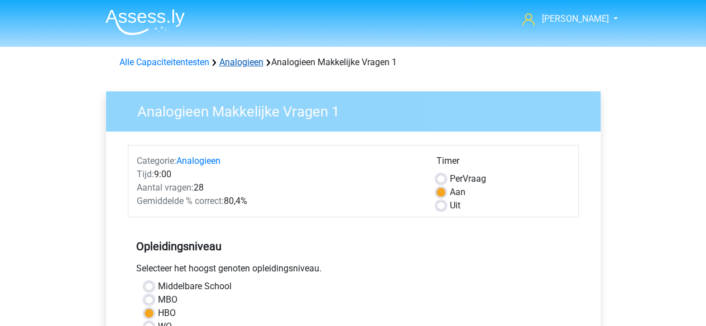
click at [244, 61] on link "Analogieen" at bounding box center [241, 62] width 44 height 11
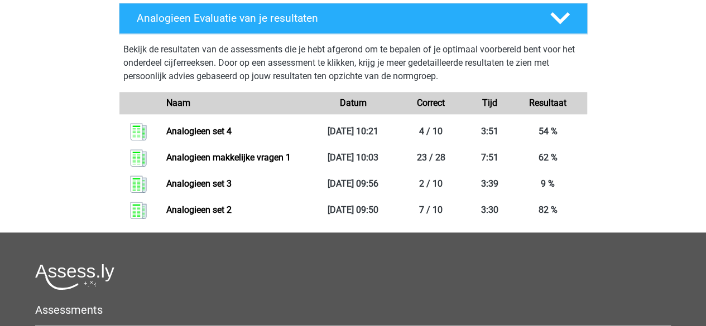
scroll to position [280, 0]
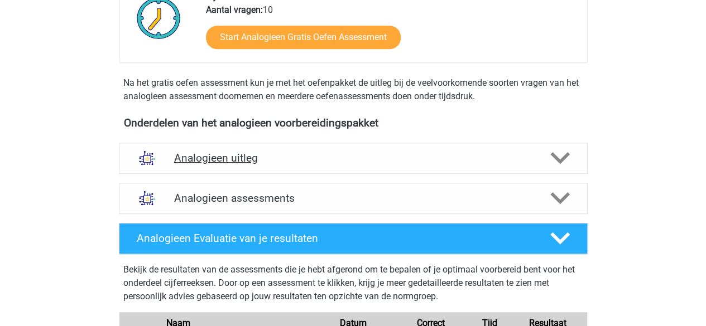
click at [273, 157] on h4 "Analogieen uitleg" at bounding box center [353, 158] width 358 height 13
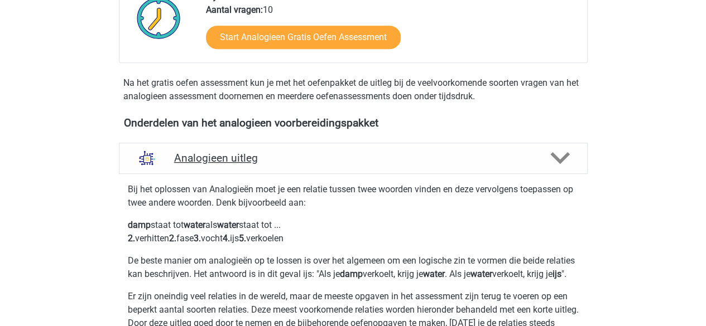
click at [273, 157] on h4 "Analogieen uitleg" at bounding box center [353, 158] width 358 height 13
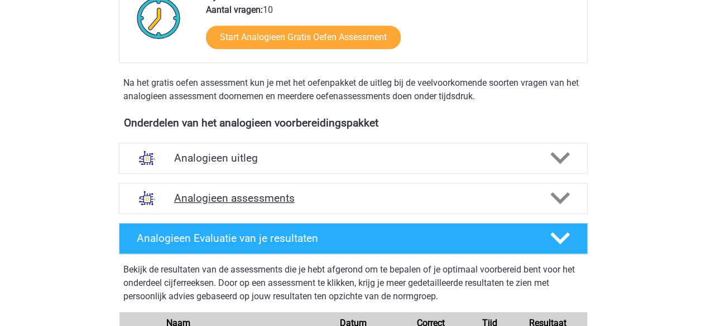
click at [267, 196] on h4 "Analogieen assessments" at bounding box center [353, 198] width 358 height 13
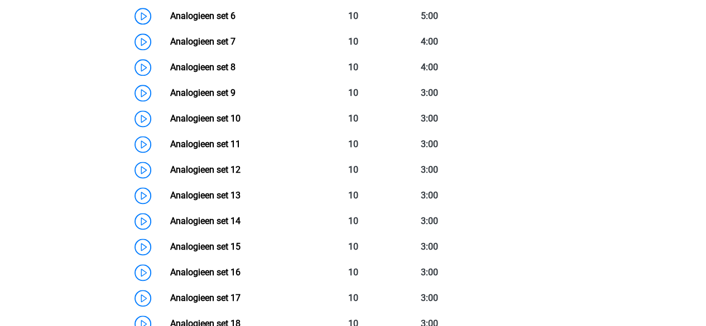
scroll to position [666, 0]
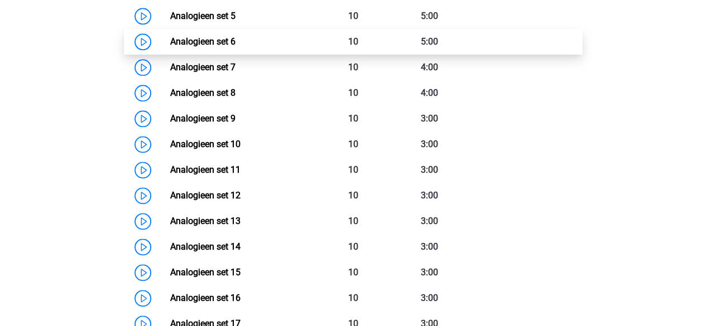
click at [235, 40] on link "Analogieen set 6" at bounding box center [202, 41] width 65 height 11
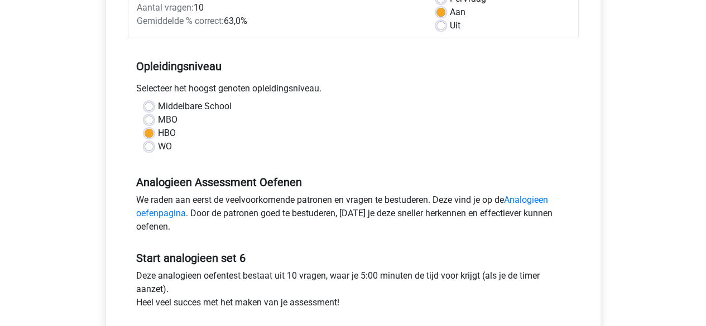
scroll to position [272, 0]
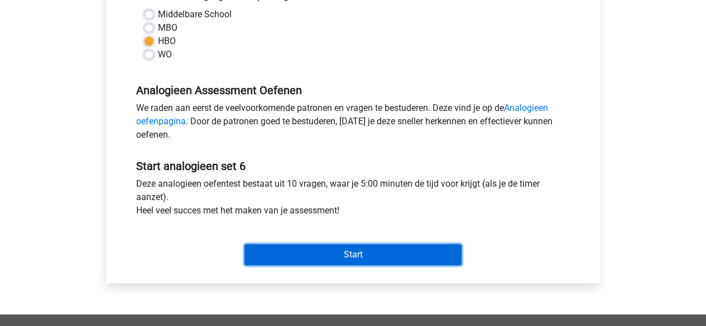
click at [346, 254] on input "Start" at bounding box center [352, 254] width 217 height 21
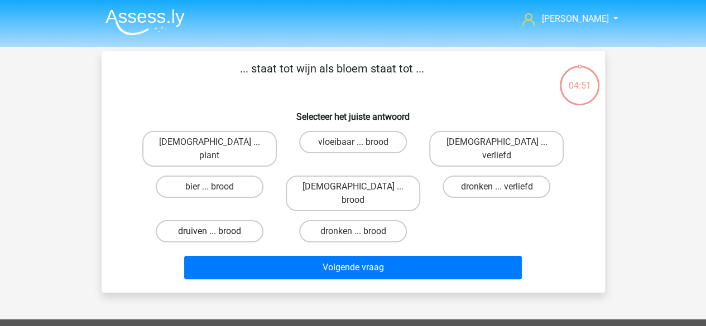
click at [204, 220] on label "druiven ... brood" at bounding box center [210, 231] width 108 height 22
click at [209, 232] on input "druiven ... brood" at bounding box center [212, 235] width 7 height 7
radio input "true"
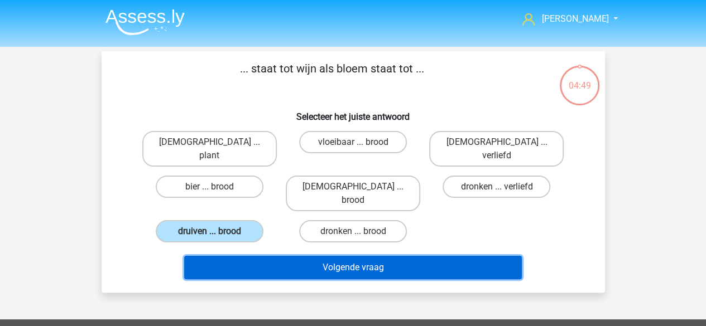
click at [357, 256] on button "Volgende vraag" at bounding box center [353, 267] width 338 height 23
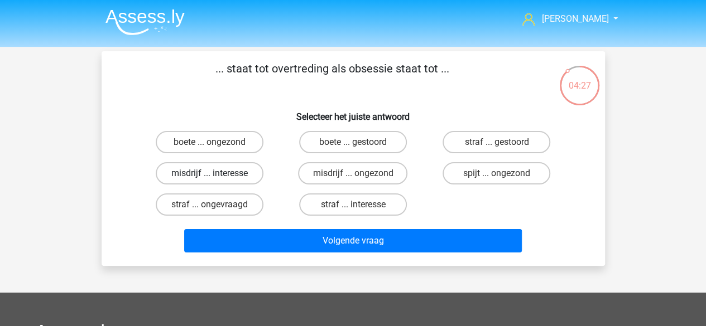
click at [223, 173] on label "misdrijf ... interesse" at bounding box center [210, 173] width 108 height 22
click at [217, 174] on input "misdrijf ... interesse" at bounding box center [212, 177] width 7 height 7
radio input "true"
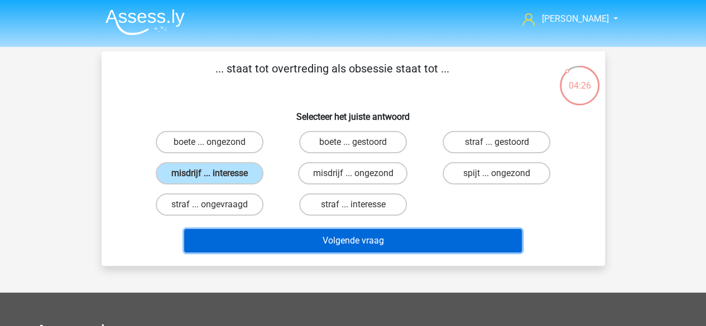
click at [338, 242] on button "Volgende vraag" at bounding box center [353, 240] width 338 height 23
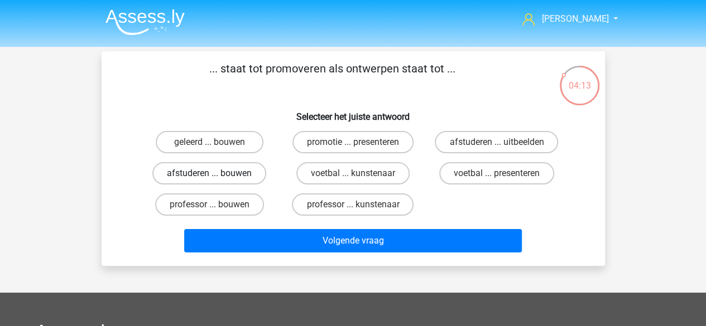
click at [225, 175] on label "afstuderen ... bouwen" at bounding box center [209, 173] width 114 height 22
click at [217, 175] on input "afstuderen ... bouwen" at bounding box center [212, 177] width 7 height 7
radio input "true"
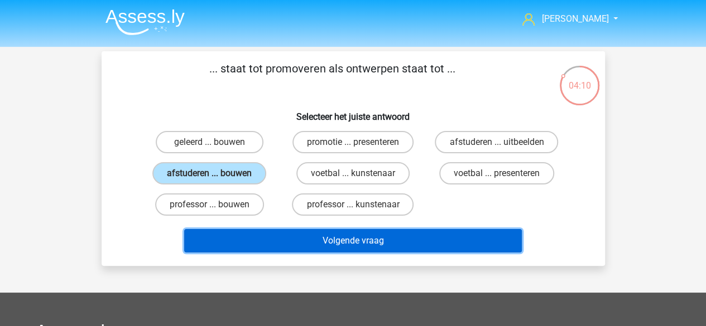
click at [348, 245] on button "Volgende vraag" at bounding box center [353, 240] width 338 height 23
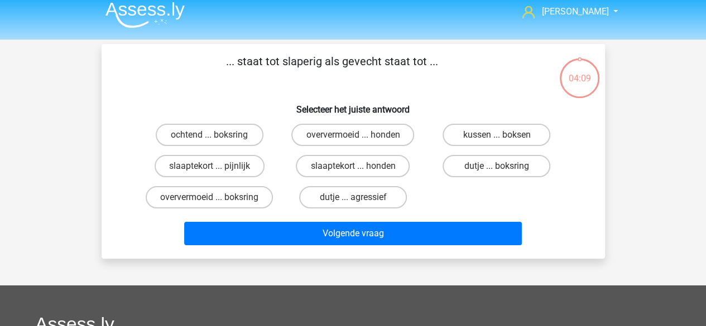
scroll to position [7, 0]
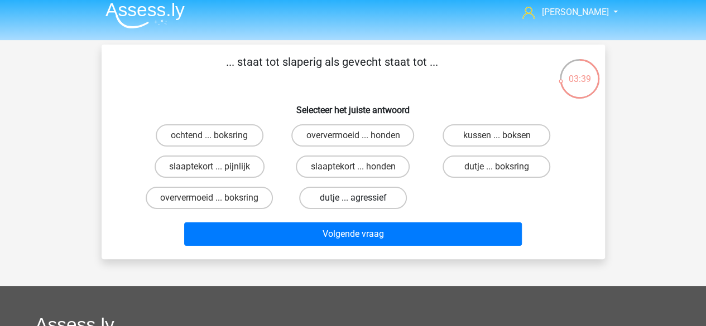
click at [349, 205] on label "dutje ... agressief" at bounding box center [353, 198] width 108 height 22
click at [353, 205] on input "dutje ... agressief" at bounding box center [356, 201] width 7 height 7
radio input "true"
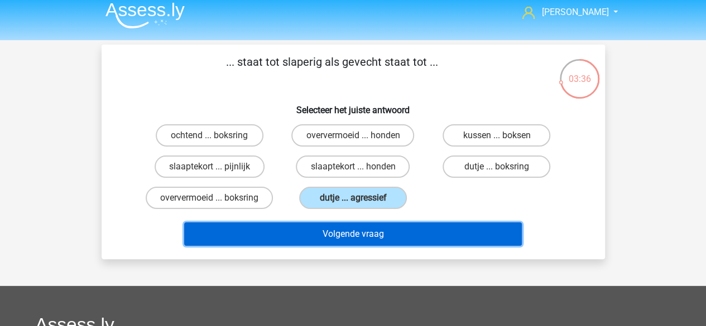
click at [349, 230] on button "Volgende vraag" at bounding box center [353, 234] width 338 height 23
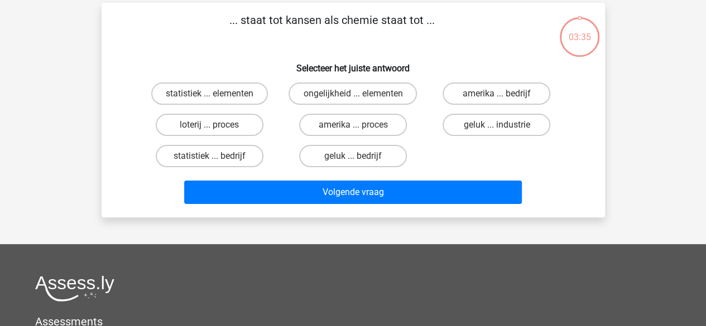
scroll to position [51, 0]
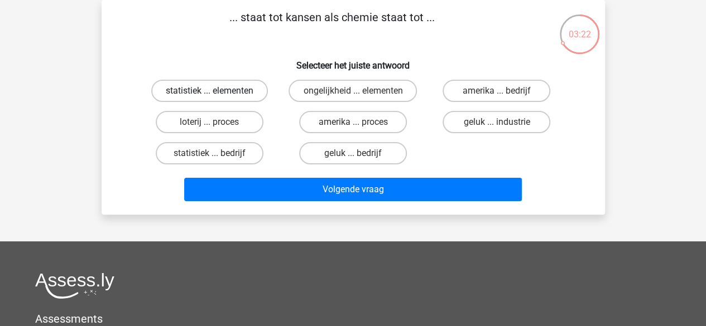
click at [247, 86] on label "statistiek ... elementen" at bounding box center [209, 91] width 117 height 22
click at [217, 91] on input "statistiek ... elementen" at bounding box center [212, 94] width 7 height 7
radio input "true"
click at [213, 126] on input "loterij ... proces" at bounding box center [212, 125] width 7 height 7
radio input "true"
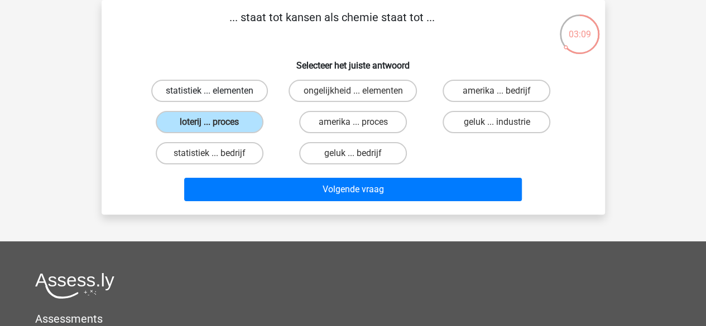
click at [198, 92] on label "statistiek ... elementen" at bounding box center [209, 91] width 117 height 22
click at [209, 92] on input "statistiek ... elementen" at bounding box center [212, 94] width 7 height 7
radio input "true"
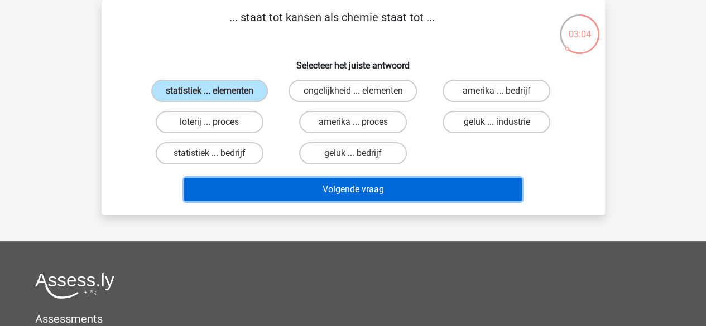
click at [338, 182] on button "Volgende vraag" at bounding box center [353, 189] width 338 height 23
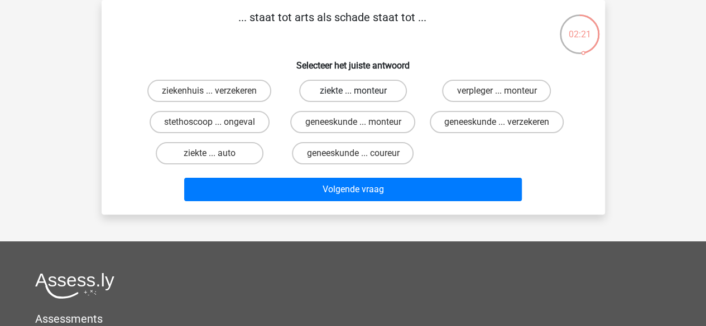
click at [378, 88] on label "ziekte ... monteur" at bounding box center [353, 91] width 108 height 22
click at [360, 91] on input "ziekte ... monteur" at bounding box center [356, 94] width 7 height 7
radio input "true"
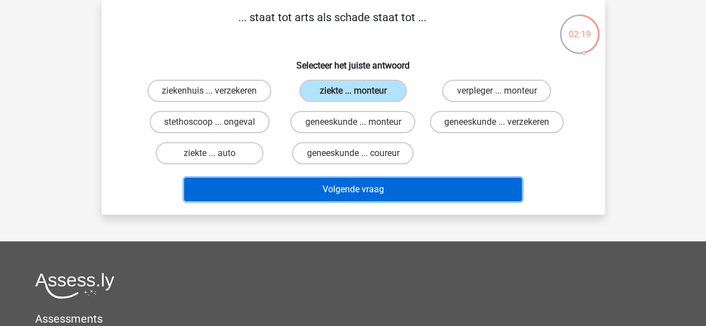
click at [357, 198] on button "Volgende vraag" at bounding box center [353, 189] width 338 height 23
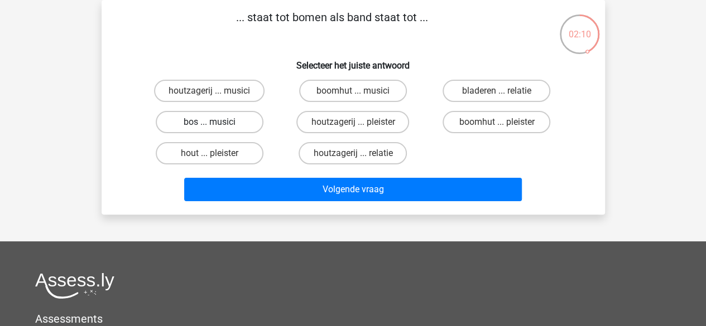
click at [224, 120] on label "bos ... musici" at bounding box center [210, 122] width 108 height 22
click at [217, 122] on input "bos ... musici" at bounding box center [212, 125] width 7 height 7
radio input "true"
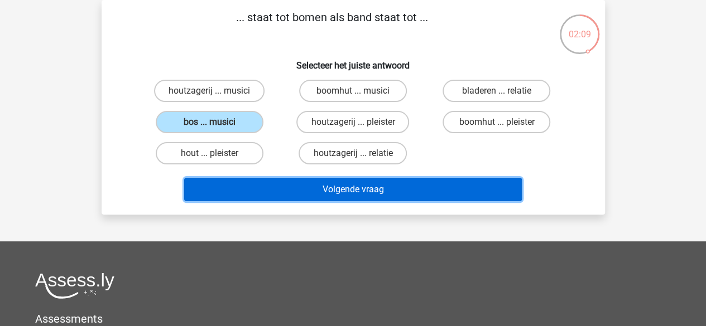
click at [335, 182] on button "Volgende vraag" at bounding box center [353, 189] width 338 height 23
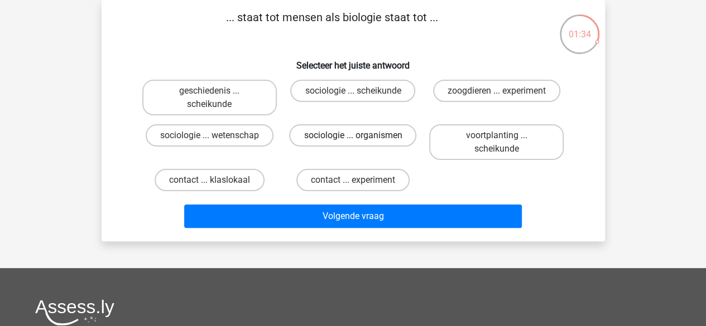
click at [315, 139] on label "sociologie ... organismen" at bounding box center [352, 135] width 127 height 22
click at [353, 139] on input "sociologie ... organismen" at bounding box center [356, 139] width 7 height 7
radio input "true"
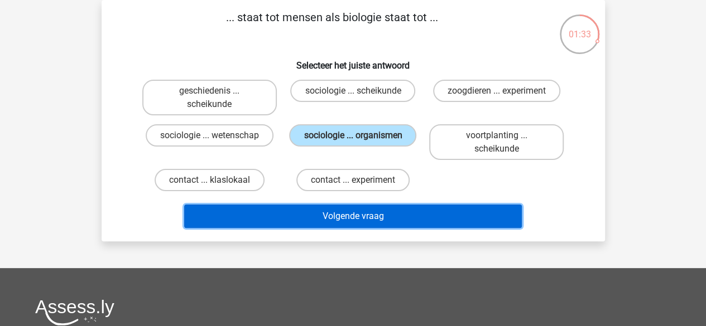
click at [353, 217] on button "Volgende vraag" at bounding box center [353, 216] width 338 height 23
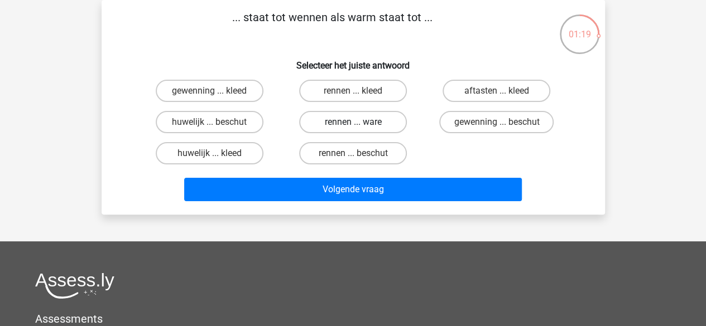
click at [384, 116] on label "rennen ... ware" at bounding box center [353, 122] width 108 height 22
click at [360, 122] on input "rennen ... ware" at bounding box center [356, 125] width 7 height 7
radio input "true"
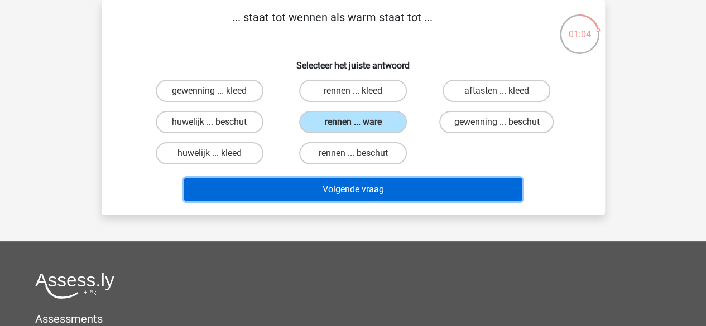
click at [341, 187] on button "Volgende vraag" at bounding box center [353, 189] width 338 height 23
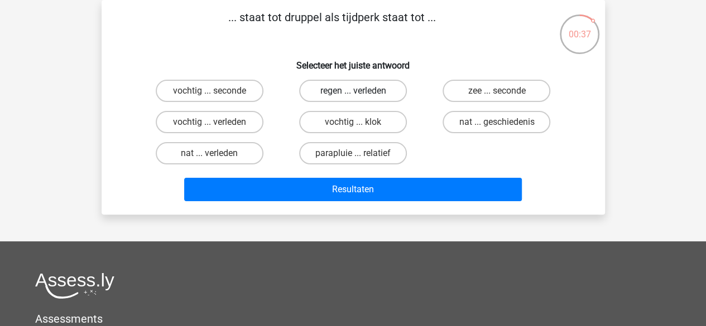
click at [370, 91] on label "regen ... verleden" at bounding box center [353, 91] width 108 height 22
click at [360, 91] on input "regen ... verleden" at bounding box center [356, 94] width 7 height 7
radio input "true"
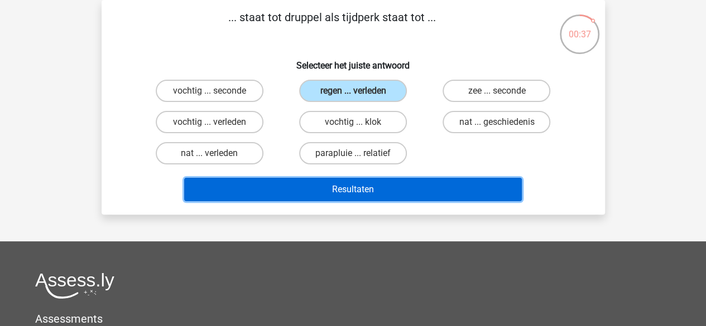
click at [364, 188] on button "Resultaten" at bounding box center [353, 189] width 338 height 23
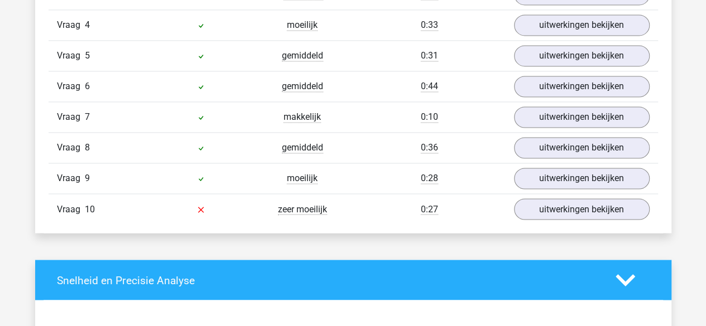
scroll to position [850, 0]
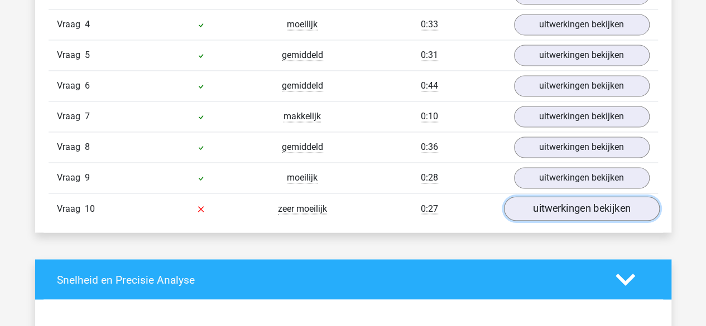
click at [551, 208] on link "uitwerkingen bekijken" at bounding box center [581, 208] width 156 height 25
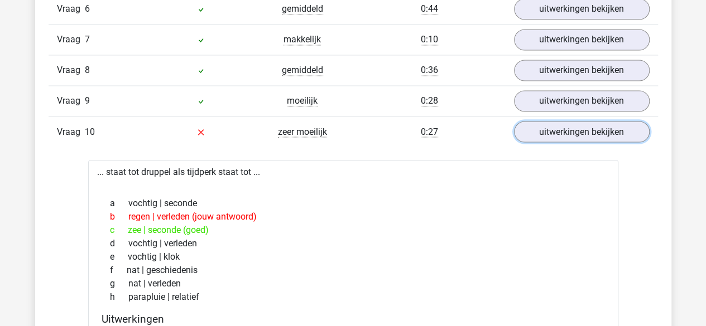
scroll to position [926, 0]
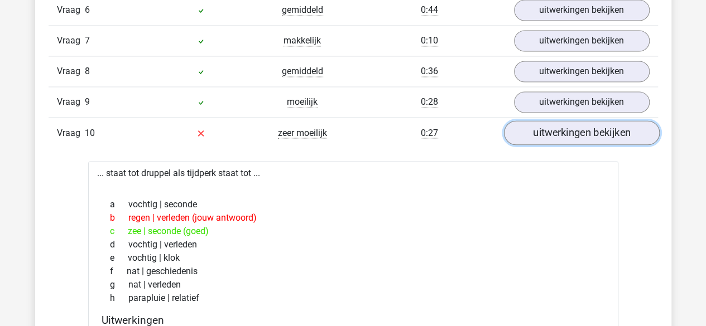
click at [594, 135] on link "uitwerkingen bekijken" at bounding box center [581, 133] width 156 height 25
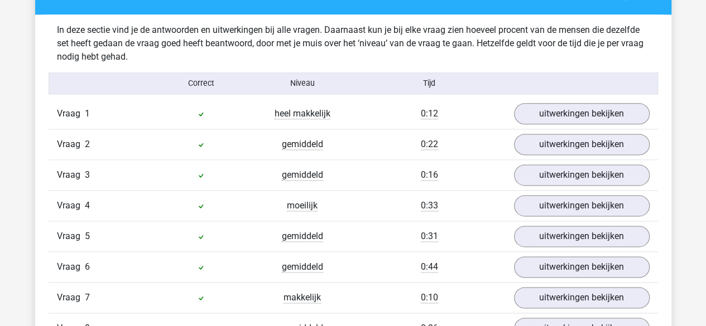
scroll to position [670, 0]
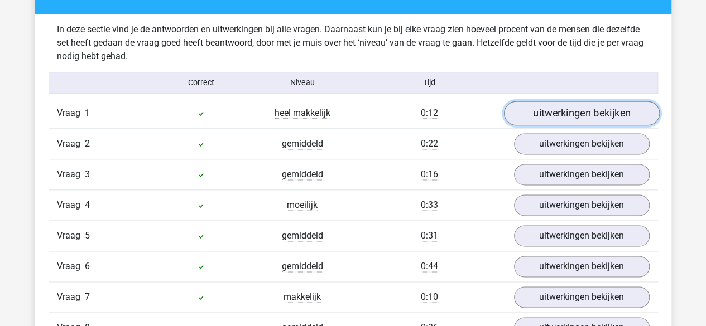
click at [583, 117] on link "uitwerkingen bekijken" at bounding box center [581, 113] width 156 height 25
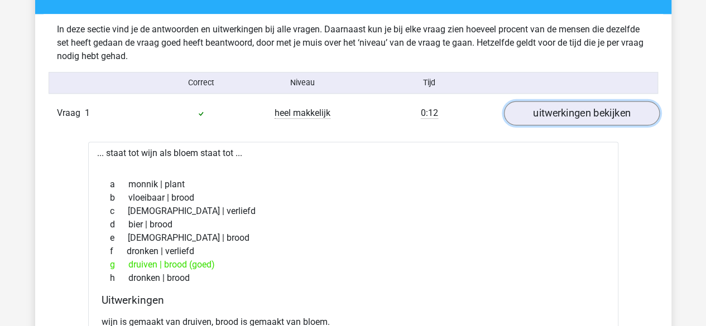
click at [583, 117] on link "uitwerkingen bekijken" at bounding box center [581, 113] width 156 height 25
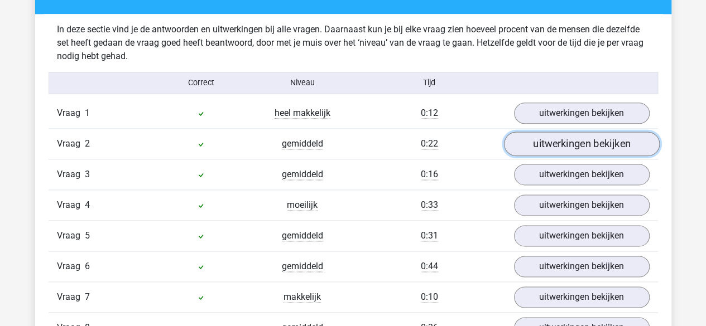
click at [586, 146] on link "uitwerkingen bekijken" at bounding box center [581, 144] width 156 height 25
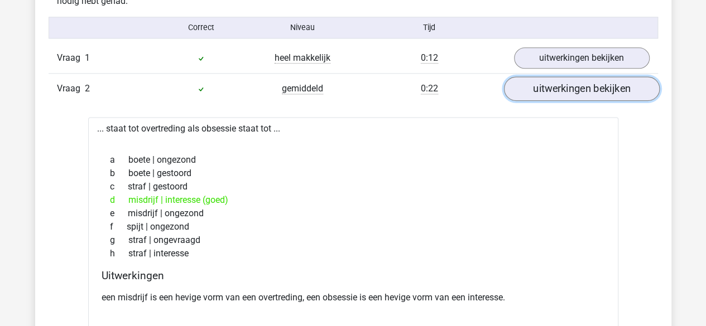
scroll to position [727, 0]
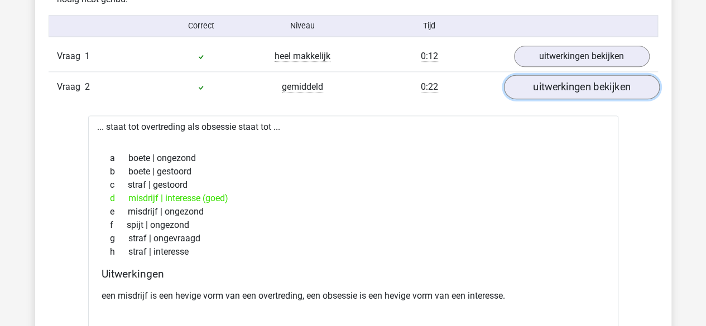
click at [570, 89] on link "uitwerkingen bekijken" at bounding box center [581, 87] width 156 height 25
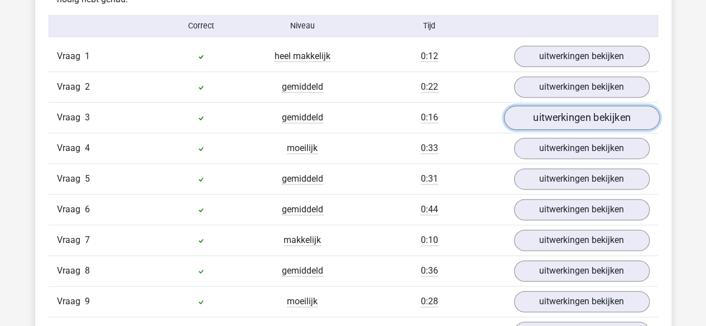
click at [569, 111] on link "uitwerkingen bekijken" at bounding box center [581, 117] width 156 height 25
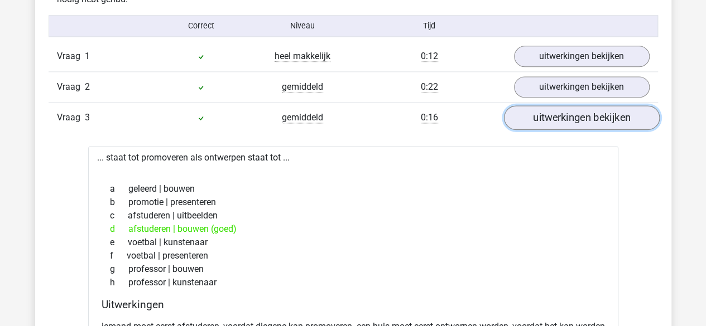
click at [569, 111] on link "uitwerkingen bekijken" at bounding box center [581, 117] width 156 height 25
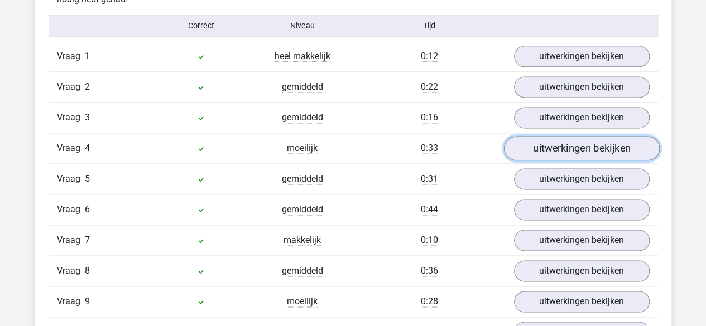
click at [569, 143] on link "uitwerkingen bekijken" at bounding box center [581, 148] width 156 height 25
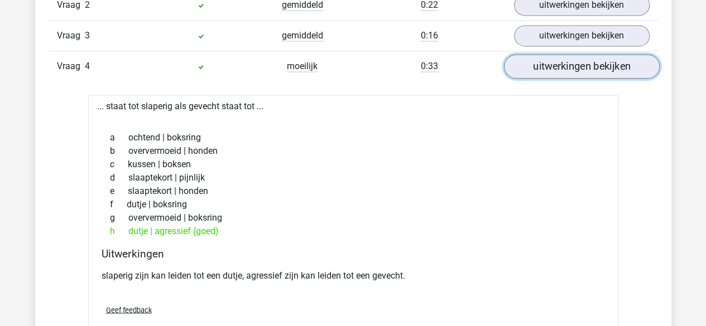
scroll to position [820, 0]
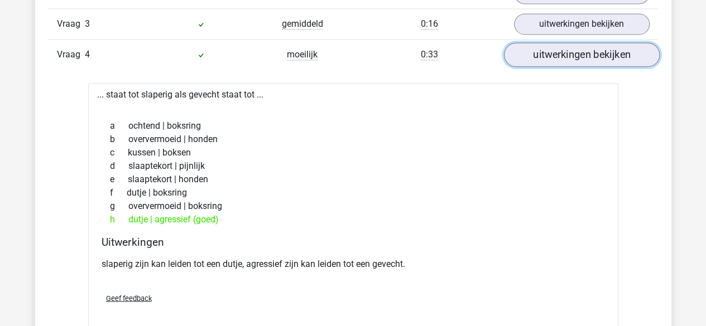
click at [552, 62] on link "uitwerkingen bekijken" at bounding box center [581, 54] width 156 height 25
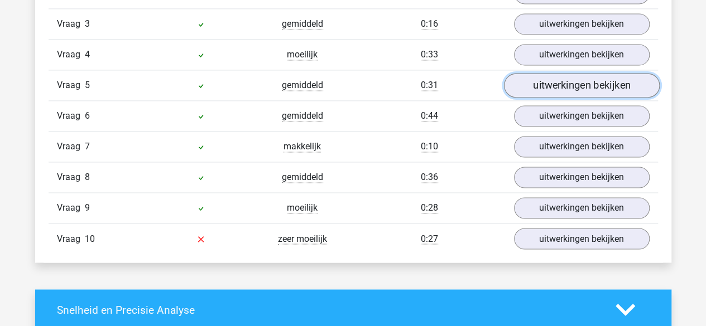
click at [551, 82] on link "uitwerkingen bekijken" at bounding box center [581, 85] width 156 height 25
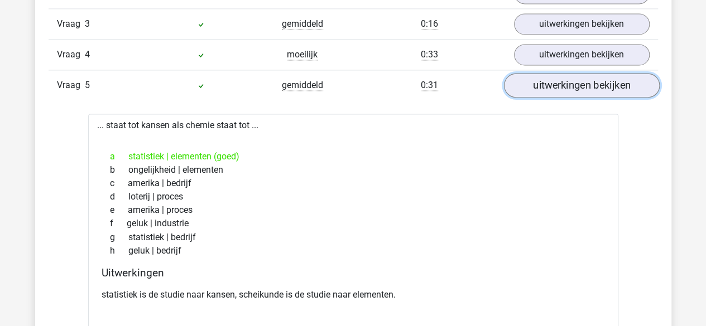
click at [552, 89] on link "uitwerkingen bekijken" at bounding box center [581, 85] width 156 height 25
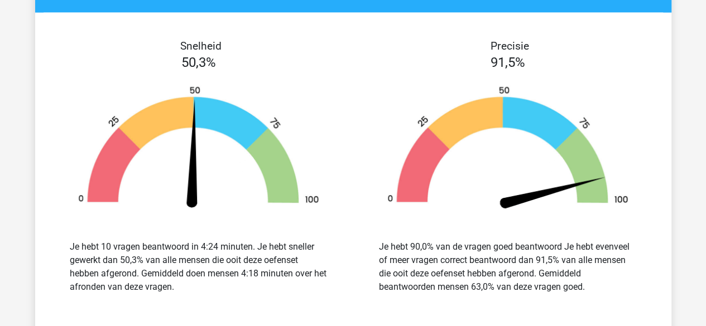
scroll to position [1137, 0]
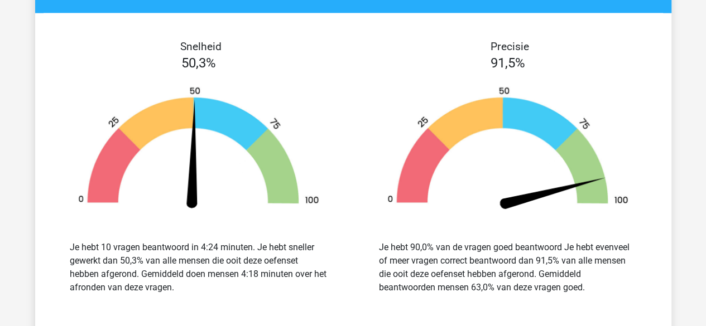
click at [364, 128] on div at bounding box center [508, 150] width 292 height 128
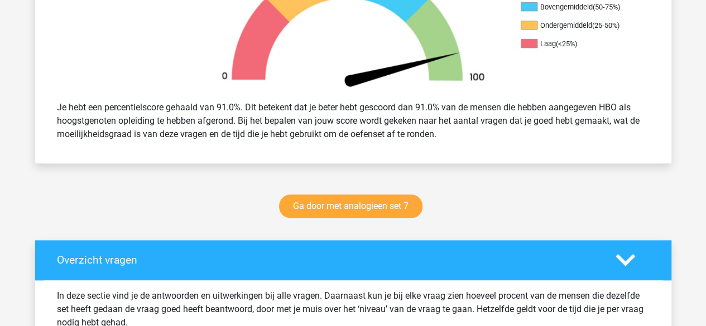
scroll to position [402, 0]
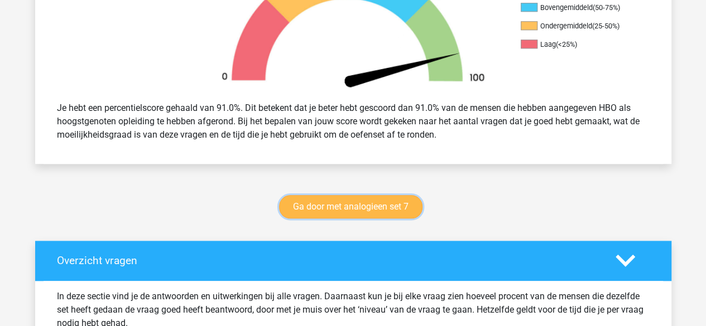
click at [378, 204] on link "Ga door met analogieen set 7" at bounding box center [350, 206] width 143 height 23
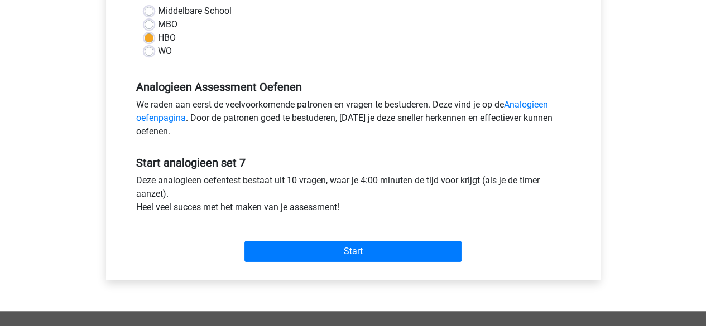
scroll to position [275, 0]
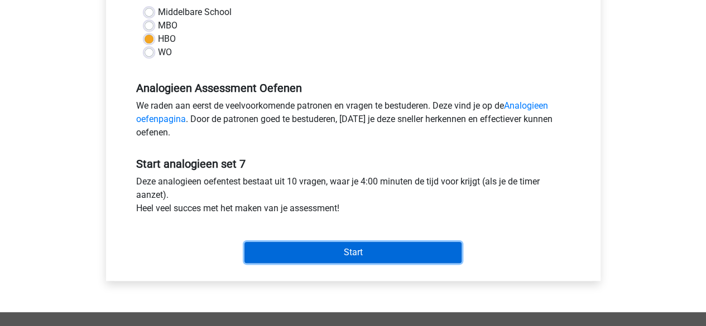
click at [352, 251] on input "Start" at bounding box center [352, 252] width 217 height 21
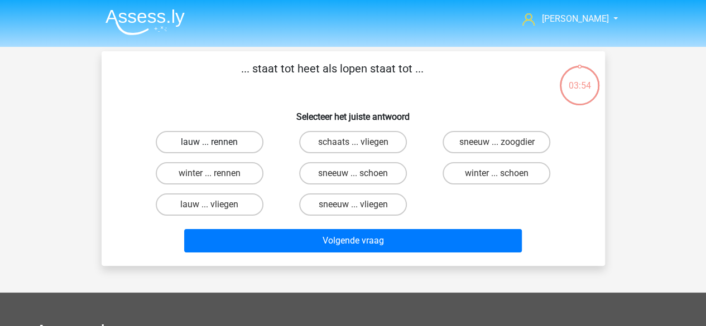
click at [229, 148] on label "lauw ... rennen" at bounding box center [210, 142] width 108 height 22
click at [217, 148] on input "lauw ... rennen" at bounding box center [212, 145] width 7 height 7
radio input "true"
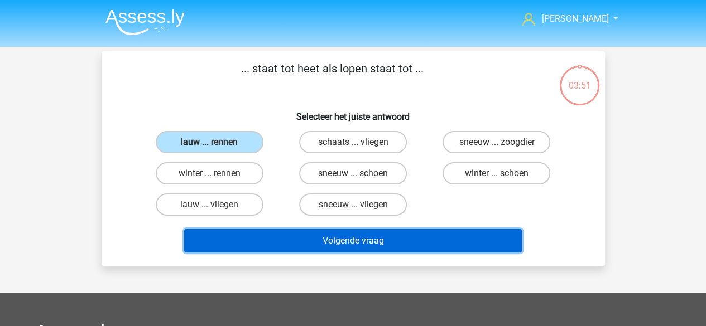
click at [337, 242] on button "Volgende vraag" at bounding box center [353, 240] width 338 height 23
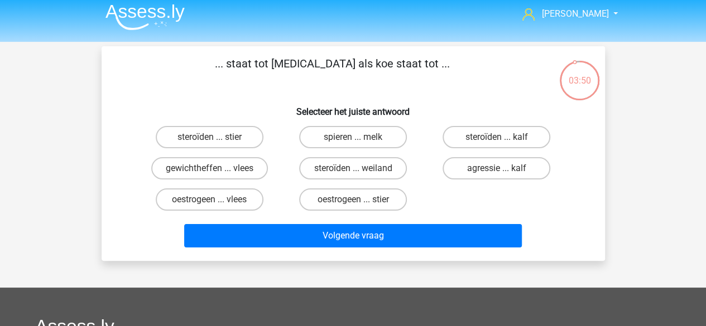
scroll to position [4, 0]
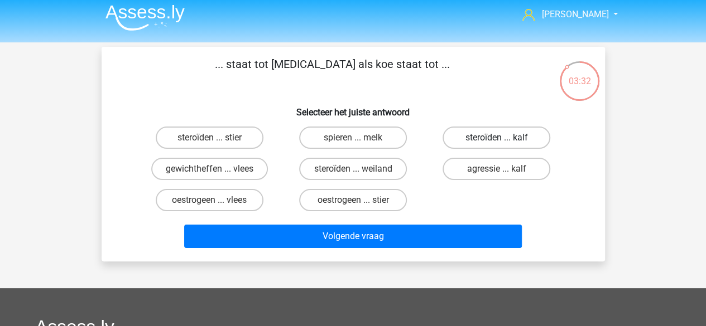
click at [503, 138] on label "steroïden ... kalf" at bounding box center [497, 138] width 108 height 22
click at [503, 138] on input "steroïden ... kalf" at bounding box center [500, 141] width 7 height 7
radio input "true"
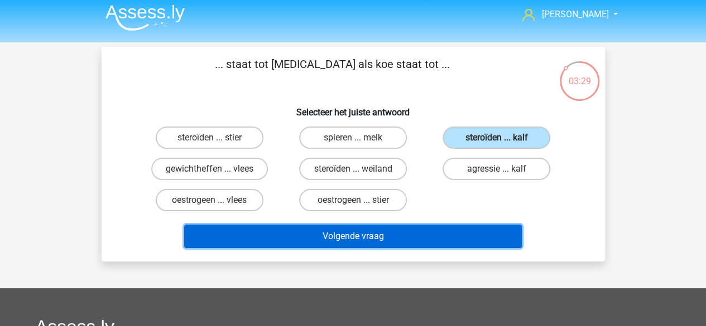
click at [423, 236] on button "Volgende vraag" at bounding box center [353, 236] width 338 height 23
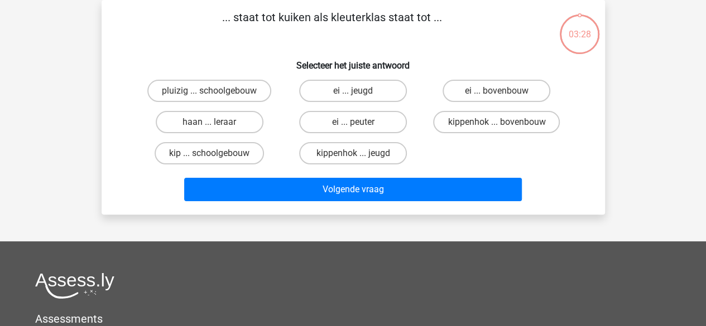
scroll to position [6, 0]
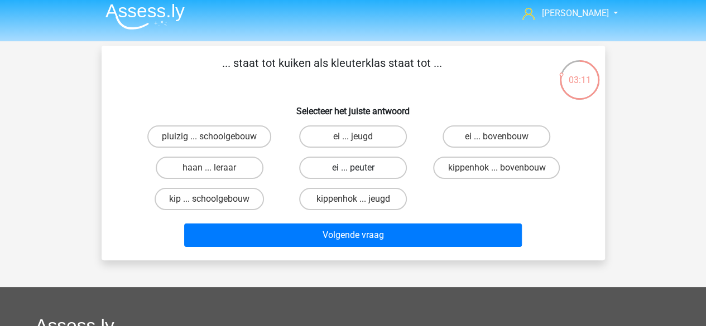
click at [382, 168] on label "ei ... peuter" at bounding box center [353, 168] width 108 height 22
click at [360, 168] on input "ei ... peuter" at bounding box center [356, 171] width 7 height 7
radio input "true"
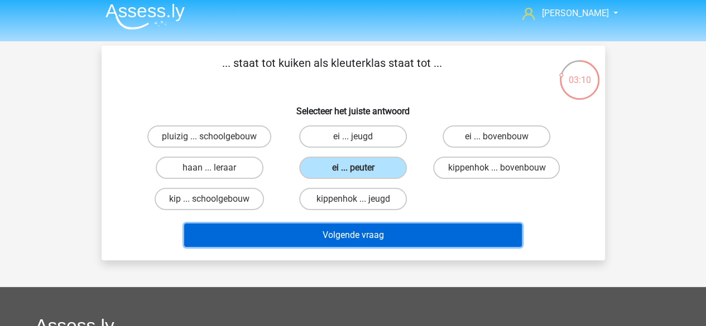
click at [372, 237] on button "Volgende vraag" at bounding box center [353, 235] width 338 height 23
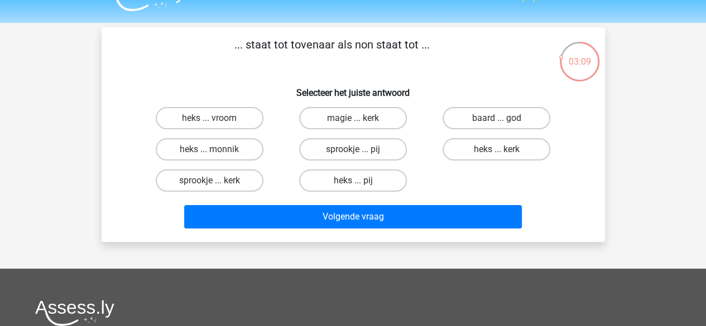
scroll to position [23, 0]
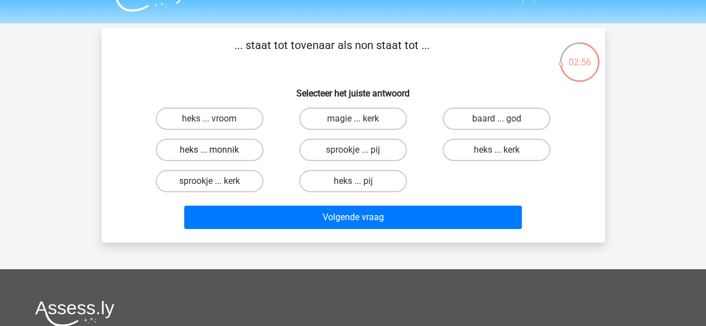
click at [247, 148] on label "heks ... monnik" at bounding box center [210, 150] width 108 height 22
click at [217, 150] on input "heks ... monnik" at bounding box center [212, 153] width 7 height 7
radio input "true"
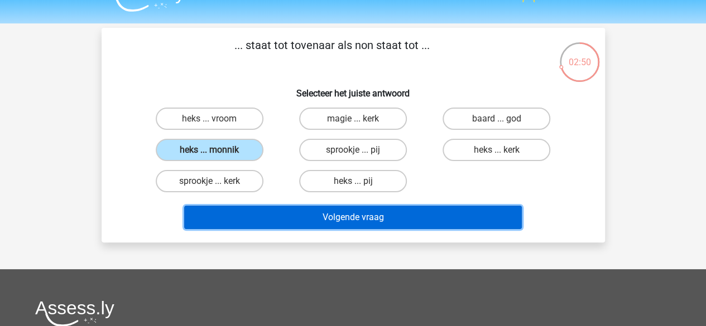
click at [328, 218] on button "Volgende vraag" at bounding box center [353, 217] width 338 height 23
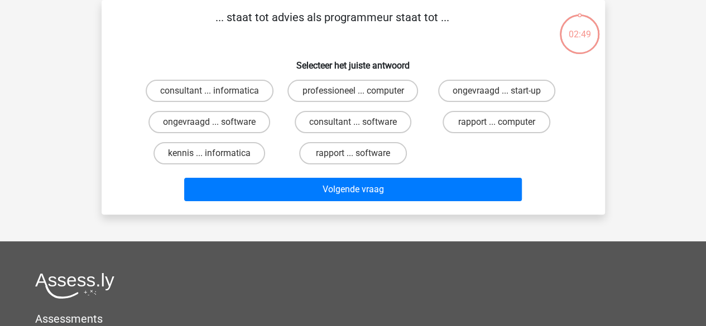
scroll to position [28, 0]
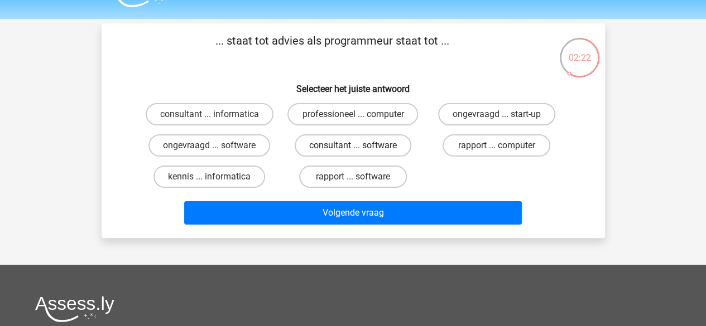
click at [338, 151] on label "consultant ... software" at bounding box center [353, 145] width 117 height 22
click at [353, 151] on input "consultant ... software" at bounding box center [356, 149] width 7 height 7
radio input "true"
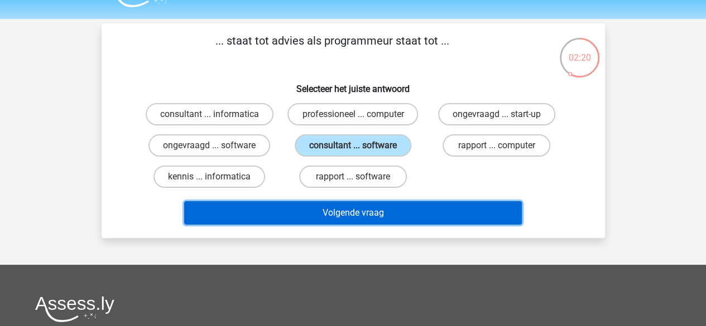
click at [340, 218] on button "Volgende vraag" at bounding box center [353, 212] width 338 height 23
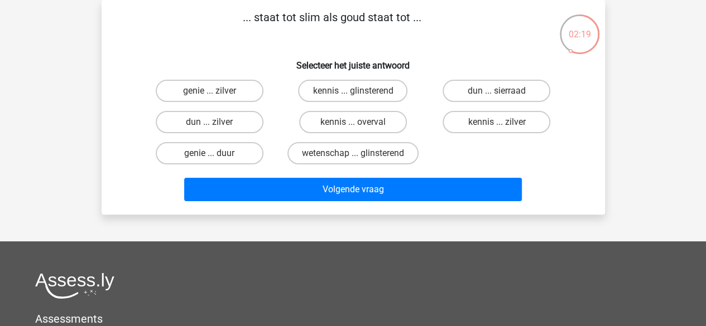
scroll to position [15, 0]
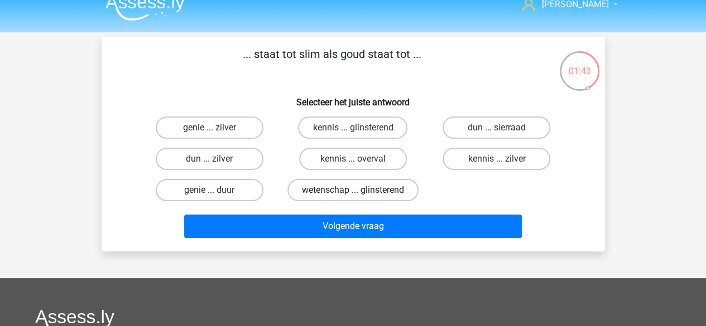
click at [382, 195] on label "wetenschap ... glinsterend" at bounding box center [352, 190] width 131 height 22
click at [360, 195] on input "wetenschap ... glinsterend" at bounding box center [356, 193] width 7 height 7
radio input "true"
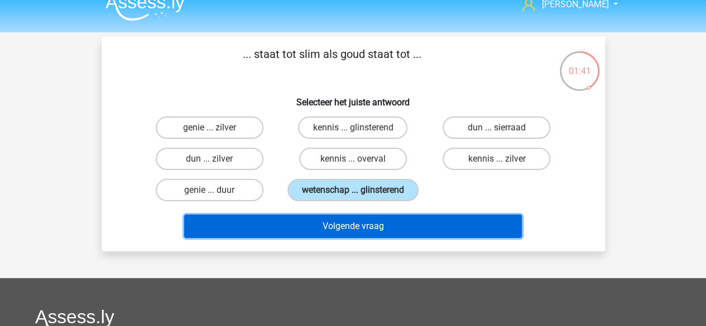
click at [378, 228] on button "Volgende vraag" at bounding box center [353, 226] width 338 height 23
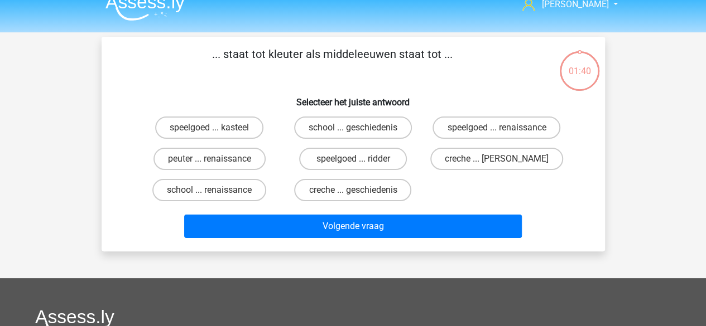
scroll to position [51, 0]
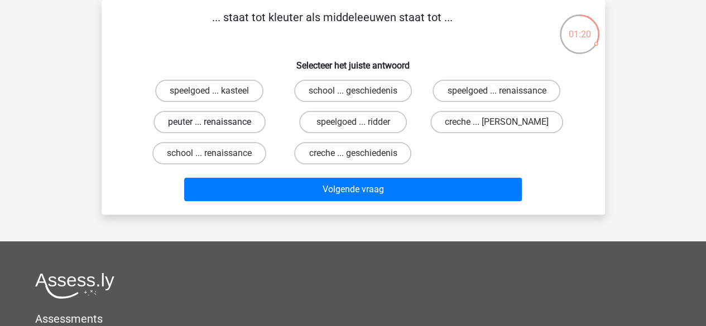
click at [225, 128] on label "peuter ... renaissance" at bounding box center [209, 122] width 112 height 22
click at [217, 128] on input "peuter ... renaissance" at bounding box center [212, 125] width 7 height 7
radio input "true"
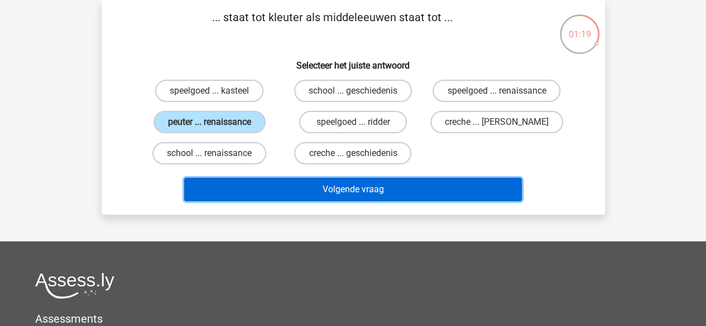
click at [323, 190] on button "Volgende vraag" at bounding box center [353, 189] width 338 height 23
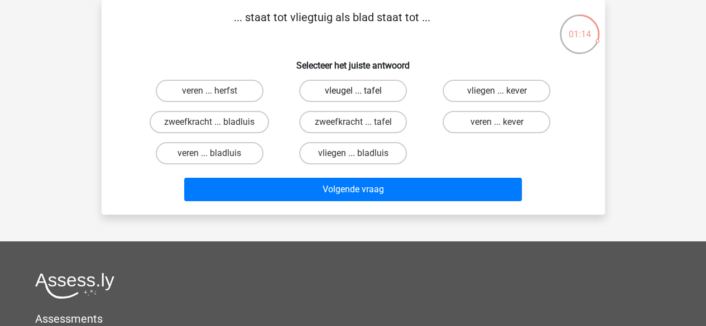
click at [383, 93] on label "vleugel ... tafel" at bounding box center [353, 91] width 108 height 22
click at [360, 93] on input "vleugel ... tafel" at bounding box center [356, 94] width 7 height 7
radio input "true"
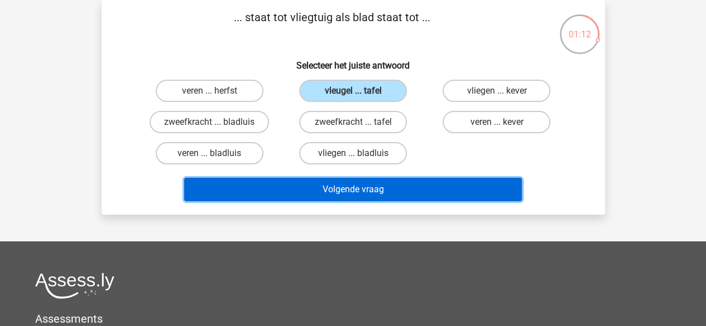
click at [401, 184] on button "Volgende vraag" at bounding box center [353, 189] width 338 height 23
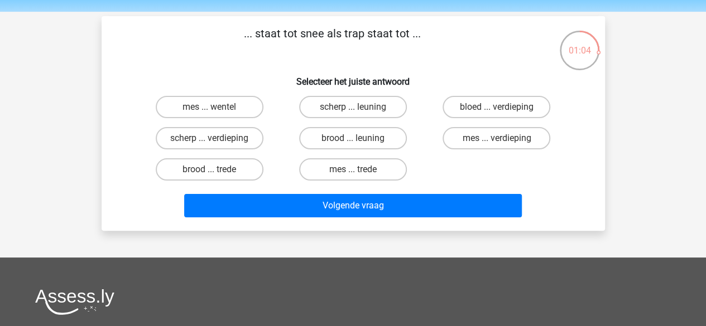
scroll to position [35, 0]
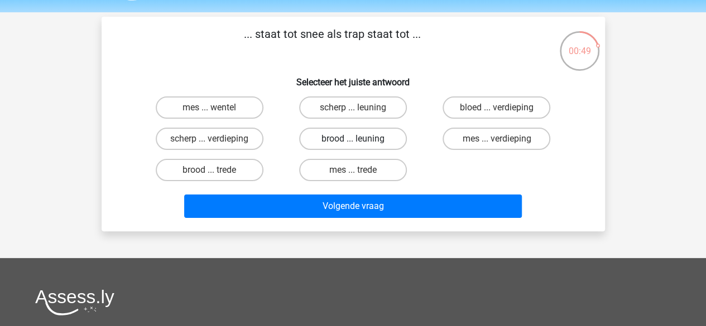
click at [373, 143] on label "brood ... leuning" at bounding box center [353, 139] width 108 height 22
click at [360, 143] on input "brood ... leuning" at bounding box center [356, 142] width 7 height 7
radio input "true"
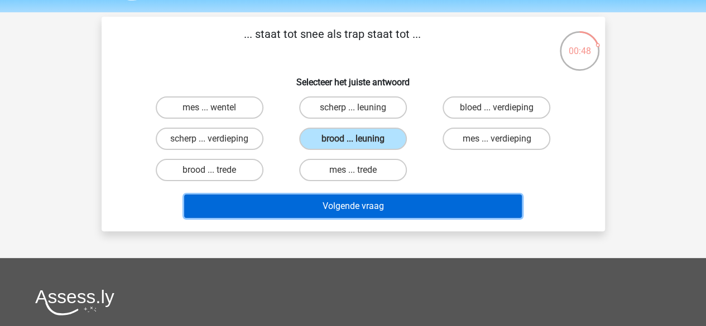
click at [368, 205] on button "Volgende vraag" at bounding box center [353, 206] width 338 height 23
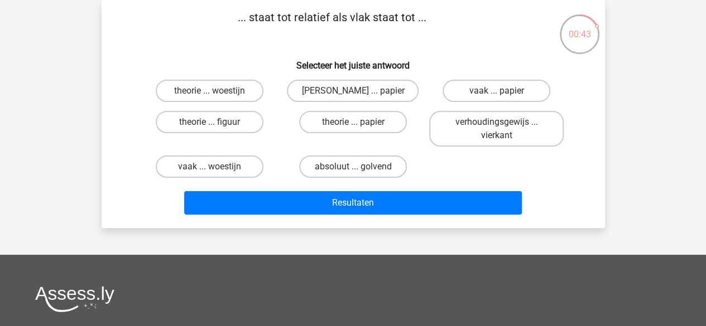
scroll to position [64, 0]
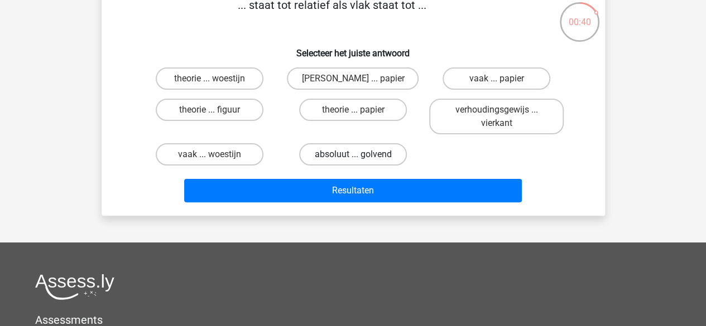
click at [380, 158] on label "absoluut ... golvend" at bounding box center [353, 154] width 108 height 22
click at [360, 158] on input "absoluut ... golvend" at bounding box center [356, 158] width 7 height 7
radio input "true"
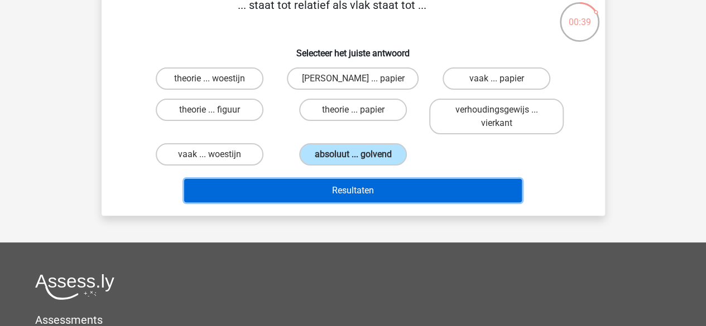
click at [382, 181] on button "Resultaten" at bounding box center [353, 190] width 338 height 23
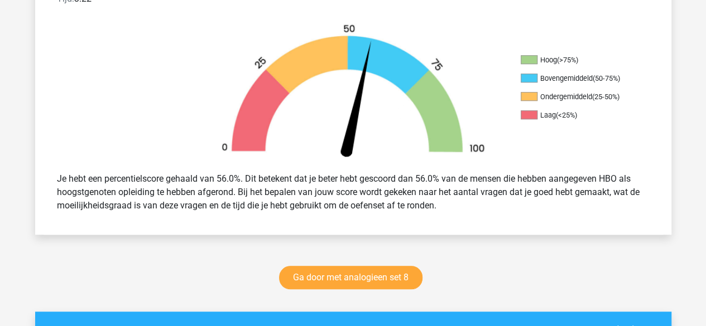
scroll to position [331, 0]
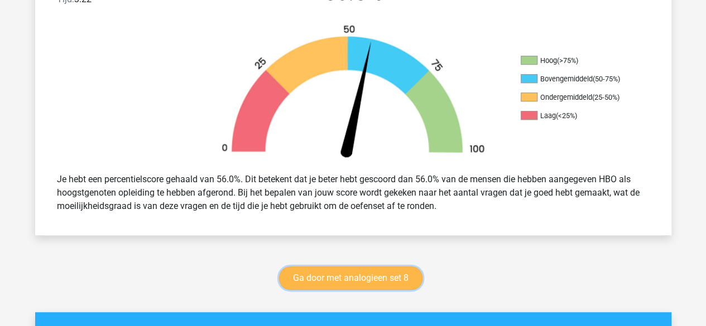
click at [381, 284] on link "Ga door met analogieen set 8" at bounding box center [350, 278] width 143 height 23
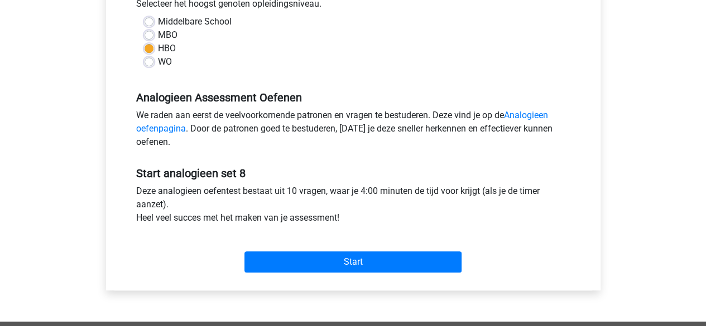
scroll to position [281, 0]
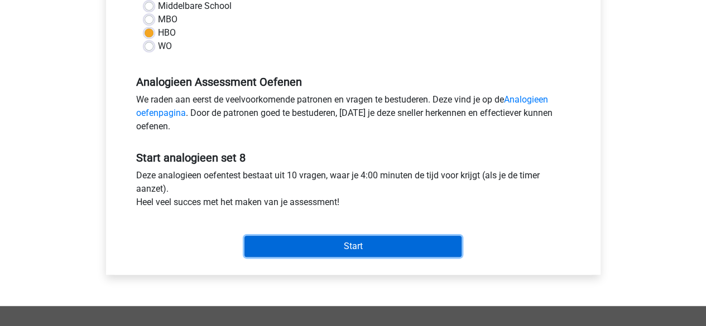
click at [366, 252] on input "Start" at bounding box center [352, 246] width 217 height 21
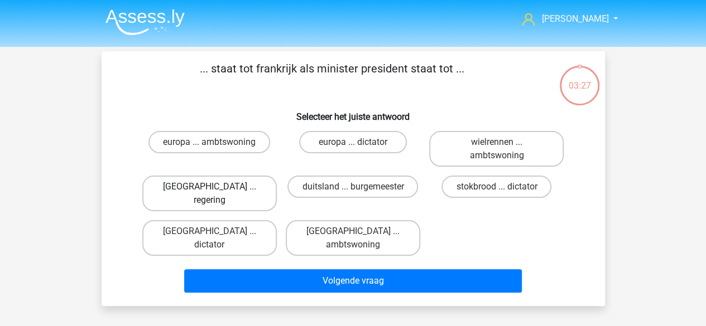
click at [238, 193] on label "[GEOGRAPHIC_DATA] ... regering" at bounding box center [209, 194] width 134 height 36
click at [217, 193] on input "[GEOGRAPHIC_DATA] ... regering" at bounding box center [212, 190] width 7 height 7
radio input "true"
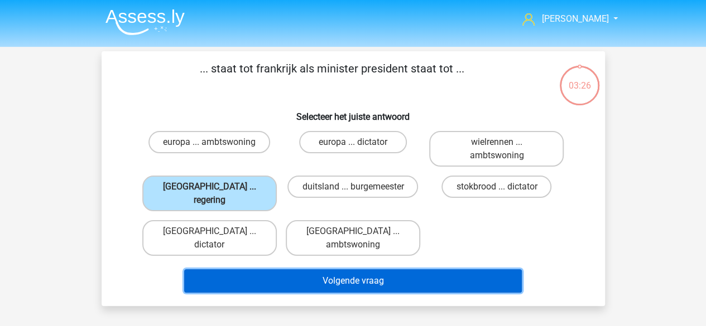
click at [381, 270] on button "Volgende vraag" at bounding box center [353, 281] width 338 height 23
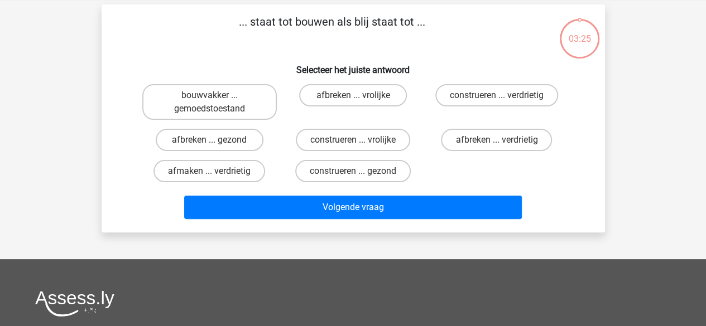
scroll to position [51, 0]
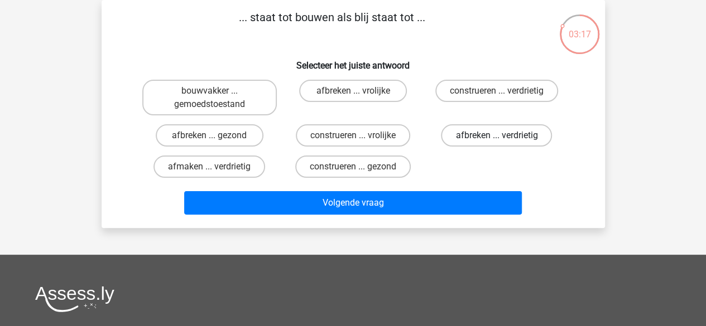
click at [512, 130] on label "afbreken ... verdrietig" at bounding box center [496, 135] width 111 height 22
click at [504, 136] on input "afbreken ... verdrietig" at bounding box center [500, 139] width 7 height 7
radio input "true"
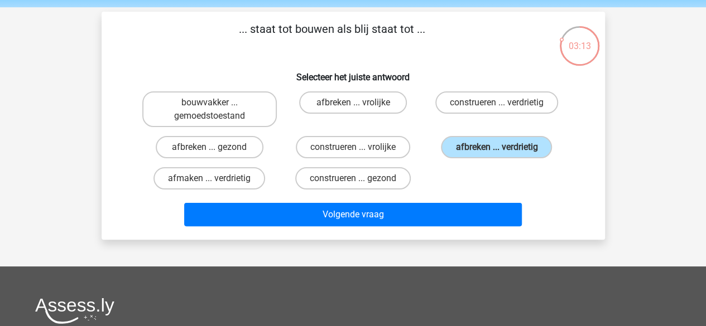
scroll to position [22, 0]
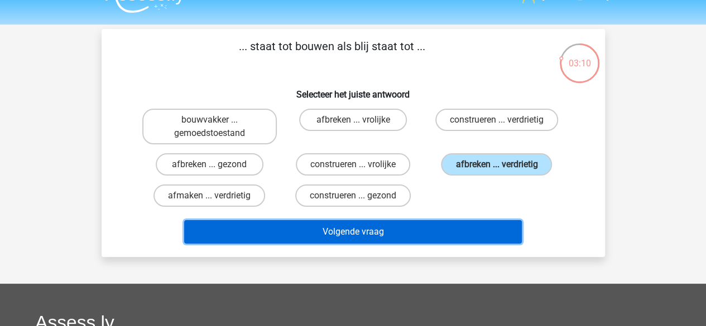
click at [421, 235] on button "Volgende vraag" at bounding box center [353, 231] width 338 height 23
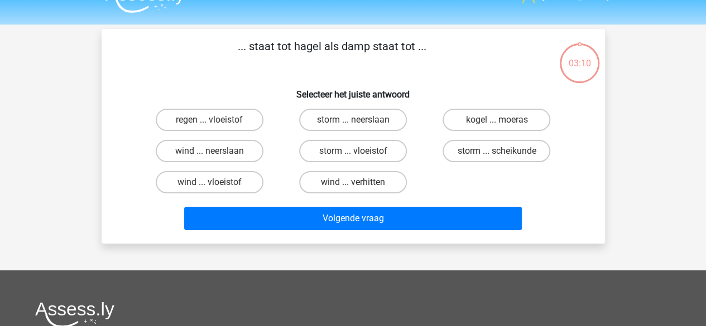
scroll to position [51, 0]
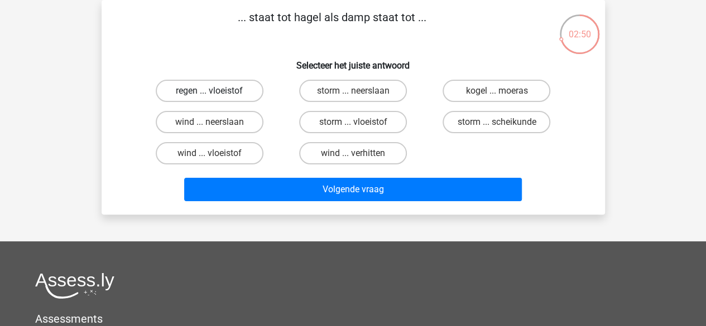
click at [238, 97] on label "regen ... vloeistof" at bounding box center [210, 91] width 108 height 22
click at [217, 97] on input "regen ... vloeistof" at bounding box center [212, 94] width 7 height 7
radio input "true"
click at [336, 175] on div "Volgende vraag" at bounding box center [353, 187] width 468 height 37
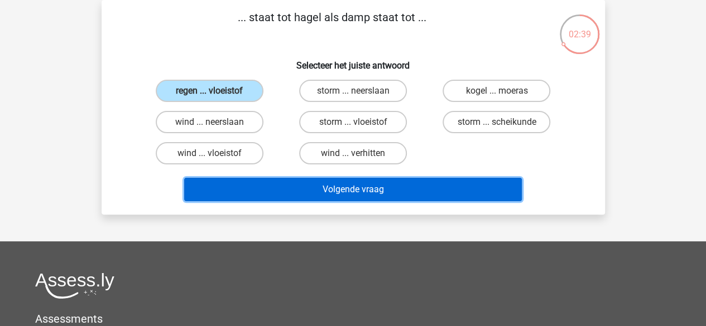
click at [400, 195] on button "Volgende vraag" at bounding box center [353, 189] width 338 height 23
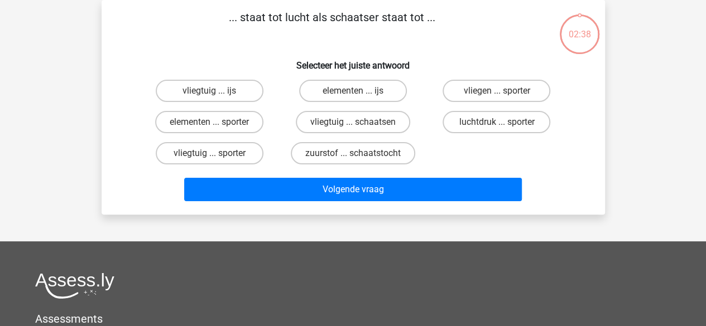
scroll to position [39, 0]
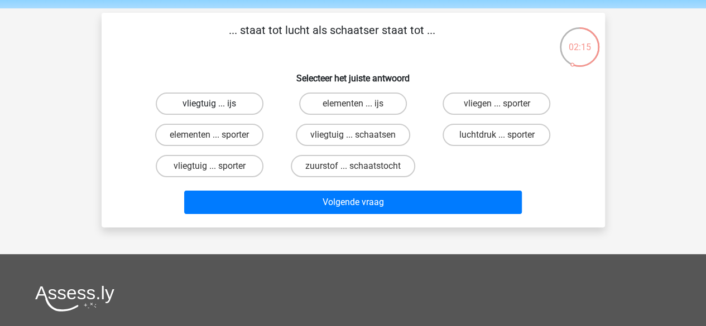
click at [241, 104] on label "vliegtuig ... ijs" at bounding box center [210, 104] width 108 height 22
click at [217, 104] on input "vliegtuig ... ijs" at bounding box center [212, 107] width 7 height 7
radio input "true"
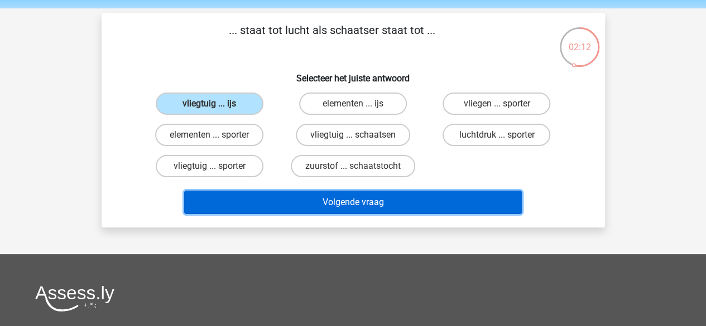
click at [344, 203] on button "Volgende vraag" at bounding box center [353, 202] width 338 height 23
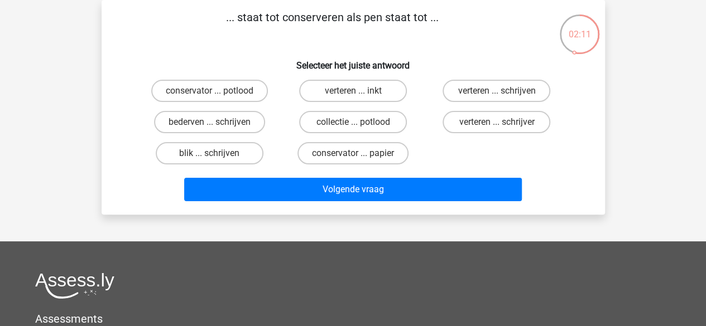
scroll to position [34, 0]
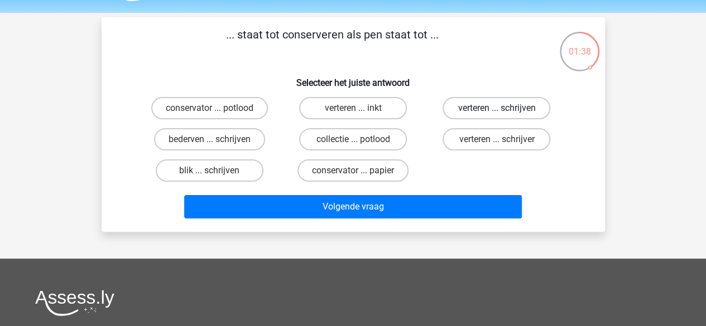
click at [465, 116] on label "verteren ... schrijven" at bounding box center [497, 108] width 108 height 22
click at [497, 116] on input "verteren ... schrijven" at bounding box center [500, 111] width 7 height 7
radio input "true"
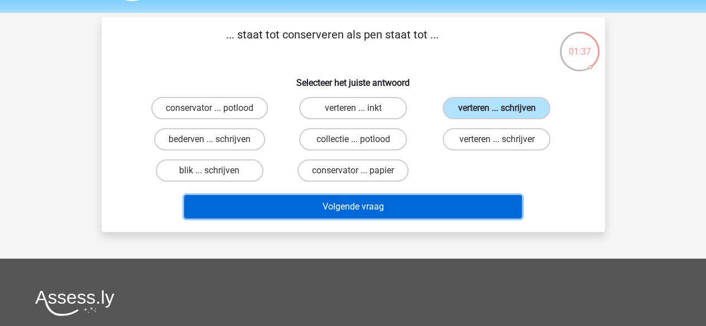
click at [457, 195] on button "Volgende vraag" at bounding box center [353, 206] width 338 height 23
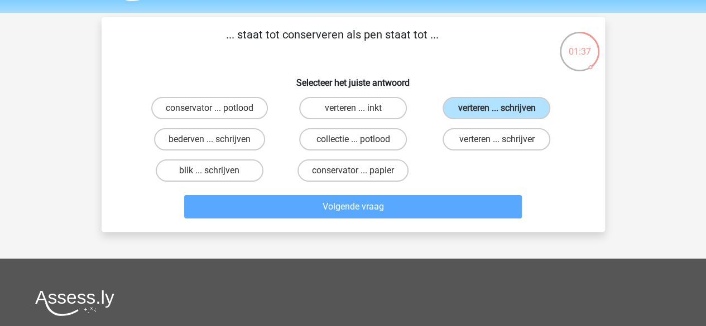
scroll to position [51, 0]
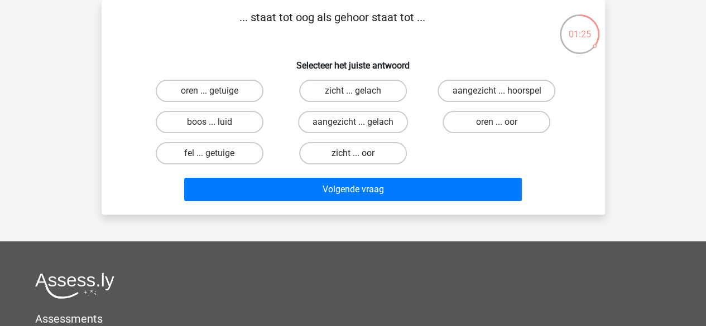
click at [362, 156] on label "zicht ... oor" at bounding box center [353, 153] width 108 height 22
click at [360, 156] on input "zicht ... oor" at bounding box center [356, 156] width 7 height 7
radio input "true"
click at [386, 202] on div "Volgende vraag" at bounding box center [353, 192] width 431 height 28
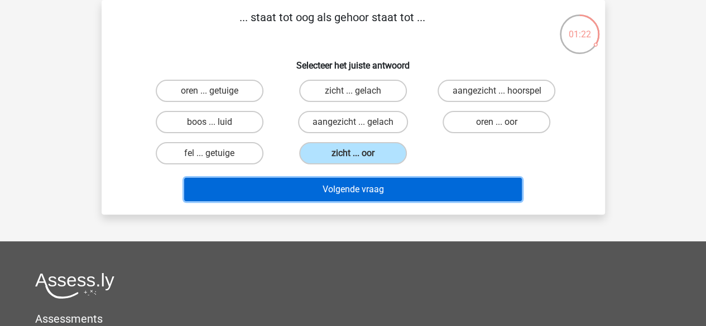
click at [384, 194] on button "Volgende vraag" at bounding box center [353, 189] width 338 height 23
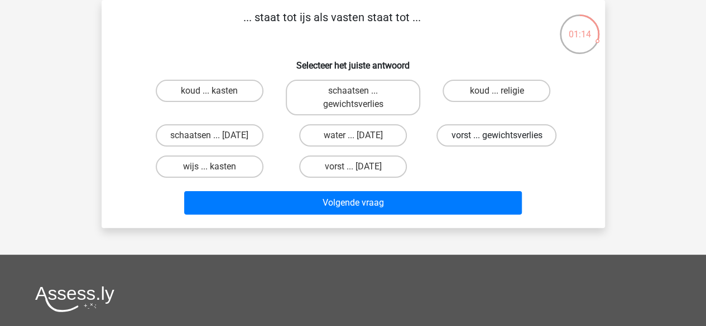
click at [489, 136] on label "vorst ... gewichtsverlies" at bounding box center [496, 135] width 120 height 22
click at [497, 136] on input "vorst ... gewichtsverlies" at bounding box center [500, 139] width 7 height 7
radio input "true"
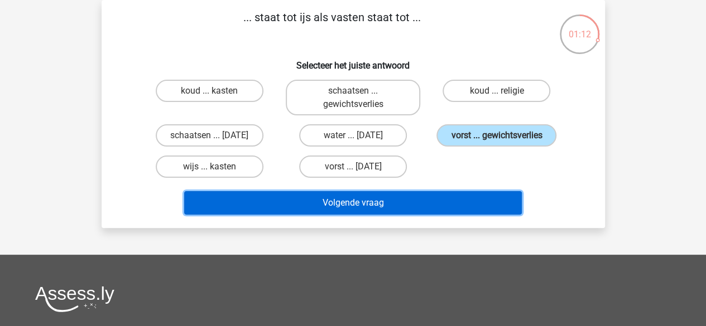
click at [430, 203] on button "Volgende vraag" at bounding box center [353, 202] width 338 height 23
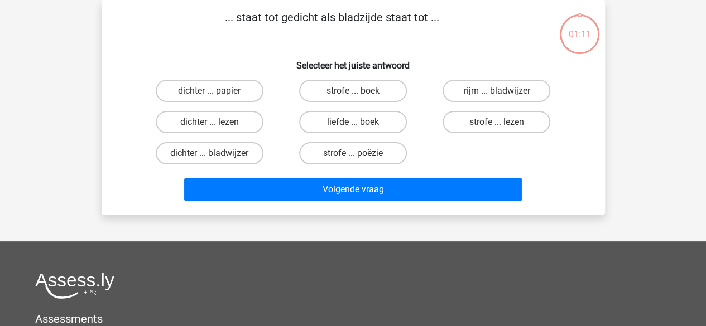
scroll to position [11, 0]
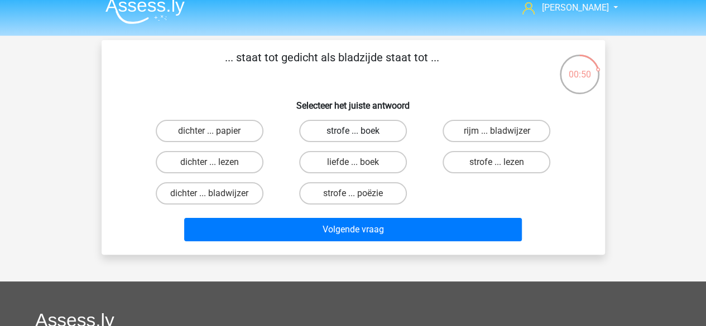
click at [390, 137] on label "strofe ... boek" at bounding box center [353, 131] width 108 height 22
click at [360, 137] on input "strofe ... boek" at bounding box center [356, 134] width 7 height 7
radio input "true"
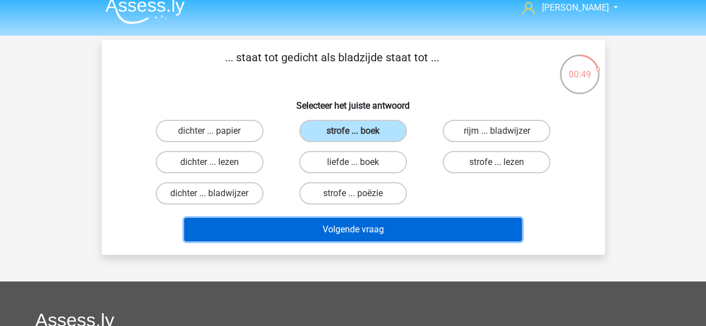
click at [400, 225] on button "Volgende vraag" at bounding box center [353, 229] width 338 height 23
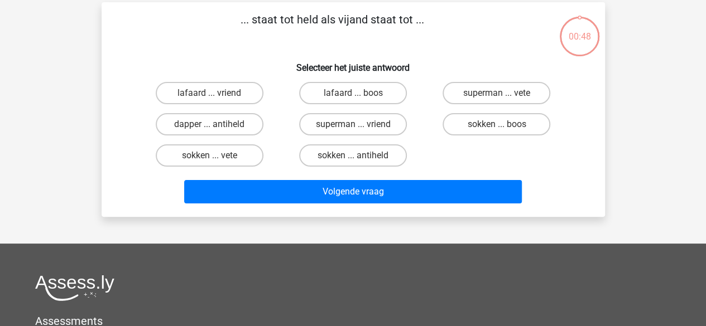
scroll to position [51, 0]
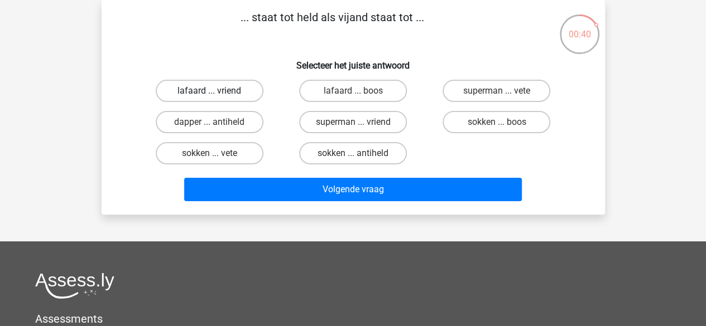
click at [234, 93] on label "lafaard ... vriend" at bounding box center [210, 91] width 108 height 22
click at [217, 93] on input "lafaard ... vriend" at bounding box center [212, 94] width 7 height 7
radio input "true"
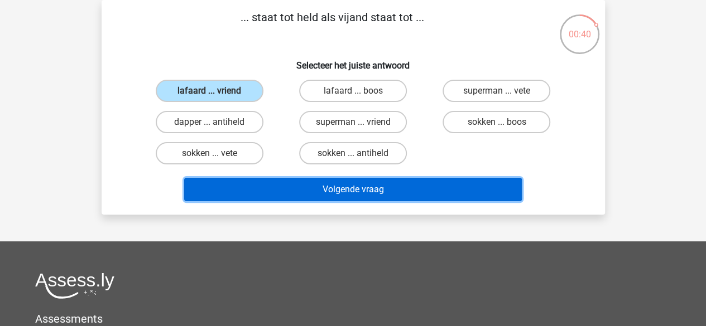
click at [347, 195] on button "Volgende vraag" at bounding box center [353, 189] width 338 height 23
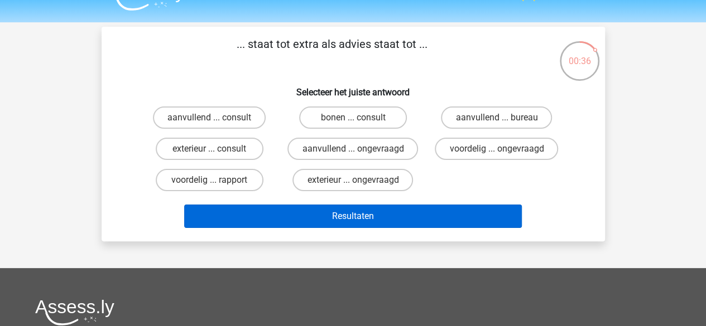
scroll to position [20, 0]
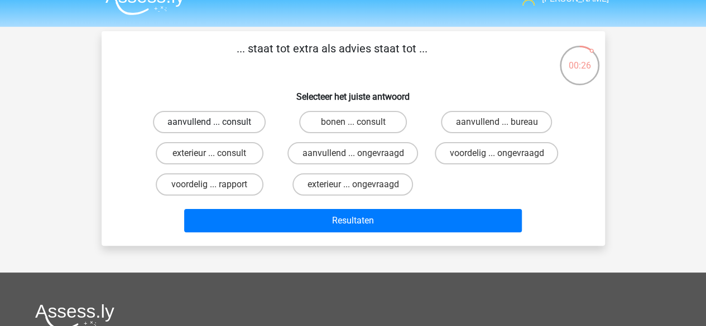
click at [239, 115] on label "aanvullend ... consult" at bounding box center [209, 122] width 113 height 22
click at [217, 122] on input "aanvullend ... consult" at bounding box center [212, 125] width 7 height 7
radio input "true"
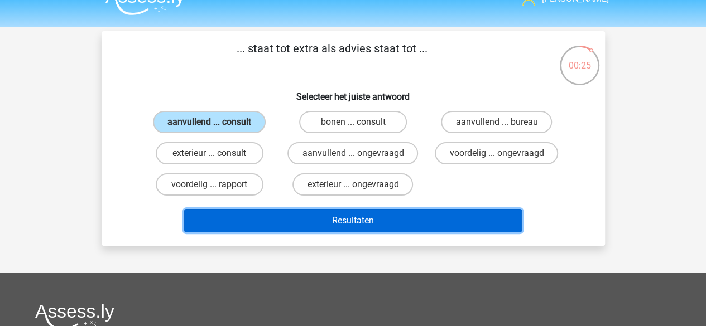
click at [358, 214] on button "Resultaten" at bounding box center [353, 220] width 338 height 23
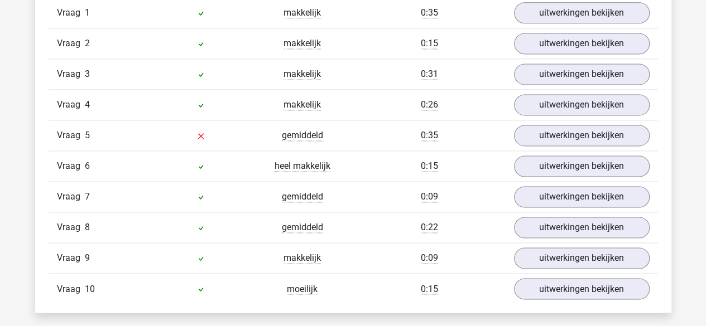
scroll to position [771, 0]
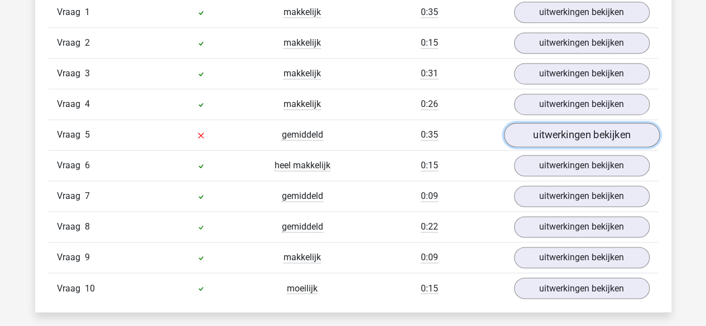
click at [574, 127] on link "uitwerkingen bekijken" at bounding box center [581, 135] width 156 height 25
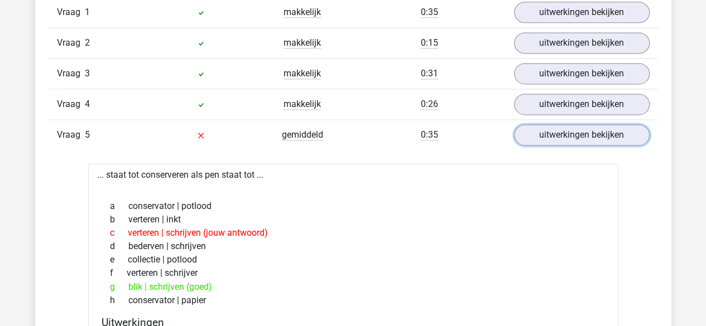
scroll to position [838, 0]
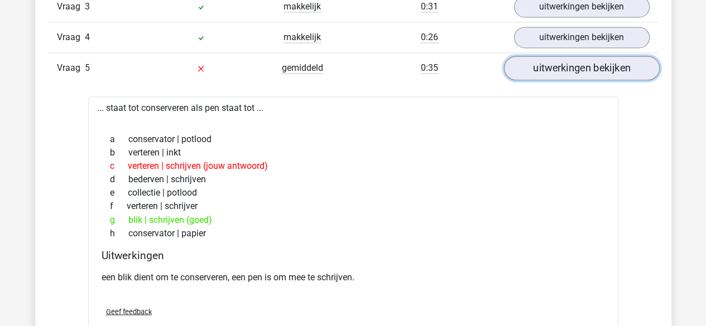
click at [548, 70] on link "uitwerkingen bekijken" at bounding box center [581, 68] width 156 height 25
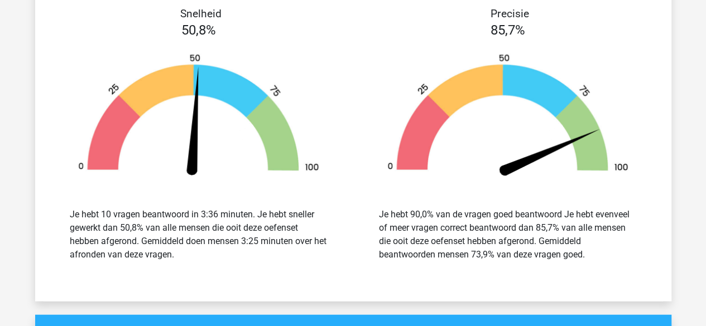
scroll to position [1464, 0]
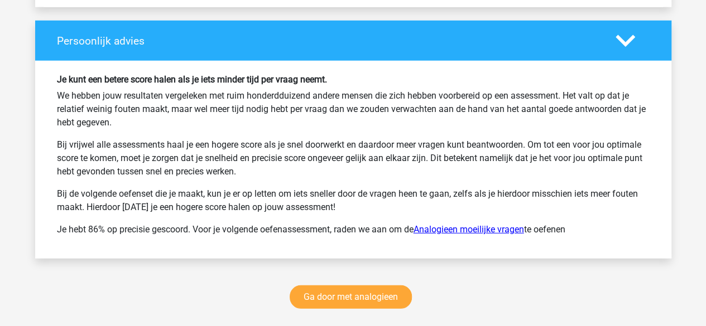
click at [470, 224] on link "Analogieen moeilijke vragen" at bounding box center [469, 229] width 110 height 11
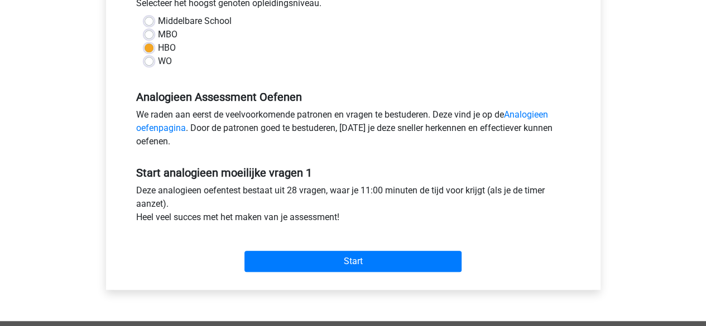
scroll to position [266, 0]
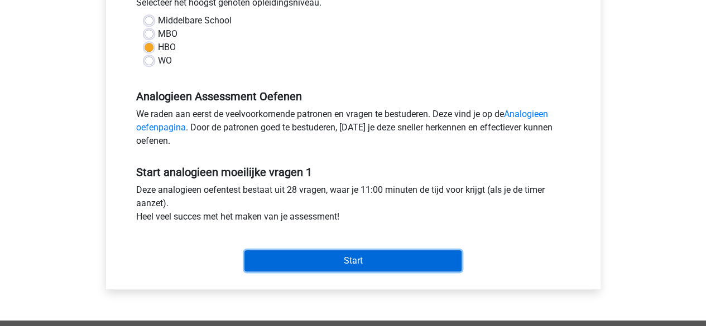
click at [356, 265] on input "Start" at bounding box center [352, 261] width 217 height 21
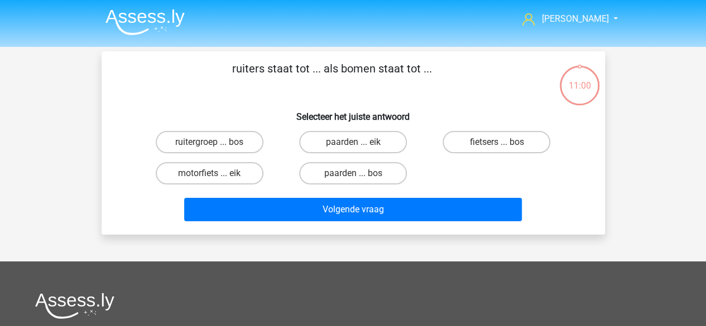
scroll to position [20, 0]
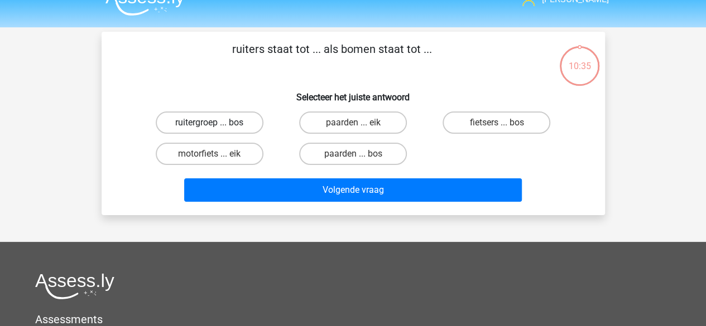
click at [194, 121] on label "ruitergroep ... bos" at bounding box center [210, 123] width 108 height 22
click at [209, 123] on input "ruitergroep ... bos" at bounding box center [212, 126] width 7 height 7
radio input "true"
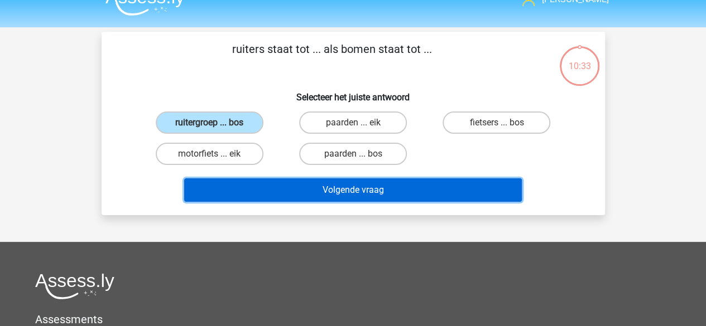
click at [338, 191] on button "Volgende vraag" at bounding box center [353, 190] width 338 height 23
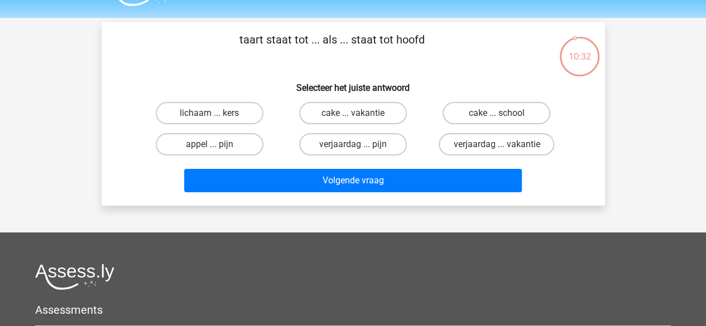
scroll to position [0, 0]
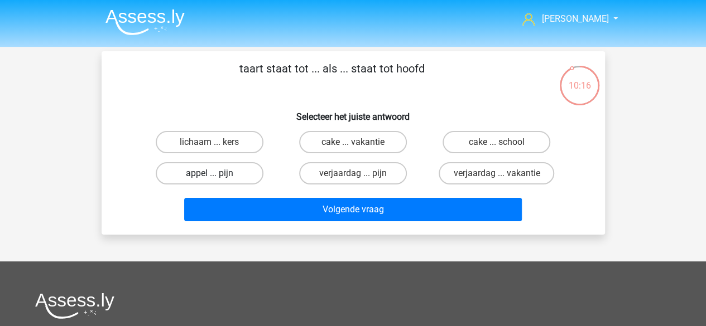
click at [238, 180] on label "appel ... pijn" at bounding box center [210, 173] width 108 height 22
click at [217, 180] on input "appel ... pijn" at bounding box center [212, 177] width 7 height 7
radio input "true"
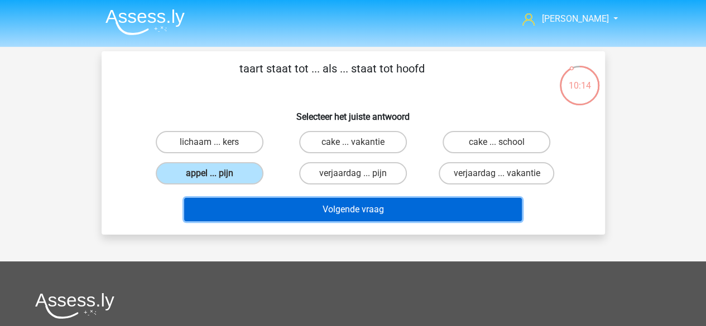
click at [335, 210] on button "Volgende vraag" at bounding box center [353, 209] width 338 height 23
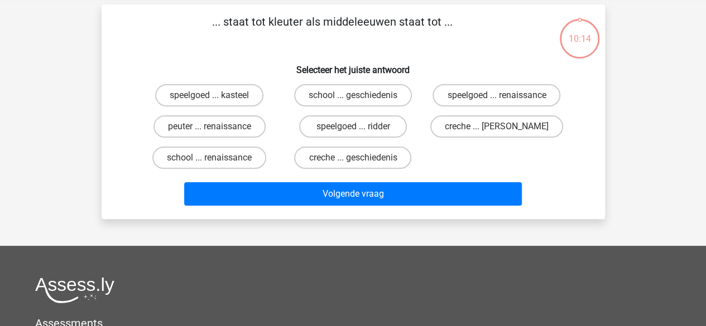
scroll to position [51, 0]
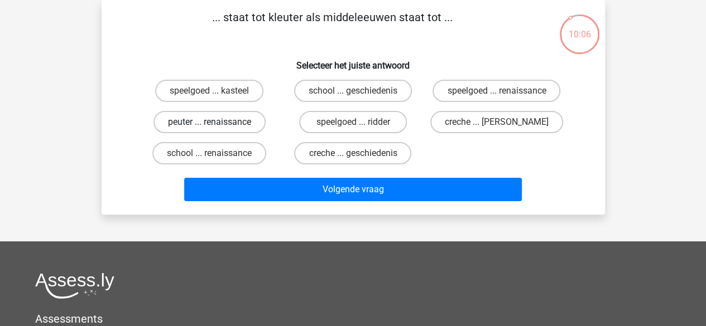
click at [246, 126] on label "peuter ... renaissance" at bounding box center [209, 122] width 112 height 22
click at [217, 126] on input "peuter ... renaissance" at bounding box center [212, 125] width 7 height 7
radio input "true"
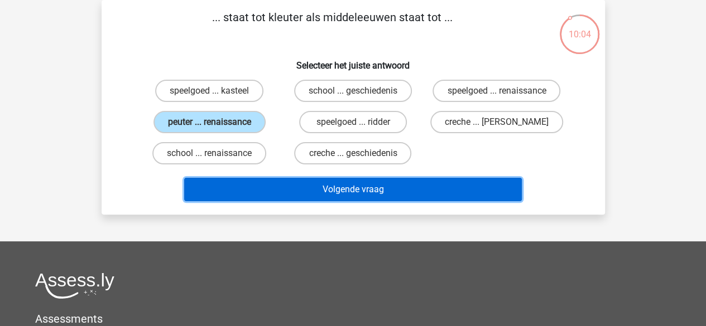
click at [337, 194] on button "Volgende vraag" at bounding box center [353, 189] width 338 height 23
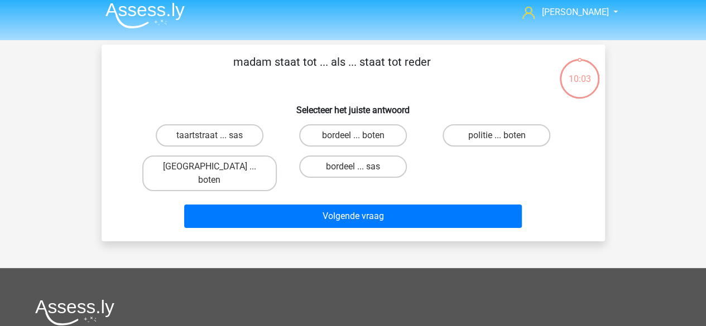
scroll to position [5, 0]
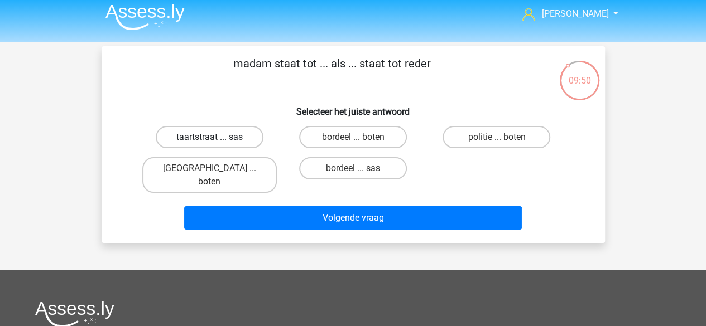
click at [223, 141] on label "taartstraat ... sas" at bounding box center [210, 137] width 108 height 22
click at [217, 141] on input "taartstraat ... sas" at bounding box center [212, 140] width 7 height 7
radio input "true"
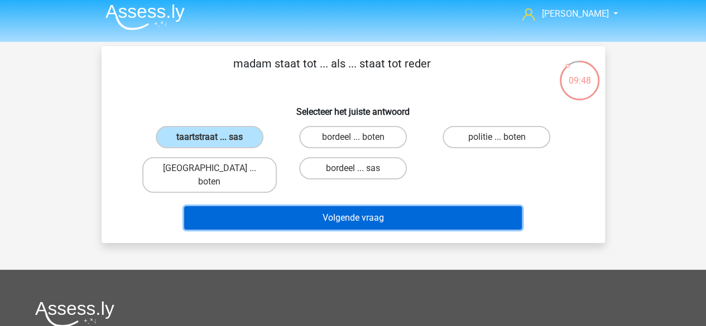
click at [402, 206] on button "Volgende vraag" at bounding box center [353, 217] width 338 height 23
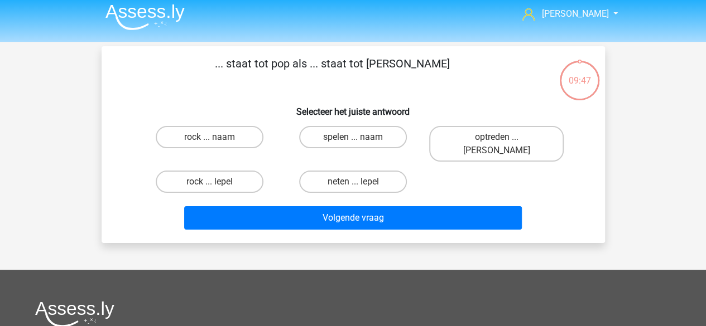
scroll to position [51, 0]
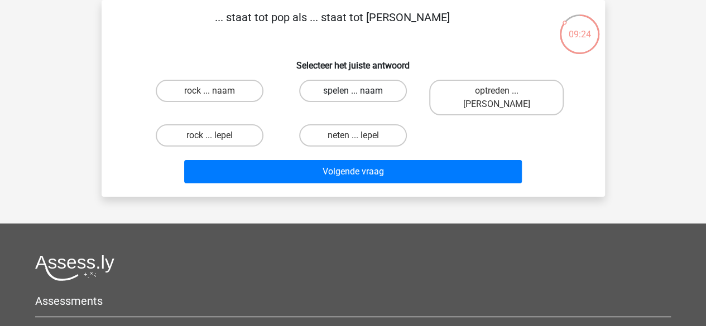
click at [398, 89] on label "spelen ... naam" at bounding box center [353, 91] width 108 height 22
click at [360, 91] on input "spelen ... naam" at bounding box center [356, 94] width 7 height 7
radio input "true"
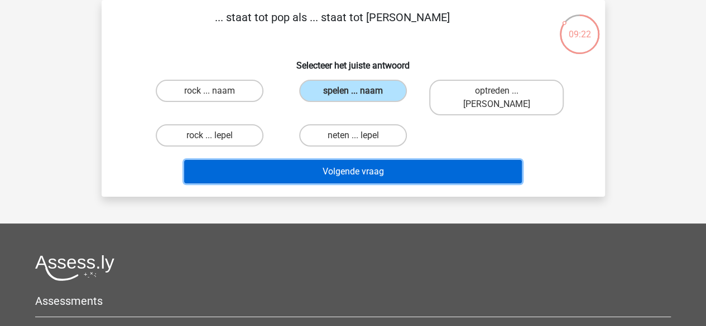
click at [361, 160] on button "Volgende vraag" at bounding box center [353, 171] width 338 height 23
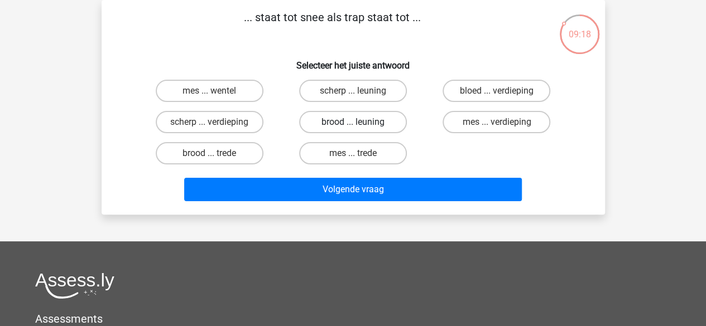
click at [364, 116] on label "brood ... leuning" at bounding box center [353, 122] width 108 height 22
click at [360, 122] on input "brood ... leuning" at bounding box center [356, 125] width 7 height 7
radio input "true"
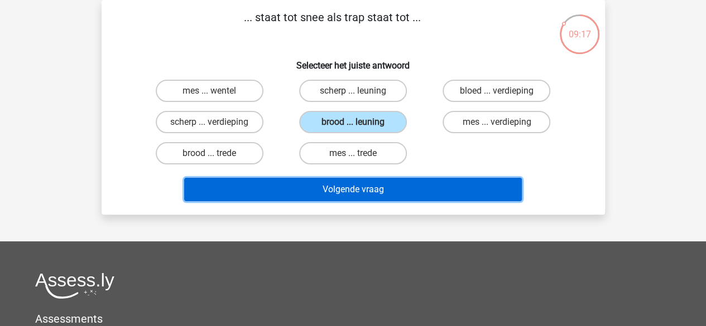
click at [361, 189] on button "Volgende vraag" at bounding box center [353, 189] width 338 height 23
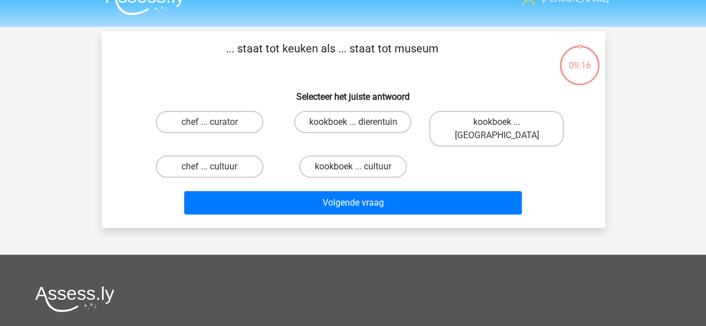
scroll to position [20, 0]
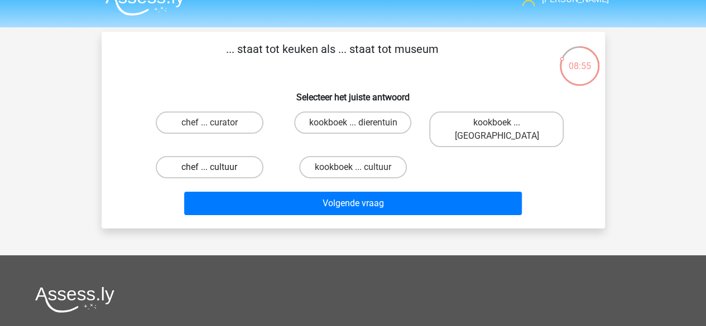
click at [248, 156] on label "chef ... cultuur" at bounding box center [210, 167] width 108 height 22
click at [217, 167] on input "chef ... cultuur" at bounding box center [212, 170] width 7 height 7
radio input "true"
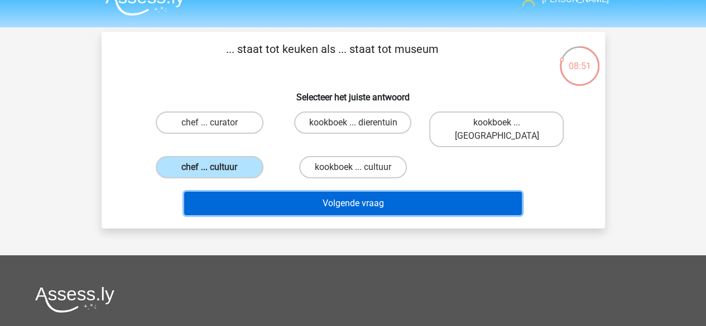
click at [384, 192] on button "Volgende vraag" at bounding box center [353, 203] width 338 height 23
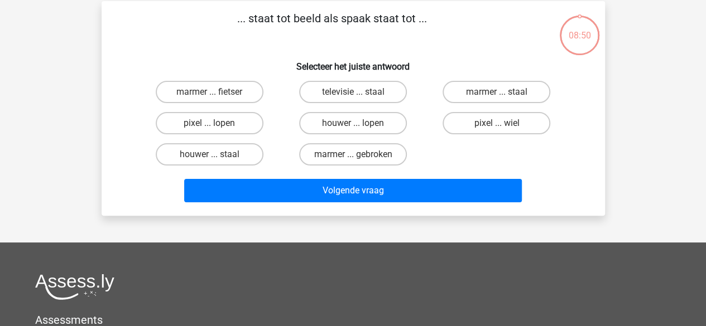
scroll to position [51, 0]
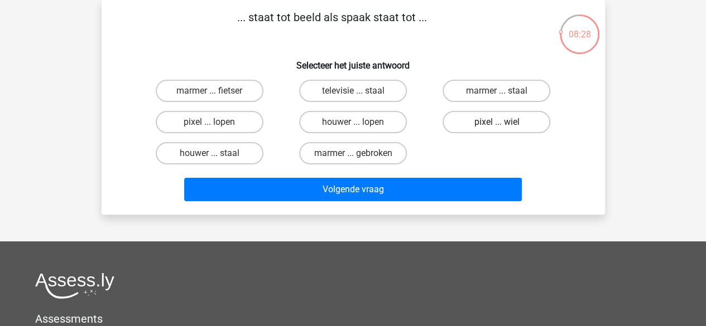
click at [496, 129] on label "pixel ... wiel" at bounding box center [497, 122] width 108 height 22
click at [497, 129] on input "pixel ... wiel" at bounding box center [500, 125] width 7 height 7
radio input "true"
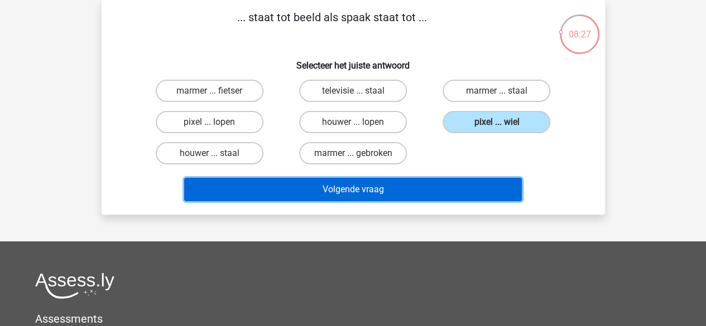
click at [410, 180] on button "Volgende vraag" at bounding box center [353, 189] width 338 height 23
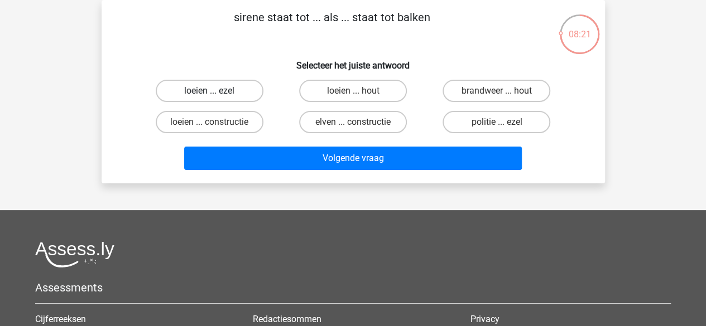
click at [205, 95] on label "loeien ... ezel" at bounding box center [210, 91] width 108 height 22
click at [209, 95] on input "loeien ... ezel" at bounding box center [212, 94] width 7 height 7
radio input "true"
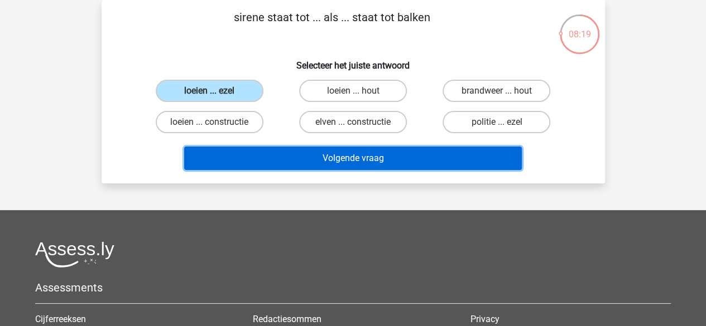
click at [345, 157] on button "Volgende vraag" at bounding box center [353, 158] width 338 height 23
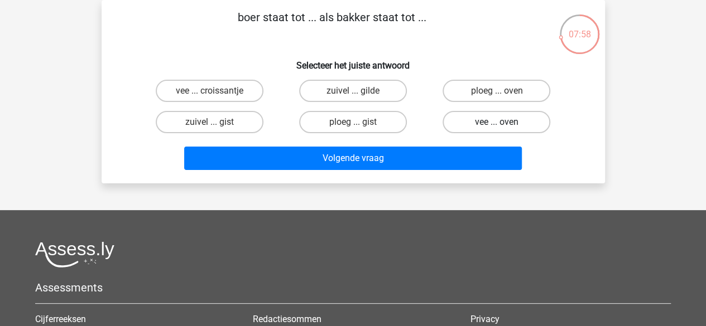
click at [464, 121] on label "vee ... oven" at bounding box center [497, 122] width 108 height 22
click at [497, 122] on input "vee ... oven" at bounding box center [500, 125] width 7 height 7
radio input "true"
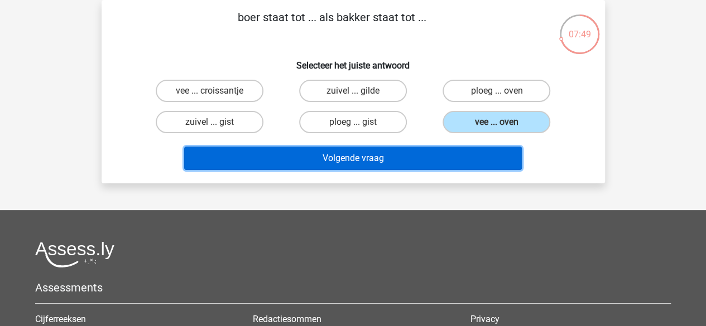
click at [360, 156] on button "Volgende vraag" at bounding box center [353, 158] width 338 height 23
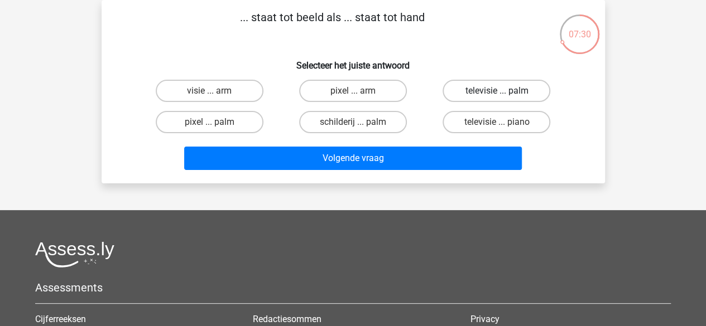
click at [499, 89] on label "televisie ... palm" at bounding box center [497, 91] width 108 height 22
click at [499, 91] on input "televisie ... palm" at bounding box center [500, 94] width 7 height 7
radio input "true"
click at [499, 89] on label "televisie ... palm" at bounding box center [497, 91] width 108 height 22
click at [499, 91] on input "televisie ... palm" at bounding box center [500, 94] width 7 height 7
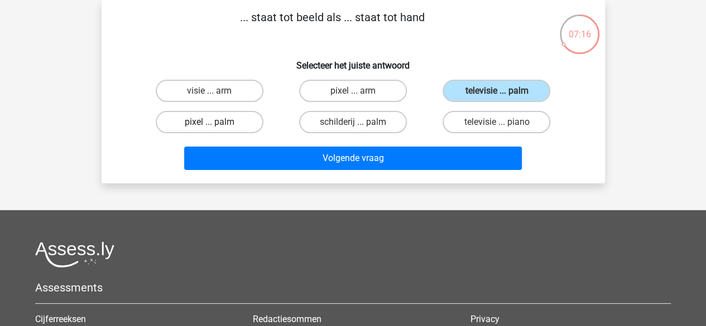
click at [223, 124] on label "pixel ... palm" at bounding box center [210, 122] width 108 height 22
click at [217, 124] on input "pixel ... palm" at bounding box center [212, 125] width 7 height 7
radio input "true"
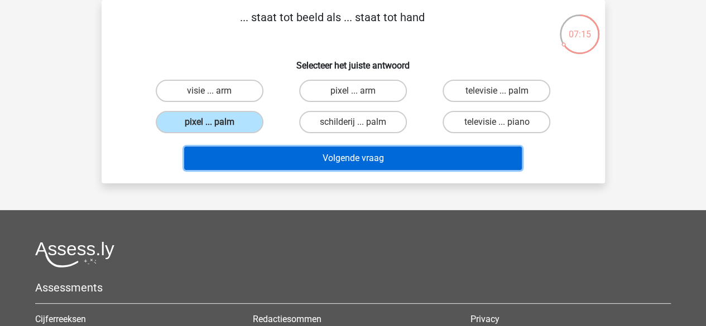
click at [343, 160] on button "Volgende vraag" at bounding box center [353, 158] width 338 height 23
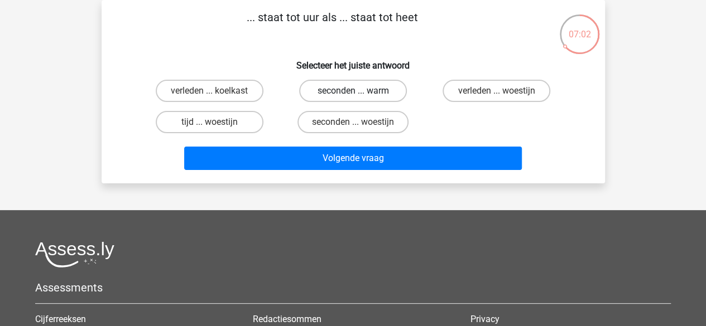
click at [376, 83] on label "seconden ... warm" at bounding box center [353, 91] width 108 height 22
click at [360, 91] on input "seconden ... warm" at bounding box center [356, 94] width 7 height 7
radio input "true"
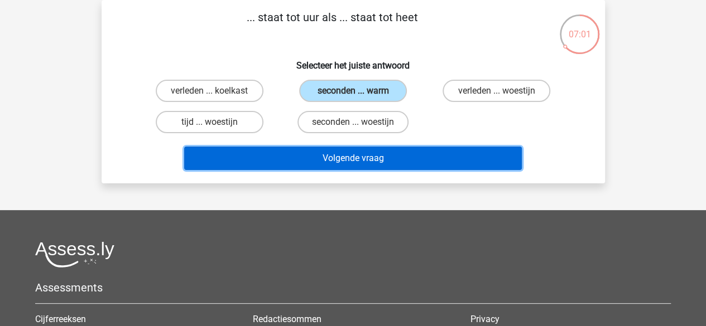
click at [379, 161] on button "Volgende vraag" at bounding box center [353, 158] width 338 height 23
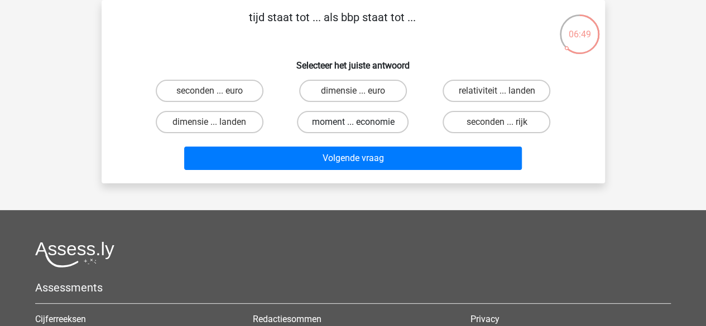
click at [354, 116] on label "moment ... economie" at bounding box center [353, 122] width 112 height 22
click at [354, 122] on input "moment ... economie" at bounding box center [356, 125] width 7 height 7
radio input "true"
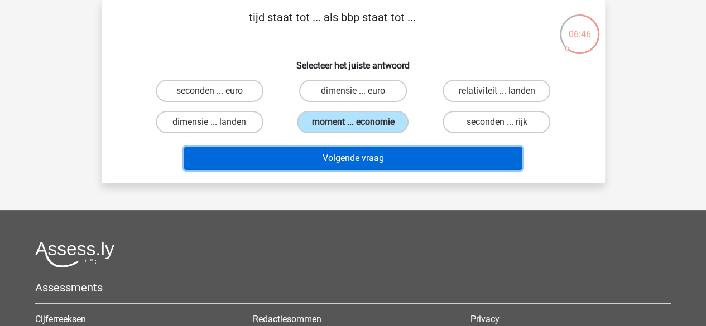
click at [387, 160] on button "Volgende vraag" at bounding box center [353, 158] width 338 height 23
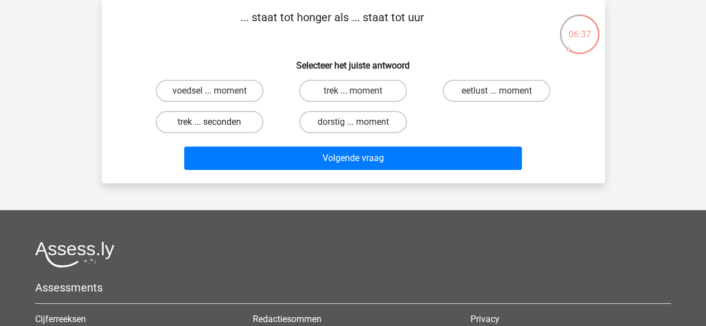
click at [238, 123] on label "trek ... seconden" at bounding box center [210, 122] width 108 height 22
click at [217, 123] on input "trek ... seconden" at bounding box center [212, 125] width 7 height 7
radio input "true"
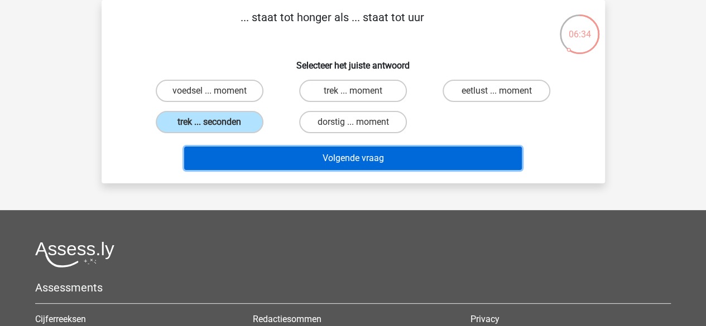
click at [349, 168] on button "Volgende vraag" at bounding box center [353, 158] width 338 height 23
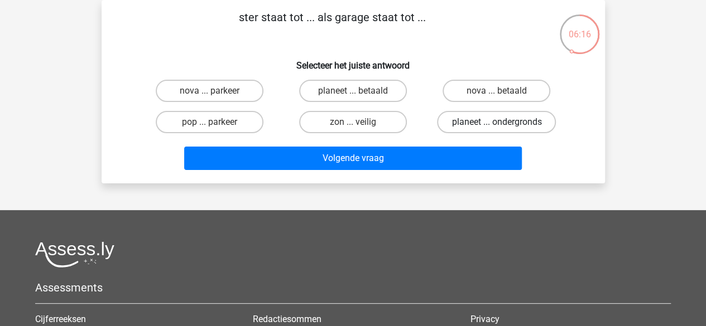
click at [470, 123] on label "planeet ... ondergronds" at bounding box center [496, 122] width 119 height 22
click at [497, 123] on input "planeet ... ondergronds" at bounding box center [500, 125] width 7 height 7
radio input "true"
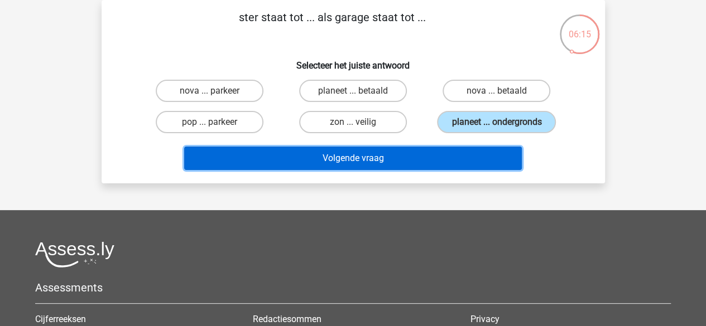
click at [420, 151] on button "Volgende vraag" at bounding box center [353, 158] width 338 height 23
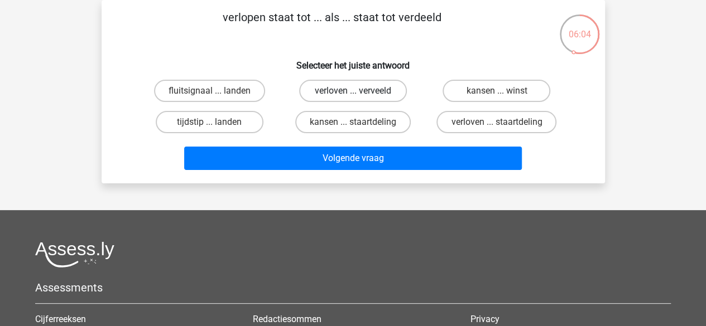
click at [369, 90] on label "verloven ... verveeld" at bounding box center [353, 91] width 108 height 22
click at [360, 91] on input "verloven ... verveeld" at bounding box center [356, 94] width 7 height 7
radio input "true"
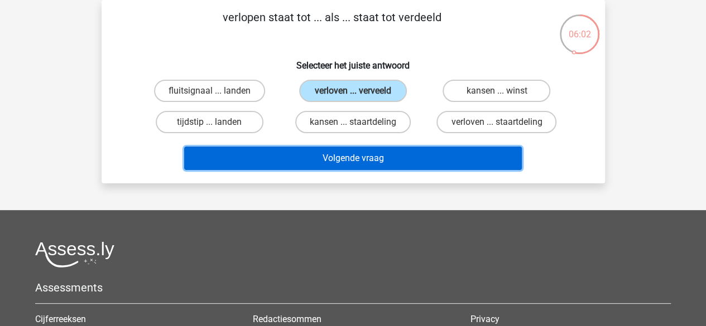
click at [378, 159] on button "Volgende vraag" at bounding box center [353, 158] width 338 height 23
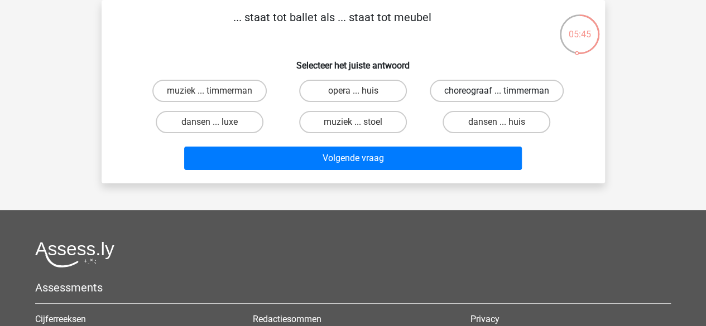
click at [525, 94] on label "choreograaf ... timmerman" at bounding box center [497, 91] width 134 height 22
click at [504, 94] on input "choreograaf ... timmerman" at bounding box center [500, 94] width 7 height 7
radio input "true"
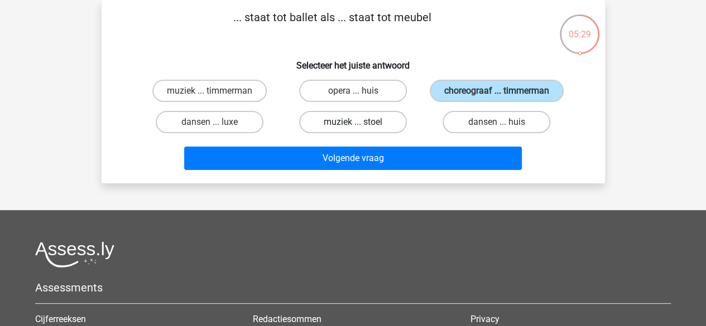
click at [349, 133] on label "muziek ... stoel" at bounding box center [353, 122] width 108 height 22
click at [353, 129] on input "muziek ... stoel" at bounding box center [356, 125] width 7 height 7
radio input "true"
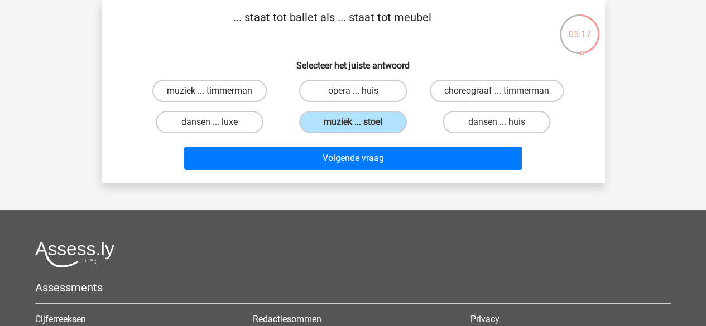
click at [228, 80] on label "muziek ... timmerman" at bounding box center [209, 91] width 114 height 22
click at [217, 91] on input "muziek ... timmerman" at bounding box center [212, 94] width 7 height 7
radio input "true"
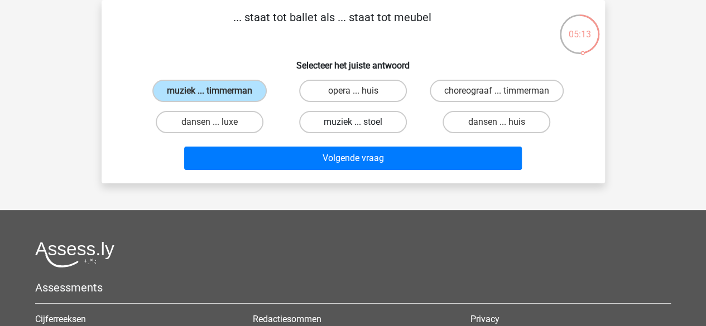
click at [362, 133] on label "muziek ... stoel" at bounding box center [353, 122] width 108 height 22
click at [360, 129] on input "muziek ... stoel" at bounding box center [356, 125] width 7 height 7
radio input "true"
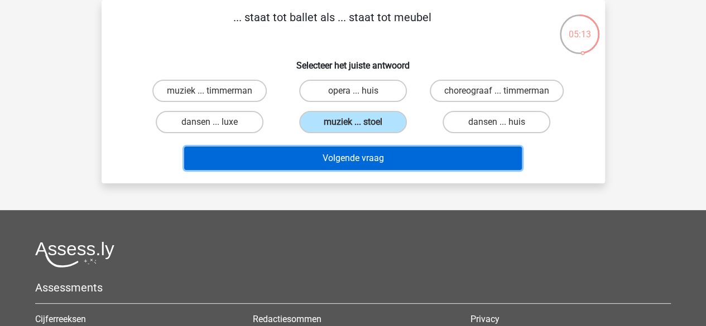
click at [356, 168] on button "Volgende vraag" at bounding box center [353, 158] width 338 height 23
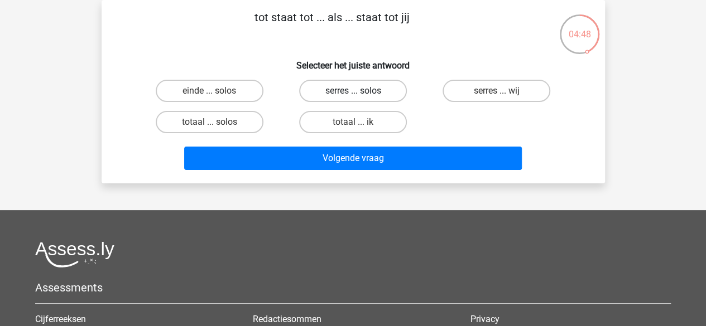
click at [372, 97] on label "serres ... solos" at bounding box center [353, 91] width 108 height 22
click at [360, 97] on input "serres ... solos" at bounding box center [356, 94] width 7 height 7
radio input "true"
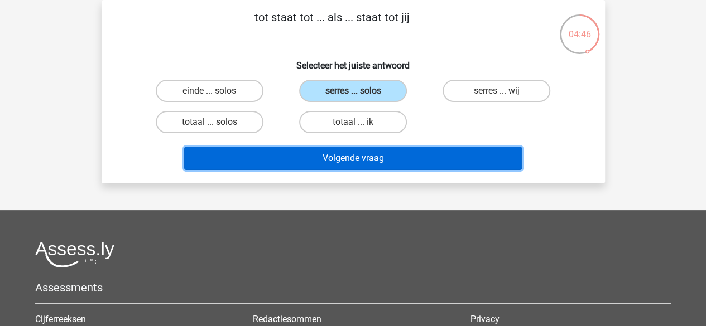
click at [361, 162] on button "Volgende vraag" at bounding box center [353, 158] width 338 height 23
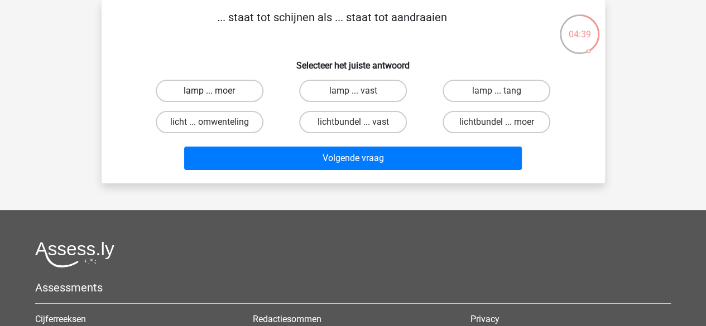
click at [218, 95] on label "lamp ... moer" at bounding box center [210, 91] width 108 height 22
click at [217, 95] on input "lamp ... moer" at bounding box center [212, 94] width 7 height 7
radio input "true"
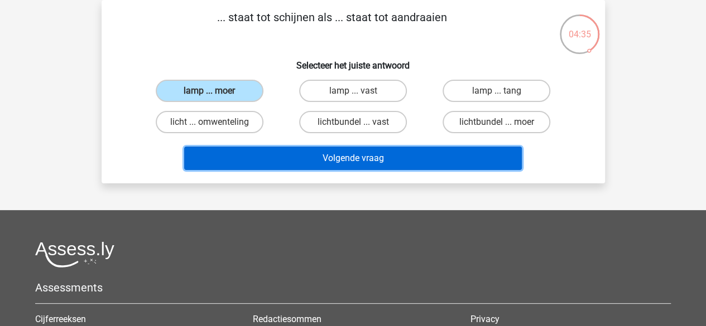
click at [352, 151] on button "Volgende vraag" at bounding box center [353, 158] width 338 height 23
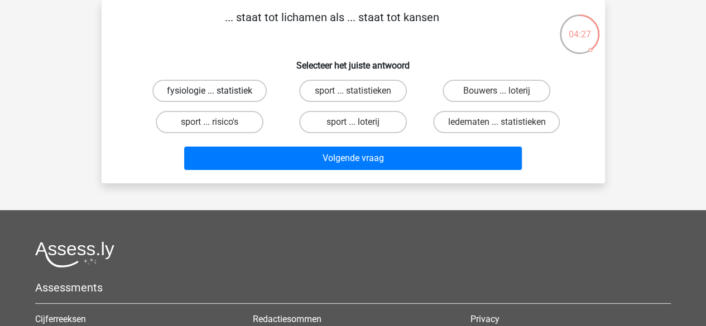
click at [239, 91] on label "fysiologie ... statistiek" at bounding box center [209, 91] width 114 height 22
click at [217, 91] on input "fysiologie ... statistiek" at bounding box center [212, 94] width 7 height 7
radio input "true"
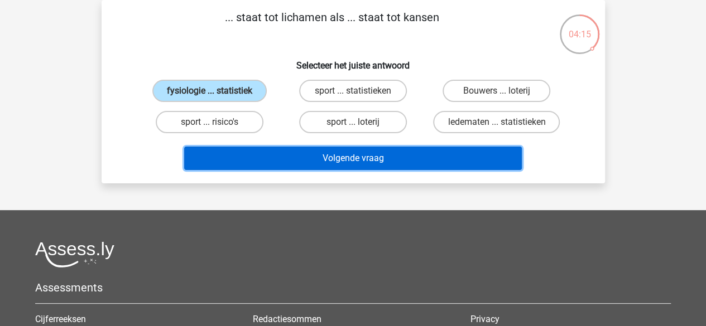
click at [355, 152] on button "Volgende vraag" at bounding box center [353, 158] width 338 height 23
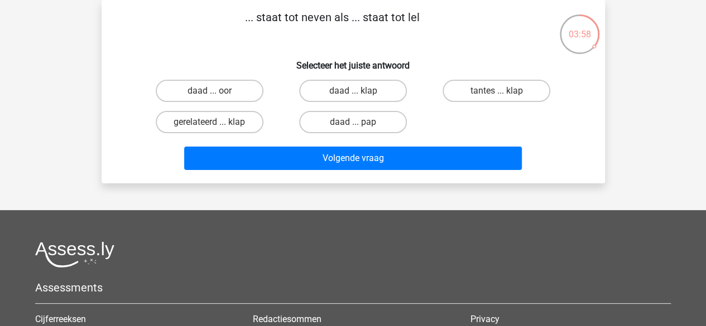
click at [356, 126] on input "daad ... pap" at bounding box center [356, 125] width 7 height 7
radio input "true"
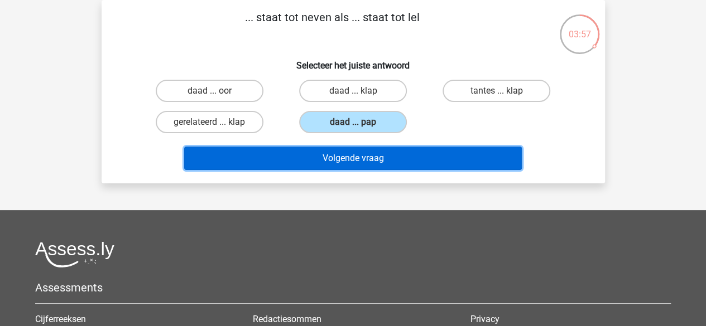
click at [349, 164] on button "Volgende vraag" at bounding box center [353, 158] width 338 height 23
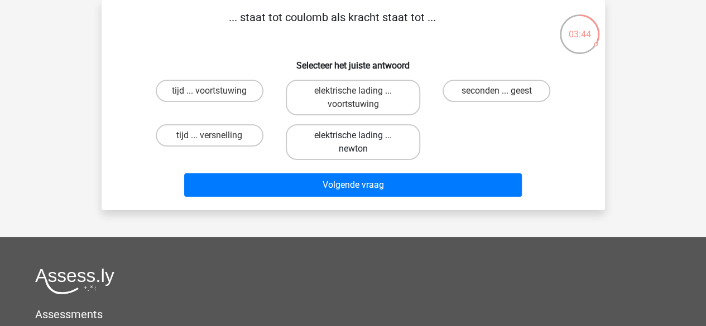
click at [354, 153] on label "elektrische lading ... newton" at bounding box center [353, 142] width 134 height 36
click at [354, 143] on input "elektrische lading ... newton" at bounding box center [356, 139] width 7 height 7
radio input "true"
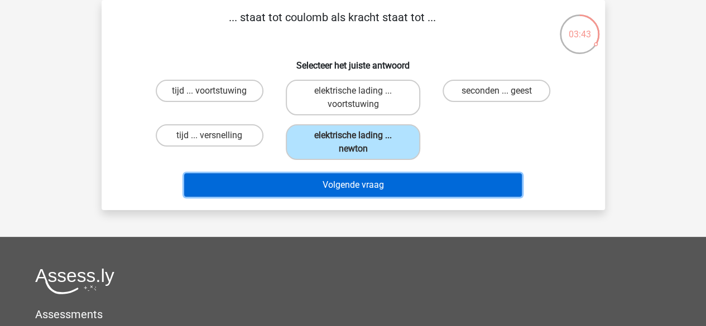
click at [353, 194] on button "Volgende vraag" at bounding box center [353, 185] width 338 height 23
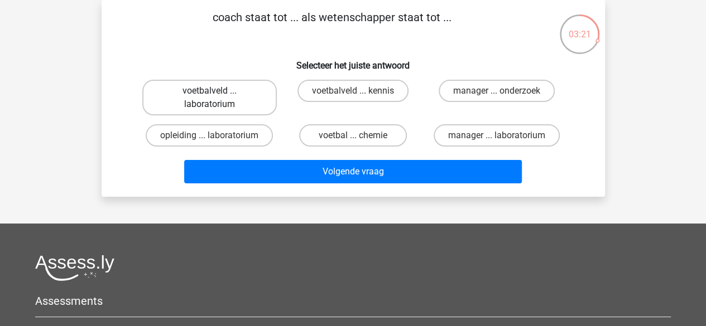
click at [223, 84] on label "voetbalveld ... laboratorium" at bounding box center [209, 98] width 134 height 36
click at [217, 91] on input "voetbalveld ... laboratorium" at bounding box center [212, 94] width 7 height 7
radio input "true"
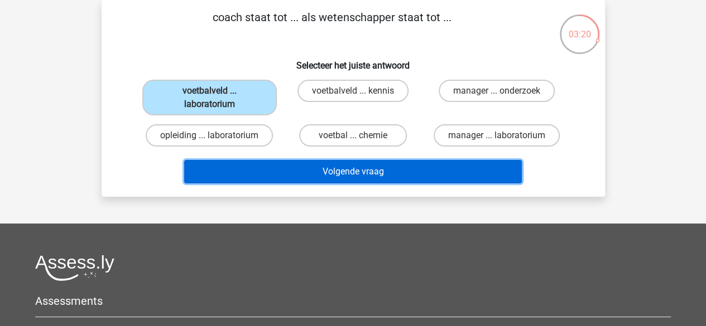
click at [310, 164] on button "Volgende vraag" at bounding box center [353, 171] width 338 height 23
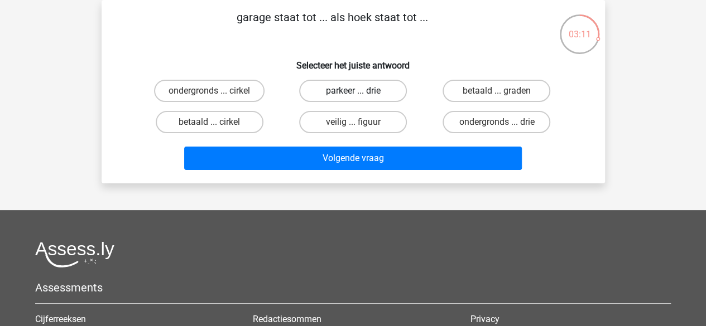
click at [371, 88] on label "parkeer ... drie" at bounding box center [353, 91] width 108 height 22
click at [360, 91] on input "parkeer ... drie" at bounding box center [356, 94] width 7 height 7
radio input "true"
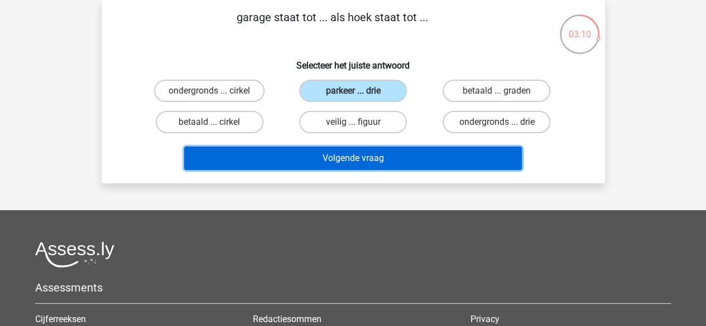
click at [361, 156] on button "Volgende vraag" at bounding box center [353, 158] width 338 height 23
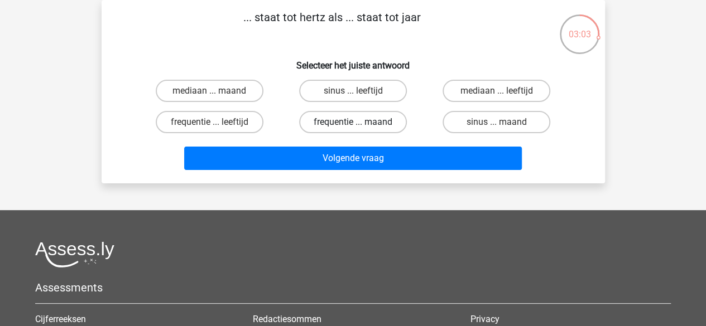
click at [350, 122] on label "frequentie ... maand" at bounding box center [353, 122] width 108 height 22
click at [353, 122] on input "frequentie ... maand" at bounding box center [356, 125] width 7 height 7
radio input "true"
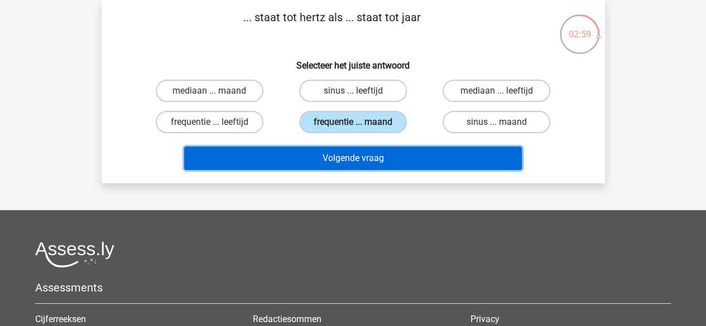
click at [358, 155] on button "Volgende vraag" at bounding box center [353, 158] width 338 height 23
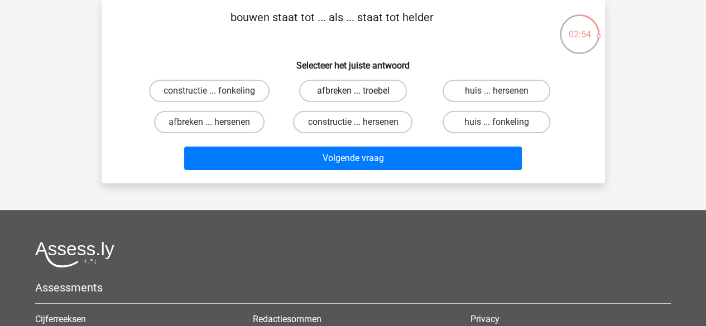
click at [330, 98] on label "afbreken ... troebel" at bounding box center [353, 91] width 108 height 22
click at [353, 98] on input "afbreken ... troebel" at bounding box center [356, 94] width 7 height 7
radio input "true"
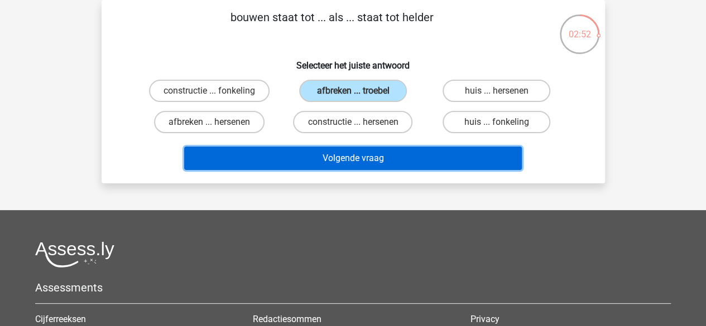
click at [338, 158] on button "Volgende vraag" at bounding box center [353, 158] width 338 height 23
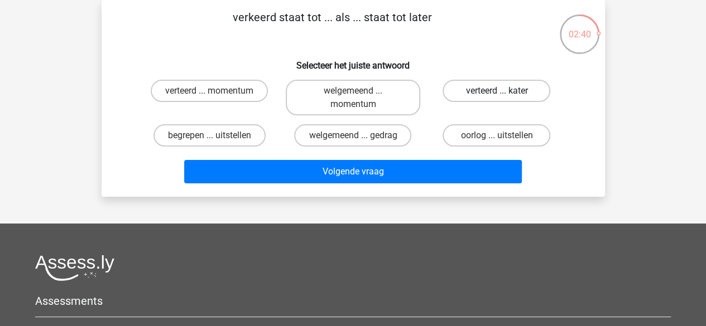
click at [488, 90] on label "verteerd ... kater" at bounding box center [497, 91] width 108 height 22
click at [497, 91] on input "verteerd ... kater" at bounding box center [500, 94] width 7 height 7
radio input "true"
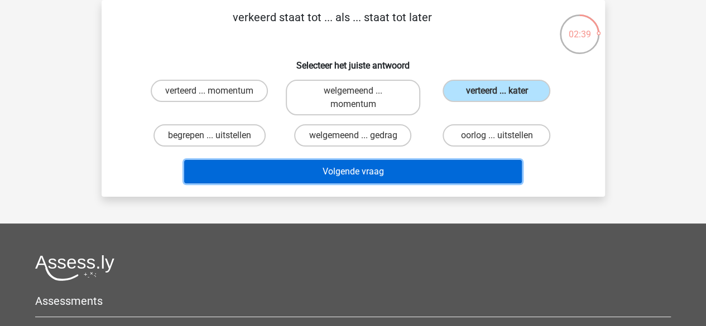
click at [359, 171] on button "Volgende vraag" at bounding box center [353, 171] width 338 height 23
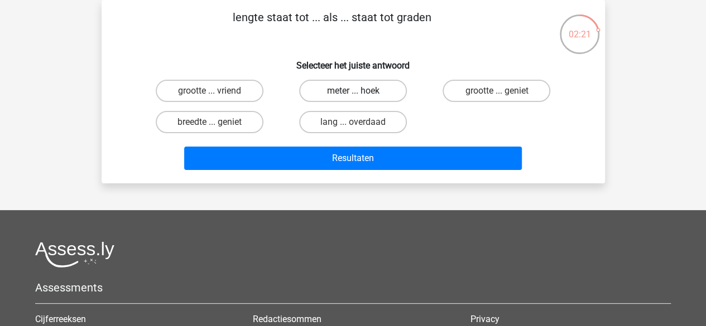
click at [387, 86] on label "meter ... hoek" at bounding box center [353, 91] width 108 height 22
click at [360, 91] on input "meter ... hoek" at bounding box center [356, 94] width 7 height 7
radio input "true"
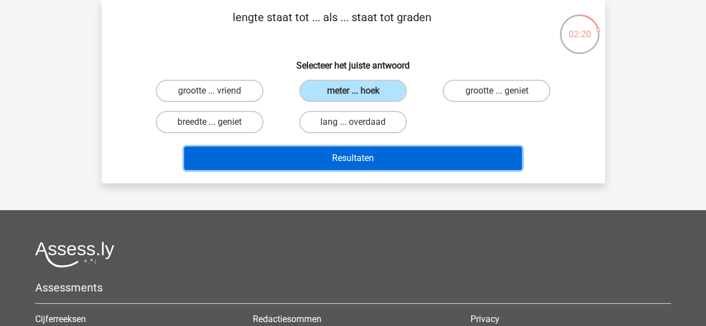
click at [339, 160] on button "Resultaten" at bounding box center [353, 158] width 338 height 23
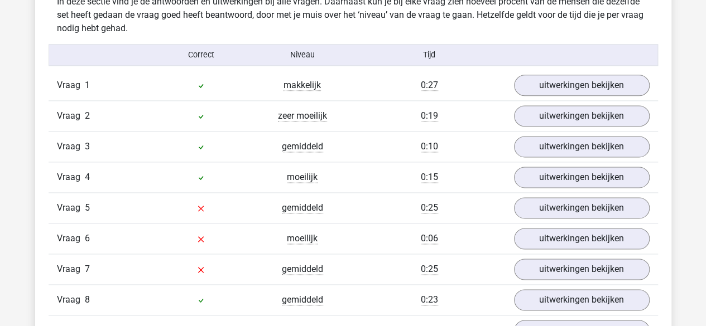
scroll to position [754, 0]
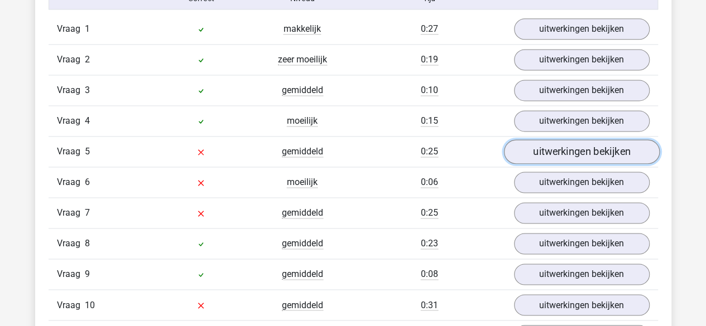
click at [585, 148] on link "uitwerkingen bekijken" at bounding box center [581, 152] width 156 height 25
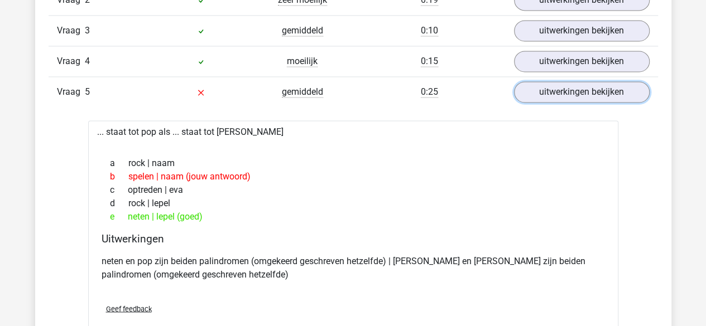
scroll to position [816, 0]
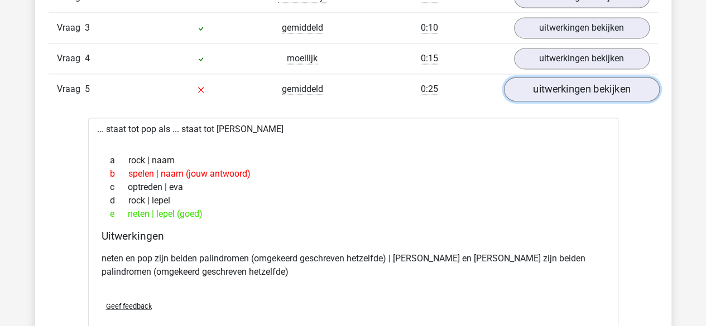
click at [559, 90] on link "uitwerkingen bekijken" at bounding box center [581, 89] width 156 height 25
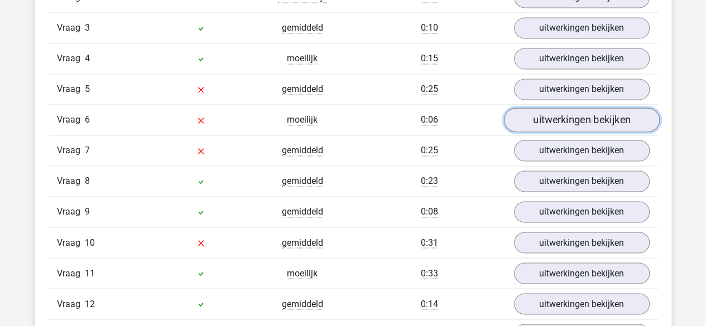
click at [557, 114] on link "uitwerkingen bekijken" at bounding box center [581, 120] width 156 height 25
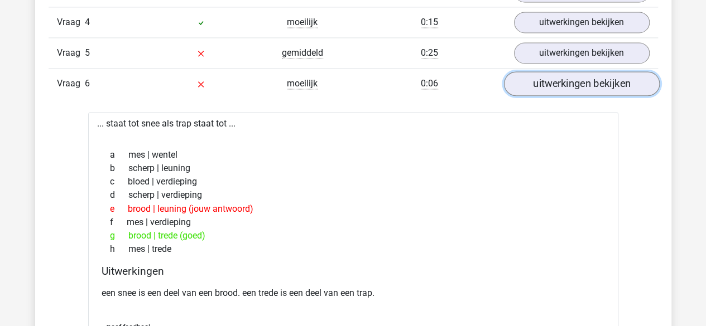
scroll to position [853, 0]
click at [575, 83] on link "uitwerkingen bekijken" at bounding box center [581, 83] width 156 height 25
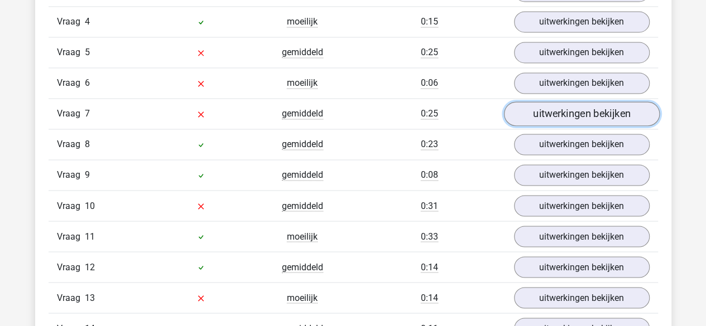
click at [569, 112] on link "uitwerkingen bekijken" at bounding box center [581, 114] width 156 height 25
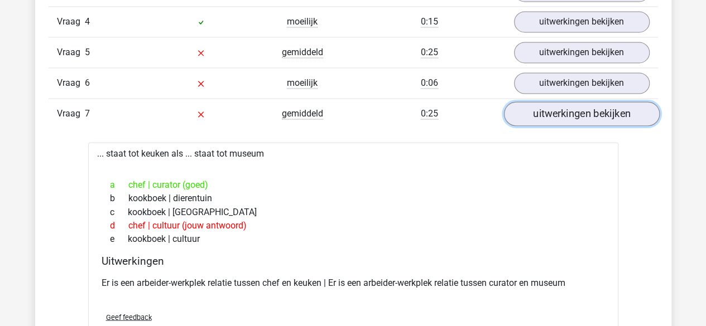
click at [526, 117] on link "uitwerkingen bekijken" at bounding box center [581, 114] width 156 height 25
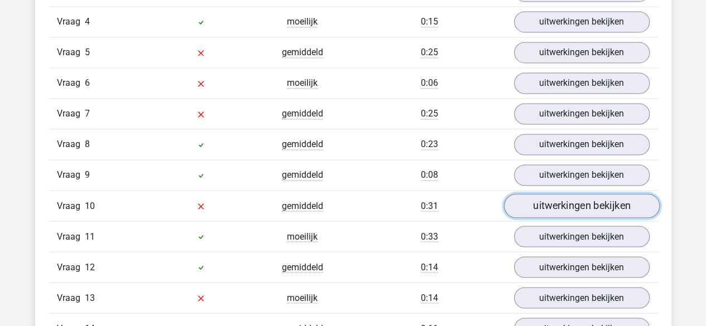
click at [541, 203] on link "uitwerkingen bekijken" at bounding box center [581, 206] width 156 height 25
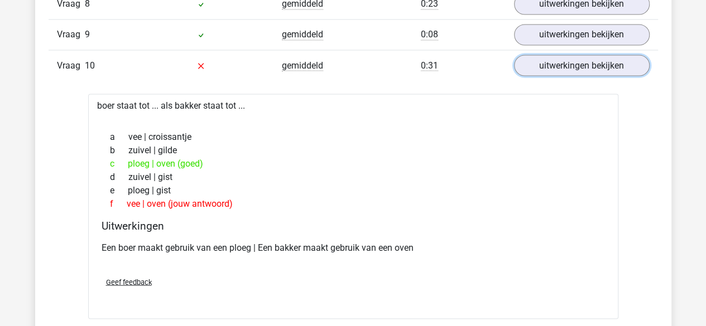
scroll to position [973, 0]
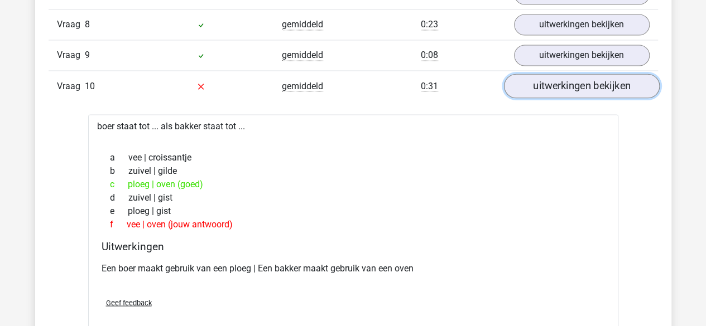
click at [576, 84] on link "uitwerkingen bekijken" at bounding box center [581, 86] width 156 height 25
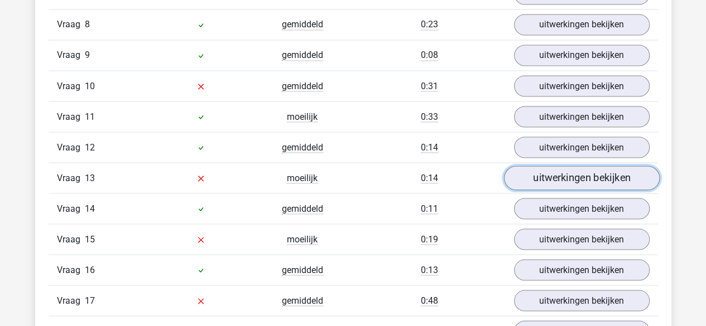
click at [594, 170] on link "uitwerkingen bekijken" at bounding box center [581, 178] width 156 height 25
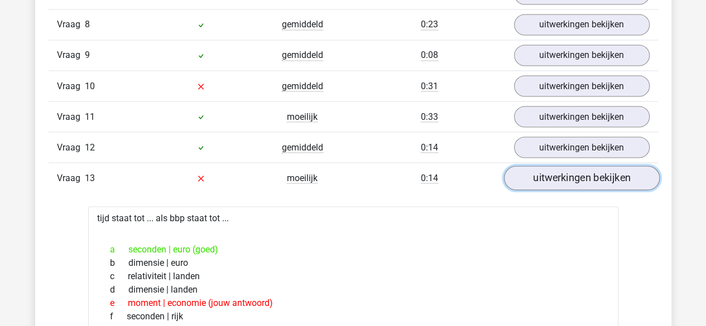
click at [594, 170] on link "uitwerkingen bekijken" at bounding box center [581, 178] width 156 height 25
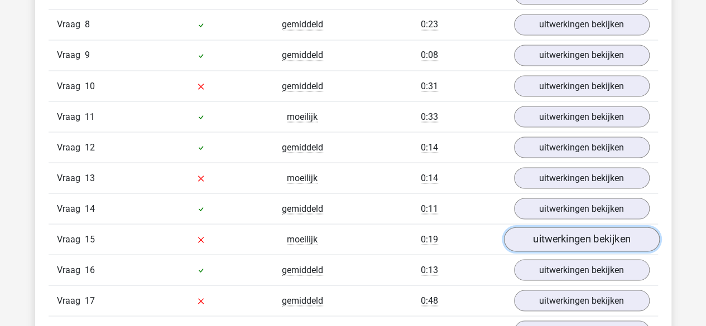
click at [595, 228] on link "uitwerkingen bekijken" at bounding box center [581, 239] width 156 height 25
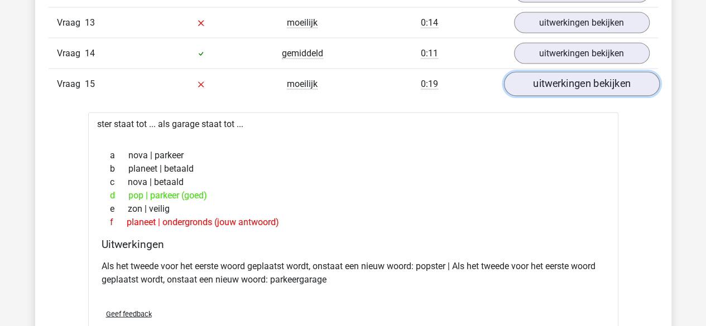
scroll to position [1129, 0]
click at [592, 82] on link "uitwerkingen bekijken" at bounding box center [581, 83] width 156 height 25
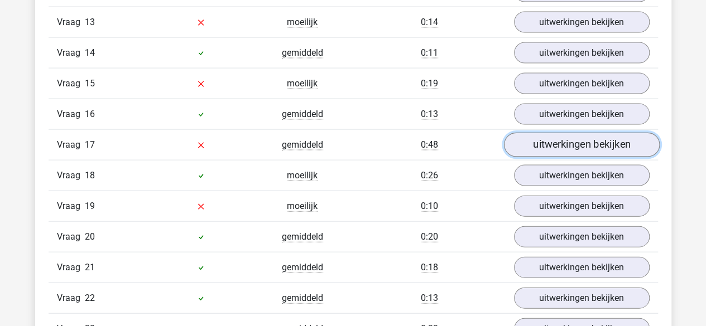
click at [573, 141] on link "uitwerkingen bekijken" at bounding box center [581, 145] width 156 height 25
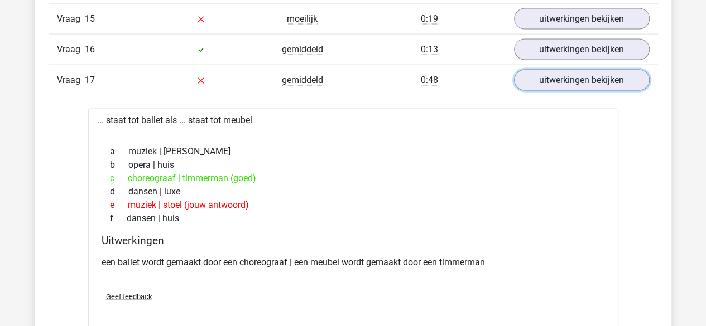
scroll to position [1193, 0]
click at [556, 75] on link "uitwerkingen bekijken" at bounding box center [581, 81] width 156 height 25
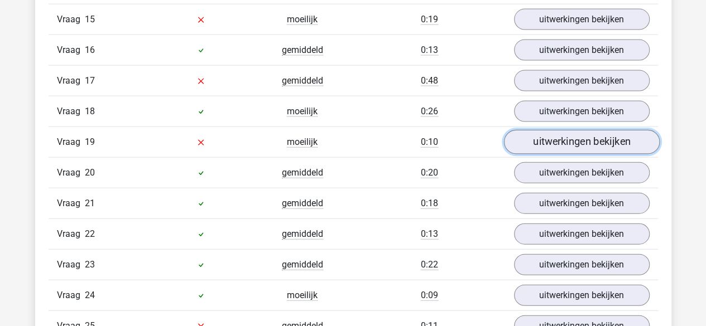
click at [560, 133] on link "uitwerkingen bekijken" at bounding box center [581, 142] width 156 height 25
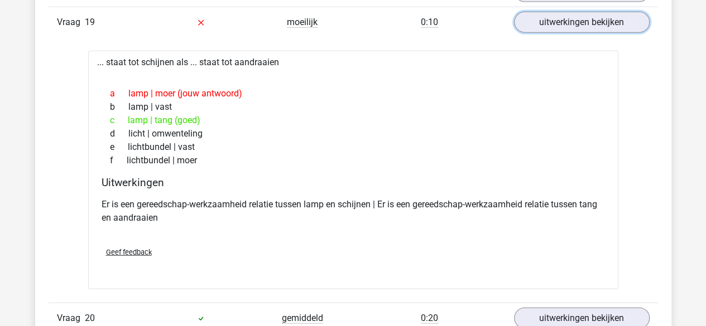
scroll to position [1314, 0]
click at [138, 248] on span "Geef feedback" at bounding box center [129, 252] width 46 height 8
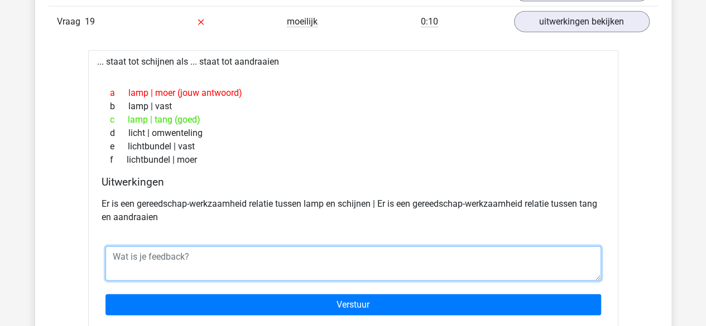
click at [157, 247] on textarea at bounding box center [353, 264] width 496 height 35
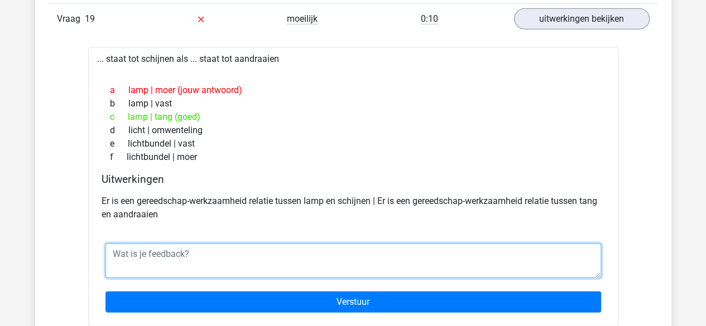
scroll to position [1326, 0]
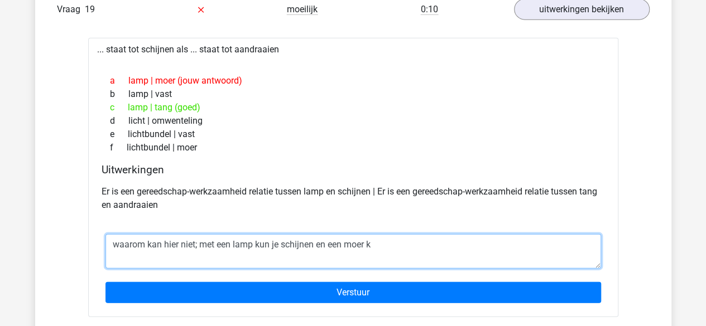
click at [263, 235] on textarea "waarom kan hier niet; met een lamp kun je schijnen en een moer k" at bounding box center [353, 251] width 496 height 35
click at [379, 234] on textarea "waarom kan hier niet; met een lamp kan je schijnen en een moer k" at bounding box center [353, 251] width 496 height 35
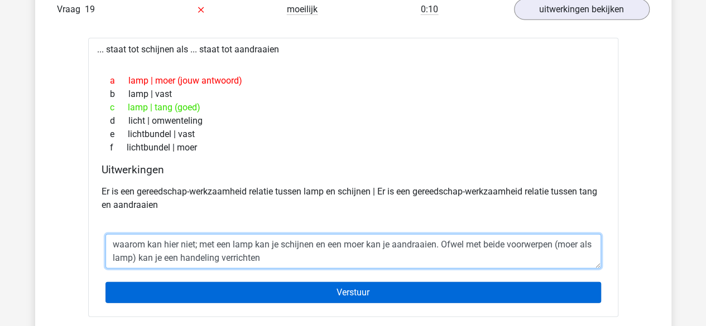
type textarea "waarom kan hier niet; met een lamp kan je schijnen en een moer kan je aandraaie…"
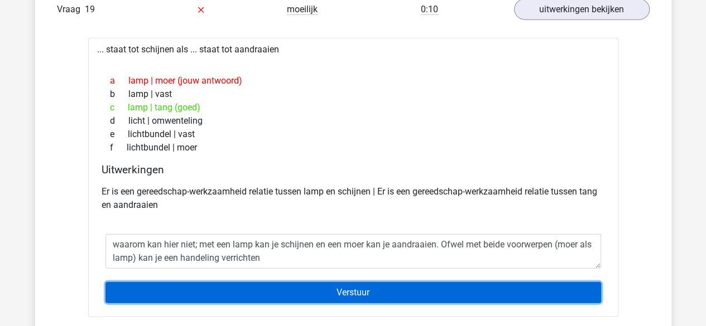
click at [338, 289] on input "Verstuur" at bounding box center [353, 292] width 496 height 21
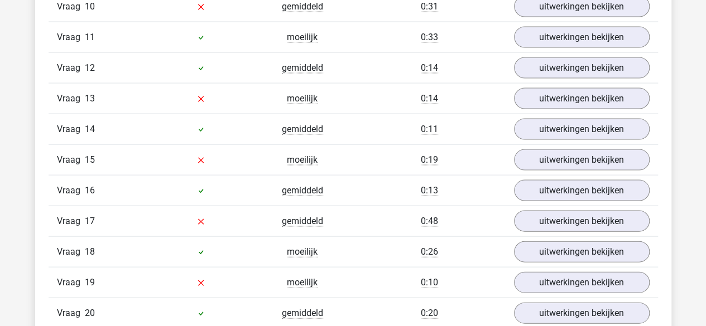
scroll to position [1052, 0]
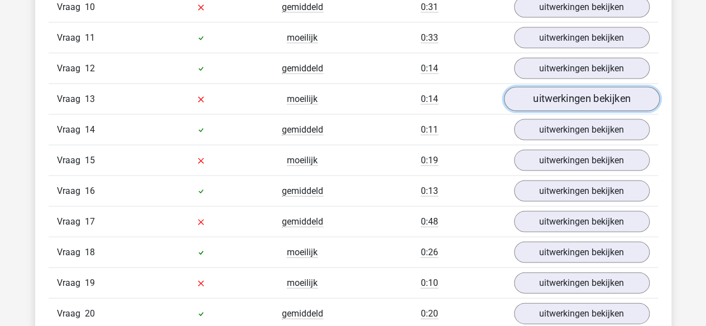
click at [561, 100] on link "uitwerkingen bekijken" at bounding box center [581, 98] width 156 height 25
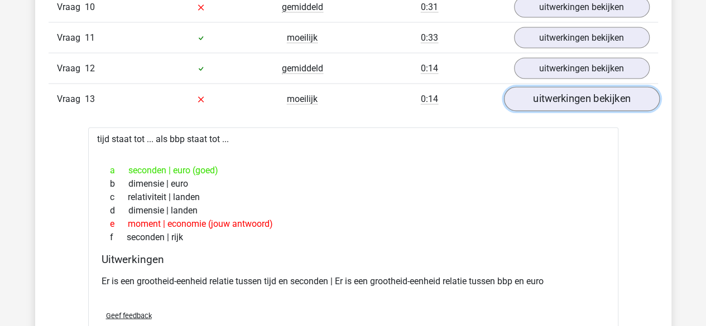
click at [574, 94] on link "uitwerkingen bekijken" at bounding box center [581, 98] width 156 height 25
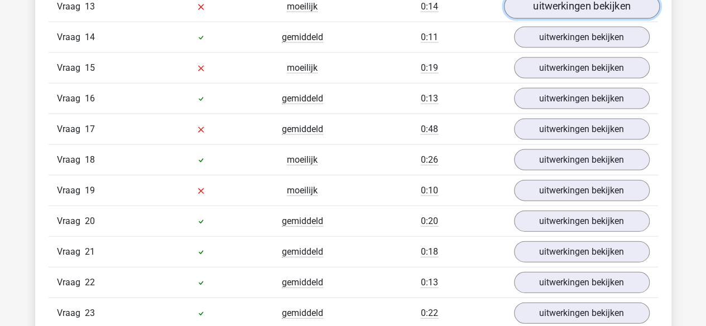
scroll to position [1145, 0]
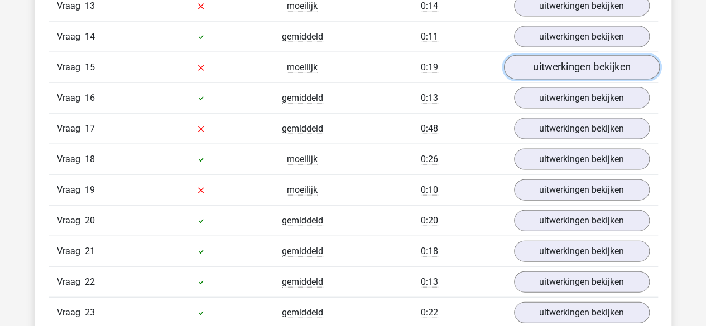
click at [566, 55] on link "uitwerkingen bekijken" at bounding box center [581, 67] width 156 height 25
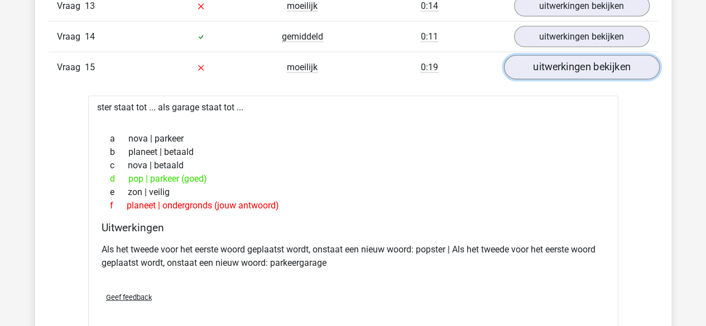
click at [566, 55] on link "uitwerkingen bekijken" at bounding box center [581, 67] width 156 height 25
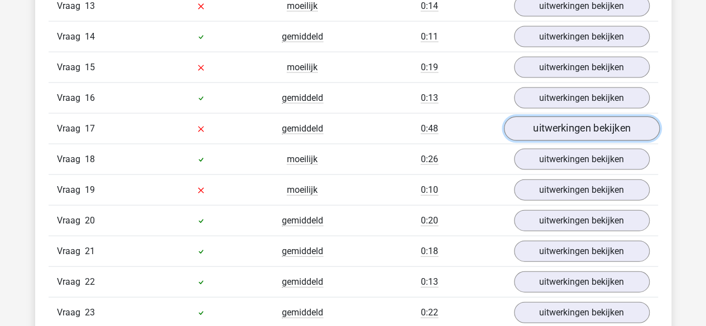
click at [565, 117] on link "uitwerkingen bekijken" at bounding box center [581, 129] width 156 height 25
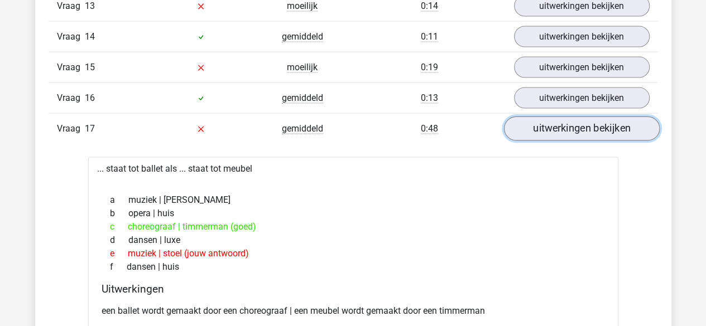
click at [565, 117] on link "uitwerkingen bekijken" at bounding box center [581, 129] width 156 height 25
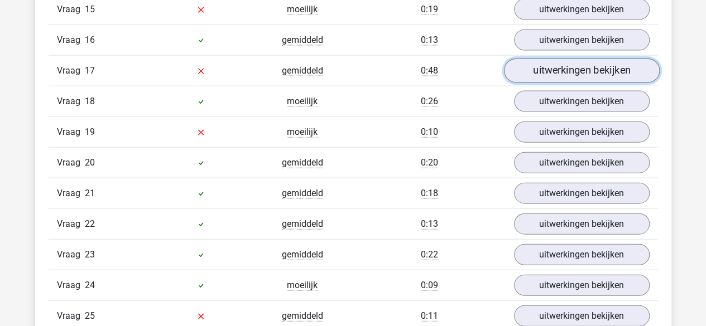
scroll to position [1233, 0]
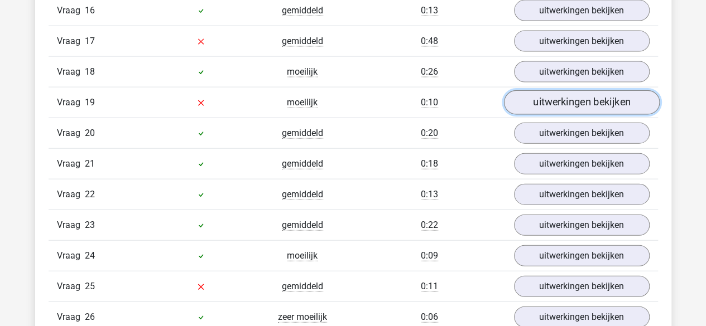
click at [558, 90] on link "uitwerkingen bekijken" at bounding box center [581, 102] width 156 height 25
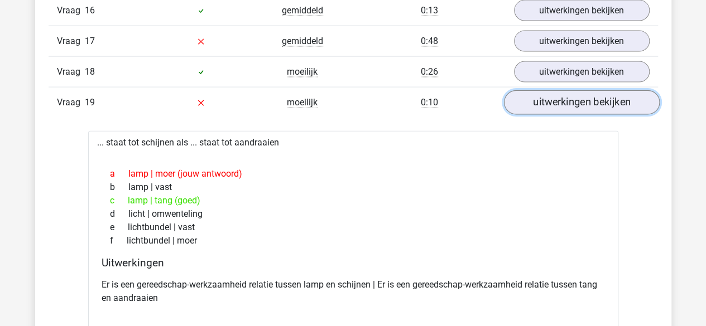
click at [558, 90] on link "uitwerkingen bekijken" at bounding box center [581, 102] width 156 height 25
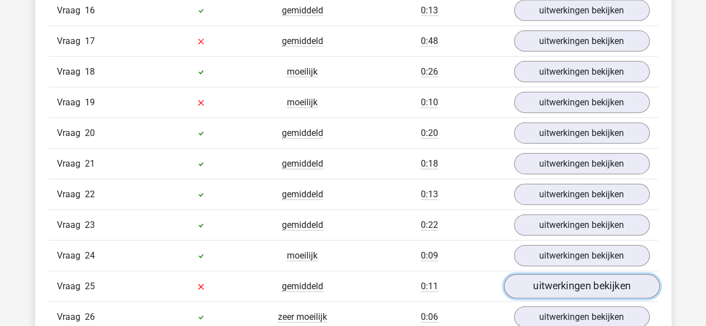
click at [535, 275] on link "uitwerkingen bekijken" at bounding box center [581, 287] width 156 height 25
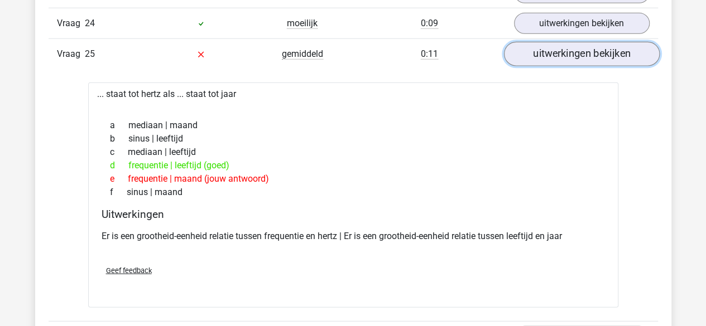
scroll to position [1470, 0]
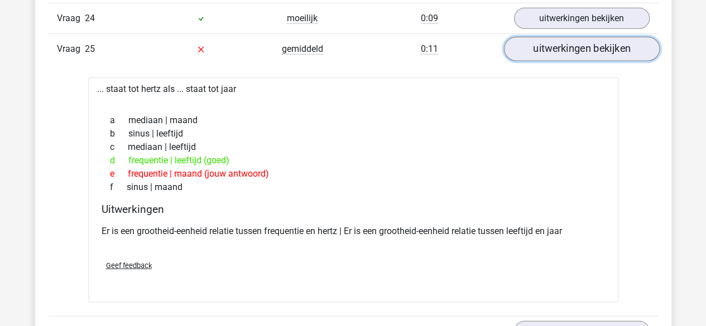
click at [547, 42] on link "uitwerkingen bekijken" at bounding box center [581, 49] width 156 height 25
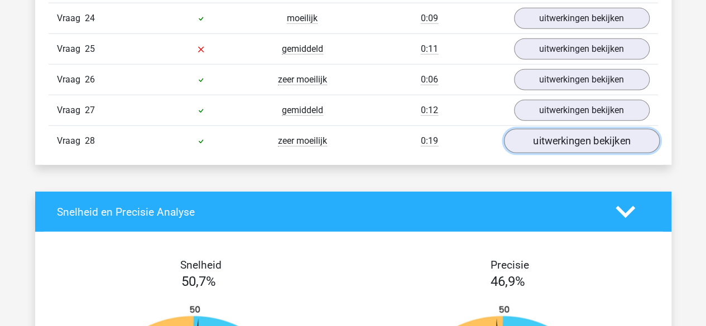
click at [550, 129] on link "uitwerkingen bekijken" at bounding box center [581, 141] width 156 height 25
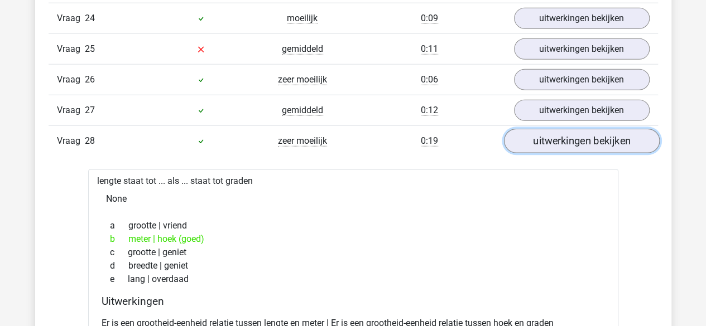
click at [550, 129] on link "uitwerkingen bekijken" at bounding box center [581, 141] width 156 height 25
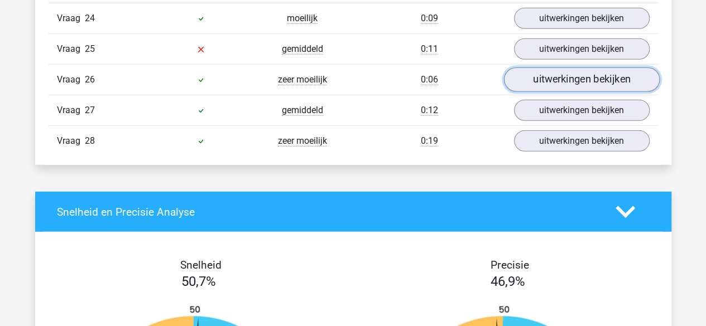
click at [555, 68] on link "uitwerkingen bekijken" at bounding box center [581, 80] width 156 height 25
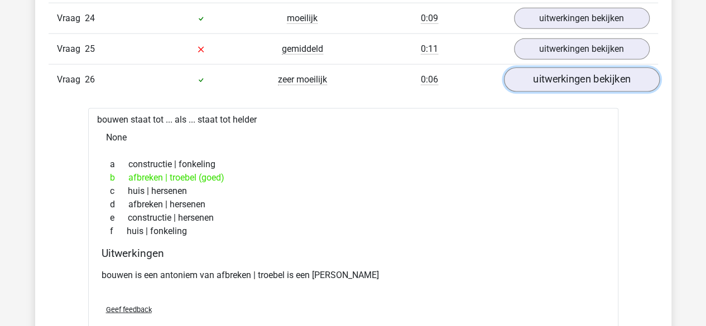
click at [555, 68] on link "uitwerkingen bekijken" at bounding box center [581, 80] width 156 height 25
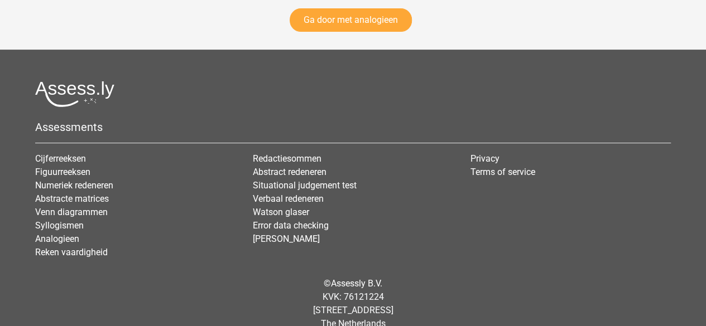
scroll to position [2282, 0]
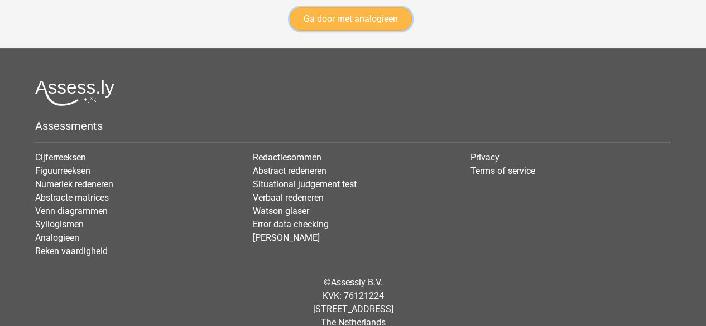
click at [373, 11] on link "Ga door met analogieen" at bounding box center [351, 18] width 122 height 23
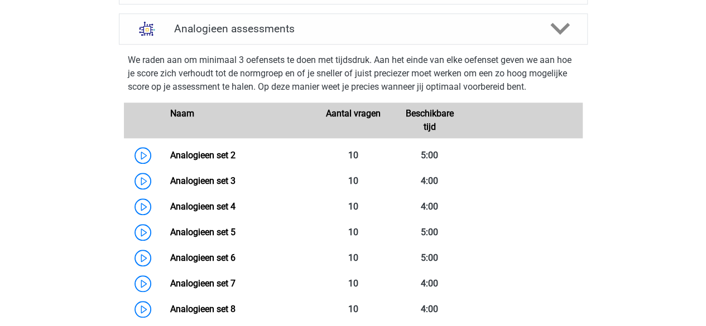
scroll to position [455, 0]
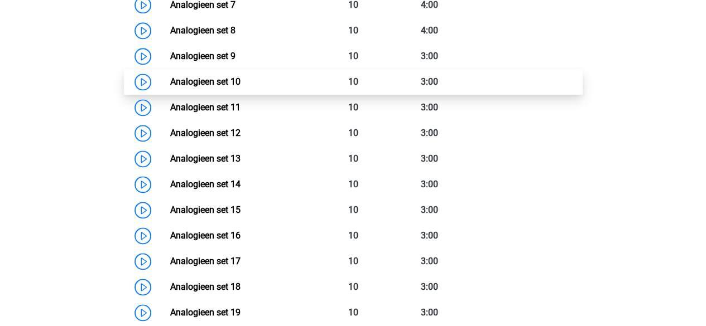
scroll to position [728, 0]
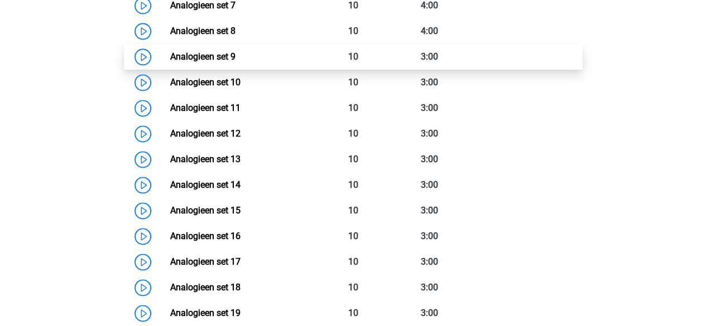
click at [195, 54] on link "Analogieen set 9" at bounding box center [202, 56] width 65 height 11
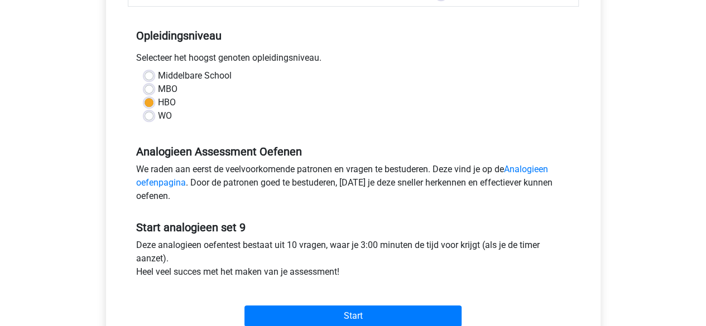
scroll to position [276, 0]
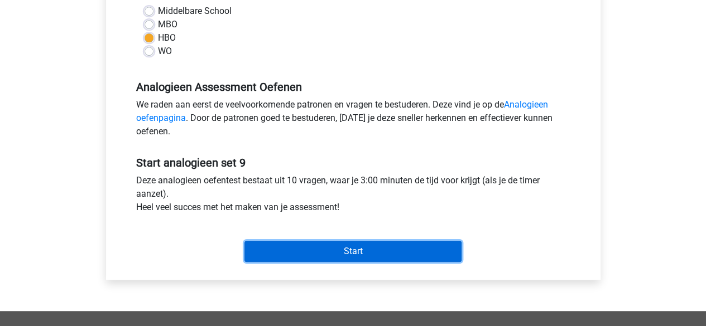
click at [327, 254] on input "Start" at bounding box center [352, 251] width 217 height 21
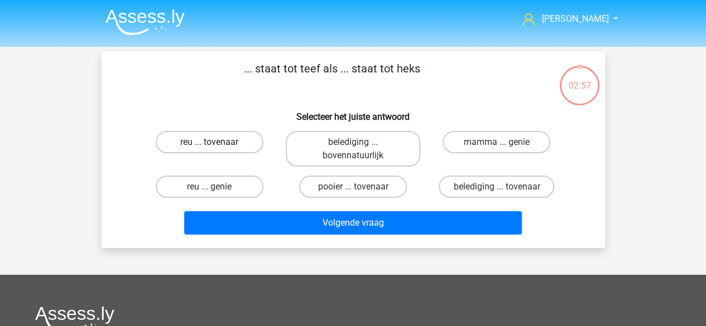
click at [242, 140] on label "reu ... tovenaar" at bounding box center [210, 142] width 108 height 22
click at [217, 142] on input "reu ... tovenaar" at bounding box center [212, 145] width 7 height 7
radio input "true"
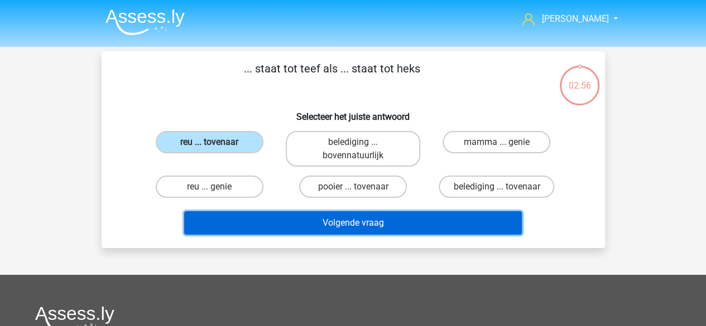
click at [308, 223] on button "Volgende vraag" at bounding box center [353, 223] width 338 height 23
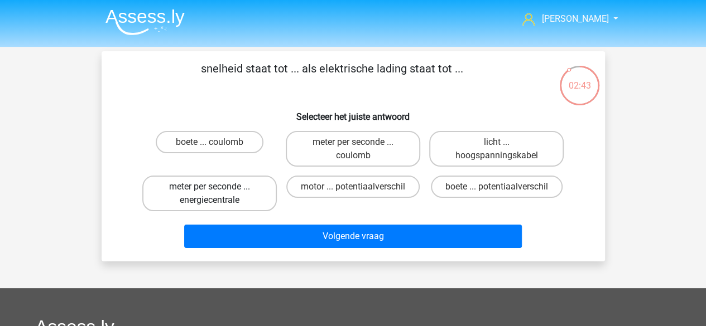
click at [224, 206] on label "meter per seconde ... energiecentrale" at bounding box center [209, 194] width 134 height 36
click at [217, 194] on input "meter per seconde ... energiecentrale" at bounding box center [212, 190] width 7 height 7
radio input "true"
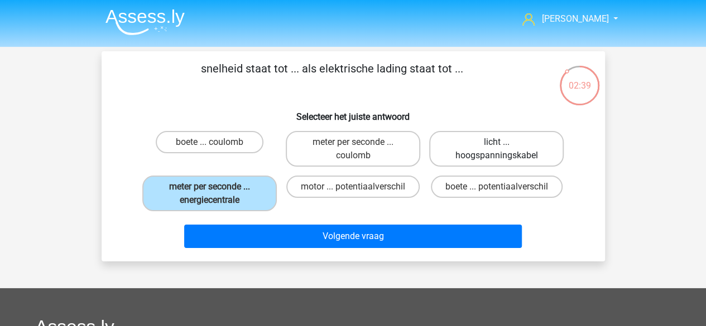
click at [481, 162] on label "licht ... hoogspanningskabel" at bounding box center [496, 149] width 134 height 36
click at [497, 150] on input "licht ... hoogspanningskabel" at bounding box center [500, 145] width 7 height 7
radio input "true"
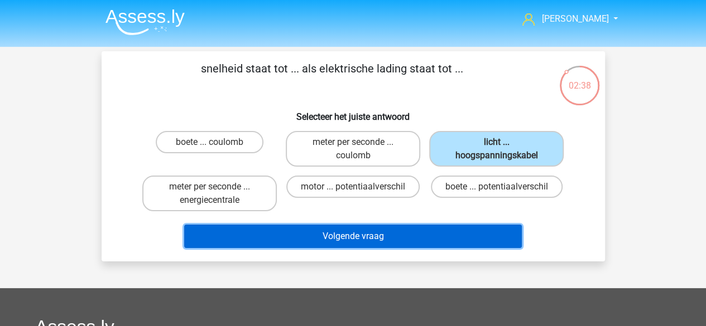
click at [374, 239] on button "Volgende vraag" at bounding box center [353, 236] width 338 height 23
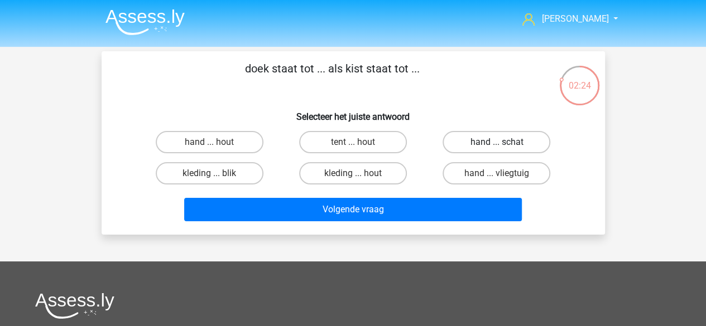
click at [485, 135] on label "hand ... schat" at bounding box center [497, 142] width 108 height 22
click at [497, 142] on input "hand ... schat" at bounding box center [500, 145] width 7 height 7
radio input "true"
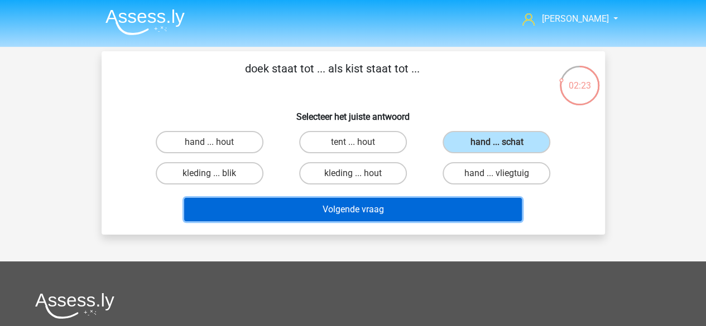
click at [418, 205] on button "Volgende vraag" at bounding box center [353, 209] width 338 height 23
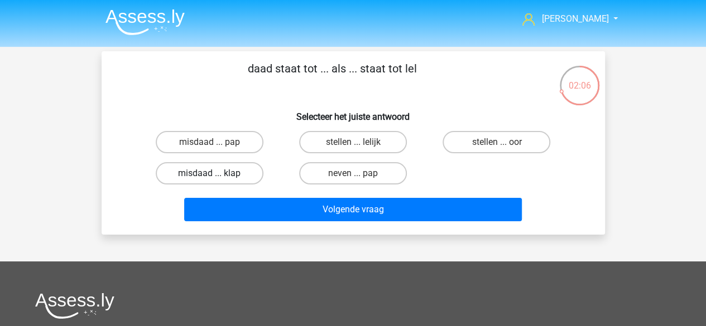
click at [242, 180] on label "misdaad ... klap" at bounding box center [210, 173] width 108 height 22
click at [217, 180] on input "misdaad ... klap" at bounding box center [212, 177] width 7 height 7
radio input "true"
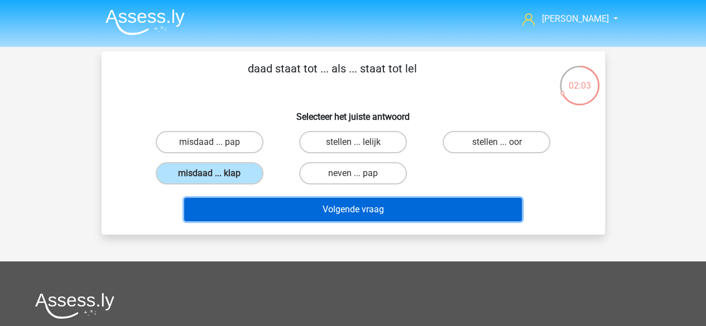
click at [343, 209] on button "Volgende vraag" at bounding box center [353, 209] width 338 height 23
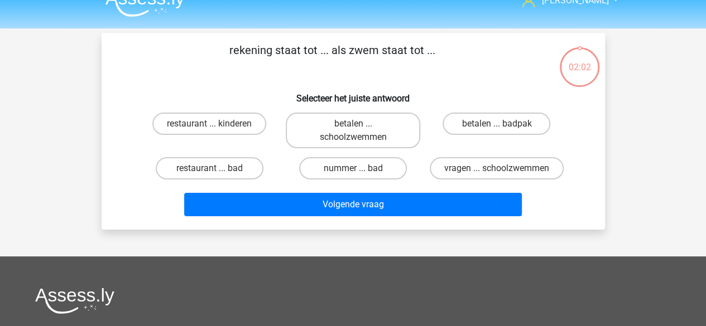
scroll to position [18, 0]
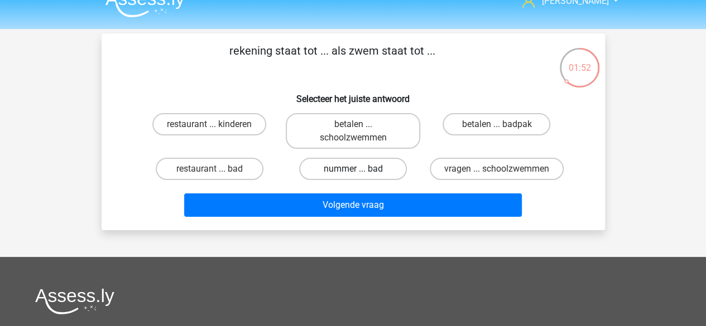
click at [382, 169] on label "nummer ... bad" at bounding box center [353, 169] width 108 height 22
click at [360, 169] on input "nummer ... bad" at bounding box center [356, 172] width 7 height 7
radio input "true"
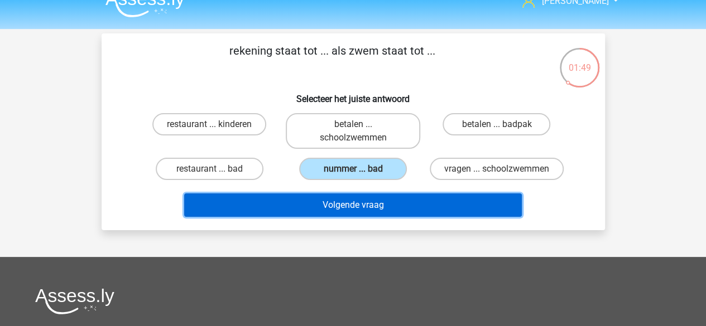
click at [363, 217] on button "Volgende vraag" at bounding box center [353, 205] width 338 height 23
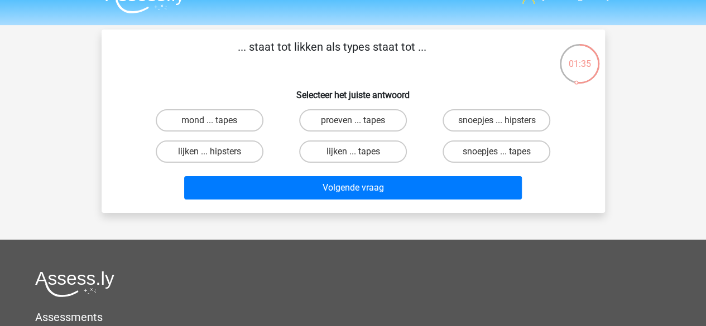
scroll to position [10, 0]
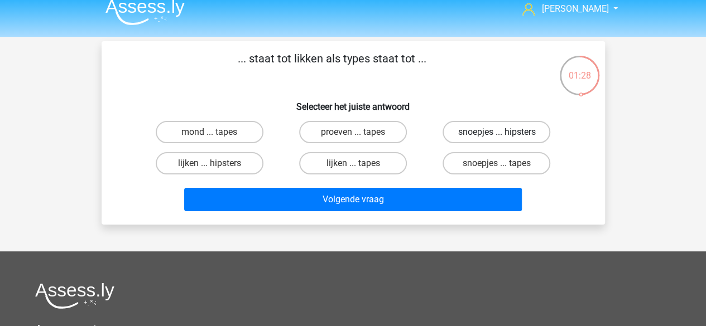
click at [523, 135] on label "snoepjes ... hipsters" at bounding box center [497, 132] width 108 height 22
click at [504, 135] on input "snoepjes ... hipsters" at bounding box center [500, 135] width 7 height 7
radio input "true"
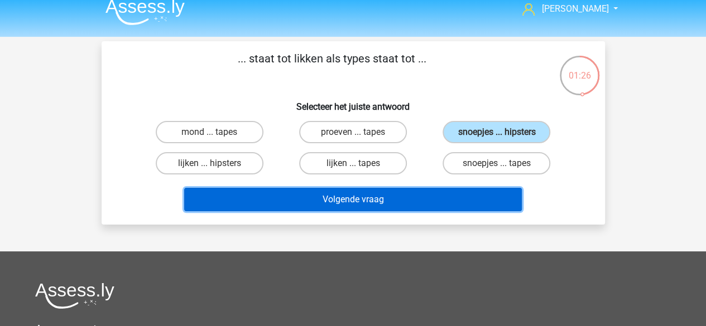
click at [343, 210] on button "Volgende vraag" at bounding box center [353, 199] width 338 height 23
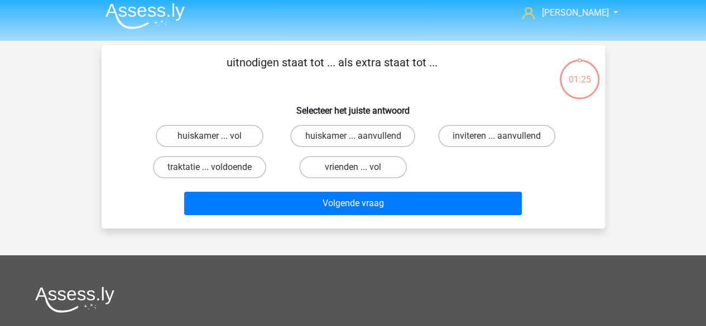
scroll to position [6, 0]
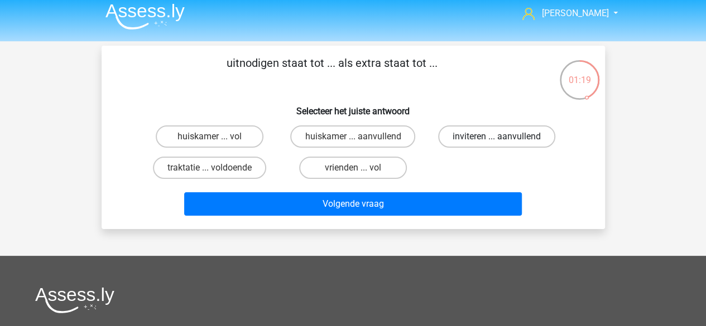
click at [501, 126] on label "inviteren ... aanvullend" at bounding box center [496, 137] width 117 height 22
click at [501, 137] on input "inviteren ... aanvullend" at bounding box center [500, 140] width 7 height 7
radio input "true"
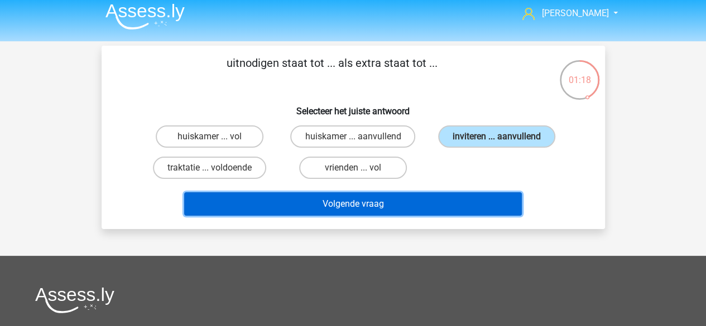
click at [434, 196] on button "Volgende vraag" at bounding box center [353, 204] width 338 height 23
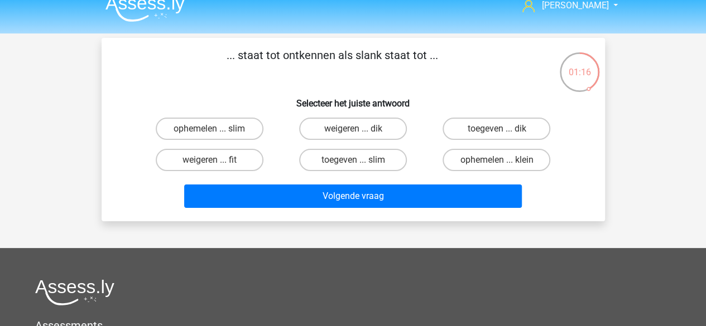
scroll to position [13, 0]
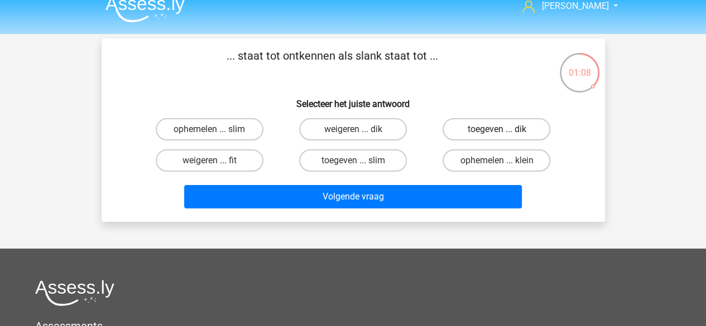
click at [475, 136] on label "toegeven ... dik" at bounding box center [497, 129] width 108 height 22
click at [497, 136] on input "toegeven ... dik" at bounding box center [500, 132] width 7 height 7
radio input "true"
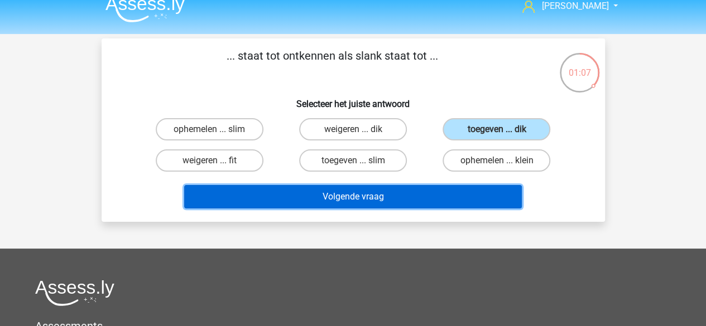
click at [415, 206] on button "Volgende vraag" at bounding box center [353, 196] width 338 height 23
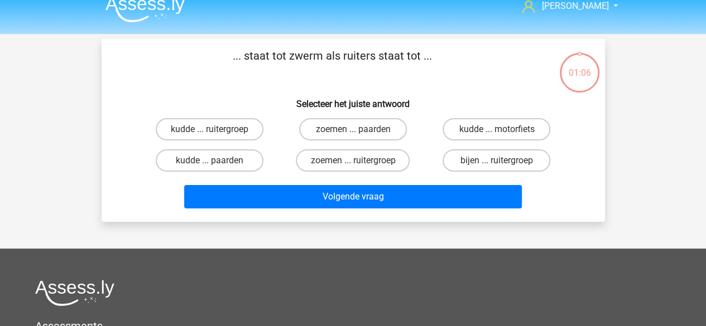
scroll to position [51, 0]
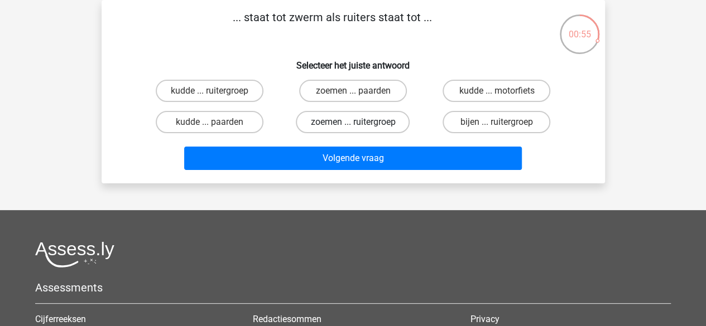
click at [387, 121] on label "zoemen ... ruitergroep" at bounding box center [353, 122] width 114 height 22
click at [360, 122] on input "zoemen ... ruitergroep" at bounding box center [356, 125] width 7 height 7
radio input "true"
click at [468, 124] on label "bijen ... ruitergroep" at bounding box center [497, 122] width 108 height 22
click at [497, 124] on input "bijen ... ruitergroep" at bounding box center [500, 125] width 7 height 7
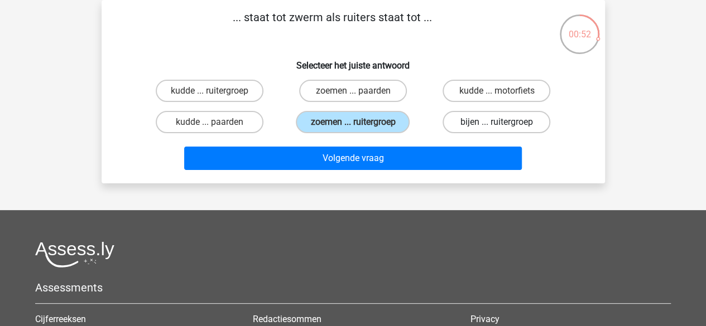
radio input "true"
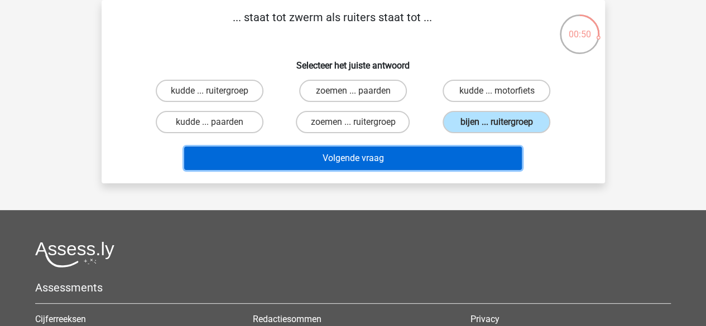
click at [427, 153] on button "Volgende vraag" at bounding box center [353, 158] width 338 height 23
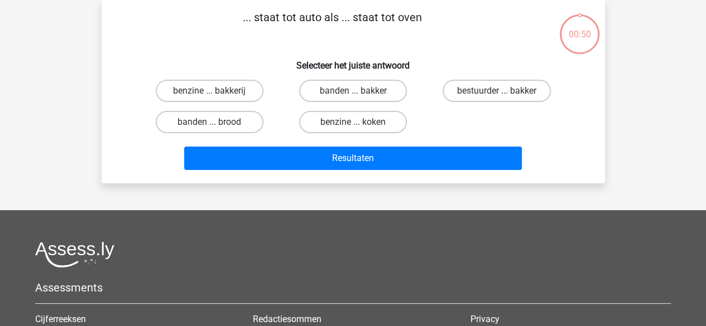
scroll to position [15, 0]
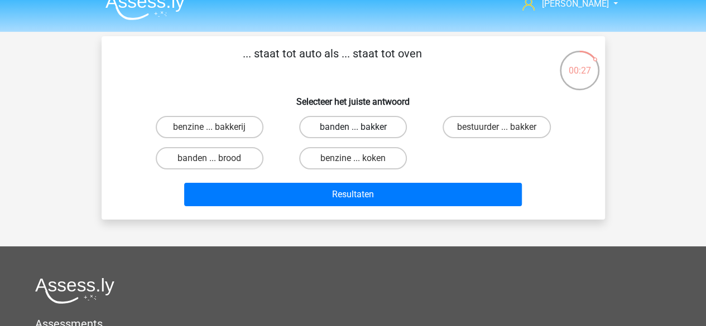
click at [335, 134] on label "banden ... bakker" at bounding box center [353, 127] width 108 height 22
click at [353, 134] on input "banden ... bakker" at bounding box center [356, 130] width 7 height 7
radio input "true"
click at [526, 132] on label "bestuurder ... bakker" at bounding box center [497, 127] width 108 height 22
click at [504, 132] on input "bestuurder ... bakker" at bounding box center [500, 130] width 7 height 7
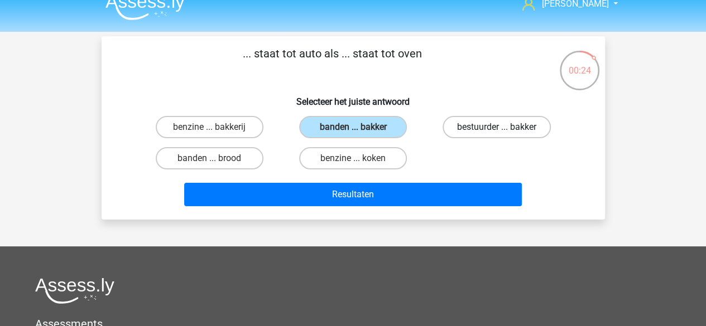
radio input "true"
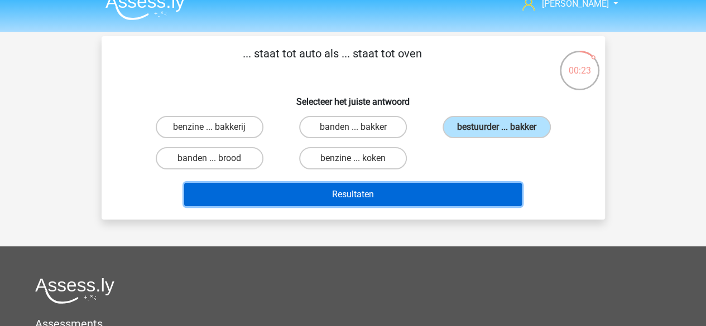
click at [444, 192] on button "Resultaten" at bounding box center [353, 194] width 338 height 23
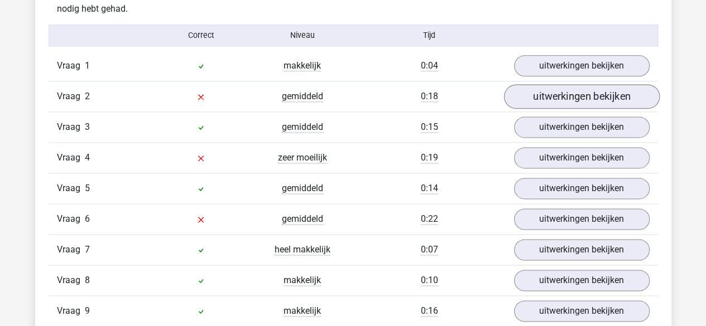
scroll to position [718, 0]
click at [555, 95] on link "uitwerkingen bekijken" at bounding box center [581, 96] width 156 height 25
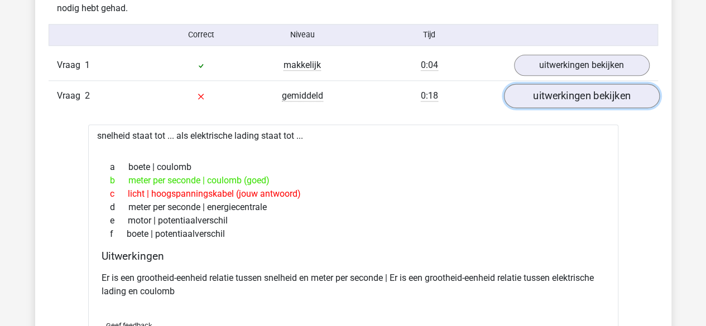
click at [555, 95] on link "uitwerkingen bekijken" at bounding box center [581, 96] width 156 height 25
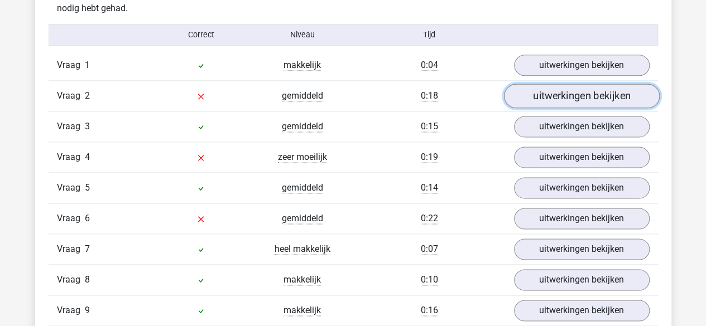
click at [553, 100] on link "uitwerkingen bekijken" at bounding box center [581, 96] width 156 height 25
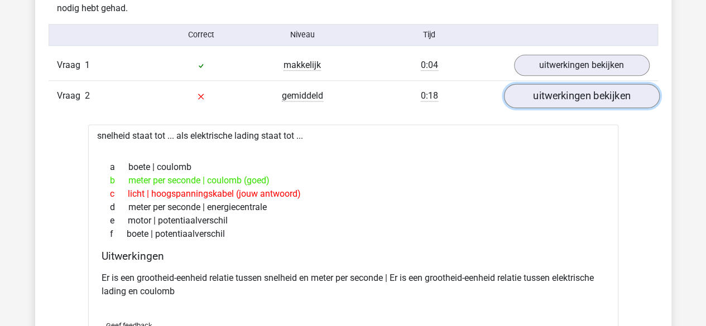
click at [553, 100] on link "uitwerkingen bekijken" at bounding box center [581, 96] width 156 height 25
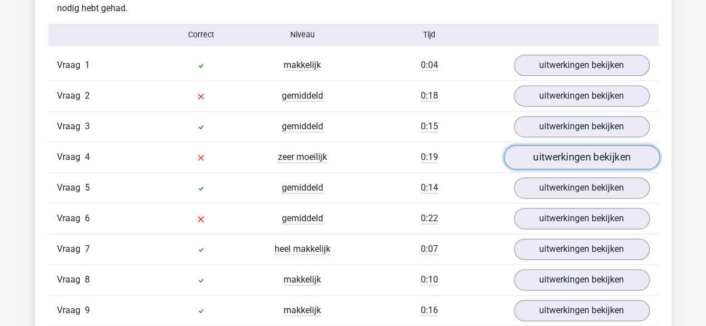
click at [554, 150] on link "uitwerkingen bekijken" at bounding box center [581, 157] width 156 height 25
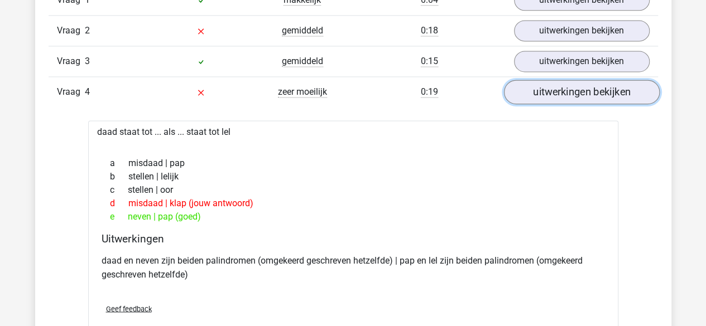
scroll to position [784, 0]
click at [556, 95] on link "uitwerkingen bekijken" at bounding box center [581, 91] width 156 height 25
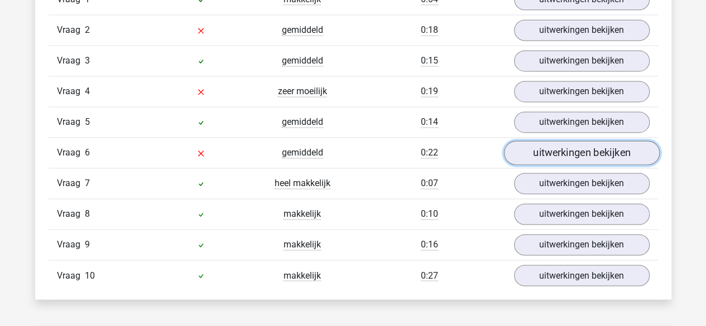
click at [541, 150] on link "uitwerkingen bekijken" at bounding box center [581, 153] width 156 height 25
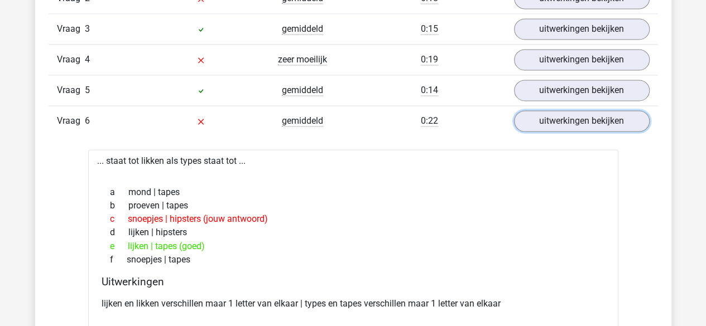
scroll to position [816, 0]
click at [574, 118] on link "uitwerkingen bekijken" at bounding box center [581, 120] width 156 height 25
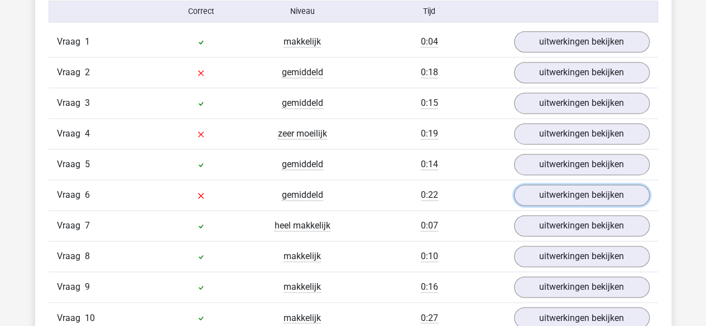
scroll to position [741, 0]
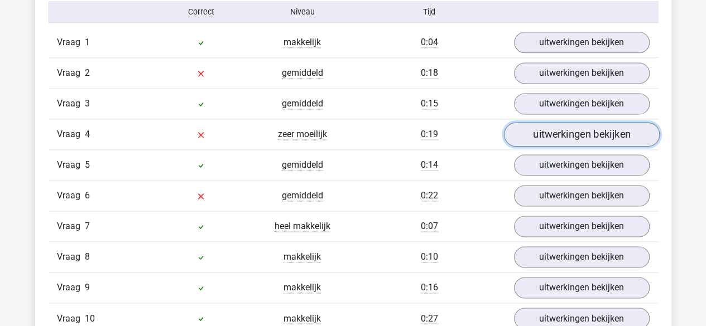
click at [540, 138] on link "uitwerkingen bekijken" at bounding box center [581, 134] width 156 height 25
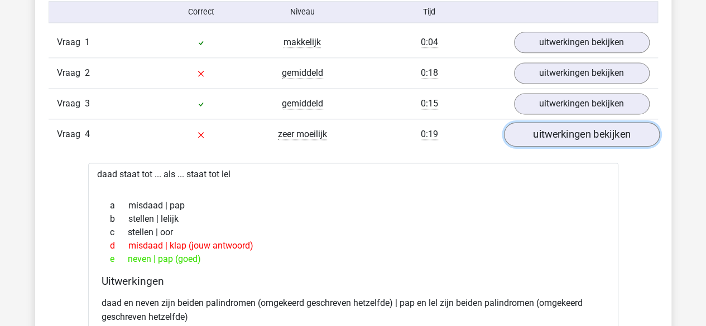
click at [540, 138] on link "uitwerkingen bekijken" at bounding box center [581, 134] width 156 height 25
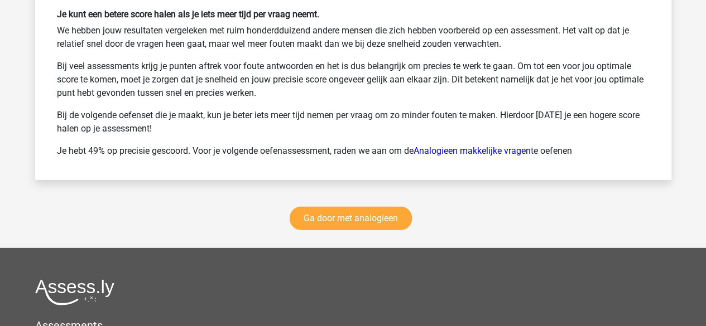
scroll to position [1563, 0]
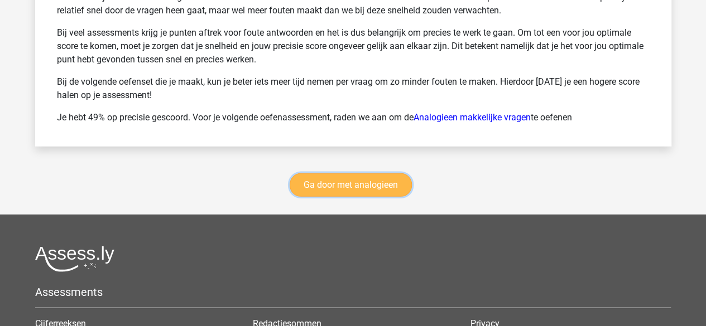
click at [359, 177] on link "Ga door met analogieen" at bounding box center [351, 185] width 122 height 23
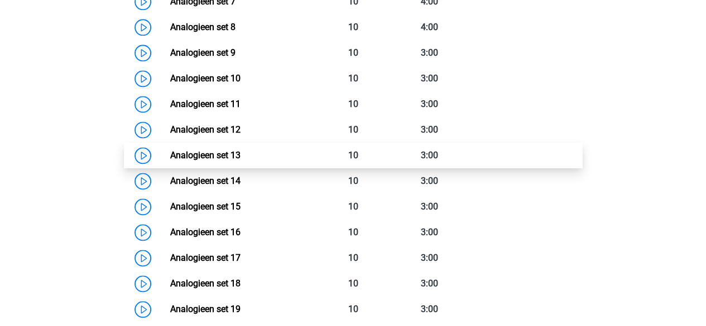
scroll to position [728, 0]
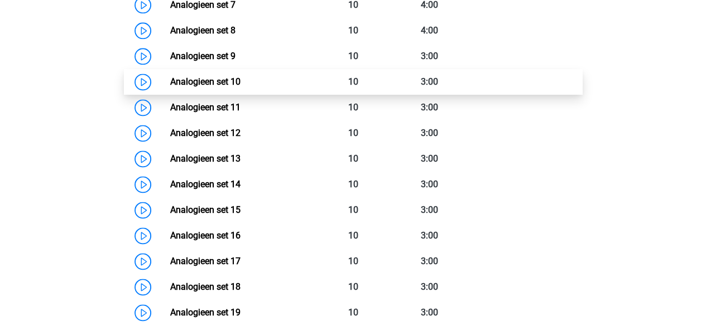
click at [238, 80] on link "Analogieen set 10" at bounding box center [205, 81] width 70 height 11
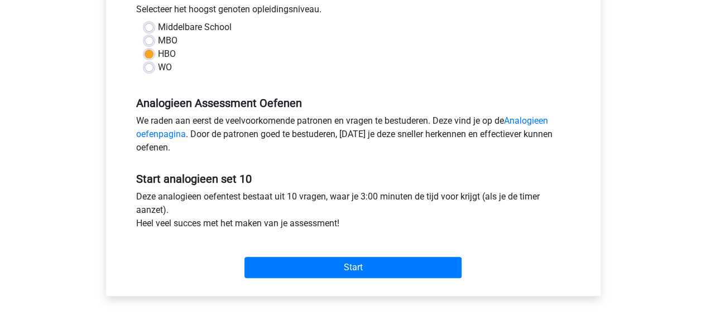
scroll to position [295, 0]
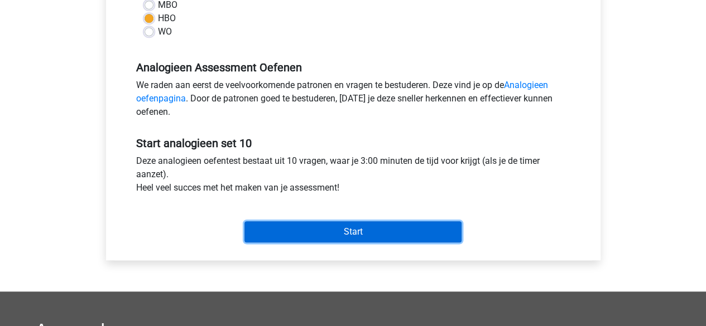
click at [306, 239] on input "Start" at bounding box center [352, 232] width 217 height 21
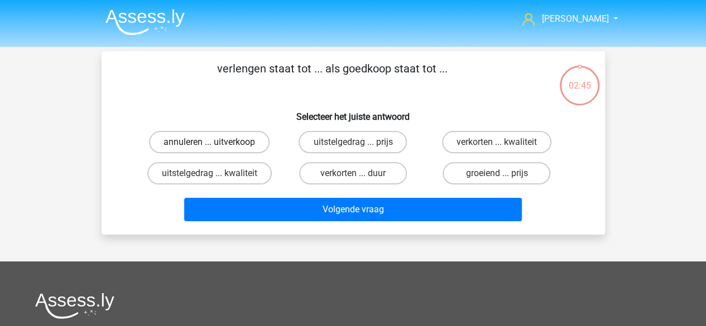
click at [233, 147] on label "annuleren ... uitverkoop" at bounding box center [209, 142] width 121 height 22
click at [217, 147] on input "annuleren ... uitverkoop" at bounding box center [212, 145] width 7 height 7
radio input "true"
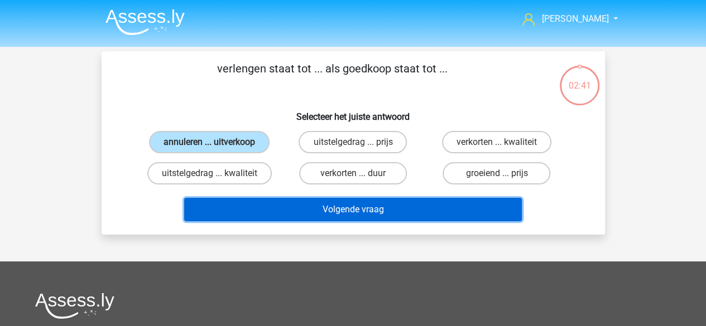
click at [348, 212] on button "Volgende vraag" at bounding box center [353, 209] width 338 height 23
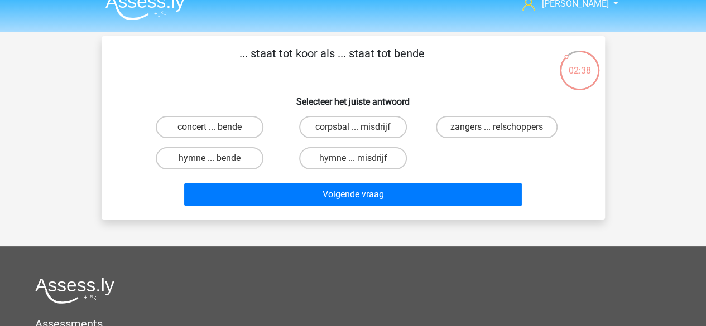
scroll to position [15, 0]
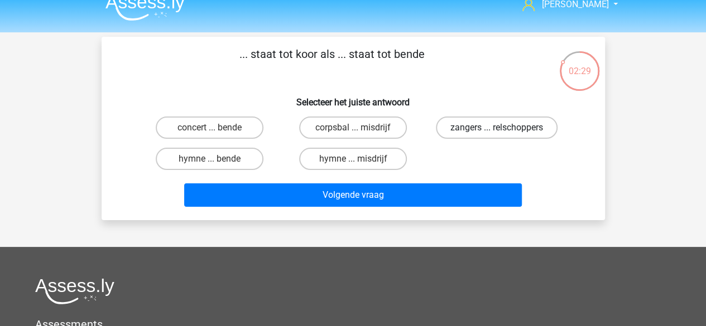
click at [482, 138] on label "zangers ... relschoppers" at bounding box center [497, 128] width 122 height 22
click at [497, 135] on input "zangers ... relschoppers" at bounding box center [500, 131] width 7 height 7
radio input "true"
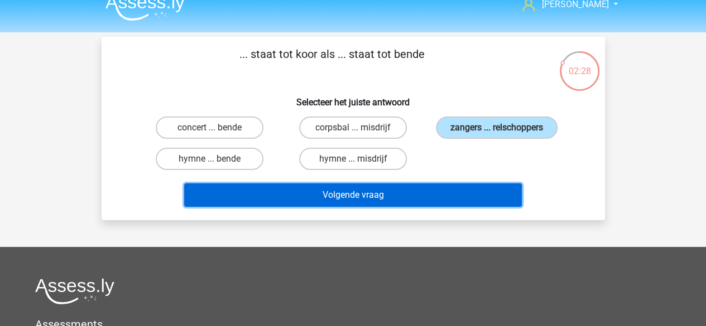
click at [431, 196] on button "Volgende vraag" at bounding box center [353, 195] width 338 height 23
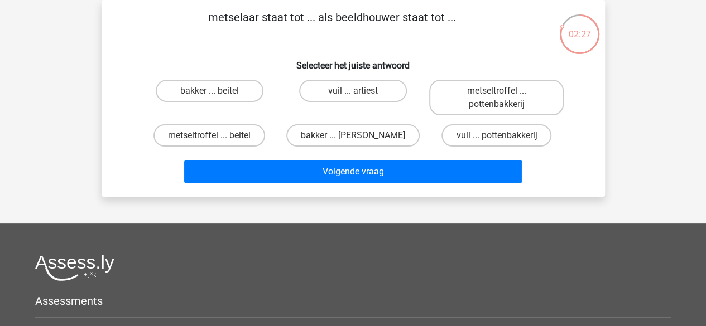
scroll to position [12, 0]
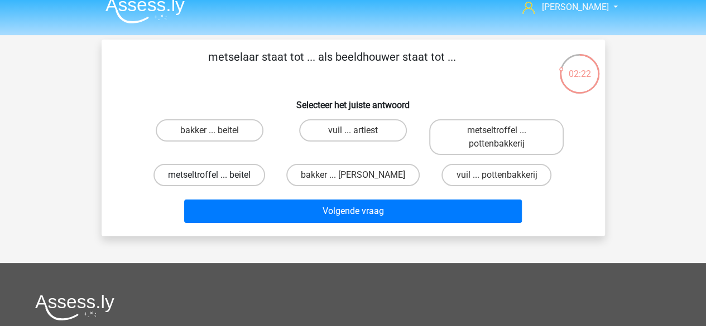
click at [230, 171] on label "metseltroffel ... beitel" at bounding box center [209, 175] width 112 height 22
click at [217, 175] on input "metseltroffel ... beitel" at bounding box center [212, 178] width 7 height 7
radio input "true"
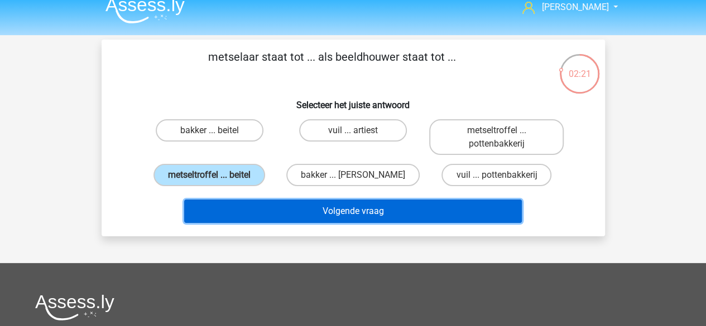
click at [361, 216] on button "Volgende vraag" at bounding box center [353, 211] width 338 height 23
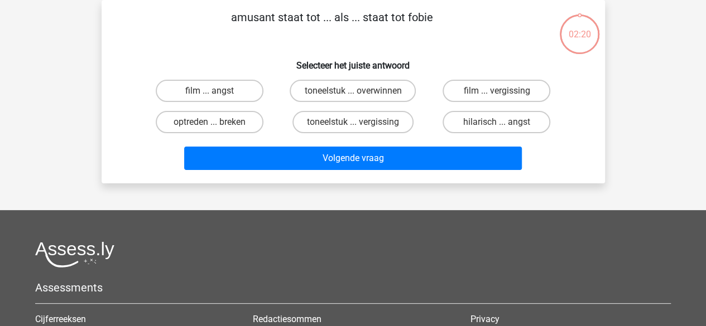
scroll to position [0, 0]
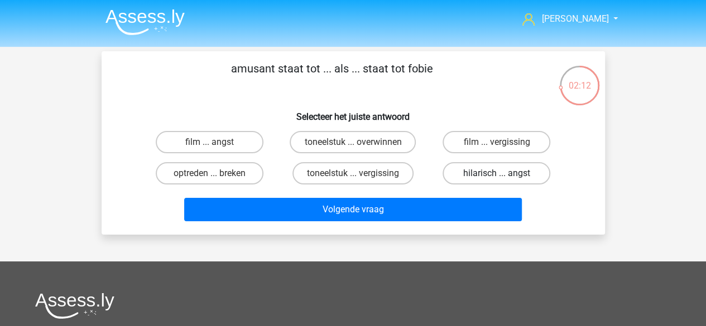
click at [505, 168] on label "hilarisch ... angst" at bounding box center [497, 173] width 108 height 22
click at [504, 174] on input "hilarisch ... angst" at bounding box center [500, 177] width 7 height 7
radio input "true"
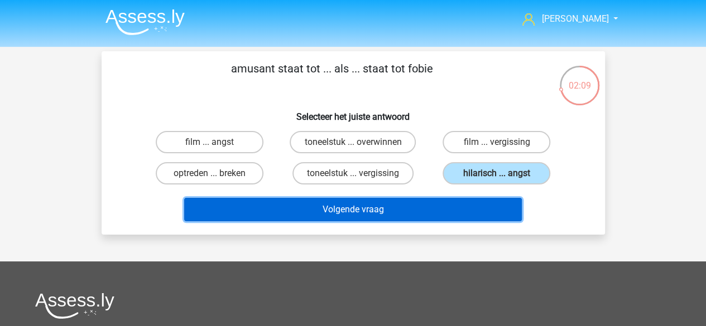
click at [374, 210] on button "Volgende vraag" at bounding box center [353, 209] width 338 height 23
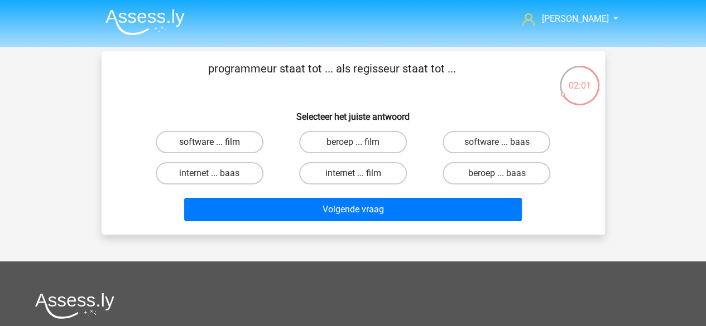
click at [243, 139] on label "software ... film" at bounding box center [210, 142] width 108 height 22
click at [217, 142] on input "software ... film" at bounding box center [212, 145] width 7 height 7
radio input "true"
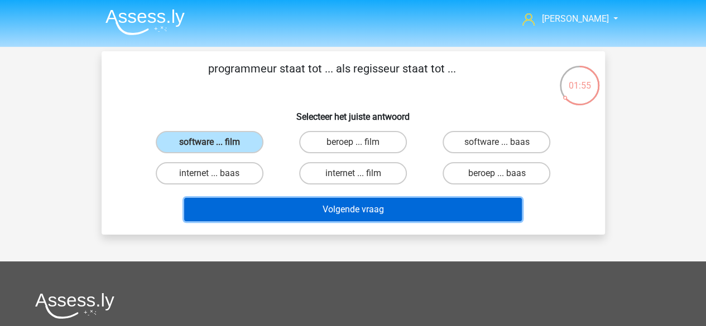
click at [388, 209] on button "Volgende vraag" at bounding box center [353, 209] width 338 height 23
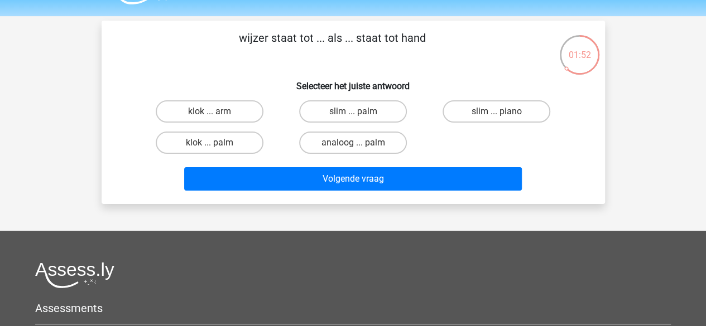
scroll to position [11, 0]
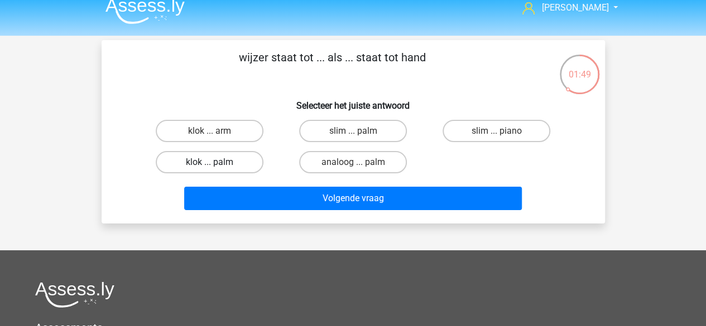
click at [249, 158] on label "klok ... palm" at bounding box center [210, 162] width 108 height 22
click at [217, 162] on input "klok ... palm" at bounding box center [212, 165] width 7 height 7
radio input "true"
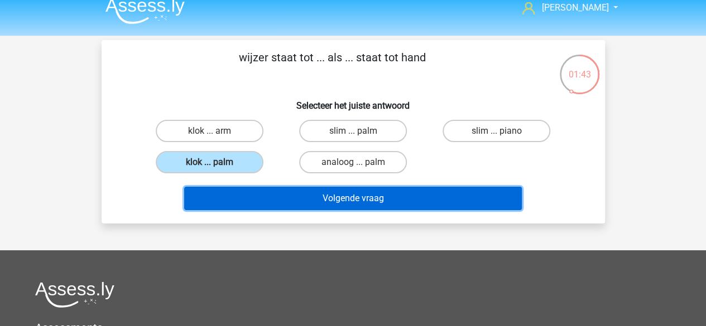
click at [431, 200] on button "Volgende vraag" at bounding box center [353, 198] width 338 height 23
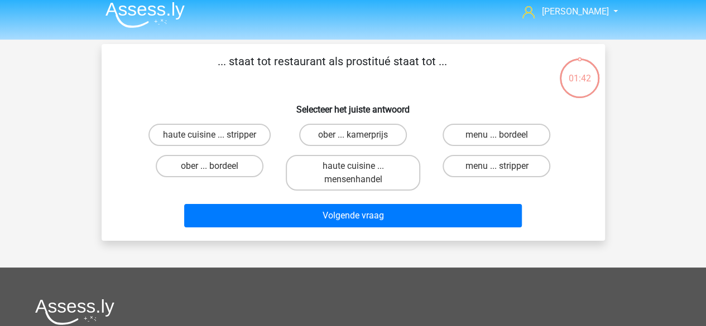
scroll to position [4, 0]
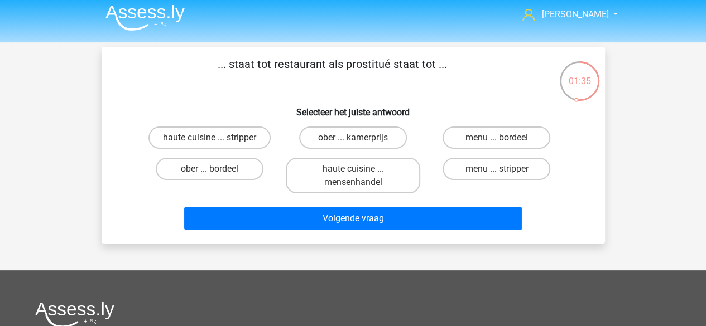
click at [209, 176] on input "ober ... bordeel" at bounding box center [212, 172] width 7 height 7
radio input "true"
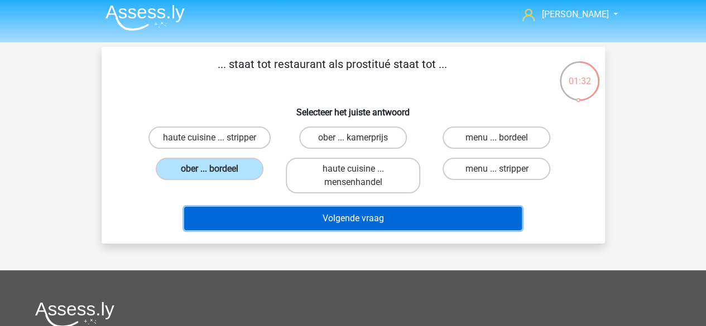
click at [391, 221] on button "Volgende vraag" at bounding box center [353, 218] width 338 height 23
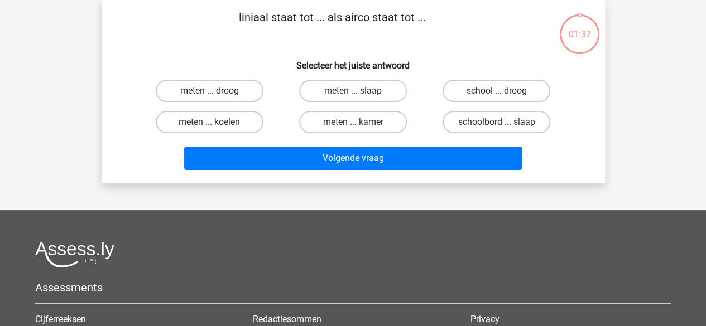
scroll to position [0, 0]
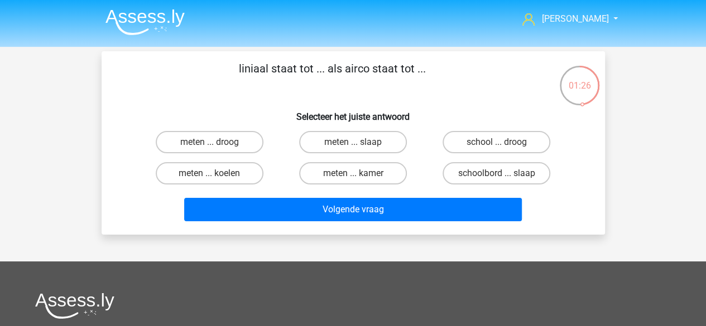
click at [214, 177] on input "meten ... koelen" at bounding box center [212, 177] width 7 height 7
radio input "true"
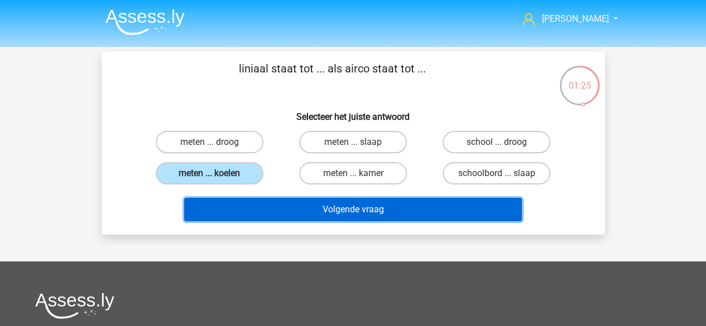
click at [339, 212] on button "Volgende vraag" at bounding box center [353, 209] width 338 height 23
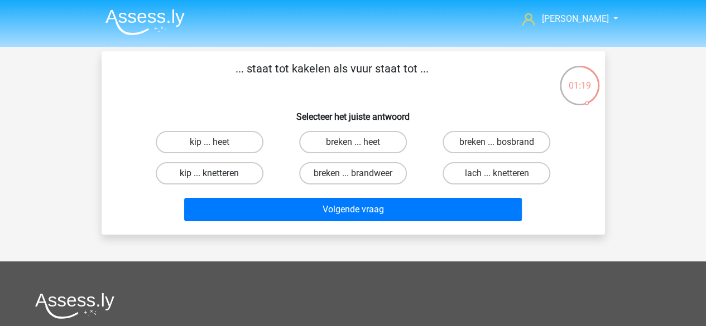
click at [235, 175] on label "kip ... knetteren" at bounding box center [210, 173] width 108 height 22
click at [217, 175] on input "kip ... knetteren" at bounding box center [212, 177] width 7 height 7
radio input "true"
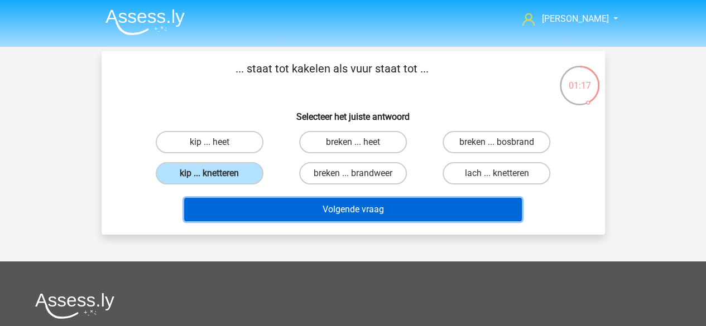
click at [383, 212] on button "Volgende vraag" at bounding box center [353, 209] width 338 height 23
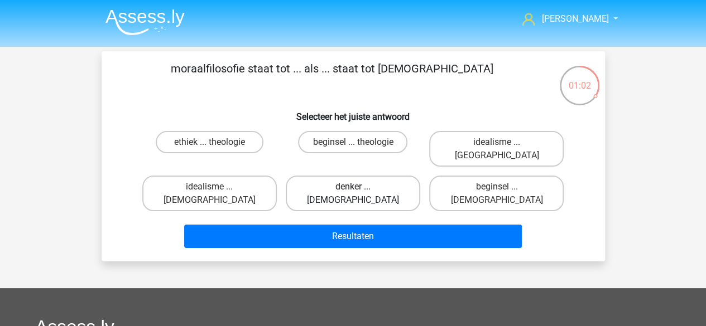
click at [374, 176] on label "denker ... atheïsme" at bounding box center [353, 194] width 134 height 36
click at [360, 187] on input "denker ... atheïsme" at bounding box center [356, 190] width 7 height 7
radio input "true"
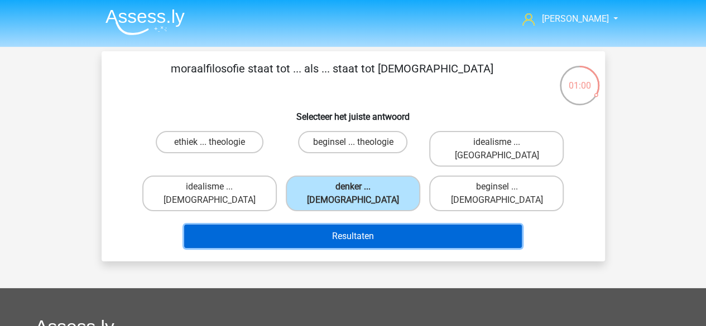
click at [377, 225] on button "Resultaten" at bounding box center [353, 236] width 338 height 23
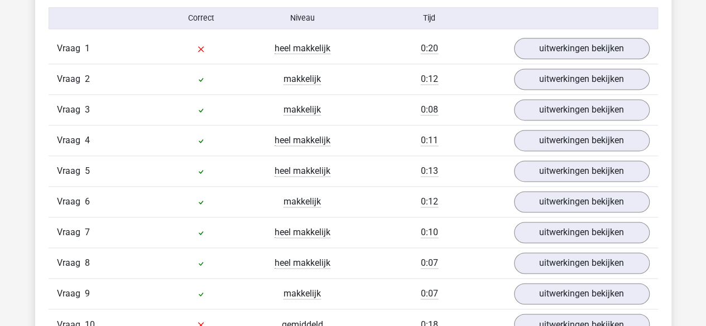
scroll to position [640, 0]
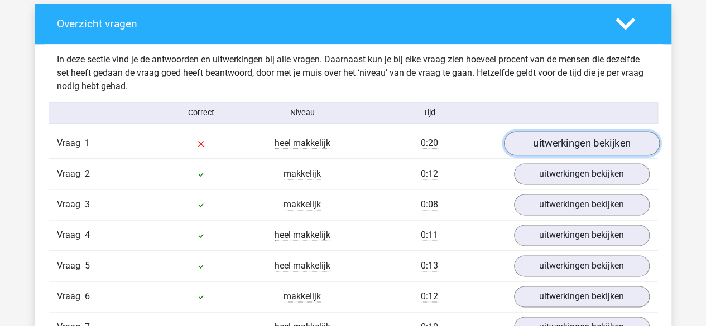
click at [563, 150] on link "uitwerkingen bekijken" at bounding box center [581, 143] width 156 height 25
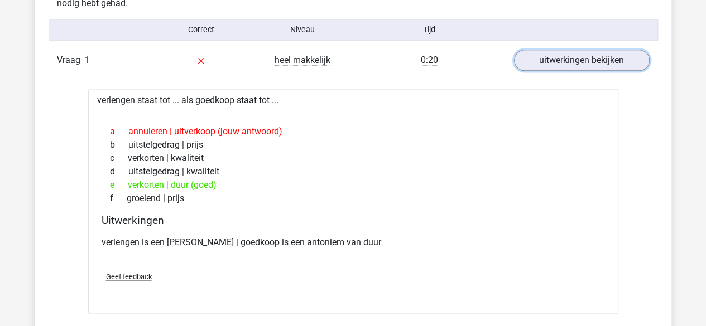
scroll to position [723, 0]
click at [576, 68] on link "uitwerkingen bekijken" at bounding box center [581, 59] width 156 height 25
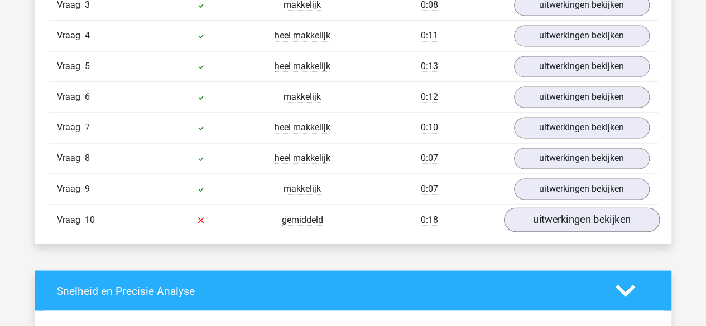
scroll to position [841, 0]
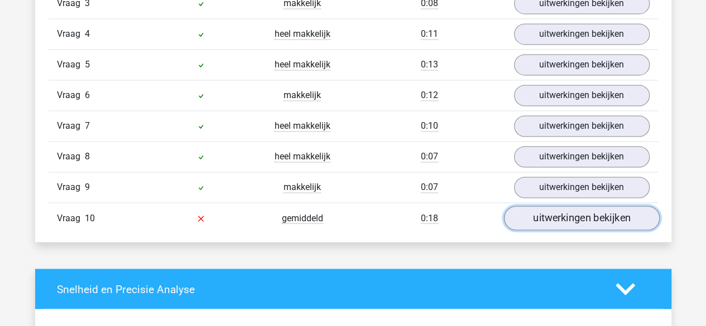
click at [590, 209] on link "uitwerkingen bekijken" at bounding box center [581, 218] width 156 height 25
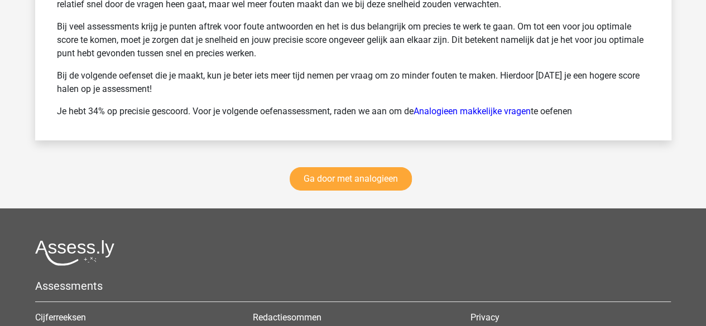
scroll to position [1845, 0]
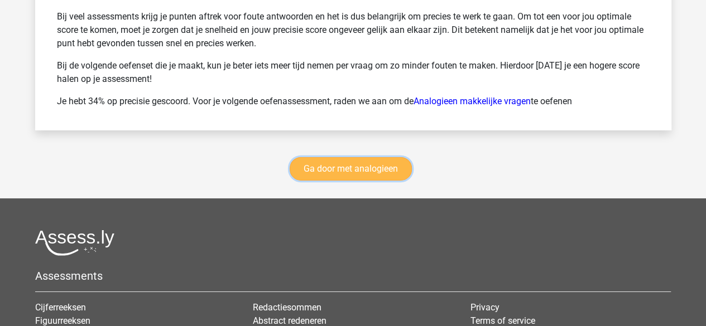
click at [380, 169] on link "Ga door met analogieen" at bounding box center [351, 168] width 122 height 23
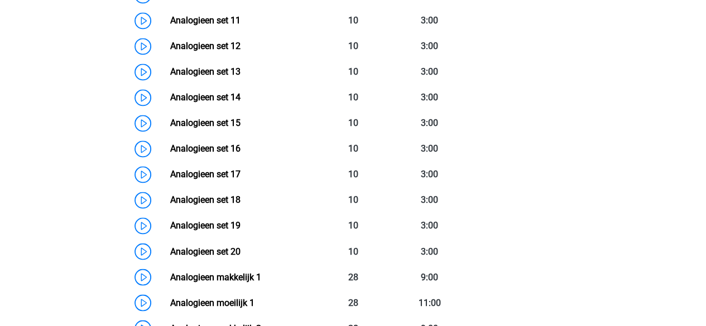
scroll to position [804, 0]
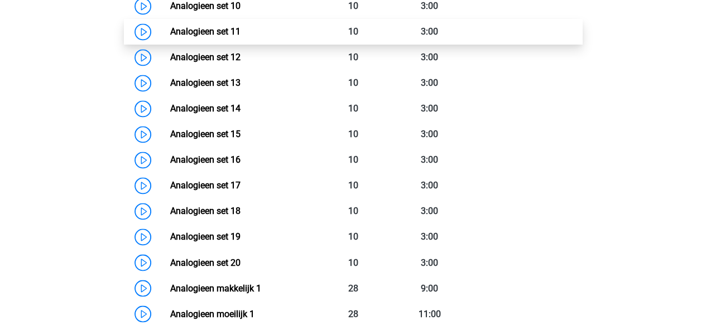
click at [237, 30] on link "Analogieen set 11" at bounding box center [205, 31] width 70 height 11
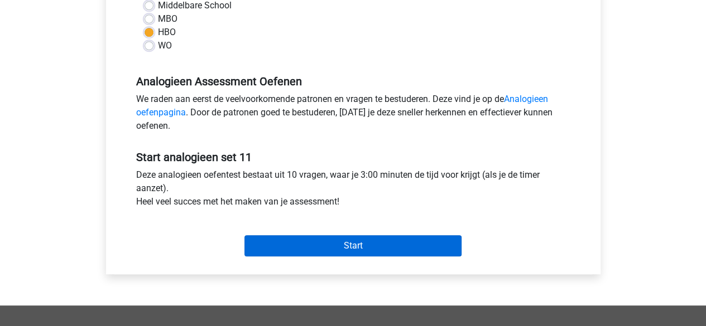
scroll to position [282, 0]
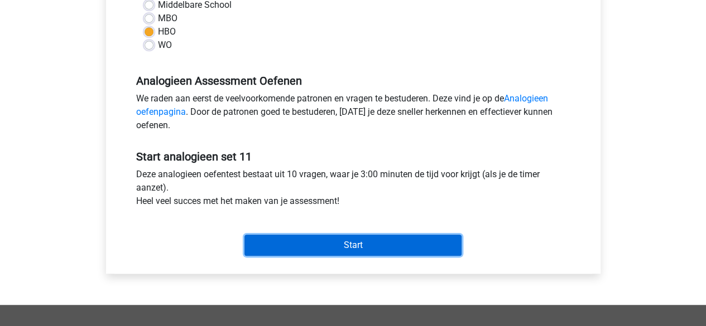
click at [316, 249] on input "Start" at bounding box center [352, 245] width 217 height 21
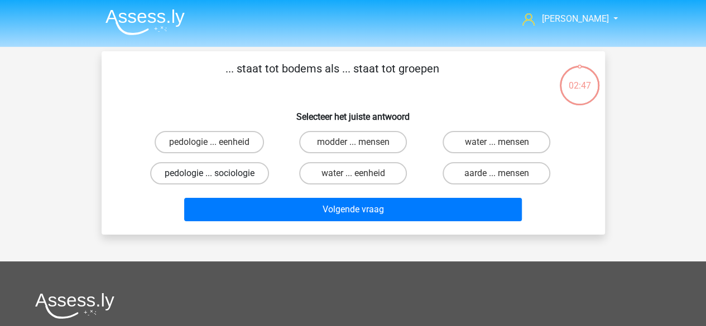
click at [205, 175] on label "pedologie ... sociologie" at bounding box center [209, 173] width 119 height 22
click at [209, 175] on input "pedologie ... sociologie" at bounding box center [212, 177] width 7 height 7
radio input "true"
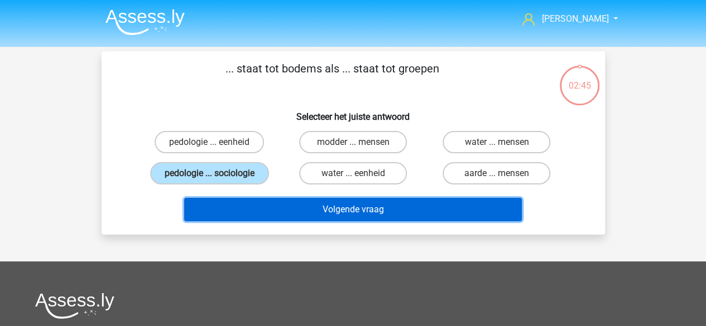
click at [356, 217] on button "Volgende vraag" at bounding box center [353, 209] width 338 height 23
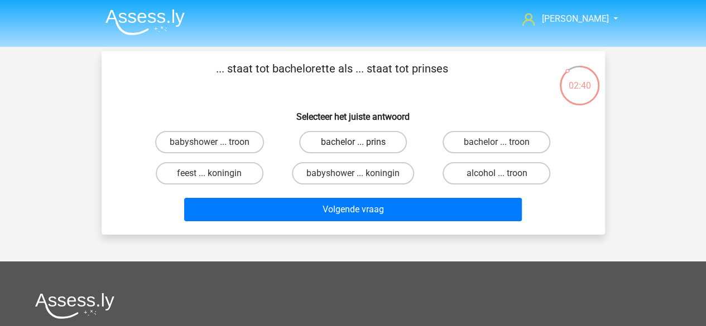
click at [347, 137] on label "bachelor ... prins" at bounding box center [353, 142] width 108 height 22
click at [353, 142] on input "bachelor ... prins" at bounding box center [356, 145] width 7 height 7
radio input "true"
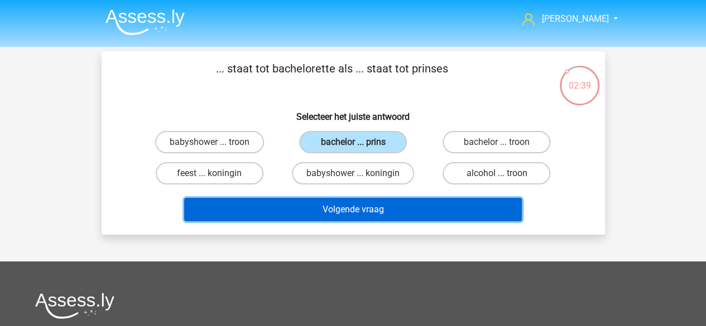
click at [354, 215] on button "Volgende vraag" at bounding box center [353, 209] width 338 height 23
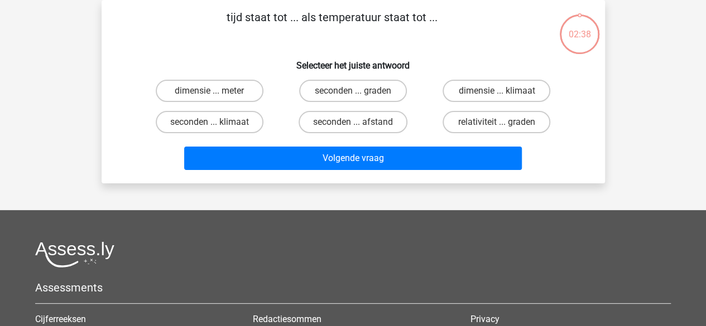
scroll to position [3, 0]
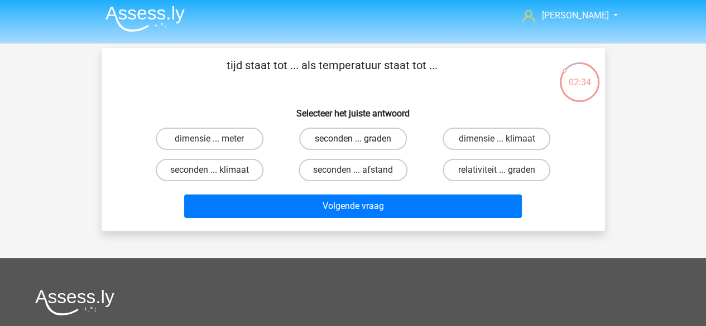
click at [359, 133] on label "seconden ... graden" at bounding box center [353, 139] width 108 height 22
click at [359, 139] on input "seconden ... graden" at bounding box center [356, 142] width 7 height 7
radio input "true"
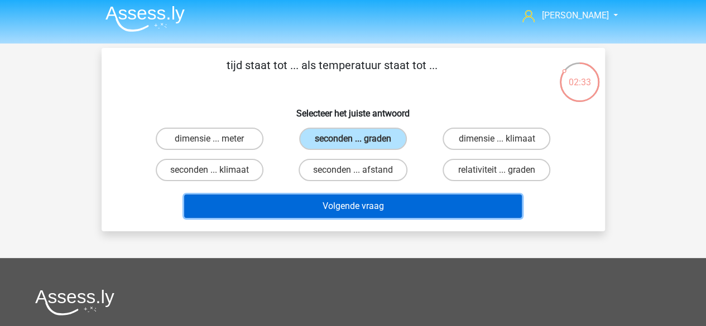
click at [384, 200] on button "Volgende vraag" at bounding box center [353, 206] width 338 height 23
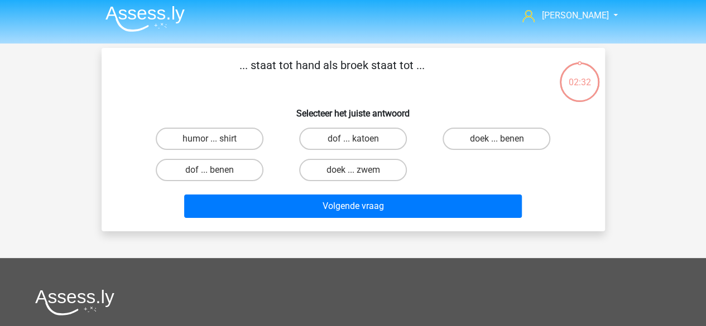
scroll to position [51, 0]
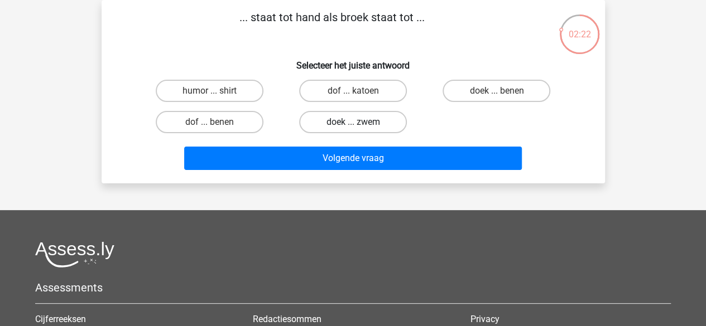
click at [395, 126] on label "doek ... zwem" at bounding box center [353, 122] width 108 height 22
click at [360, 126] on input "doek ... zwem" at bounding box center [356, 125] width 7 height 7
radio input "true"
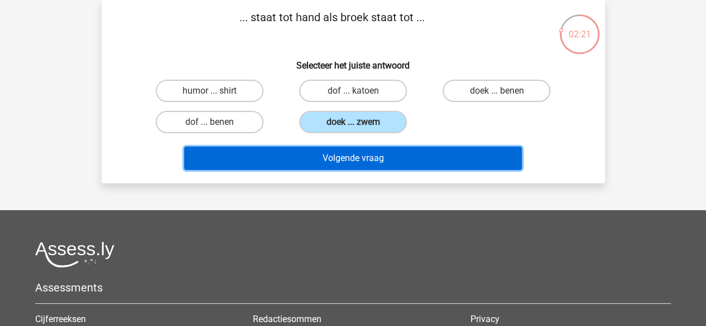
click at [387, 164] on button "Volgende vraag" at bounding box center [353, 158] width 338 height 23
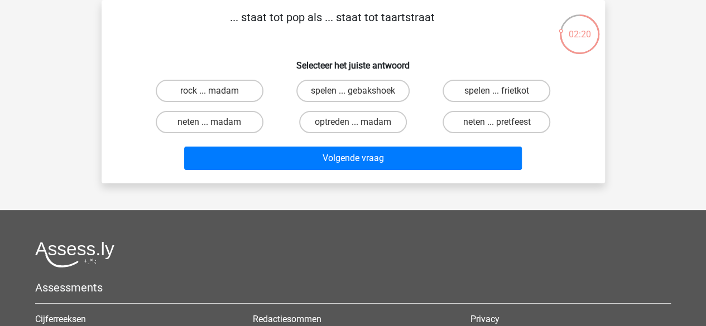
scroll to position [22, 0]
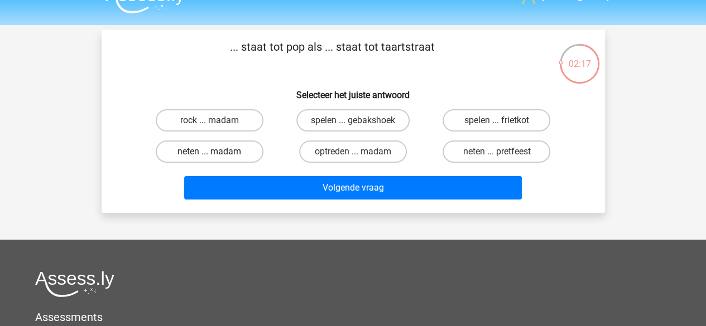
click at [234, 157] on label "neten ... madam" at bounding box center [210, 152] width 108 height 22
click at [217, 157] on input "neten ... madam" at bounding box center [212, 155] width 7 height 7
radio input "true"
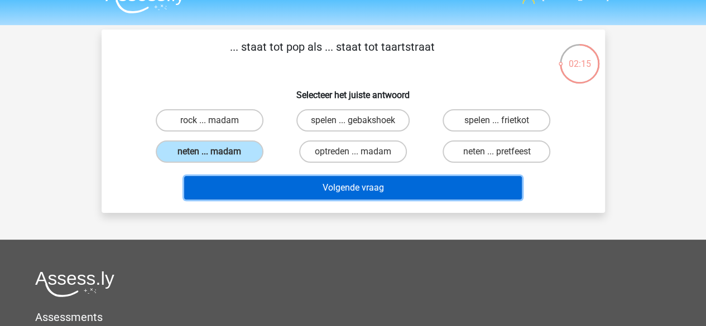
click at [343, 191] on button "Volgende vraag" at bounding box center [353, 187] width 338 height 23
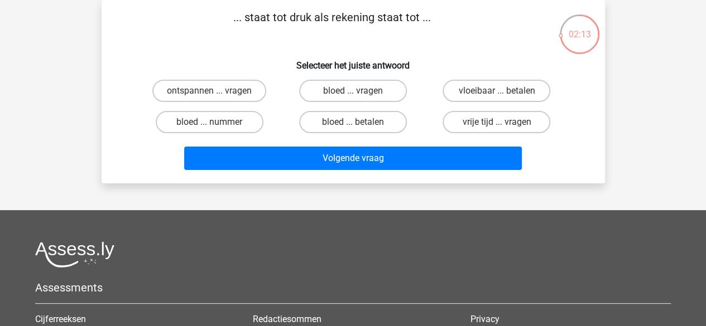
scroll to position [0, 0]
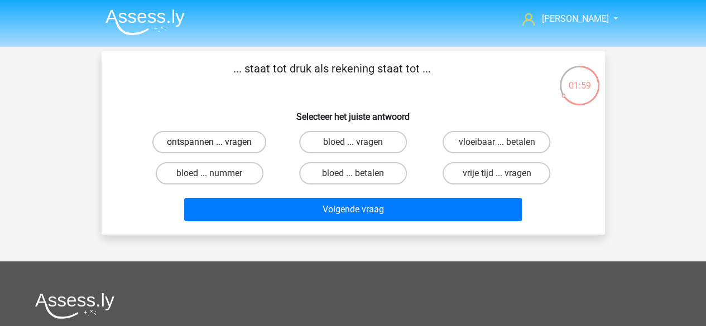
click at [236, 142] on label "ontspannen ... vragen" at bounding box center [209, 142] width 114 height 22
click at [217, 142] on input "ontspannen ... vragen" at bounding box center [212, 145] width 7 height 7
radio input "true"
click at [383, 143] on label "bloed ... vragen" at bounding box center [353, 142] width 108 height 22
click at [360, 143] on input "bloed ... vragen" at bounding box center [356, 145] width 7 height 7
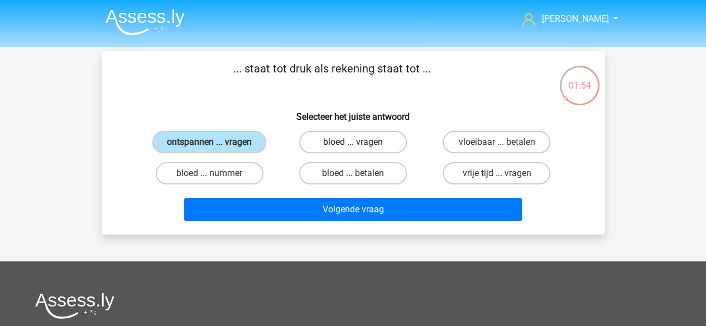
radio input "true"
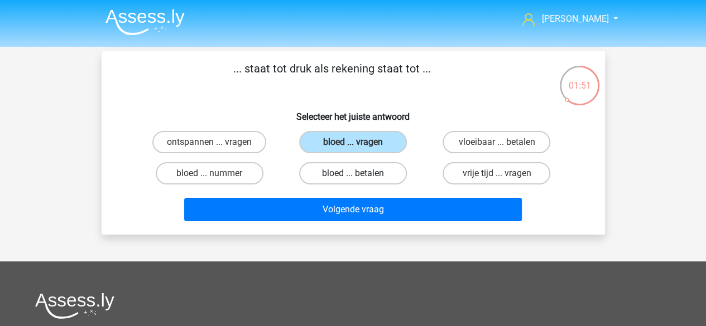
click at [384, 172] on label "bloed ... betalen" at bounding box center [353, 173] width 108 height 22
click at [360, 174] on input "bloed ... betalen" at bounding box center [356, 177] width 7 height 7
radio input "true"
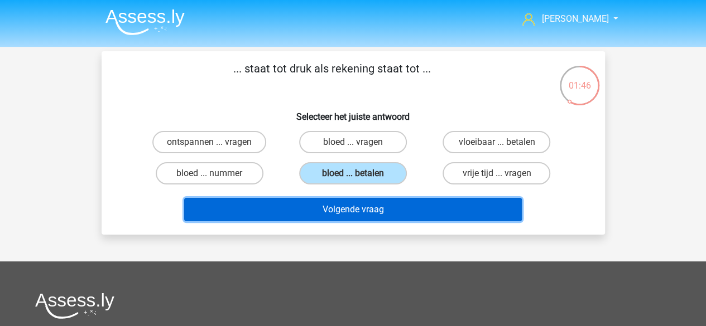
click at [379, 212] on button "Volgende vraag" at bounding box center [353, 209] width 338 height 23
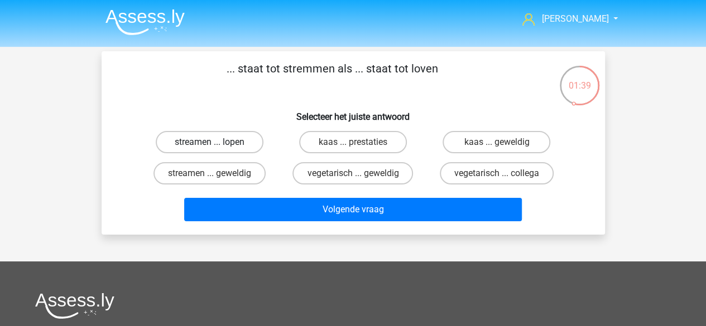
click at [229, 141] on label "streamen ... lopen" at bounding box center [210, 142] width 108 height 22
click at [217, 142] on input "streamen ... lopen" at bounding box center [212, 145] width 7 height 7
radio input "true"
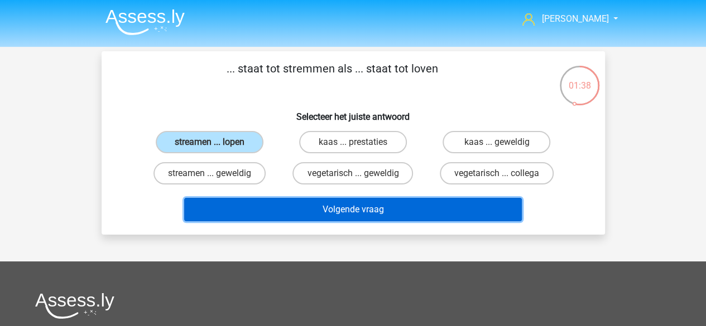
click at [320, 209] on button "Volgende vraag" at bounding box center [353, 209] width 338 height 23
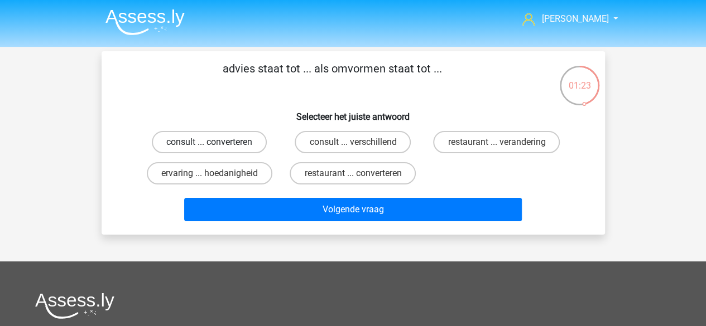
click at [243, 140] on label "consult ... converteren" at bounding box center [209, 142] width 115 height 22
click at [217, 142] on input "consult ... converteren" at bounding box center [212, 145] width 7 height 7
radio input "true"
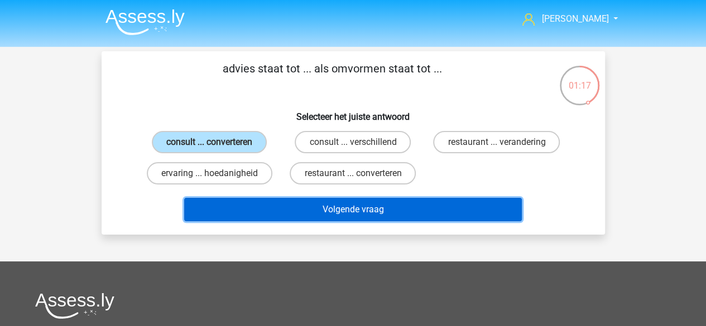
click at [374, 218] on button "Volgende vraag" at bounding box center [353, 209] width 338 height 23
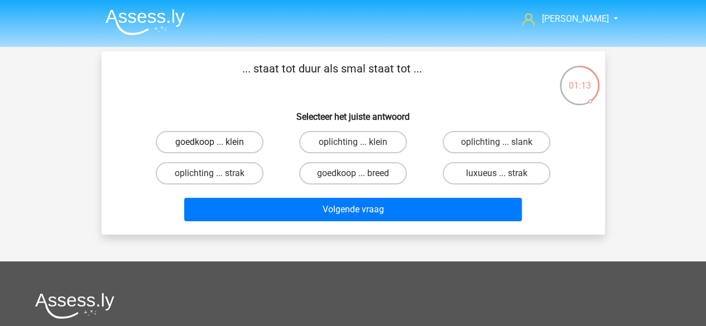
click at [223, 142] on label "goedkoop ... klein" at bounding box center [210, 142] width 108 height 22
click at [217, 142] on input "goedkoop ... klein" at bounding box center [212, 145] width 7 height 7
radio input "true"
click at [344, 170] on label "goedkoop ... breed" at bounding box center [353, 173] width 108 height 22
click at [353, 174] on input "goedkoop ... breed" at bounding box center [356, 177] width 7 height 7
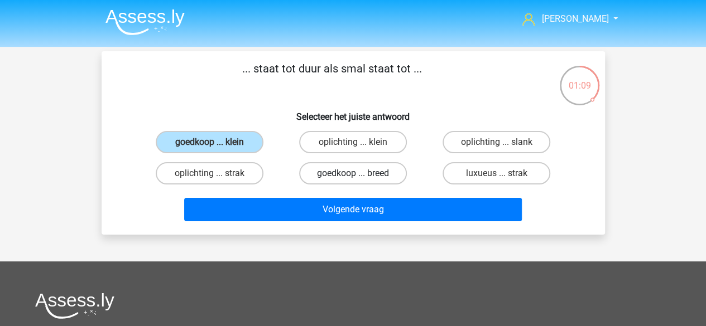
radio input "true"
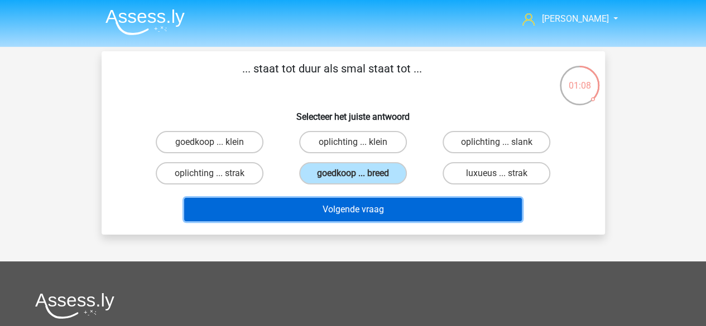
click at [374, 204] on button "Volgende vraag" at bounding box center [353, 209] width 338 height 23
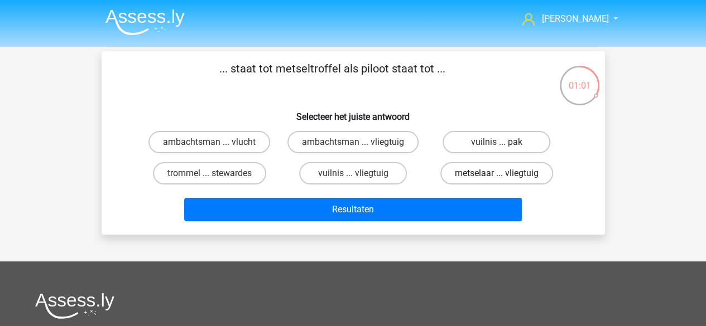
click at [479, 179] on label "metselaar ... vliegtuig" at bounding box center [496, 173] width 113 height 22
click at [497, 179] on input "metselaar ... vliegtuig" at bounding box center [500, 177] width 7 height 7
radio input "true"
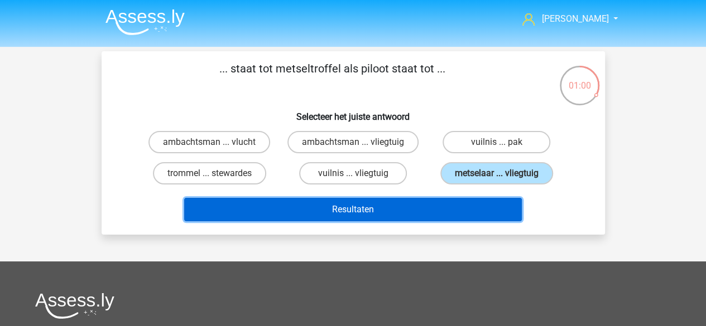
click at [424, 209] on button "Resultaten" at bounding box center [353, 209] width 338 height 23
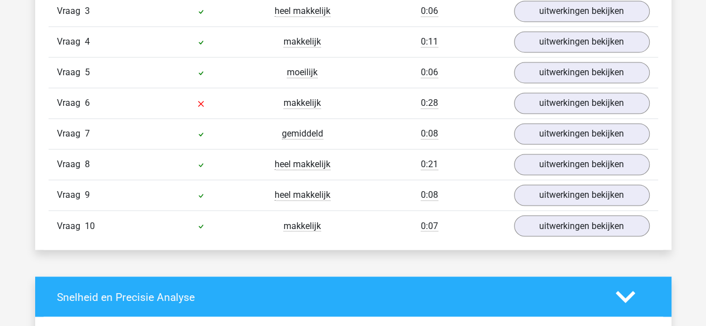
scroll to position [712, 0]
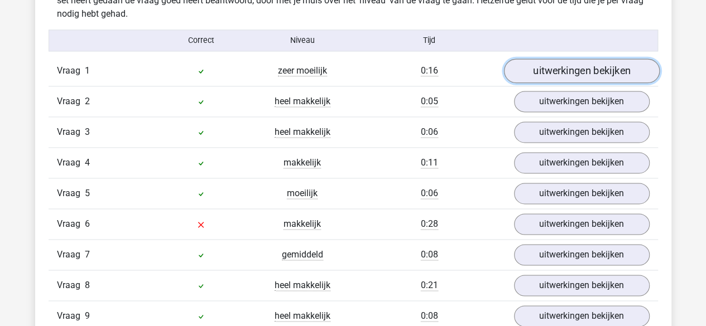
click at [600, 71] on link "uitwerkingen bekijken" at bounding box center [581, 71] width 156 height 25
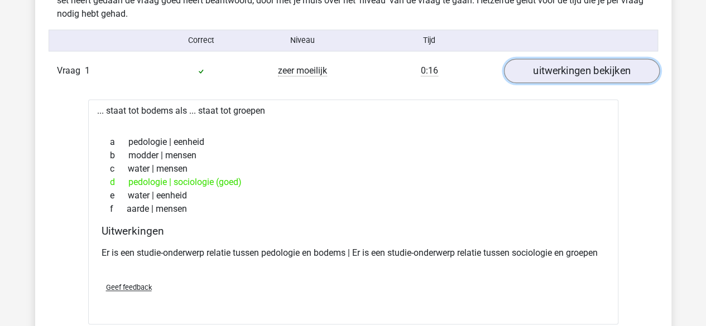
click at [602, 71] on link "uitwerkingen bekijken" at bounding box center [581, 71] width 156 height 25
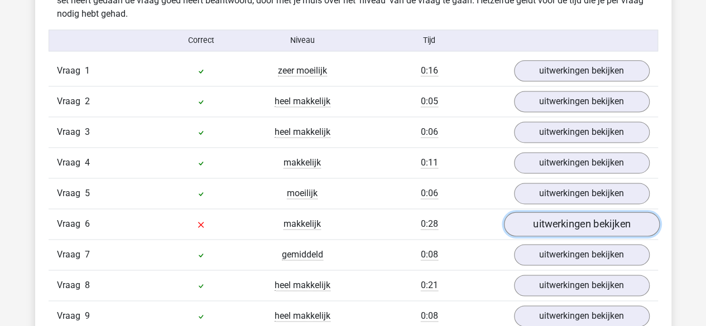
click at [578, 220] on link "uitwerkingen bekijken" at bounding box center [581, 224] width 156 height 25
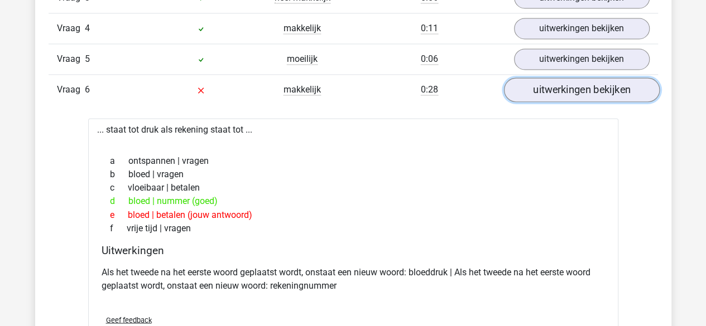
scroll to position [848, 0]
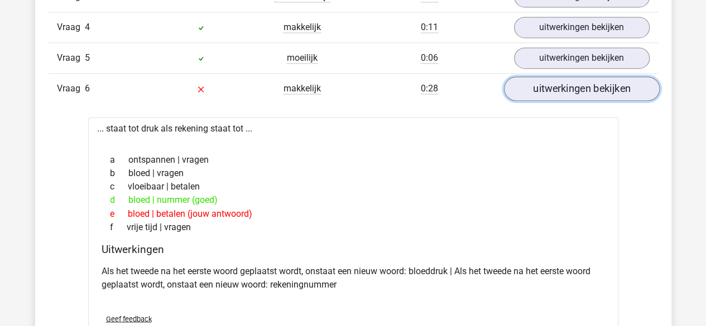
click at [569, 80] on link "uitwerkingen bekijken" at bounding box center [581, 88] width 156 height 25
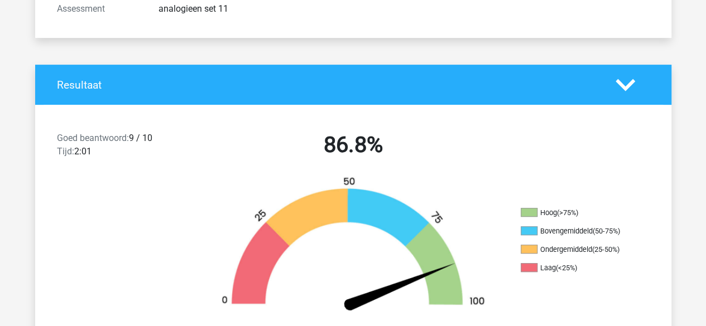
scroll to position [178, 0]
